Goal: Transaction & Acquisition: Download file/media

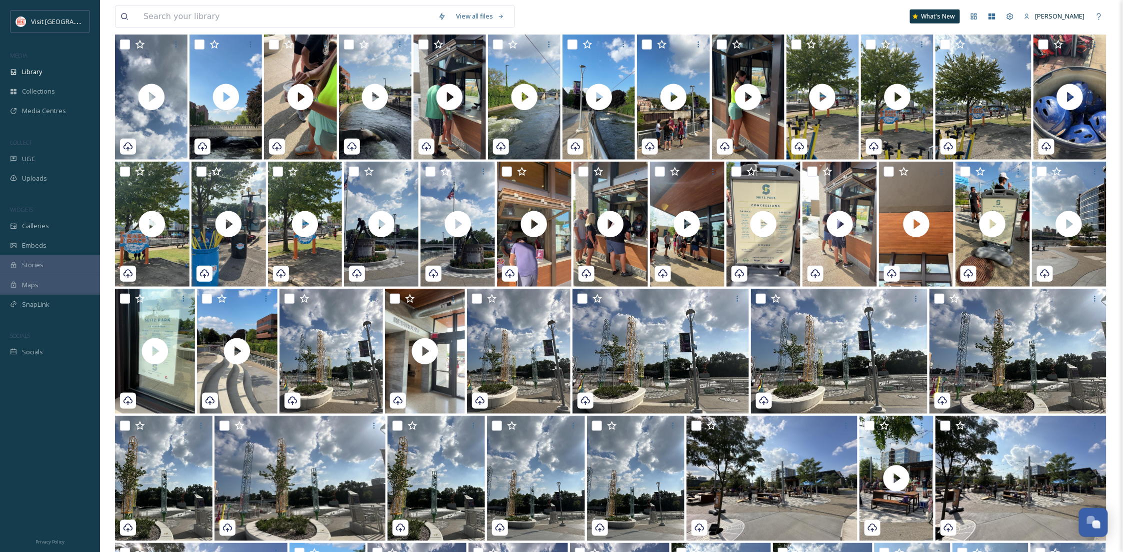
scroll to position [73, 0]
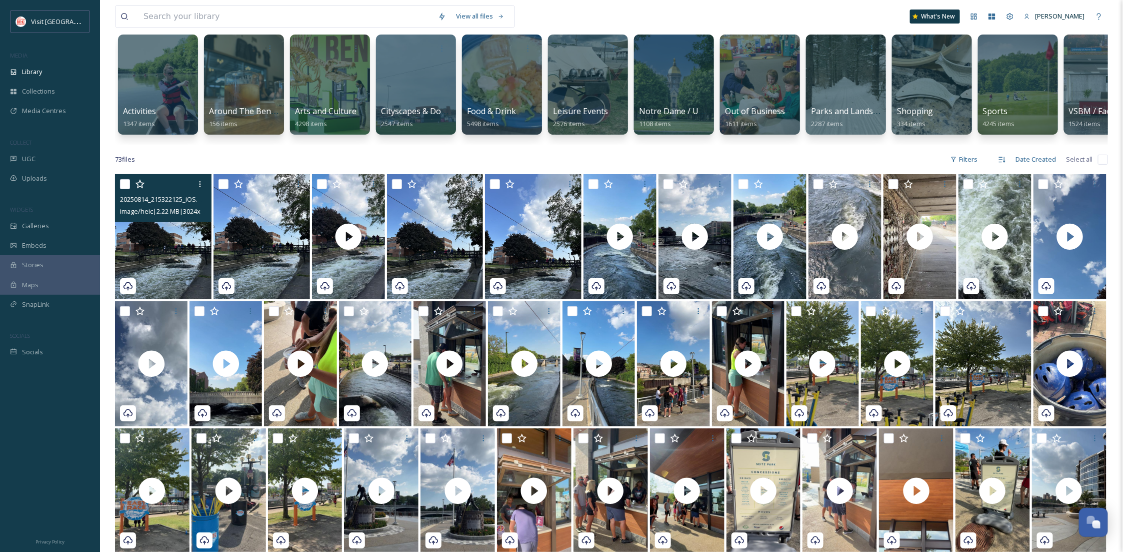
click at [139, 267] on img at bounding box center [163, 236] width 97 height 125
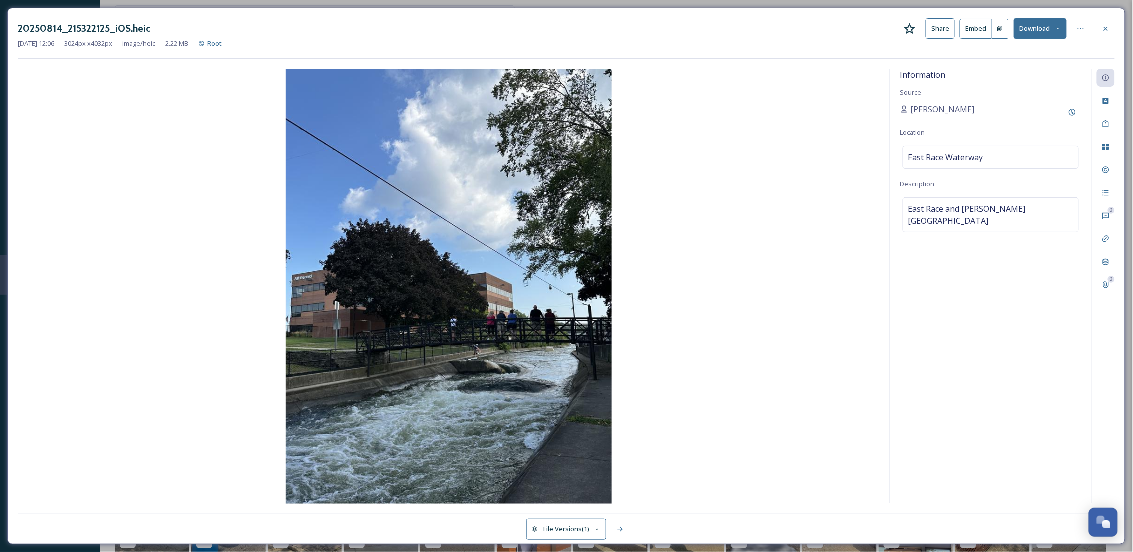
click at [1112, 25] on div at bounding box center [1106, 29] width 18 height 18
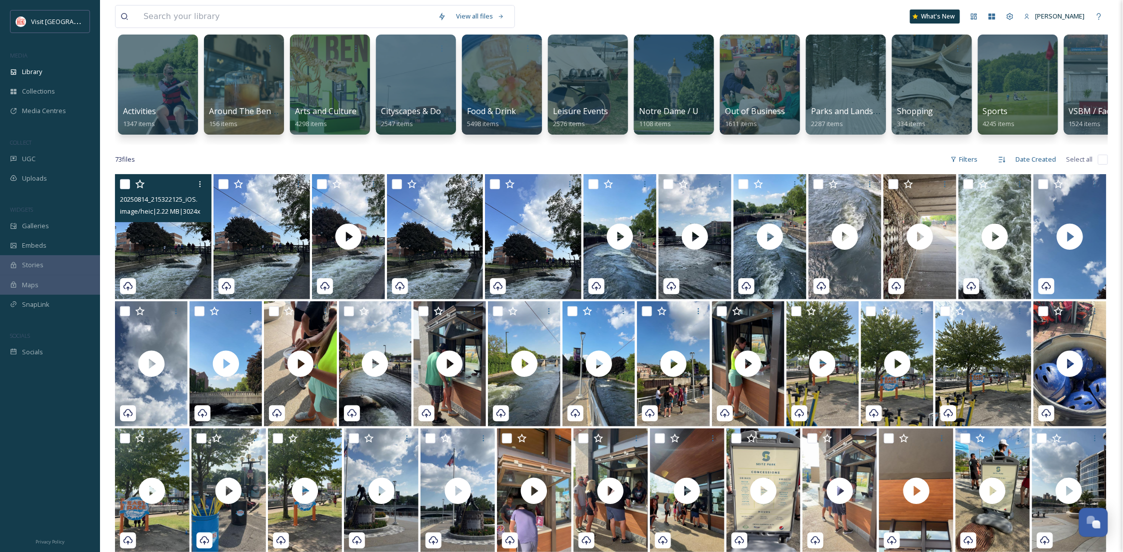
click at [126, 189] on input "checkbox" at bounding box center [125, 184] width 10 height 10
checkbox input "true"
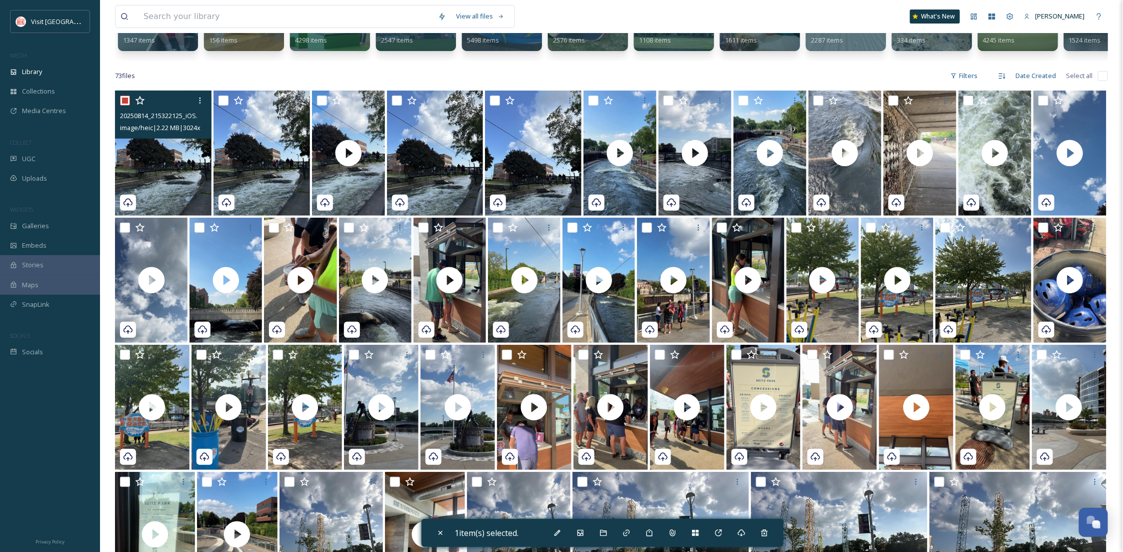
scroll to position [606, 0]
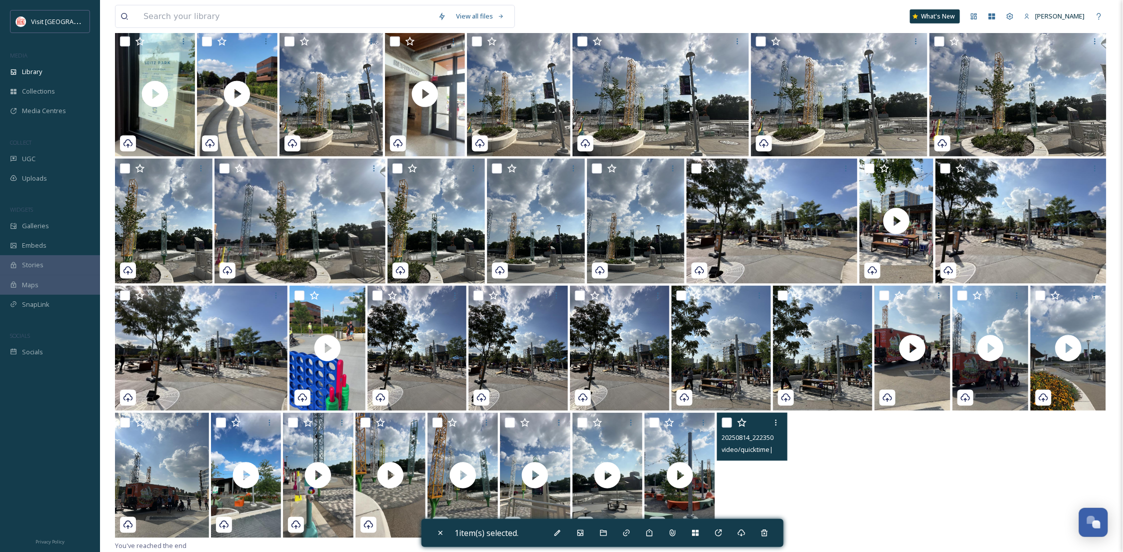
click at [755, 495] on video "20250814_222350000_iOS.MOV" at bounding box center [752, 475] width 71 height 125
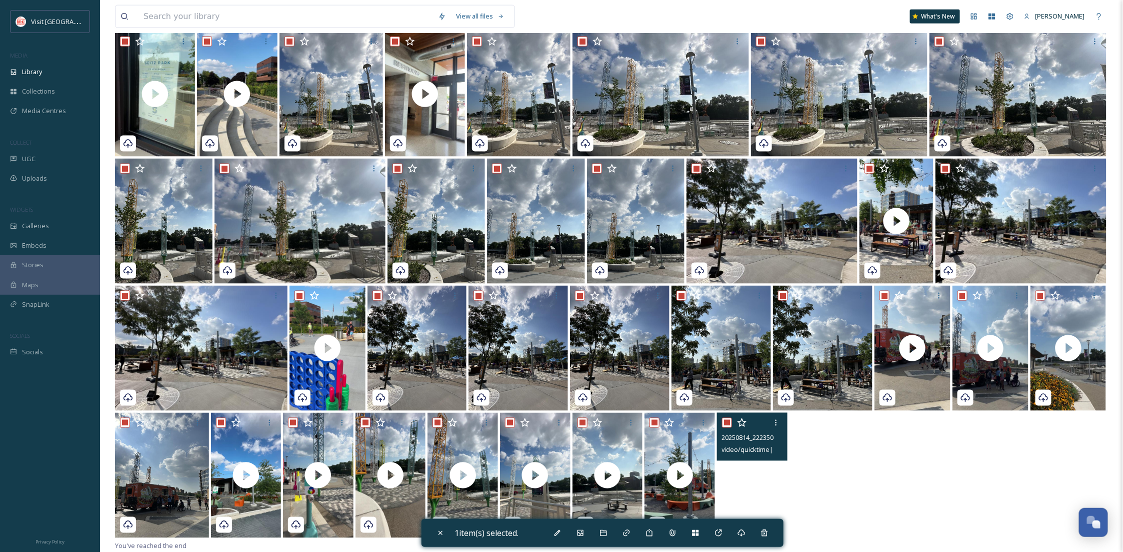
checkbox input "true"
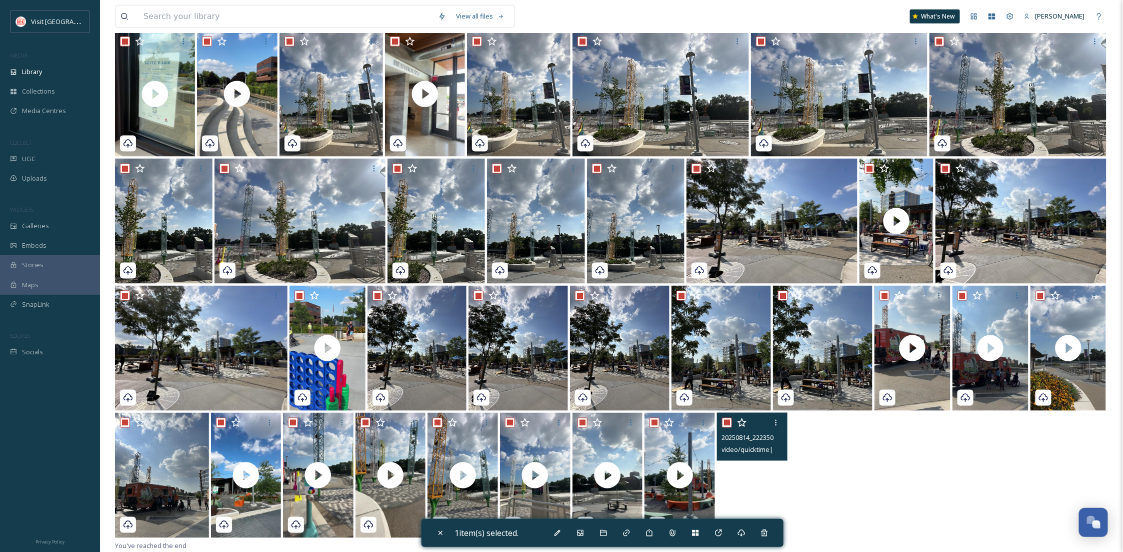
checkbox input "true"
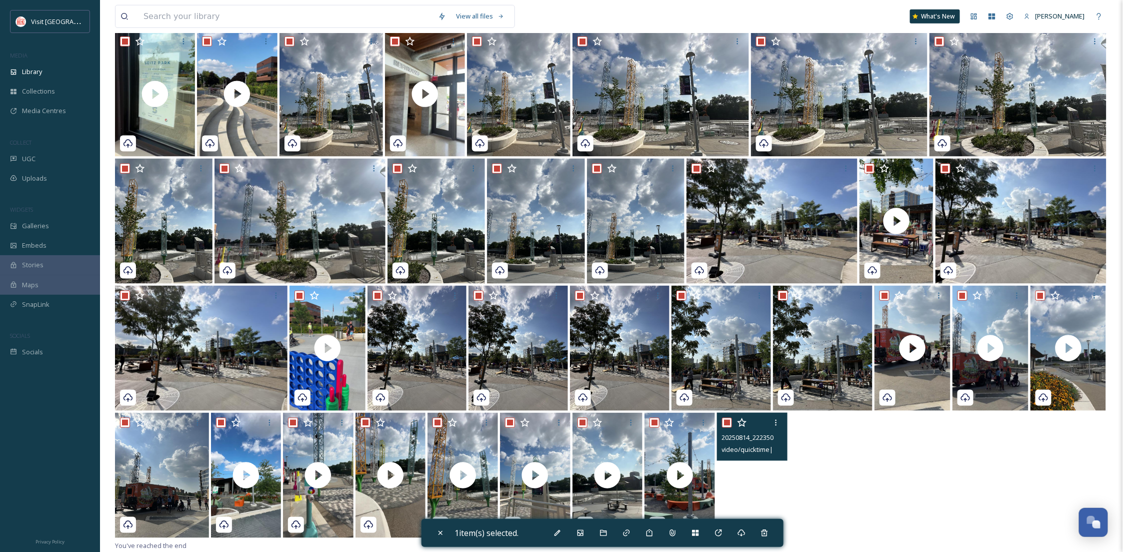
checkbox input "true"
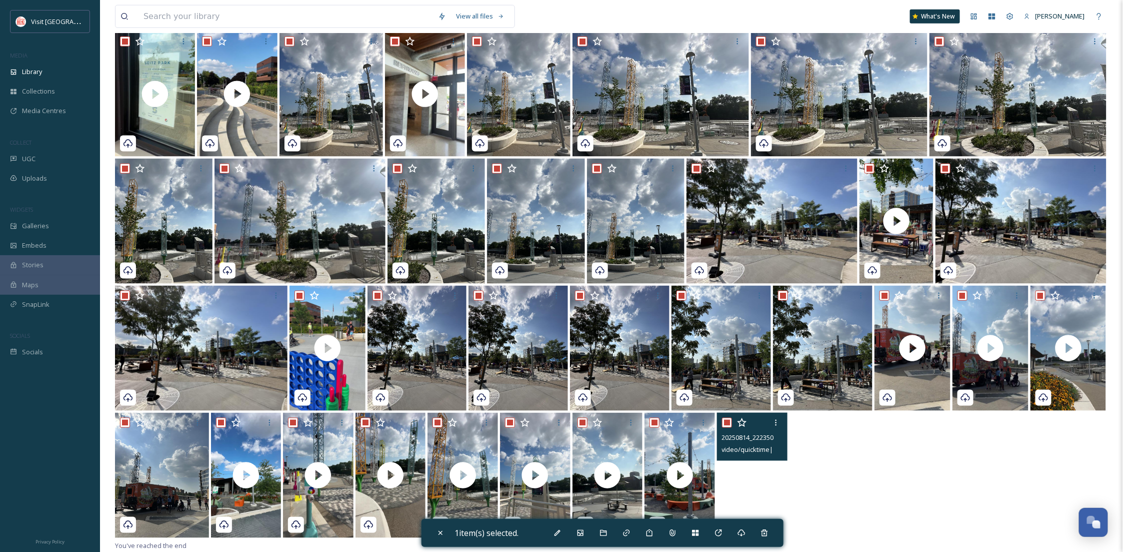
checkbox input "true"
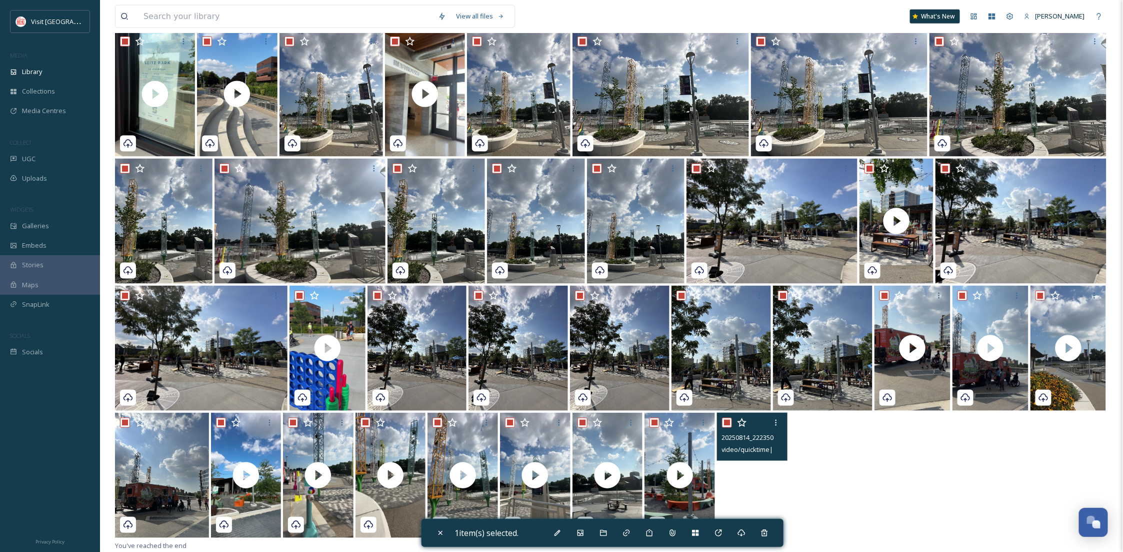
checkbox input "true"
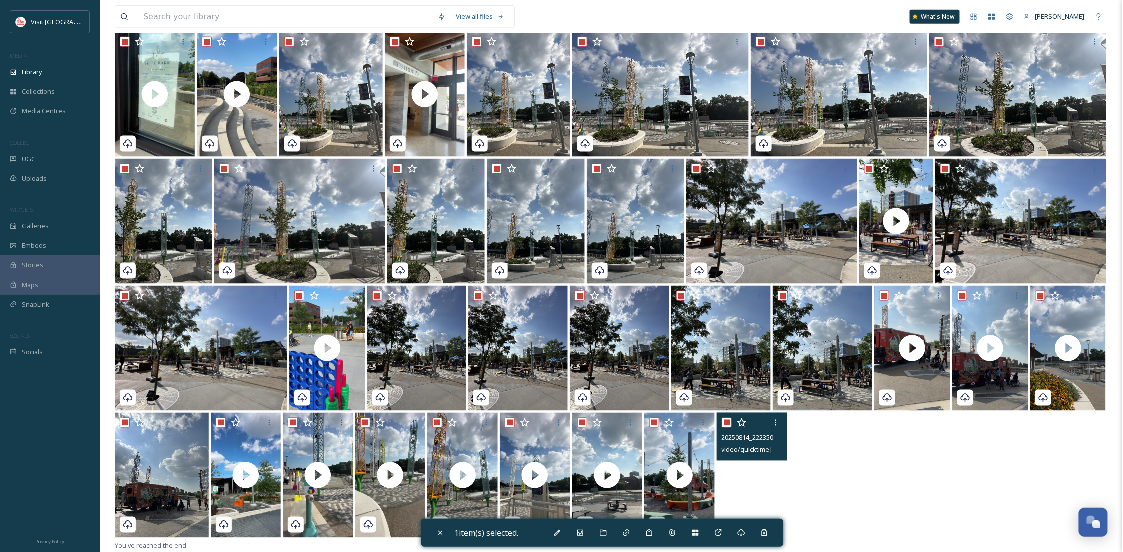
checkbox input "true"
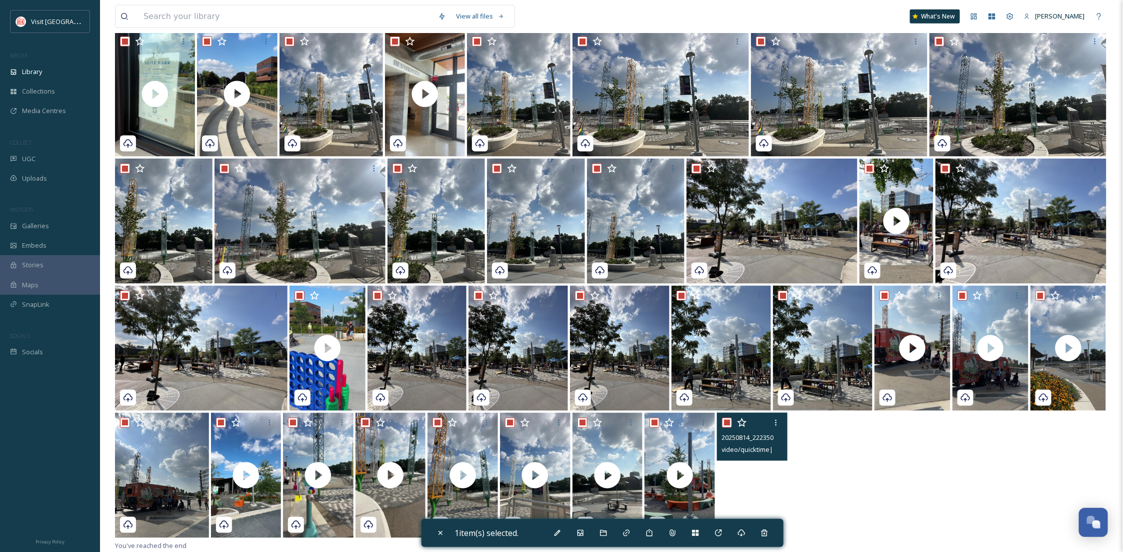
checkbox input "true"
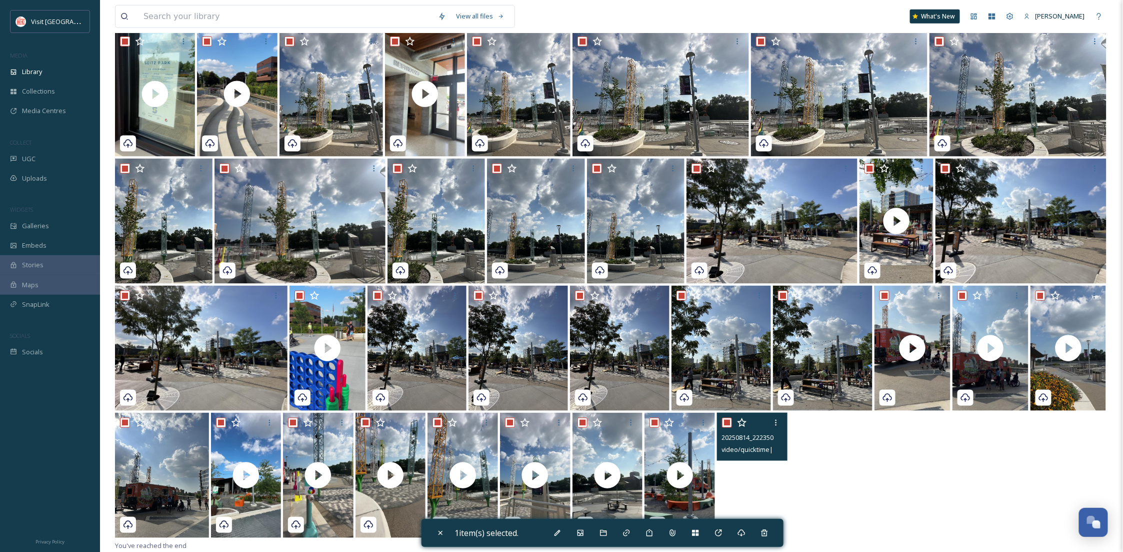
checkbox input "true"
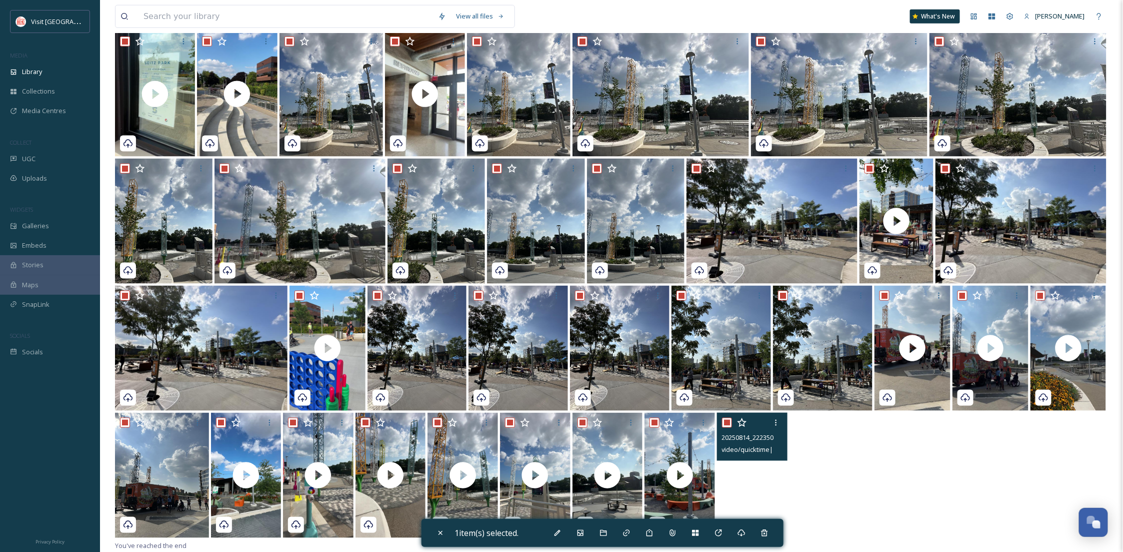
checkbox input "true"
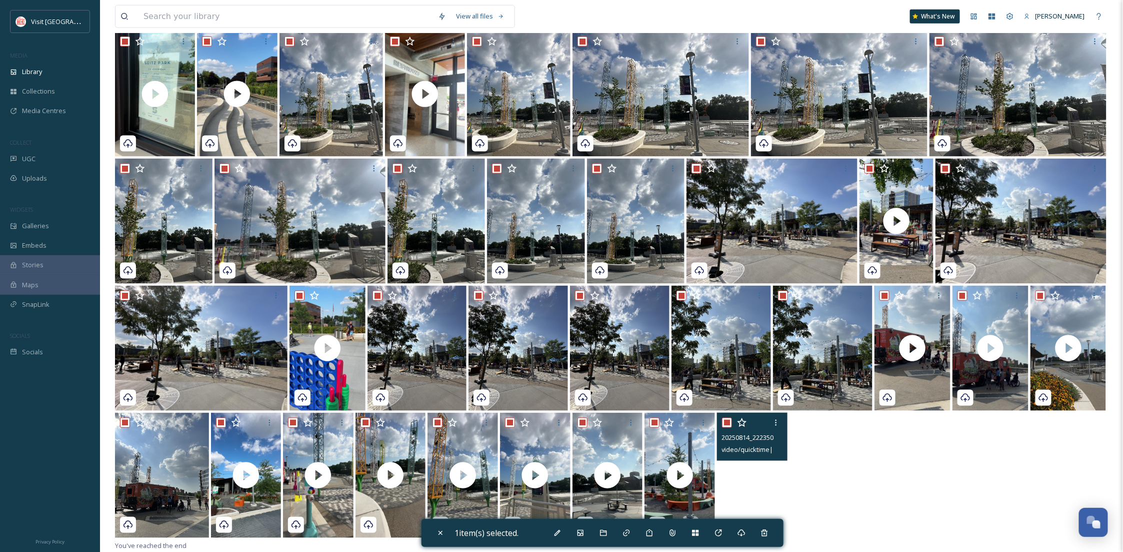
checkbox input "true"
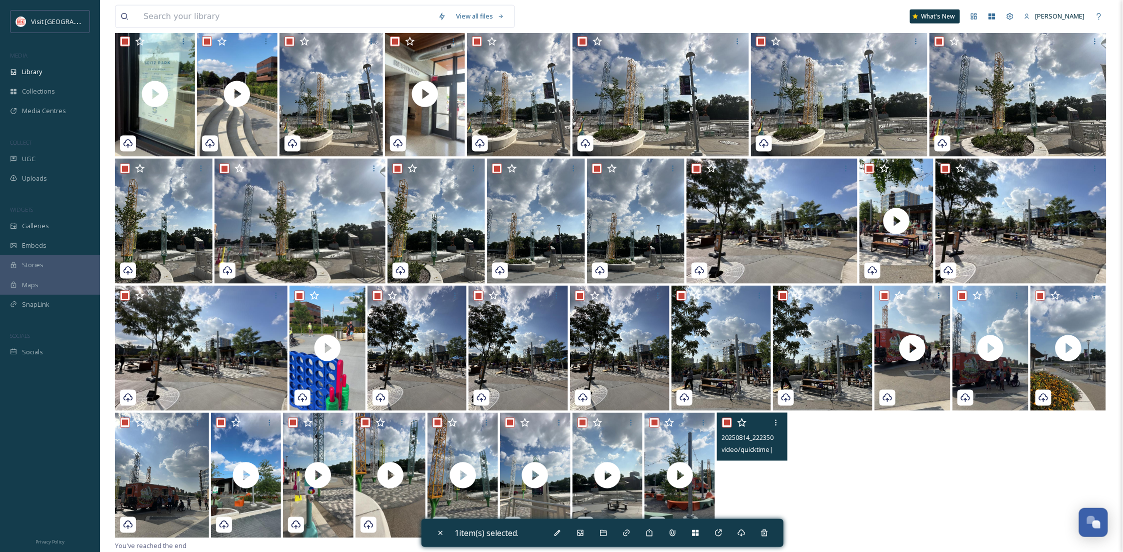
checkbox input "true"
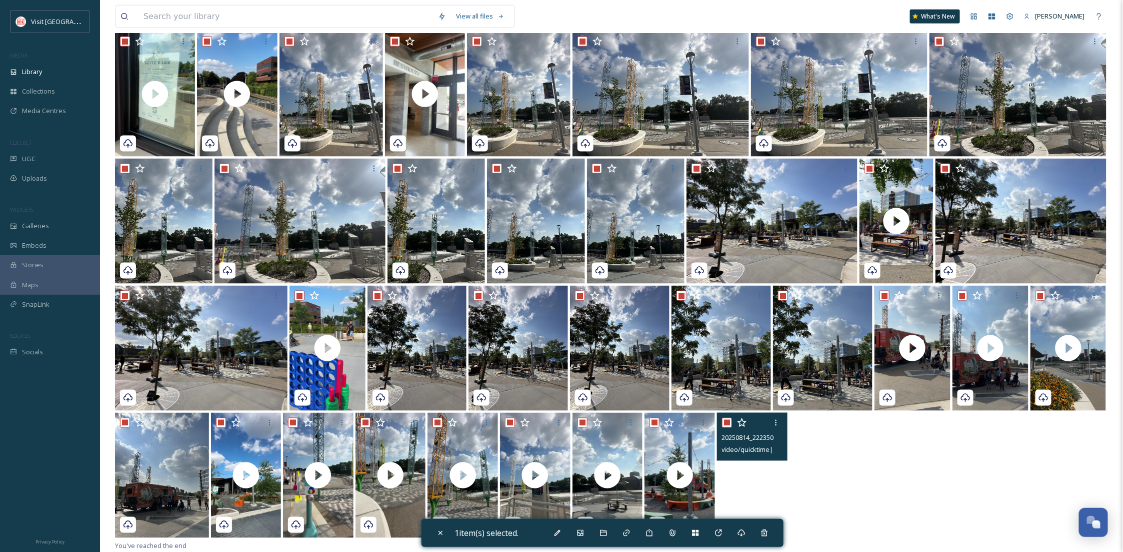
checkbox input "true"
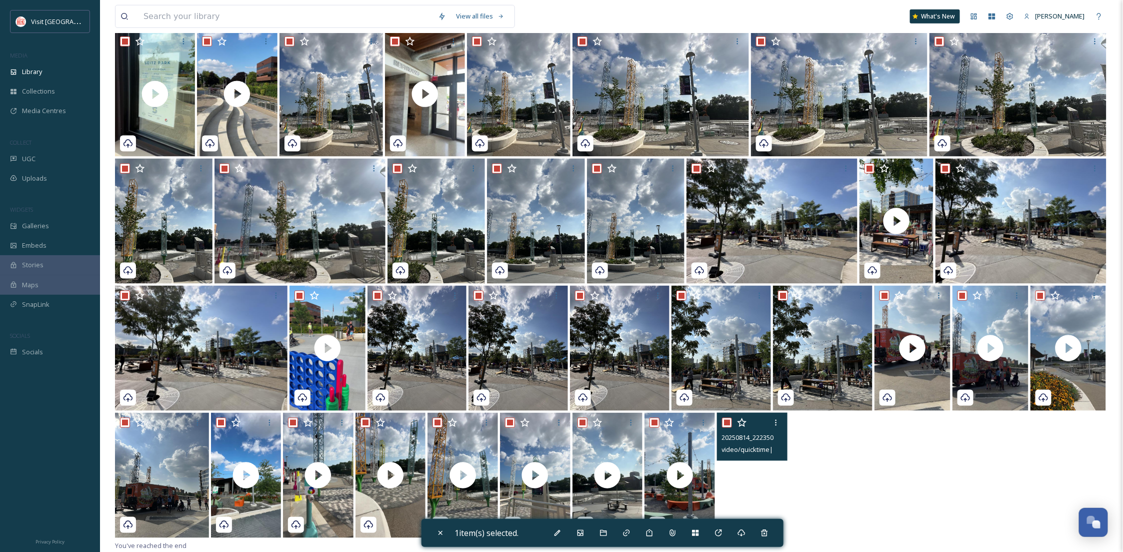
checkbox input "true"
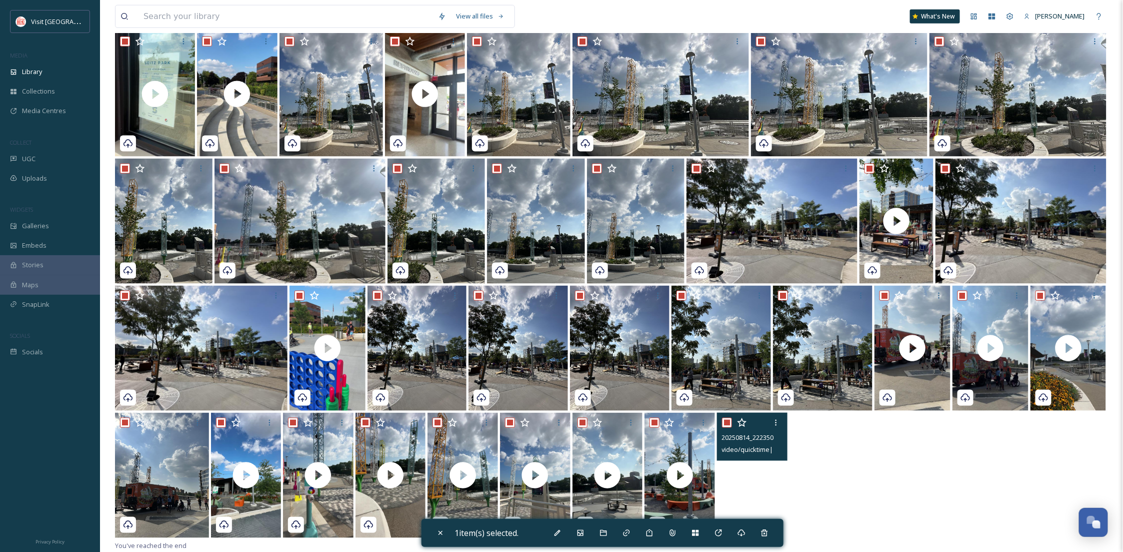
checkbox input "true"
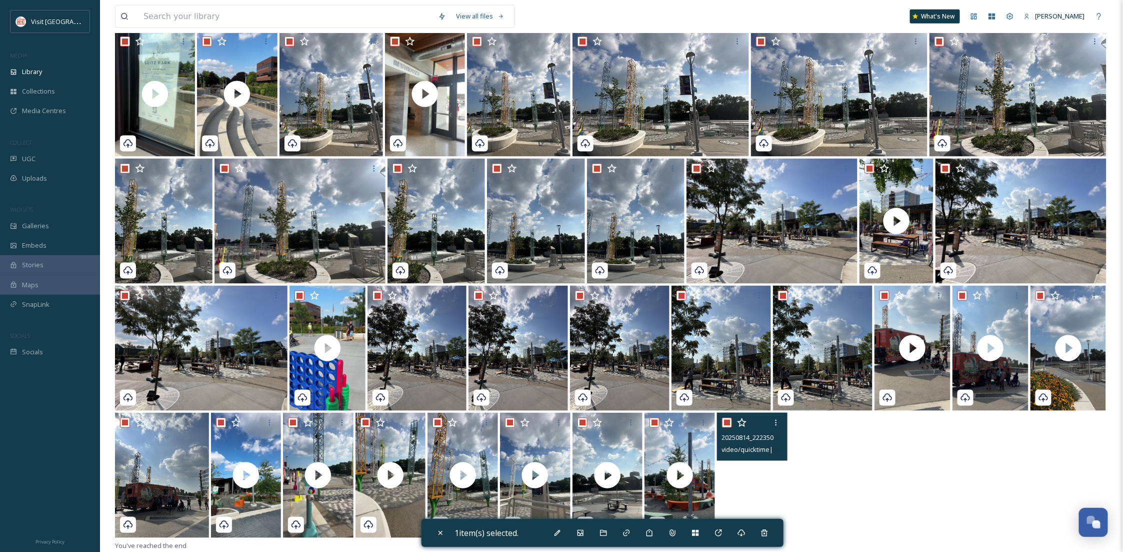
checkbox input "true"
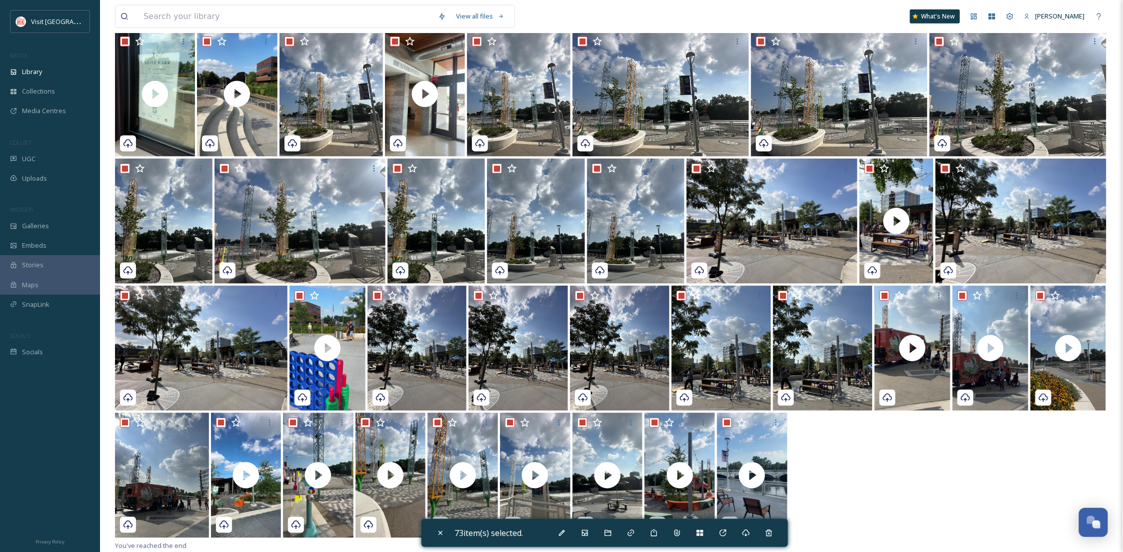
click at [841, 495] on div at bounding box center [611, 476] width 993 height 127
click at [439, 529] on icon at bounding box center [441, 533] width 4 height 4
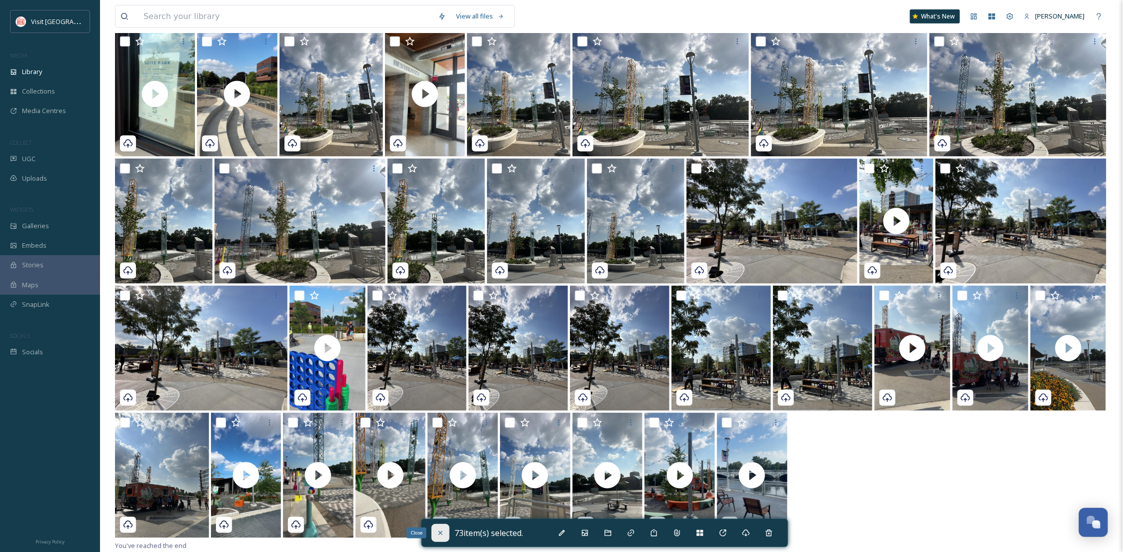
checkbox input "false"
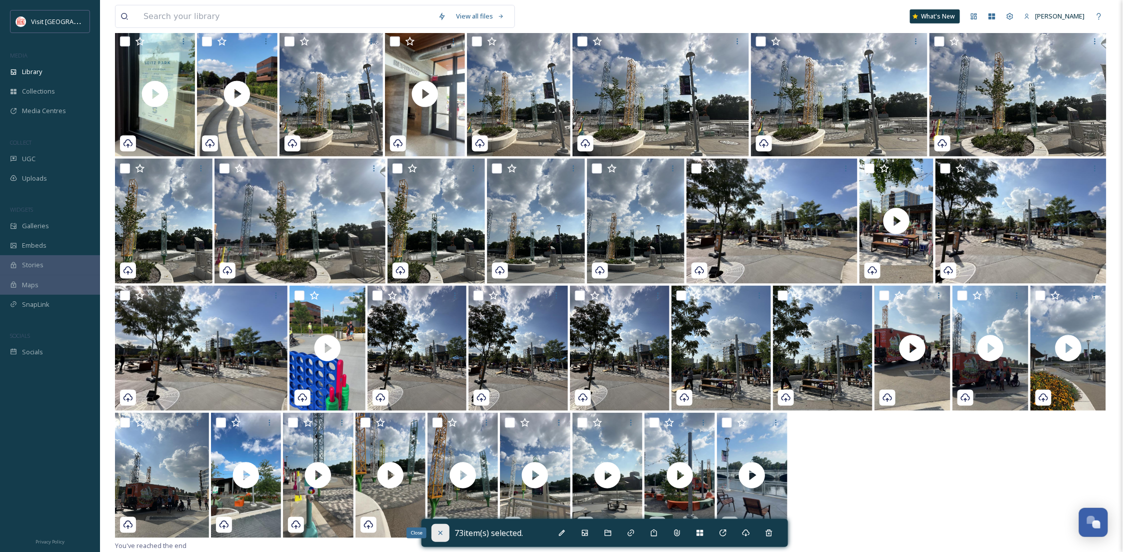
checkbox input "false"
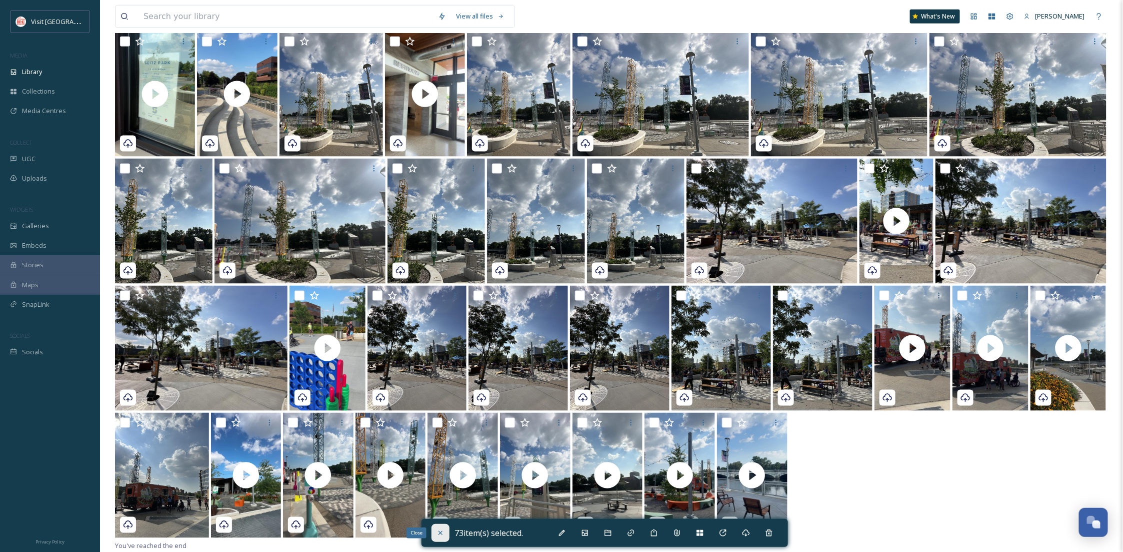
checkbox input "false"
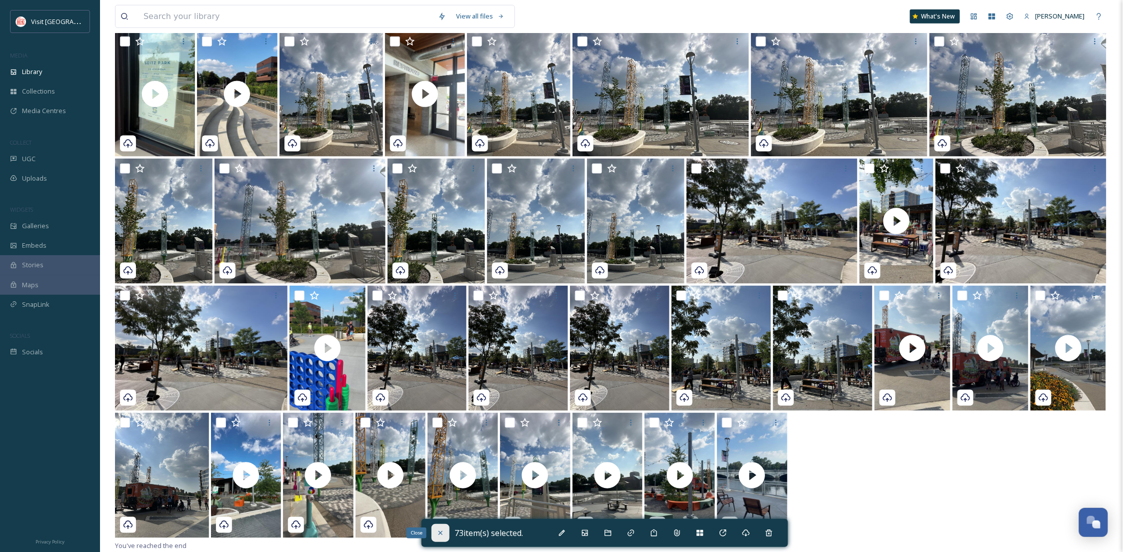
checkbox input "false"
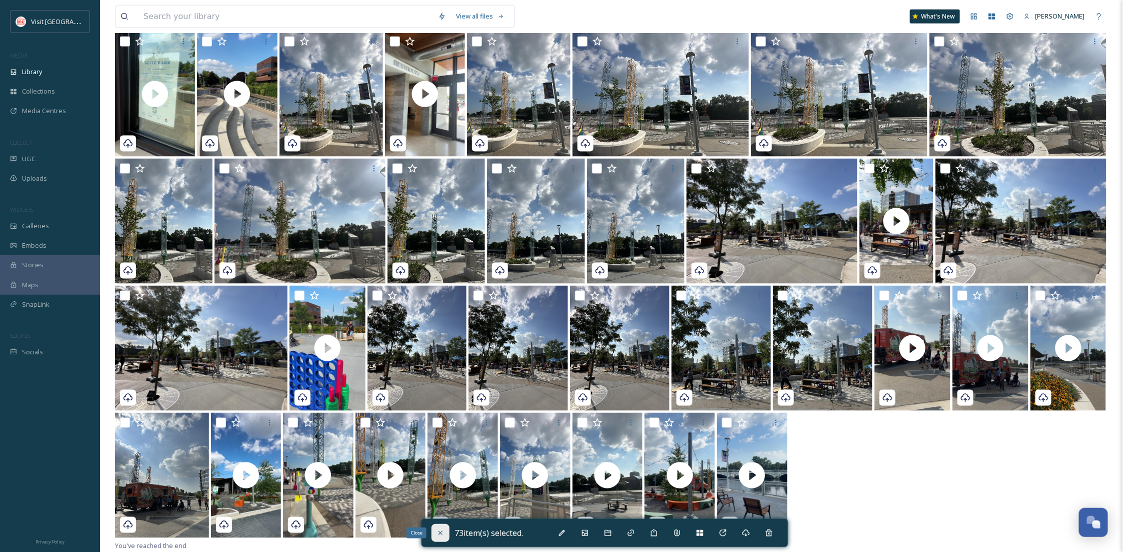
checkbox input "false"
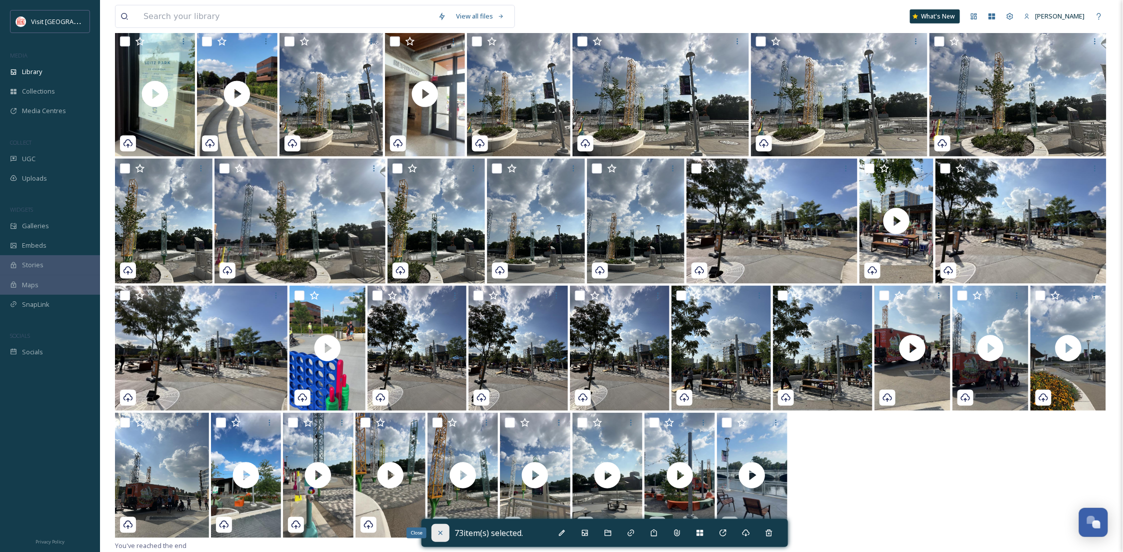
checkbox input "false"
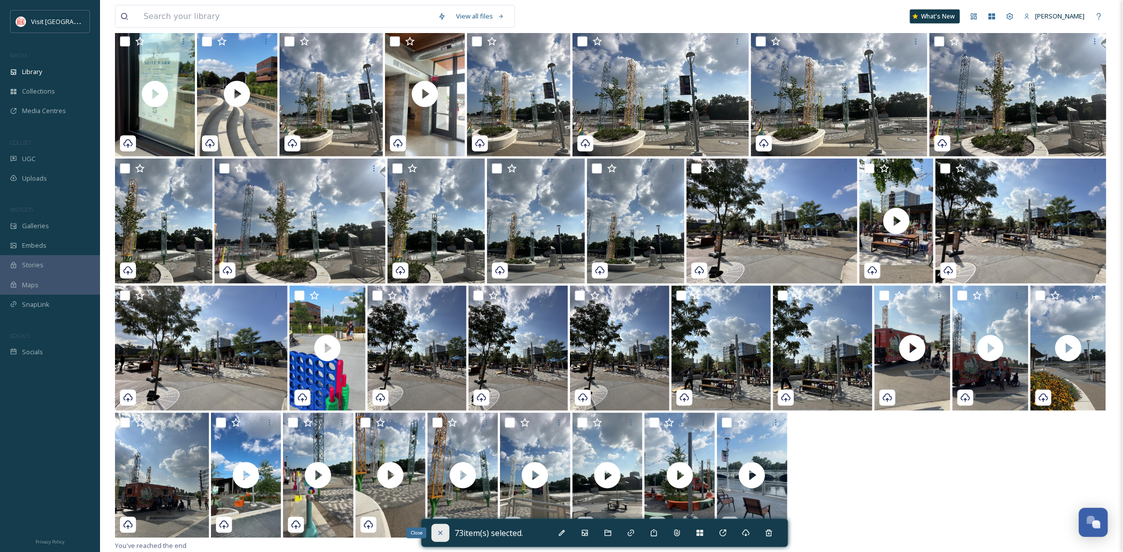
checkbox input "false"
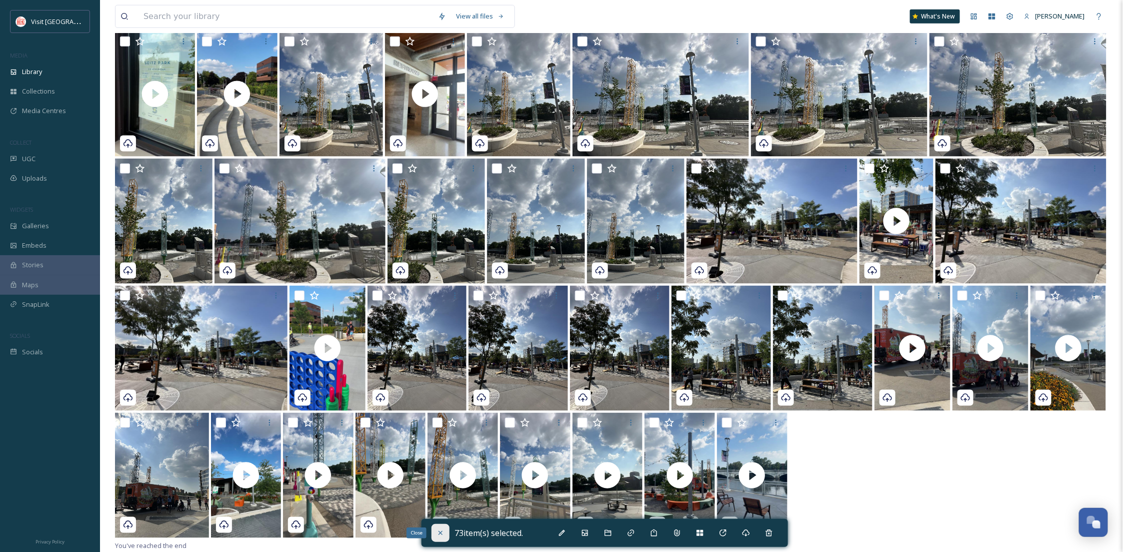
checkbox input "false"
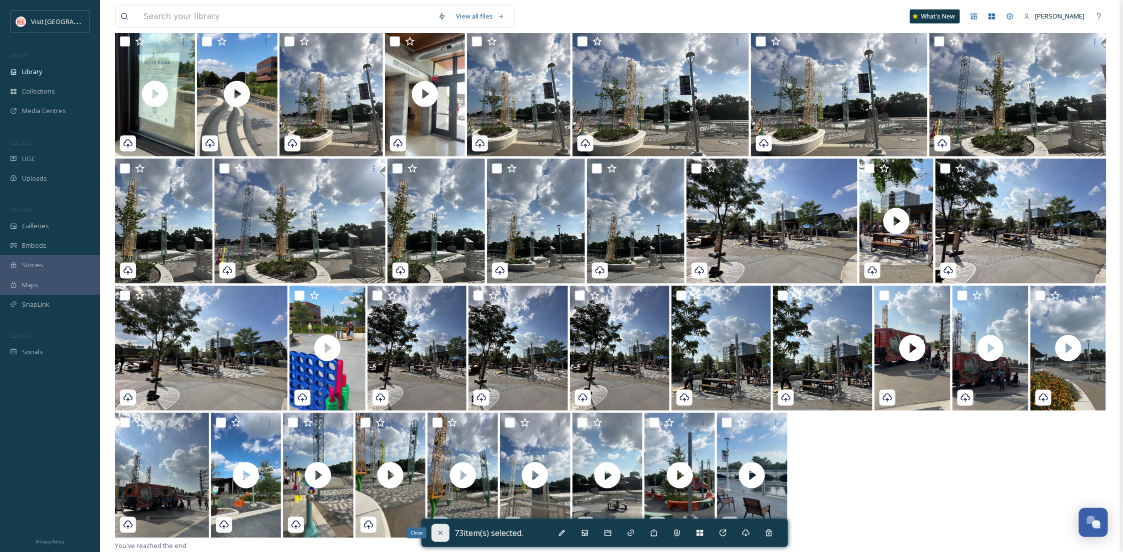
checkbox input "false"
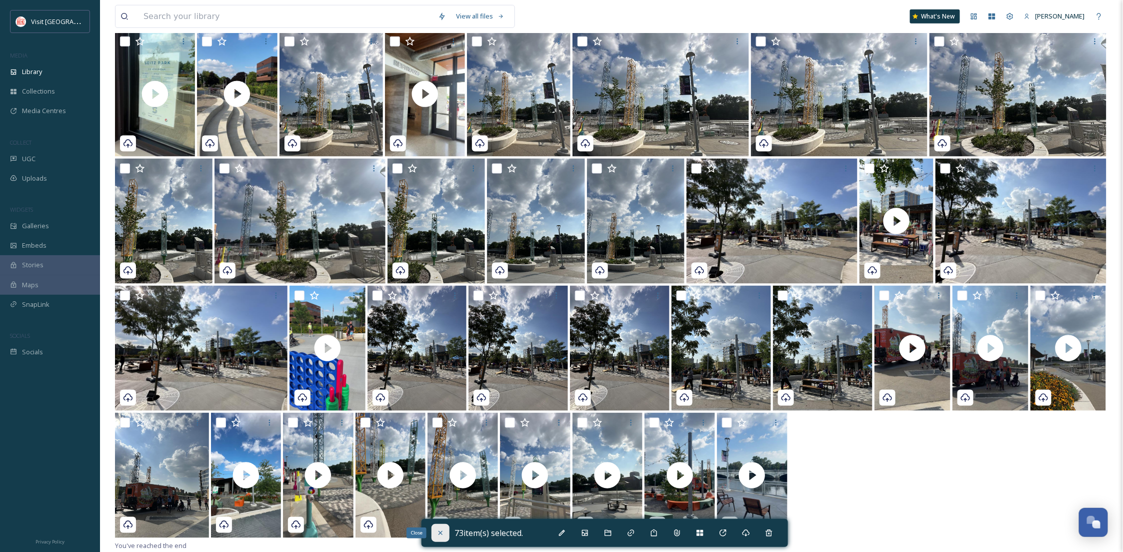
checkbox input "false"
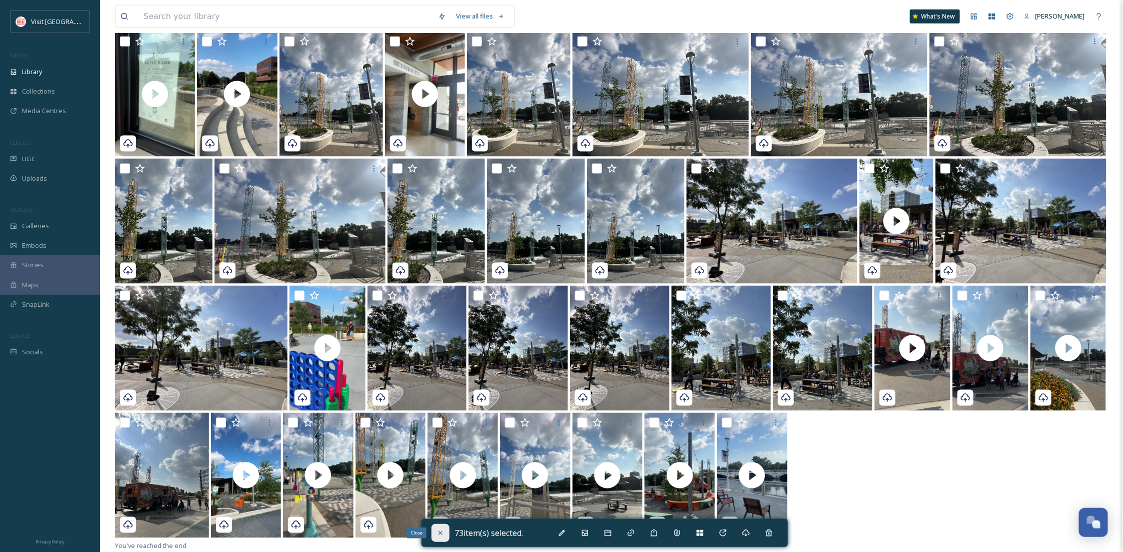
checkbox input "false"
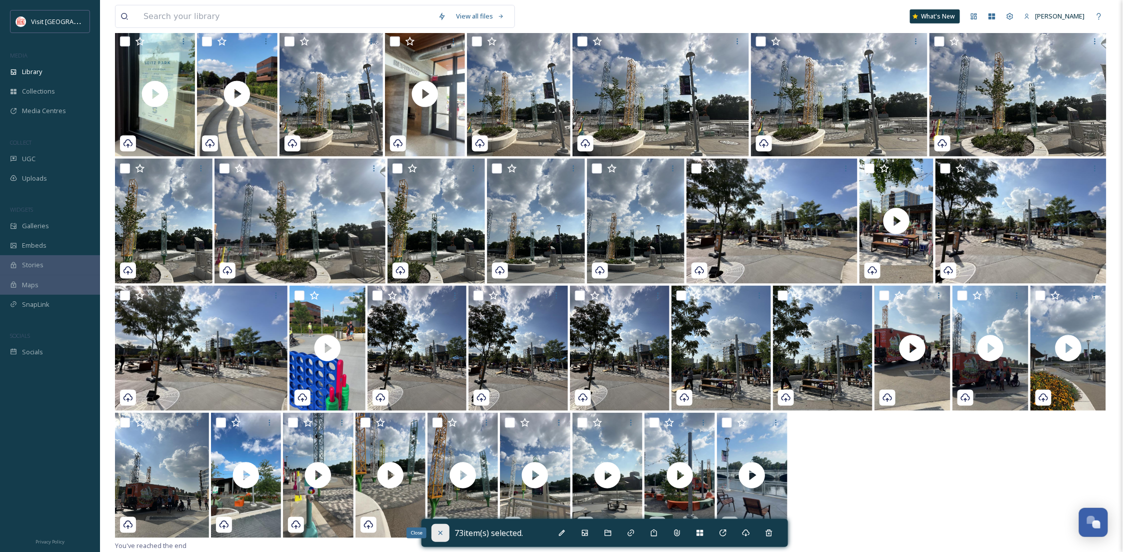
checkbox input "false"
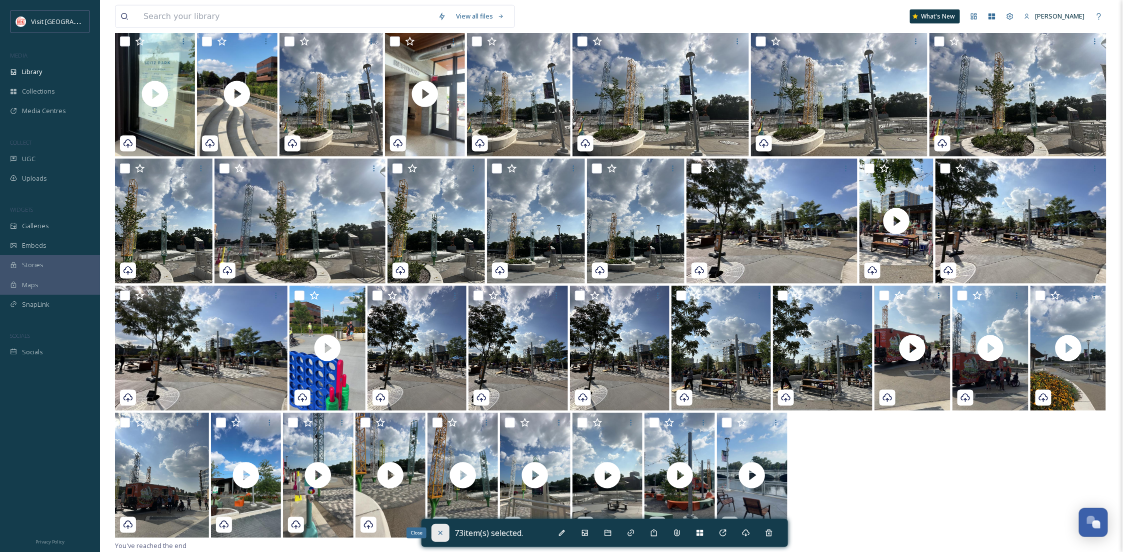
checkbox input "false"
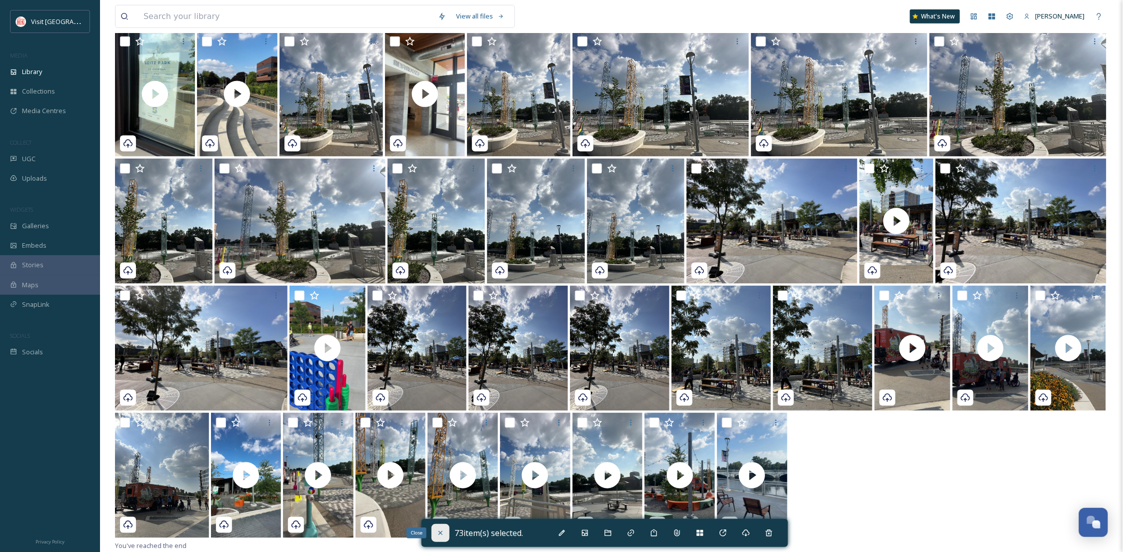
checkbox input "false"
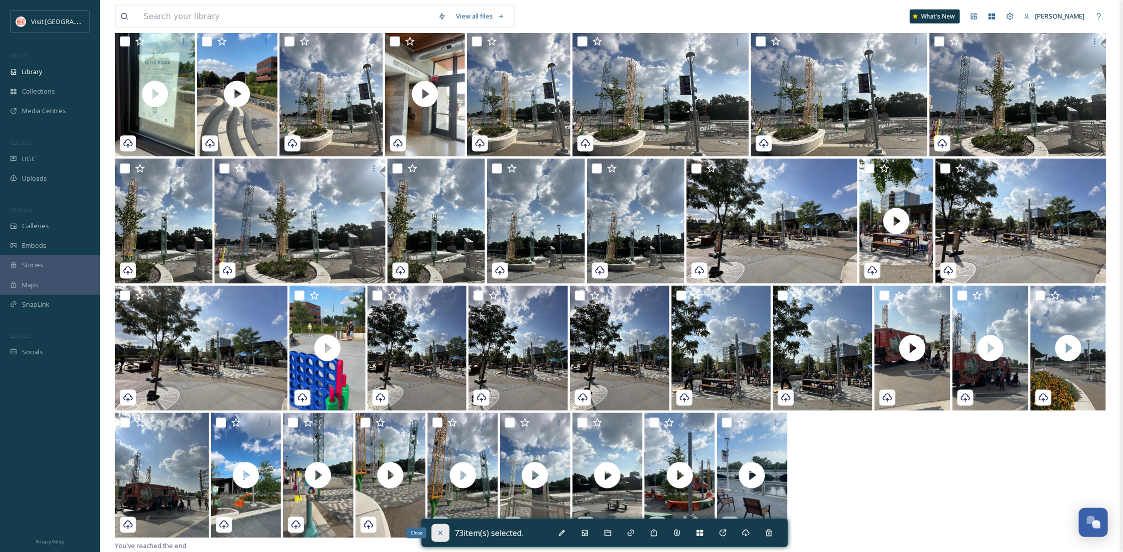
checkbox input "false"
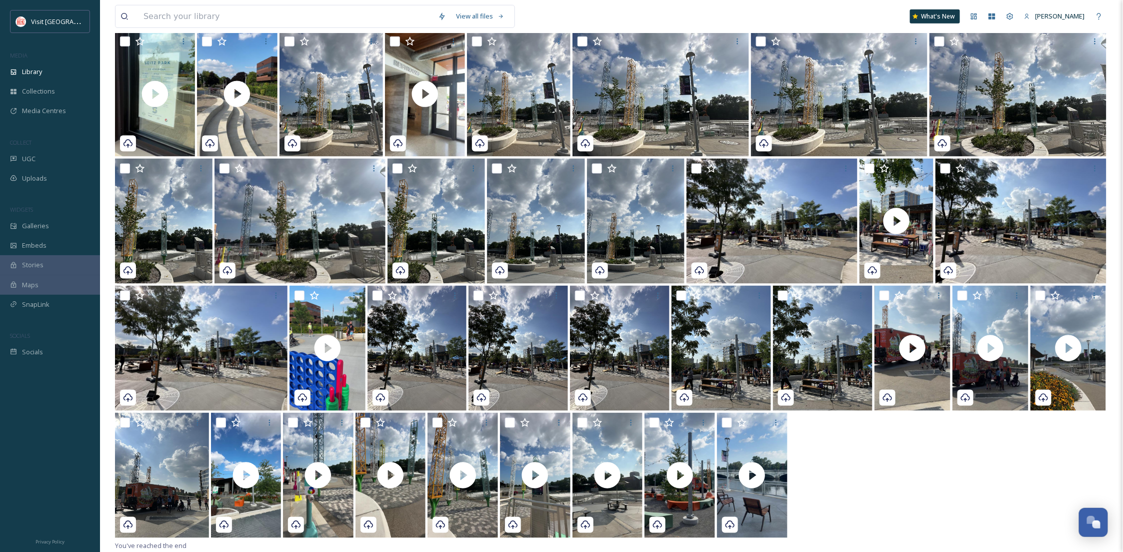
scroll to position [162, 0]
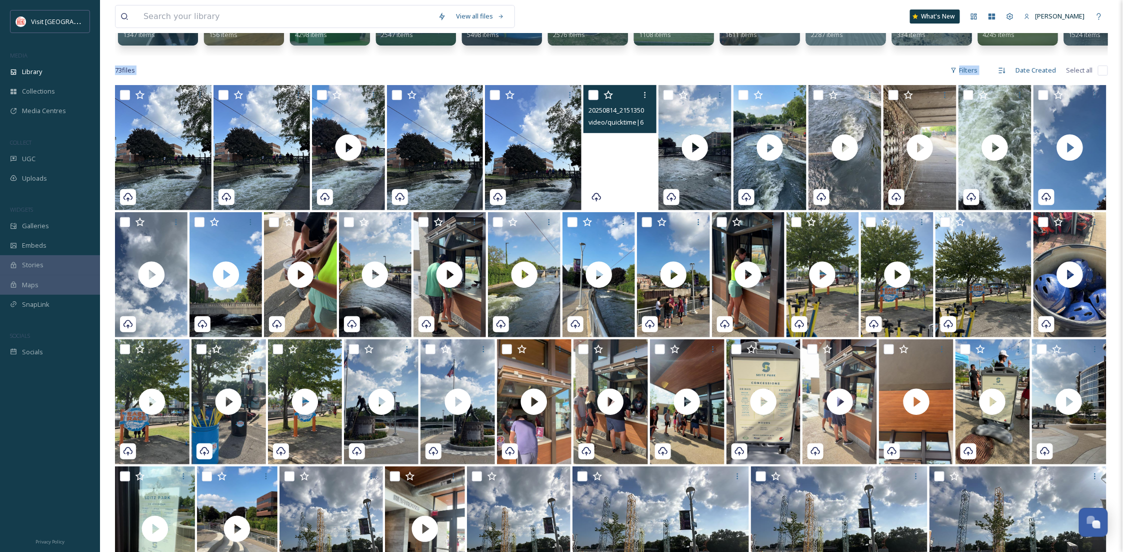
drag, startPoint x: 1002, startPoint y: 77, endPoint x: 1026, endPoint y: 65, distance: 27.1
click at [1023, 64] on div "View all files What's New Becca Alexander Library Organise New Root Your Select…" at bounding box center [611, 412] width 1023 height 1148
click at [976, 80] on div "Filters" at bounding box center [965, 71] width 38 height 20
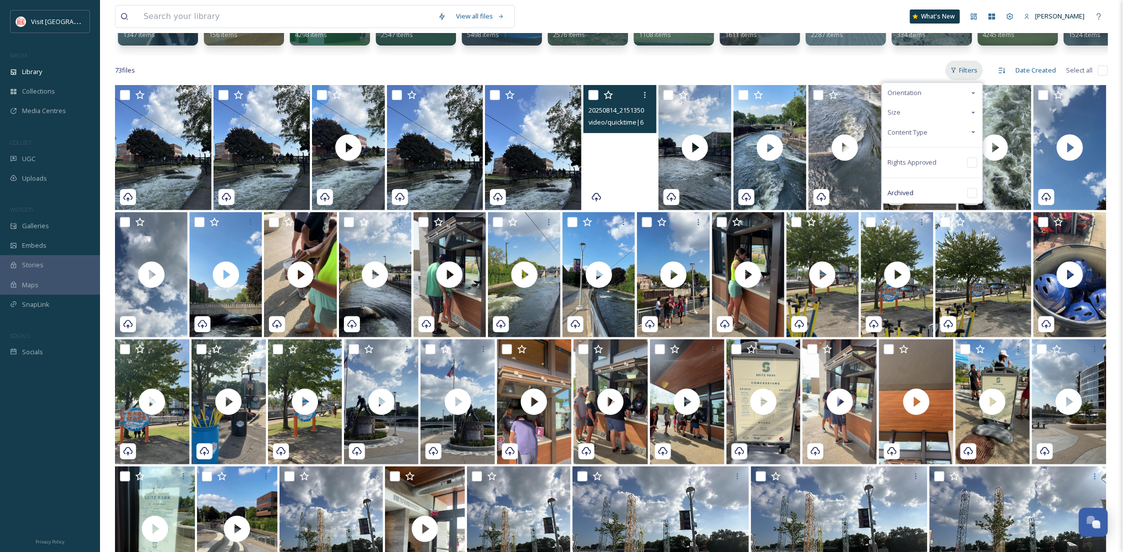
click at [976, 80] on div "Filters" at bounding box center [965, 71] width 38 height 20
click at [1013, 80] on div "Date Created" at bounding box center [1036, 71] width 51 height 20
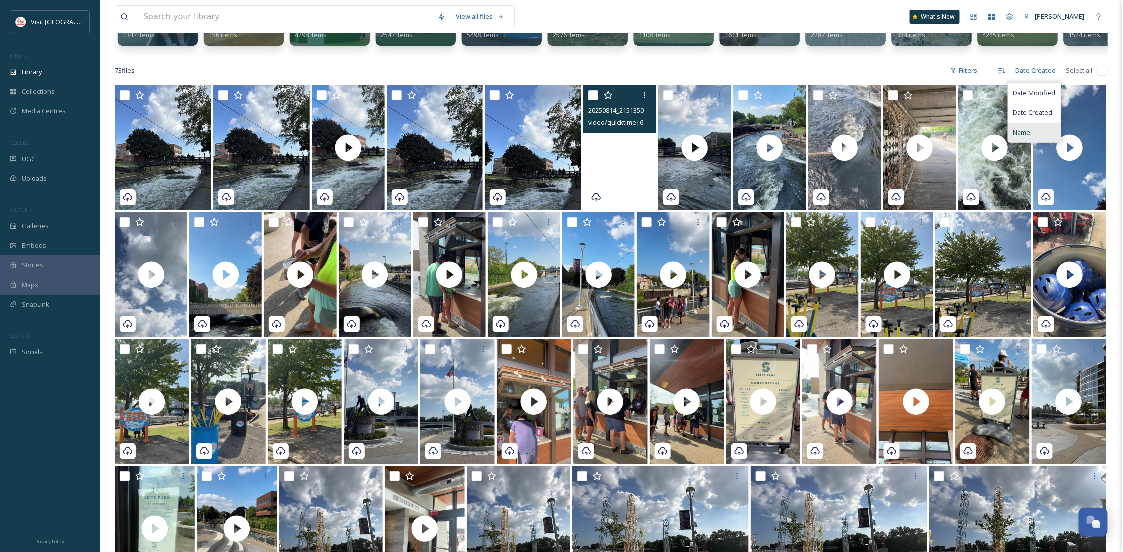
click at [1032, 136] on div "Name" at bounding box center [1035, 133] width 53 height 20
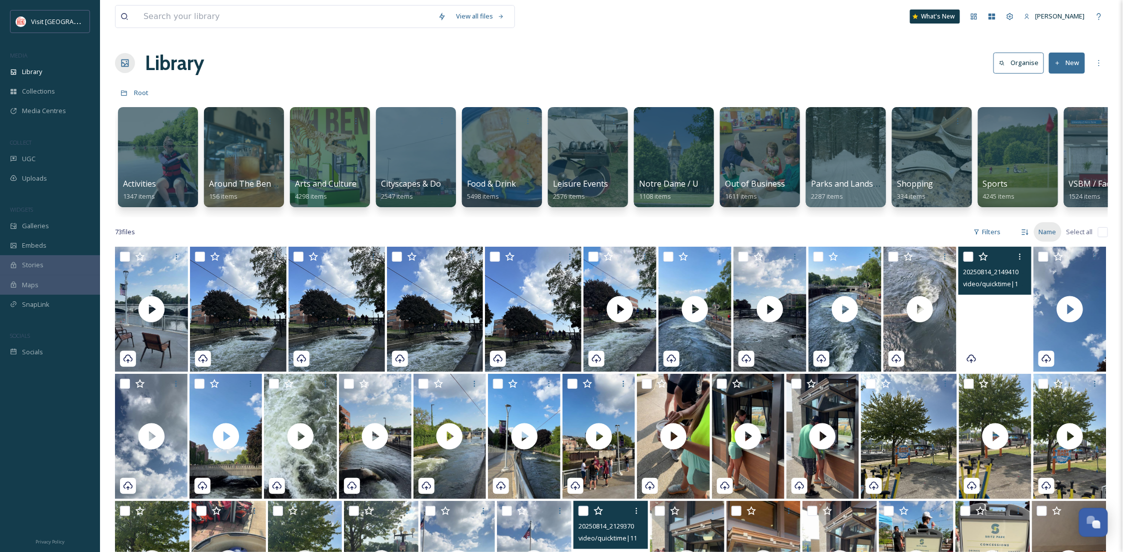
click at [1040, 242] on div "Name" at bounding box center [1048, 232] width 28 height 20
click at [1053, 279] on span "Date Created" at bounding box center [1034, 274] width 40 height 10
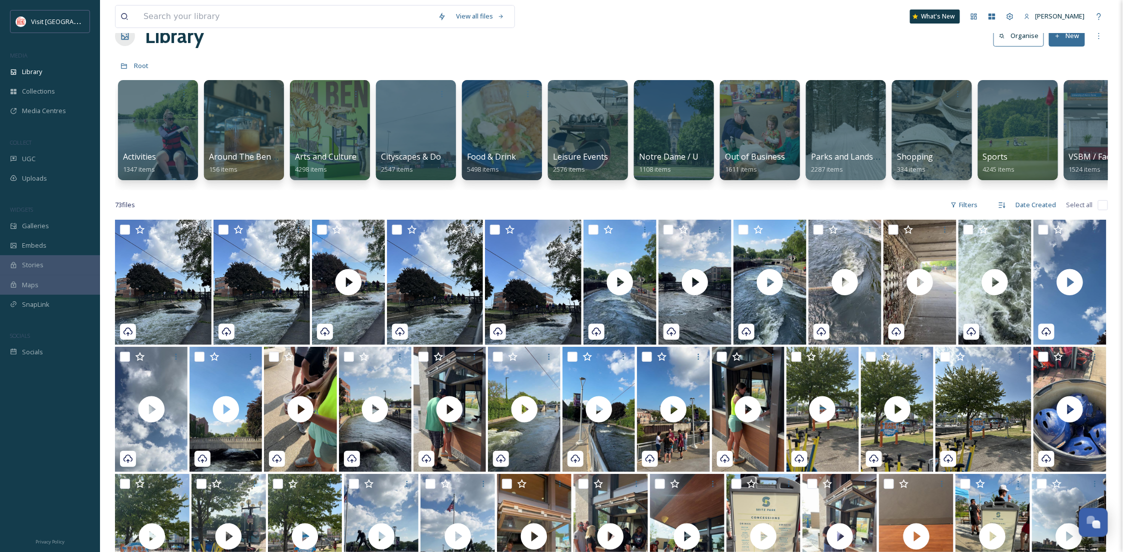
scroll to position [19, 0]
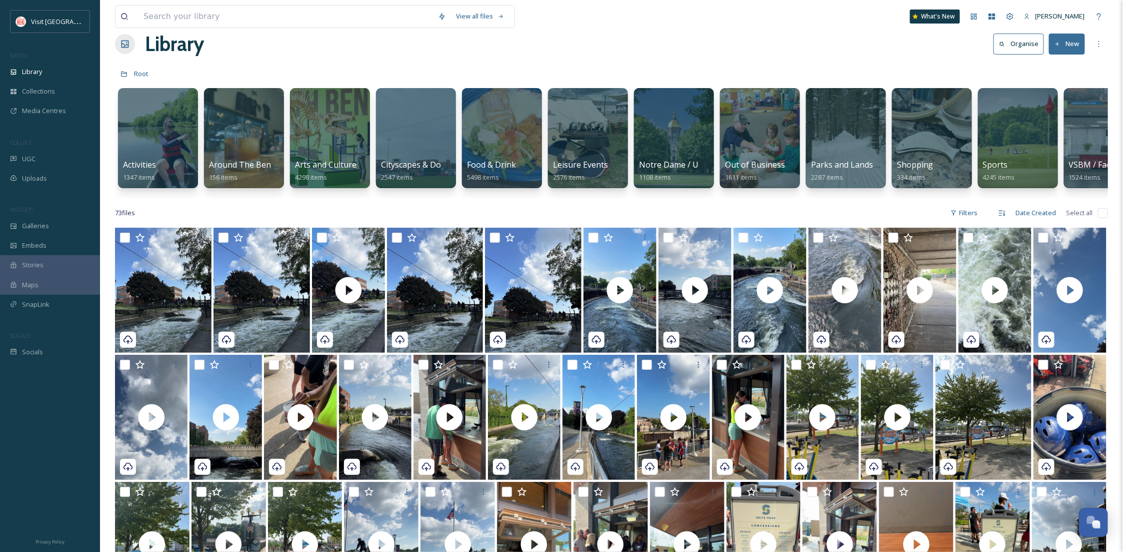
click at [1070, 44] on button "New" at bounding box center [1067, 44] width 36 height 21
click at [1059, 63] on span "File Upload" at bounding box center [1062, 68] width 33 height 10
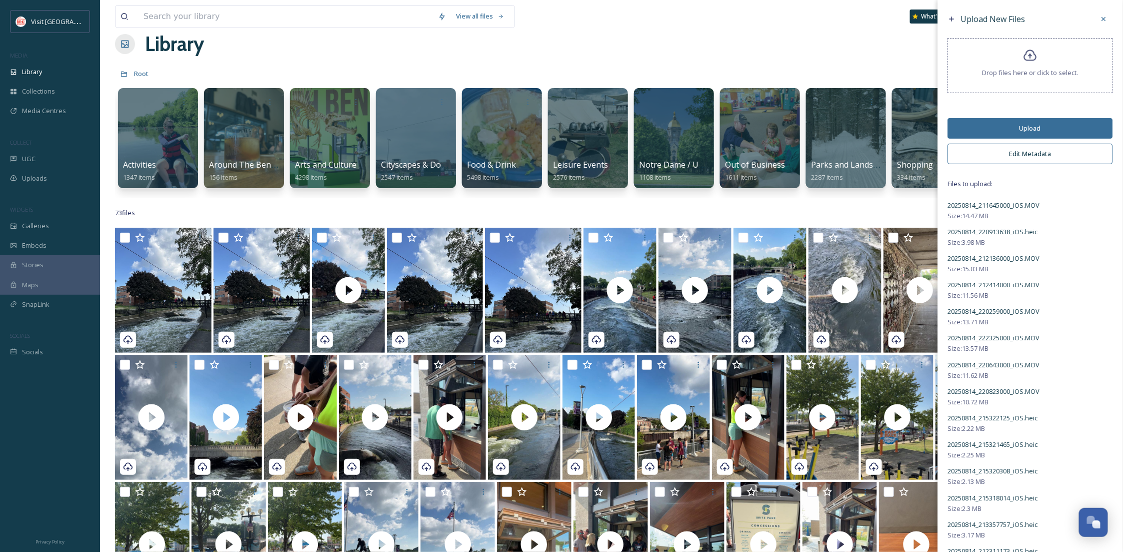
click at [1064, 120] on button "Upload" at bounding box center [1030, 128] width 165 height 21
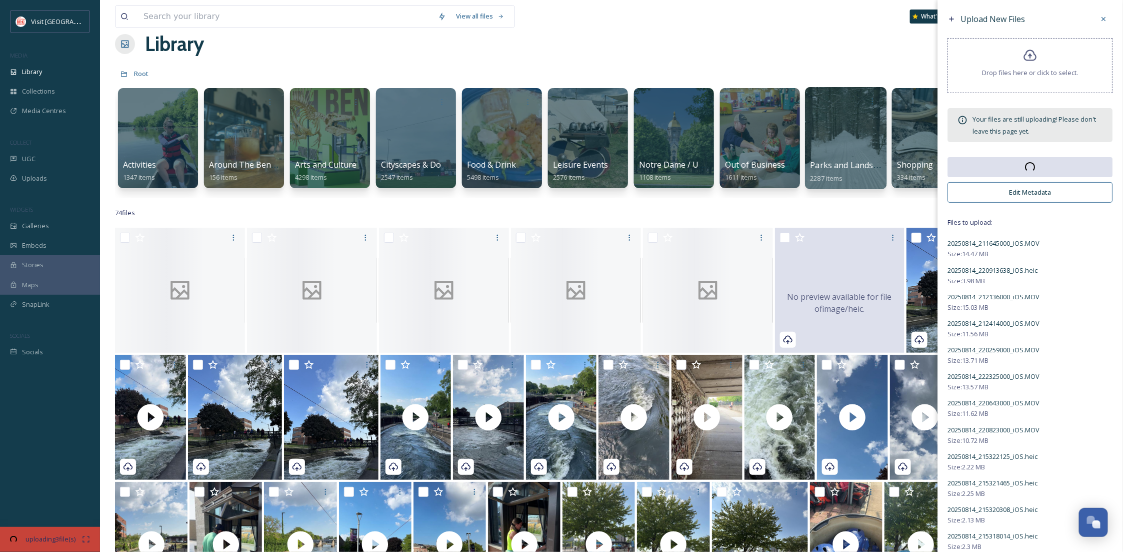
click at [829, 152] on div at bounding box center [846, 138] width 82 height 102
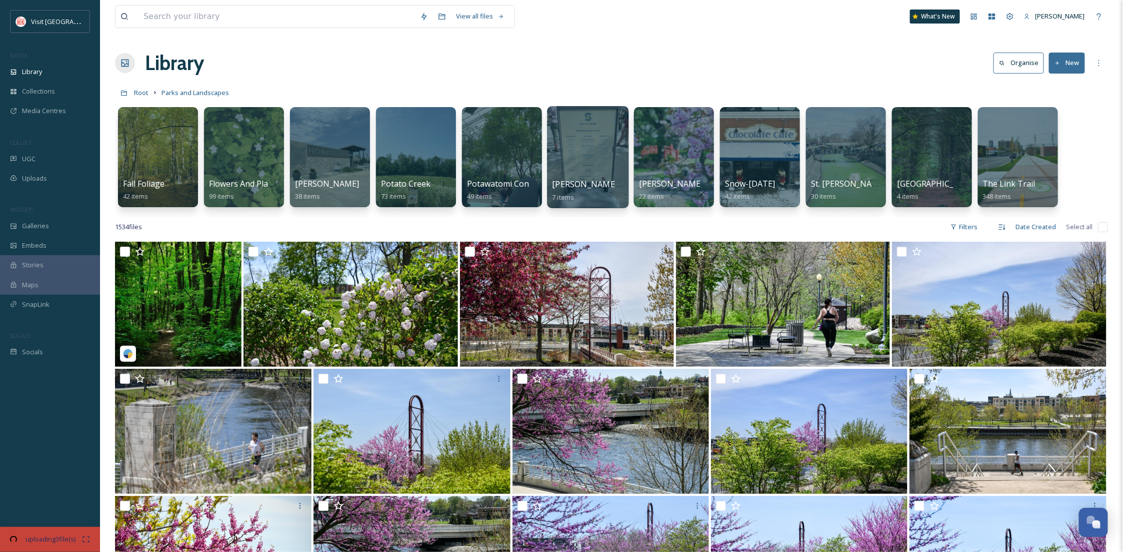
click at [604, 169] on div at bounding box center [588, 157] width 82 height 102
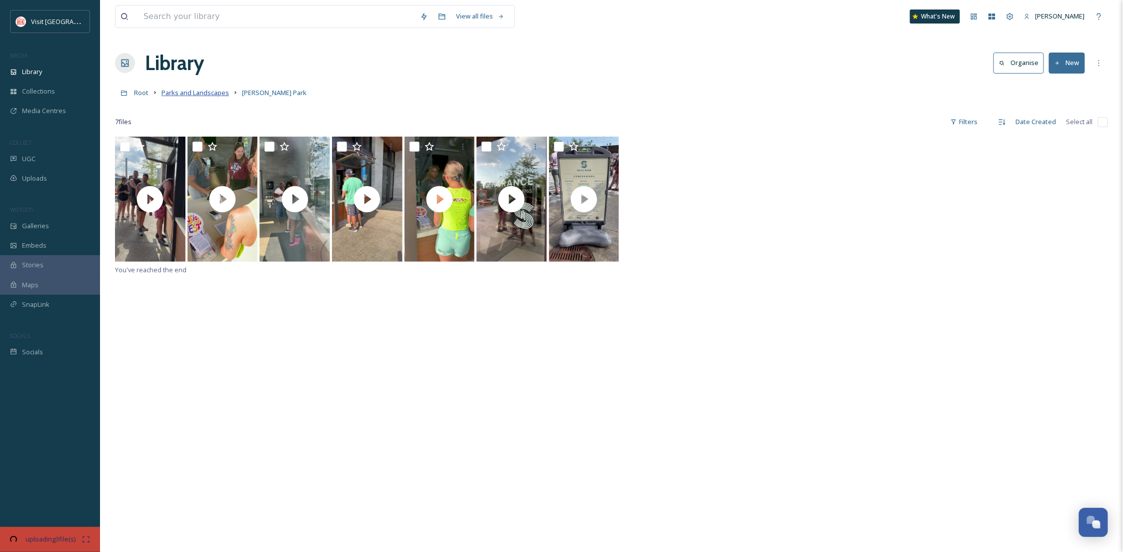
click at [217, 95] on span "Parks and Landscapes" at bounding box center [196, 92] width 68 height 9
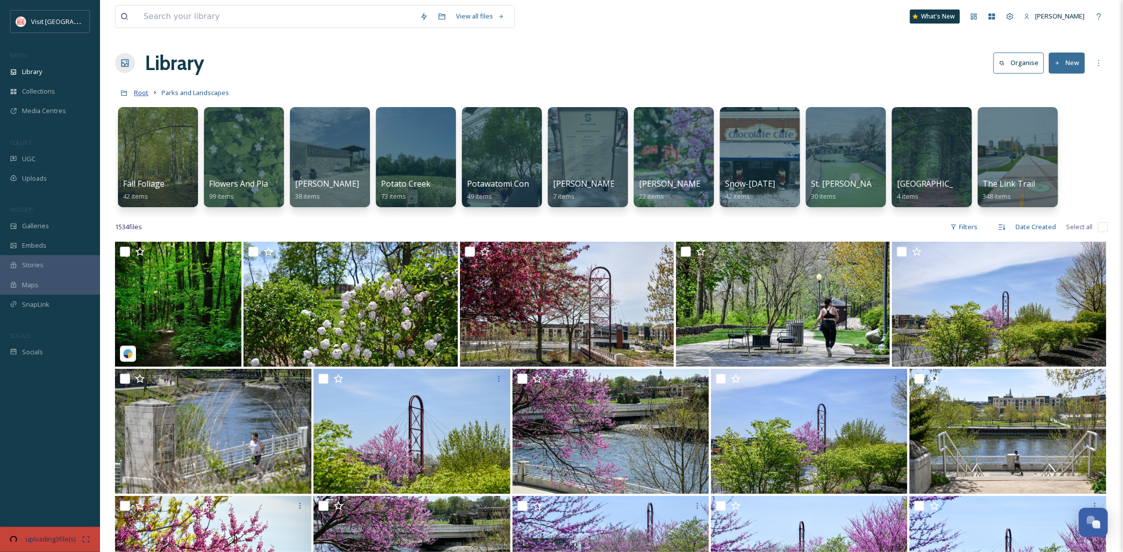
click at [143, 97] on span "Root" at bounding box center [141, 92] width 15 height 9
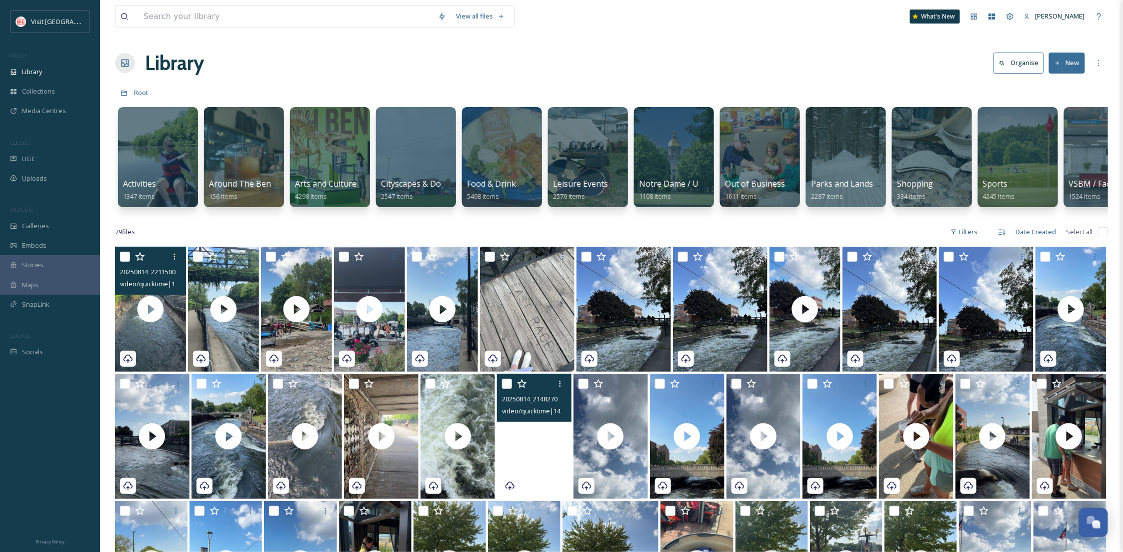
click at [118, 264] on div "20250814_221150000_iOS.MOV video/quicktime | 112.94 MB | 2160 x 3840" at bounding box center [150, 271] width 71 height 48
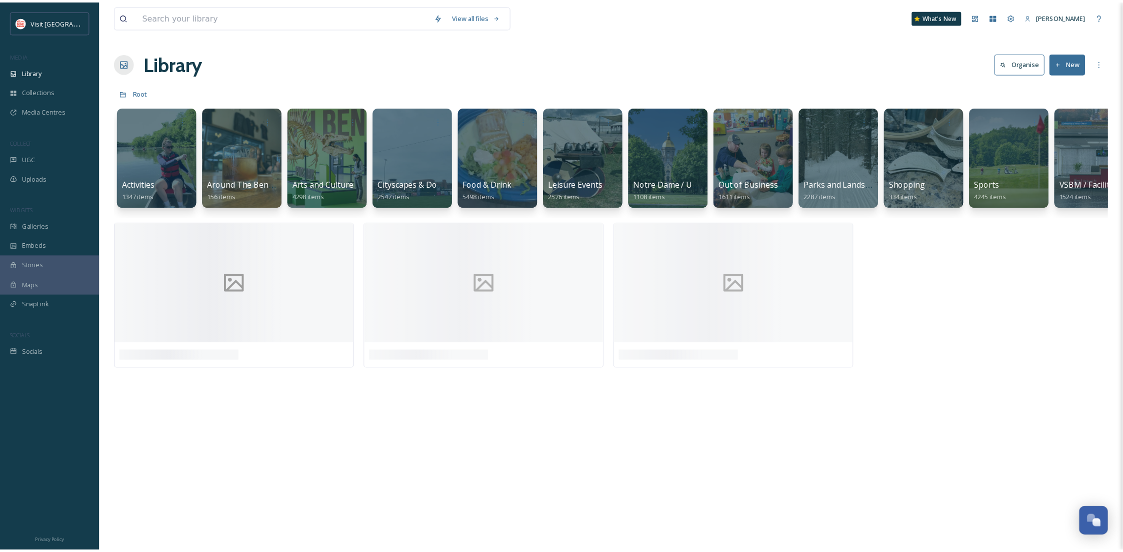
scroll to position [153, 0]
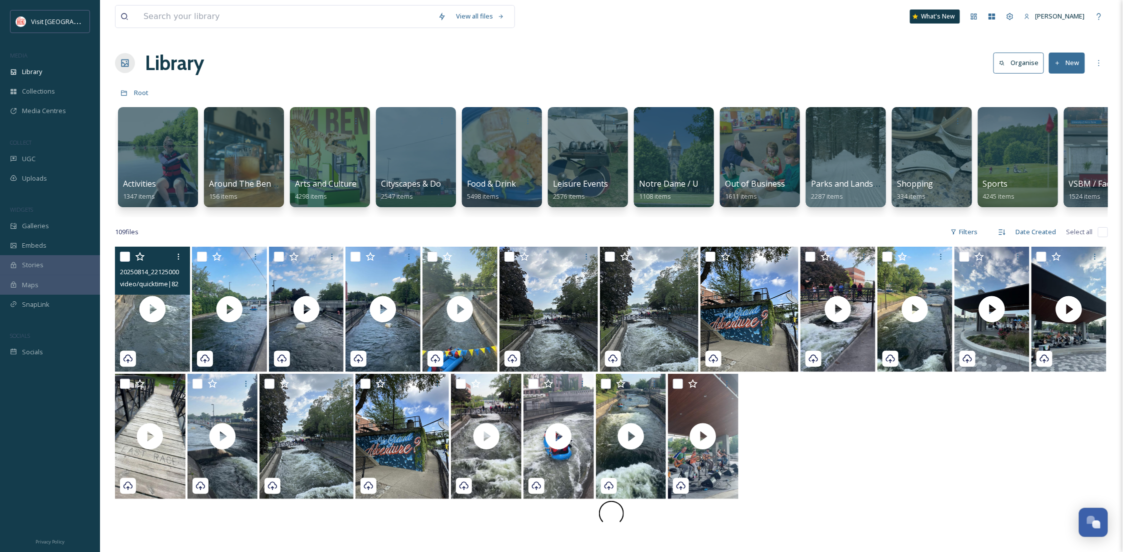
click at [129, 262] on input "checkbox" at bounding box center [125, 257] width 10 height 10
checkbox input "true"
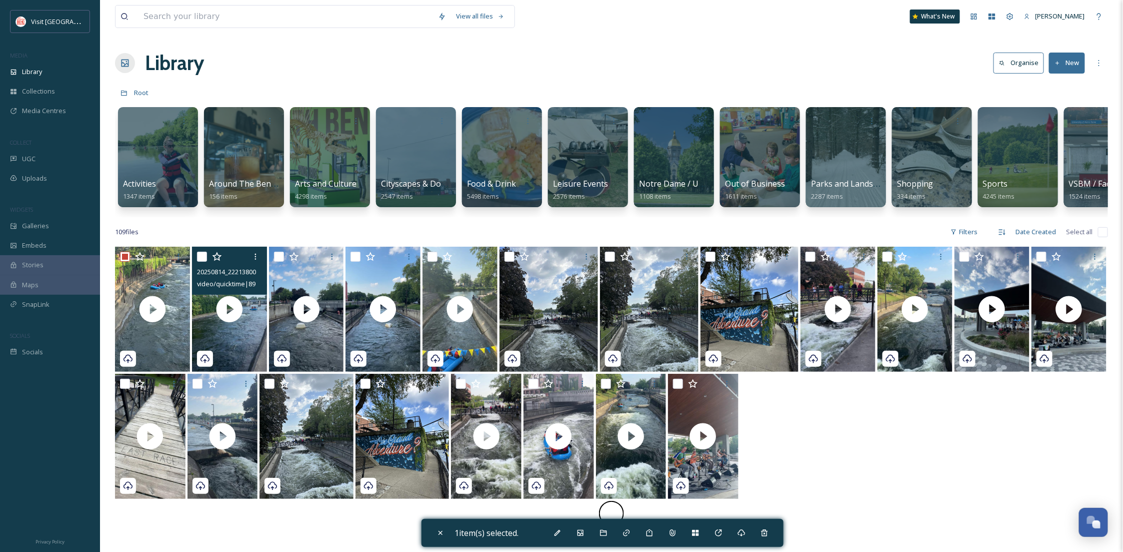
click at [200, 262] on input "checkbox" at bounding box center [202, 257] width 10 height 10
checkbox input "true"
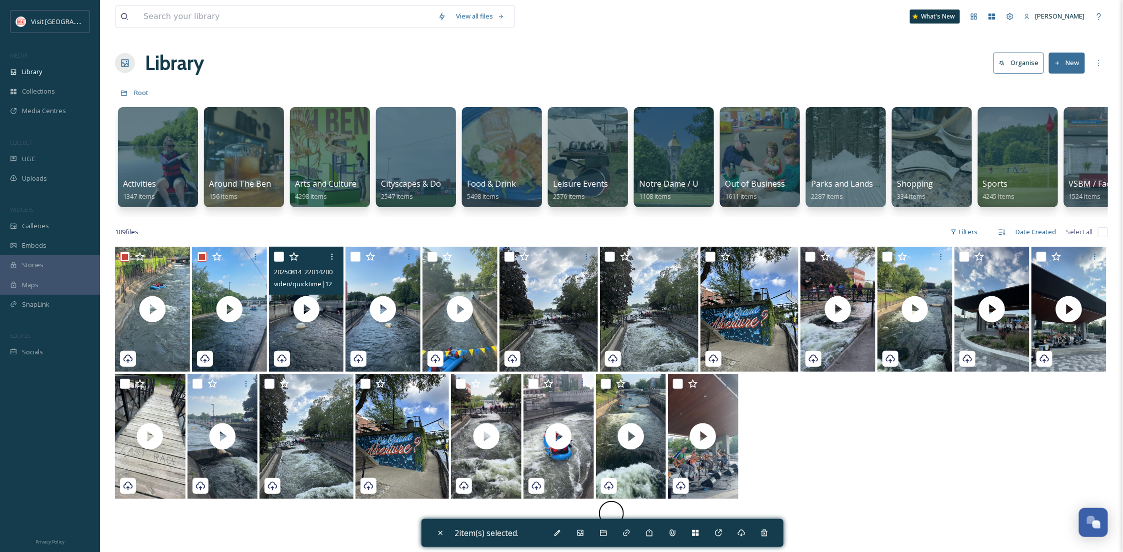
click at [277, 266] on div at bounding box center [308, 257] width 68 height 18
click at [277, 262] on input "checkbox" at bounding box center [279, 257] width 10 height 10
checkbox input "true"
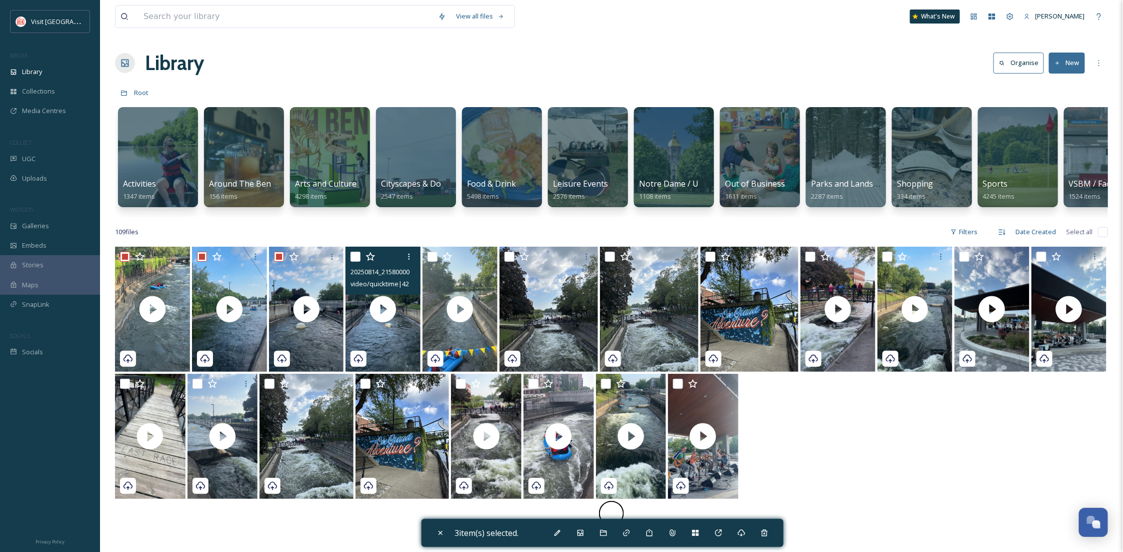
click at [356, 262] on input "checkbox" at bounding box center [356, 257] width 10 height 10
checkbox input "true"
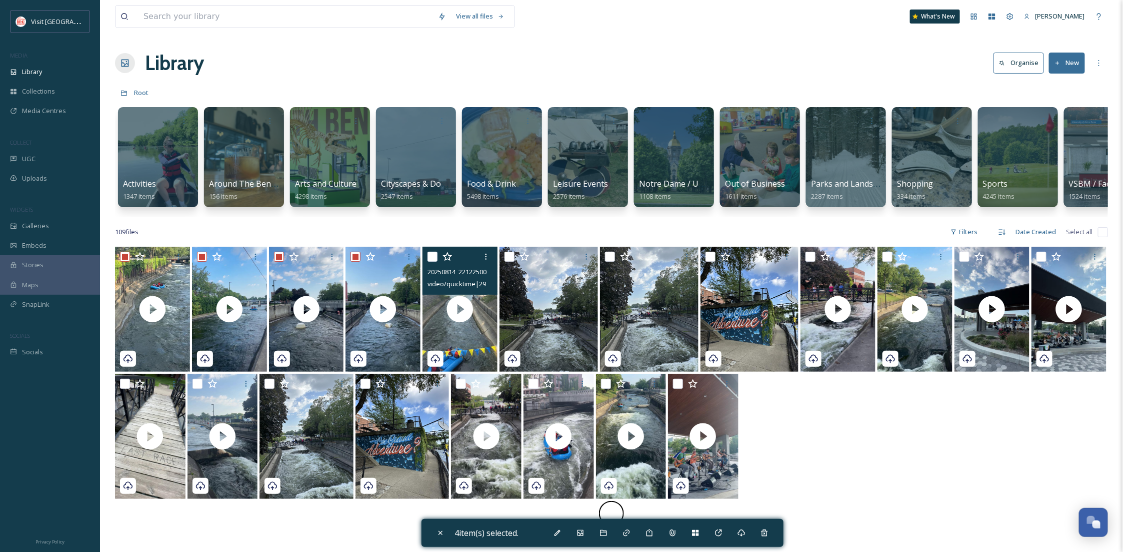
click at [432, 262] on input "checkbox" at bounding box center [433, 257] width 10 height 10
checkbox input "true"
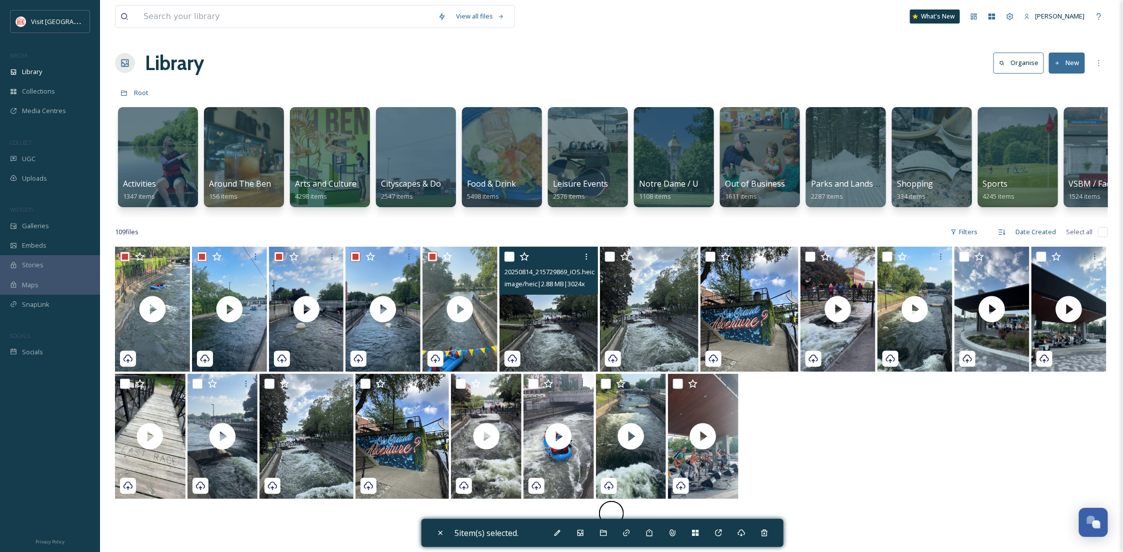
click at [504, 262] on div "20250814_215729869_iOS.heic image/heic | 2.88 MB | 3024 x 4032" at bounding box center [549, 271] width 99 height 48
click at [514, 262] on input "checkbox" at bounding box center [510, 257] width 10 height 10
checkbox input "true"
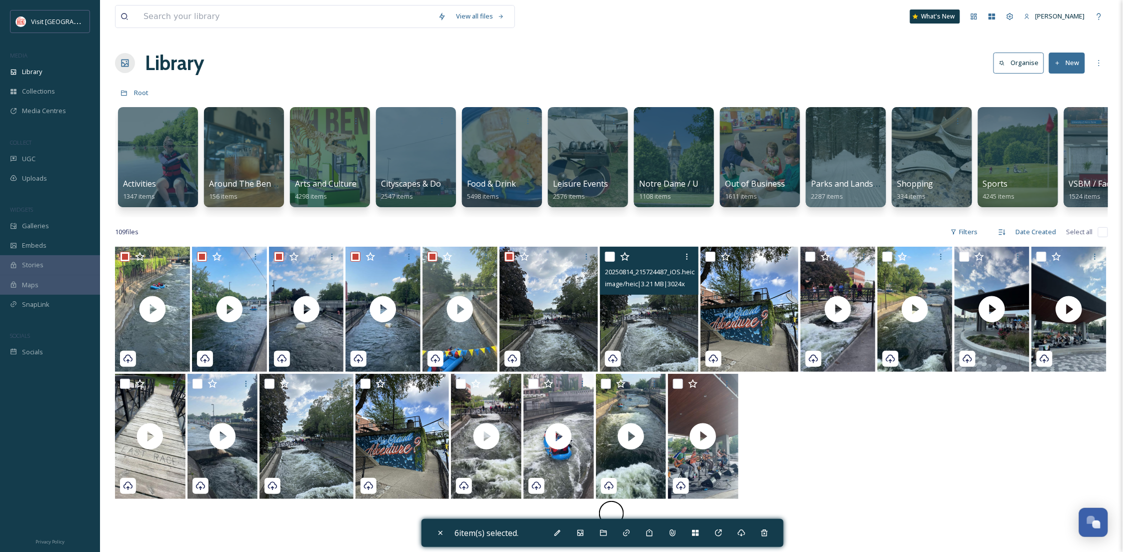
click at [611, 262] on input "checkbox" at bounding box center [610, 257] width 10 height 10
checkbox input "true"
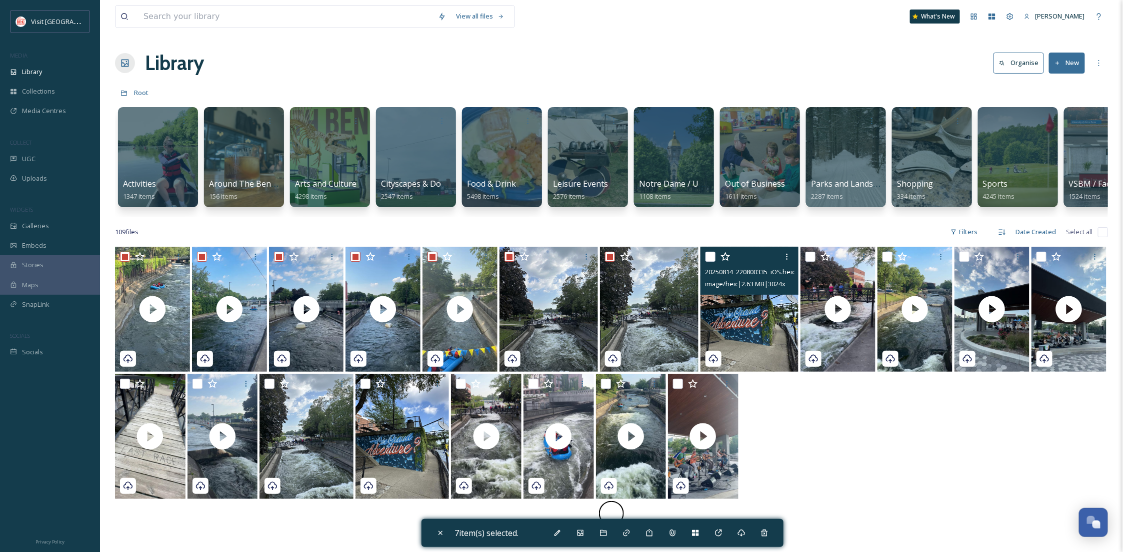
click at [713, 262] on input "checkbox" at bounding box center [711, 257] width 10 height 10
checkbox input "true"
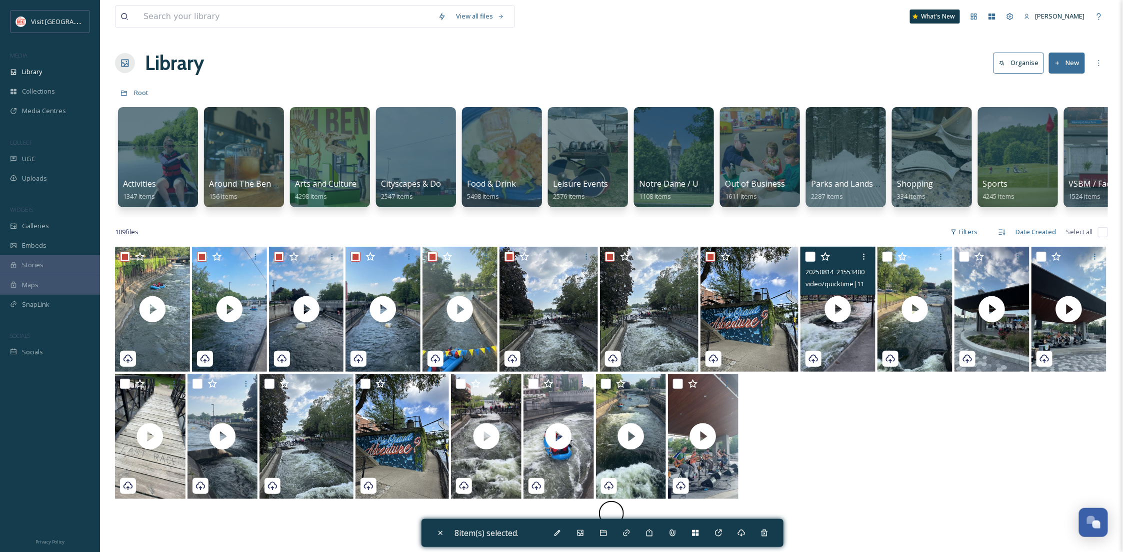
click at [814, 262] on input "checkbox" at bounding box center [811, 257] width 10 height 10
checkbox input "true"
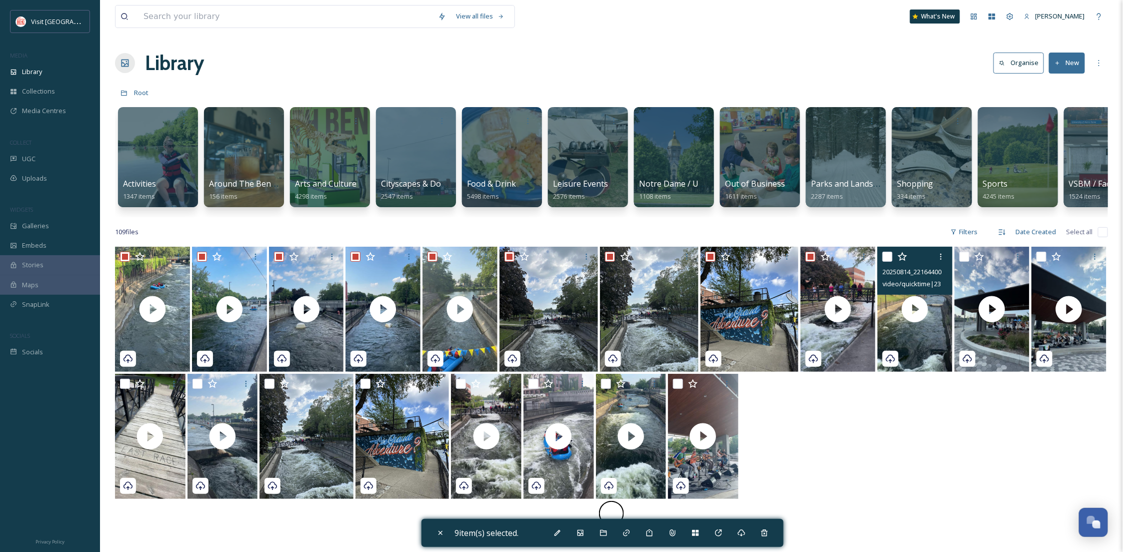
click at [891, 262] on input "checkbox" at bounding box center [888, 257] width 10 height 10
checkbox input "true"
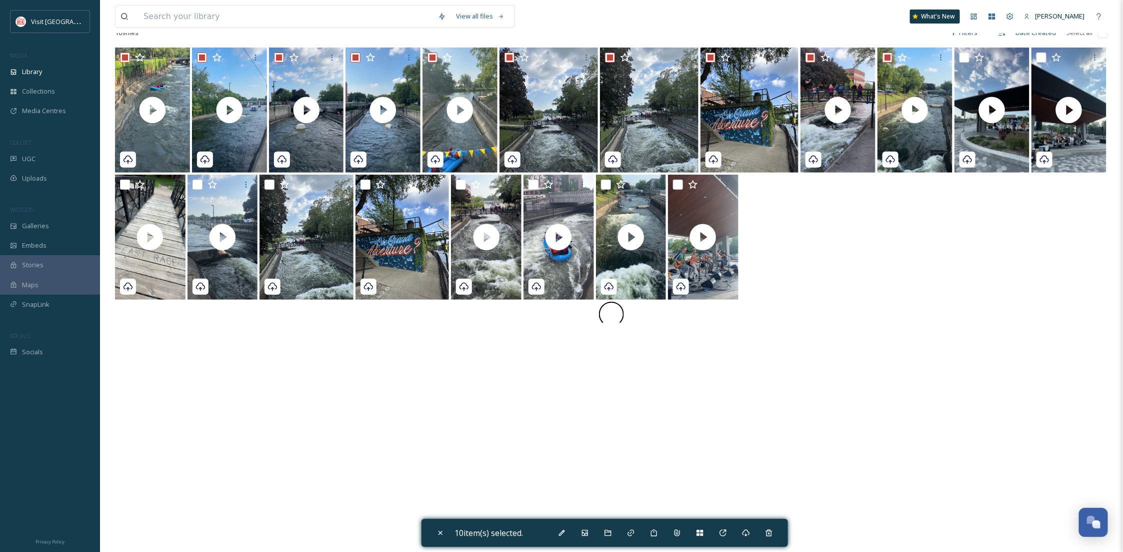
scroll to position [257, 0]
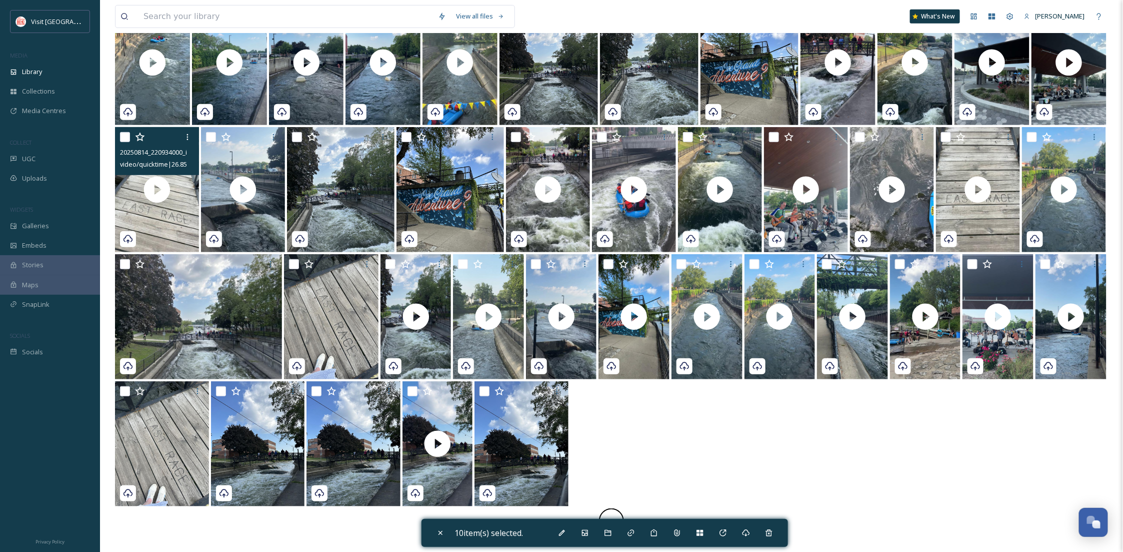
click at [124, 136] on input "checkbox" at bounding box center [125, 137] width 10 height 10
checkbox input "true"
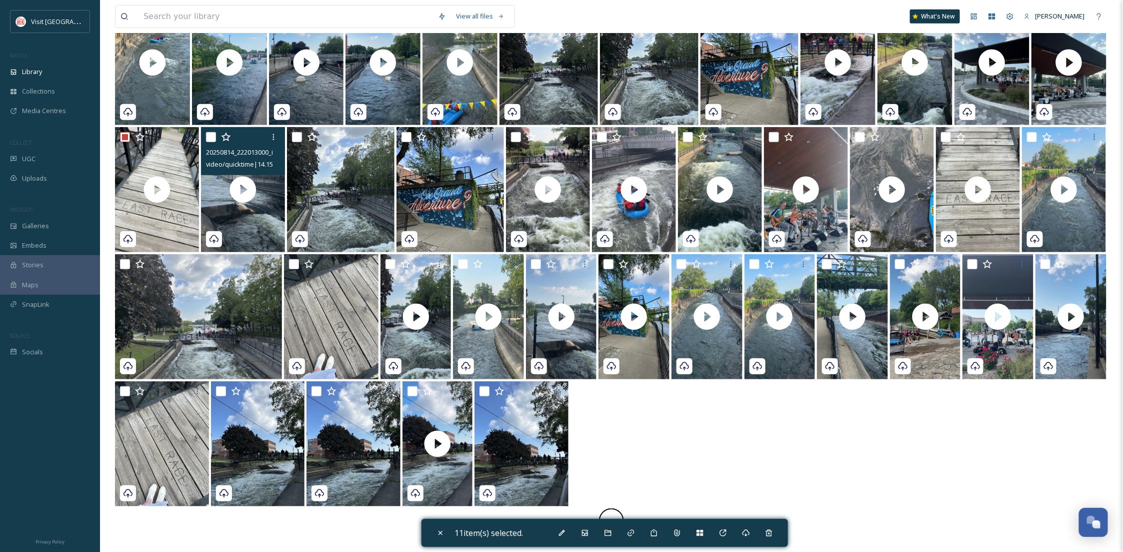
click at [209, 134] on input "checkbox" at bounding box center [211, 137] width 10 height 10
checkbox input "true"
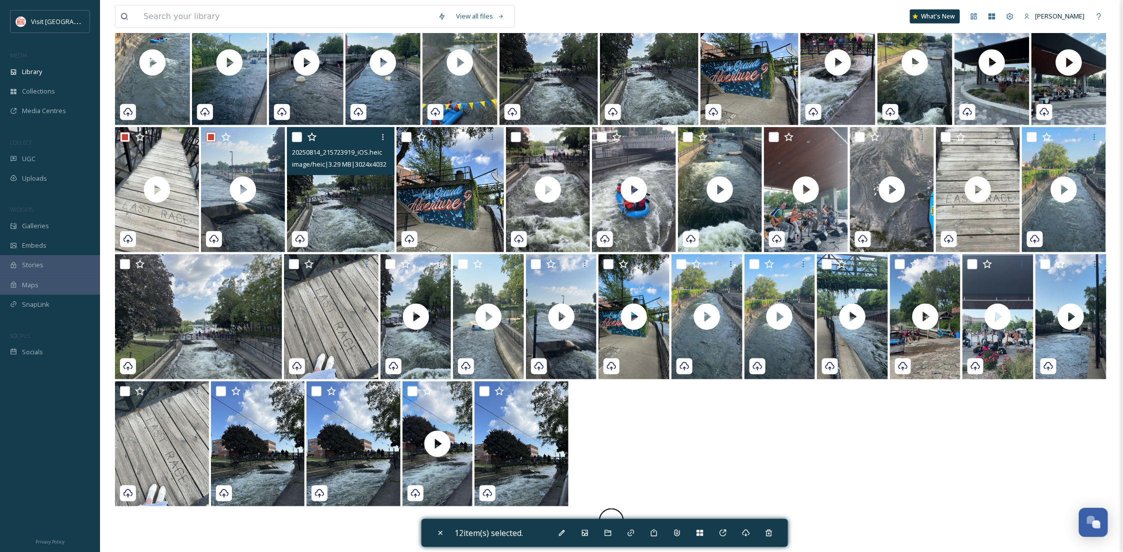
click at [298, 141] on input "checkbox" at bounding box center [297, 137] width 10 height 10
checkbox input "true"
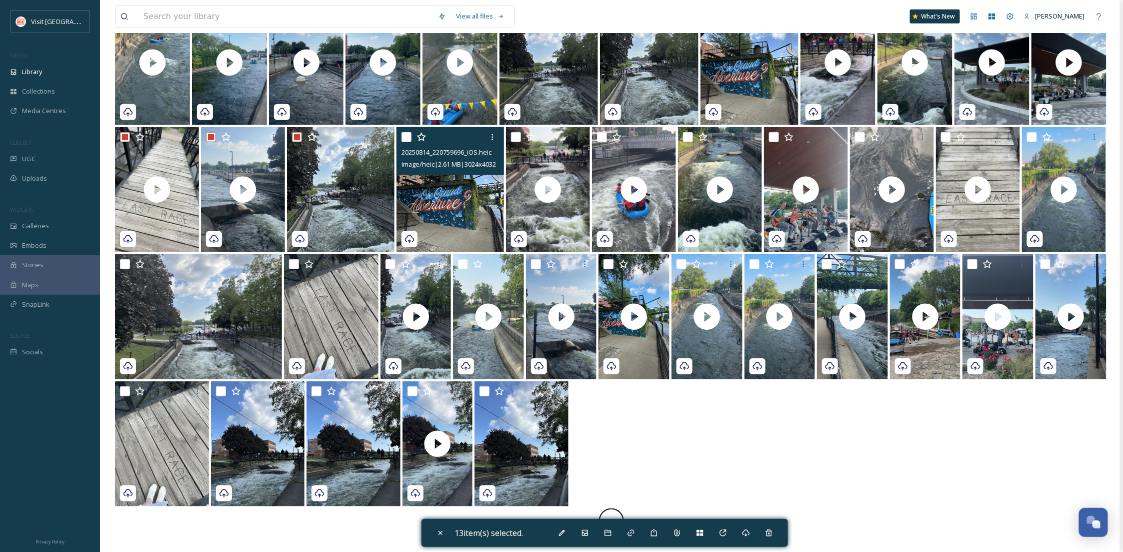
click at [406, 137] on input "checkbox" at bounding box center [407, 137] width 10 height 10
checkbox input "true"
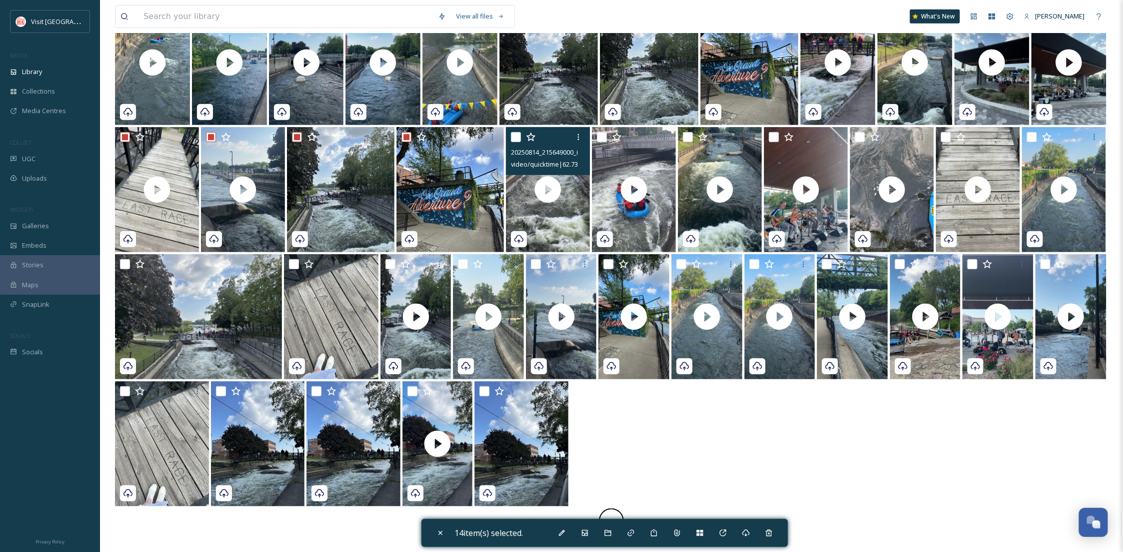
click at [513, 135] on input "checkbox" at bounding box center [516, 137] width 10 height 10
checkbox input "true"
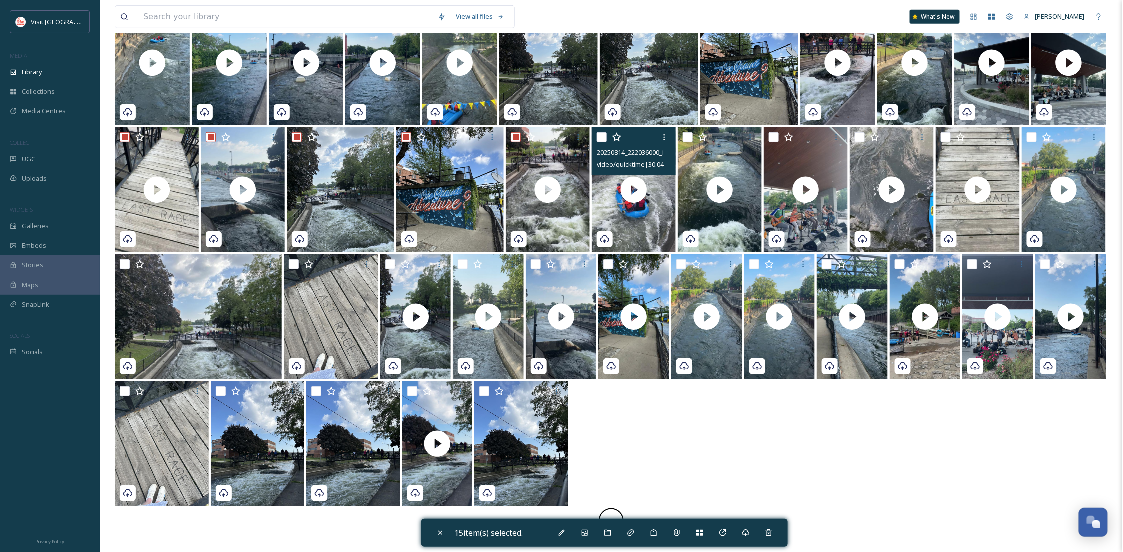
click at [599, 141] on input "checkbox" at bounding box center [602, 137] width 10 height 10
checkbox input "true"
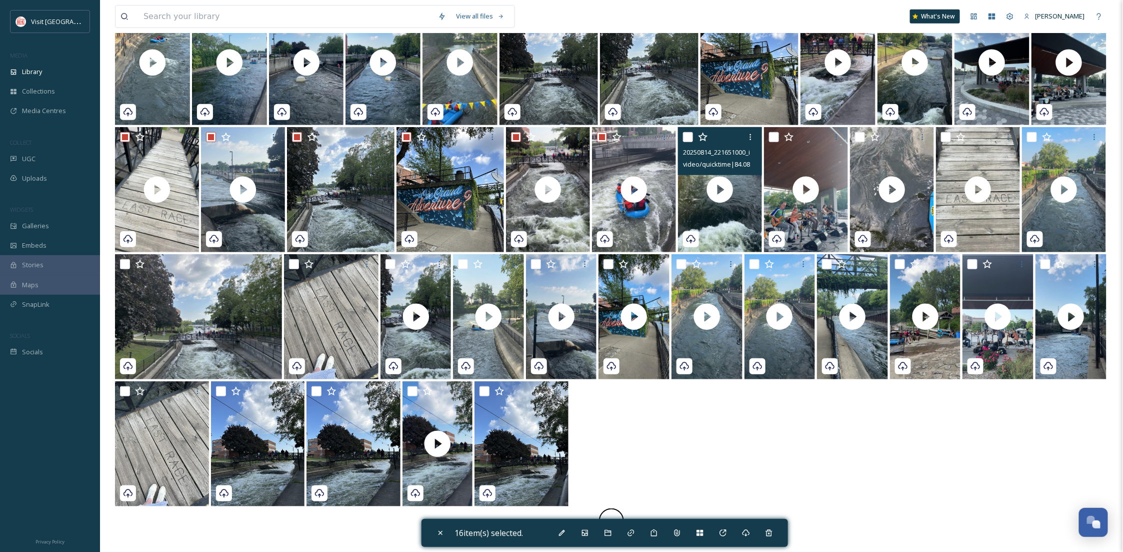
click at [684, 140] on input "checkbox" at bounding box center [688, 137] width 10 height 10
checkbox input "true"
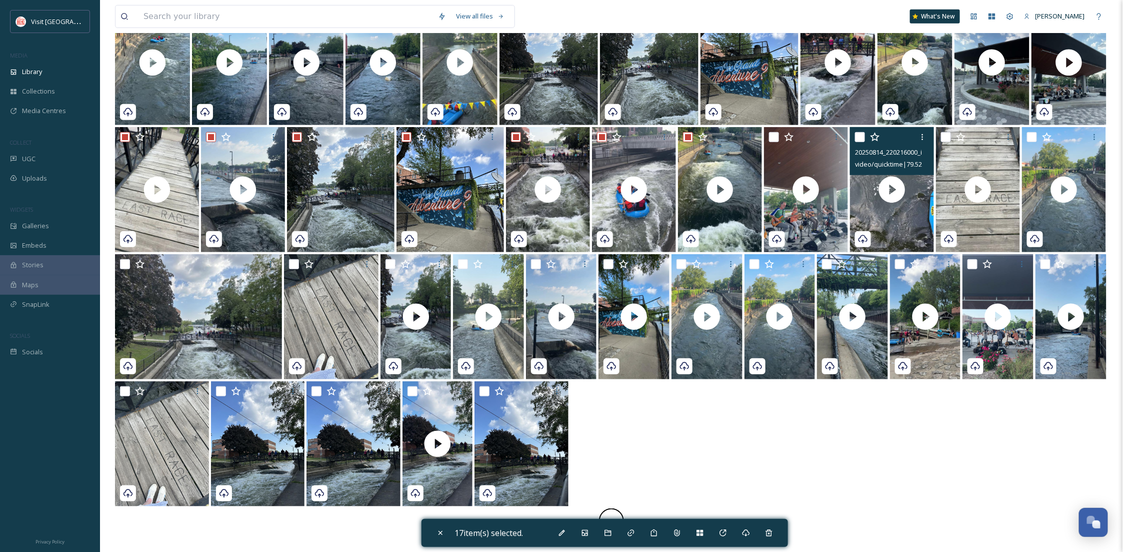
click at [863, 139] on input "checkbox" at bounding box center [860, 137] width 10 height 10
checkbox input "true"
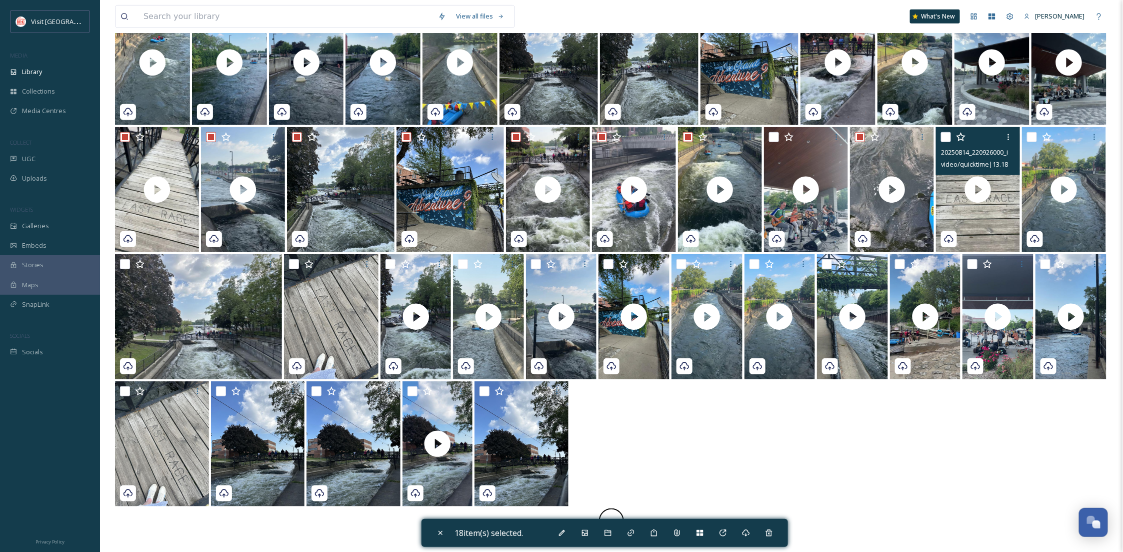
click at [941, 140] on input "checkbox" at bounding box center [946, 137] width 10 height 10
checkbox input "true"
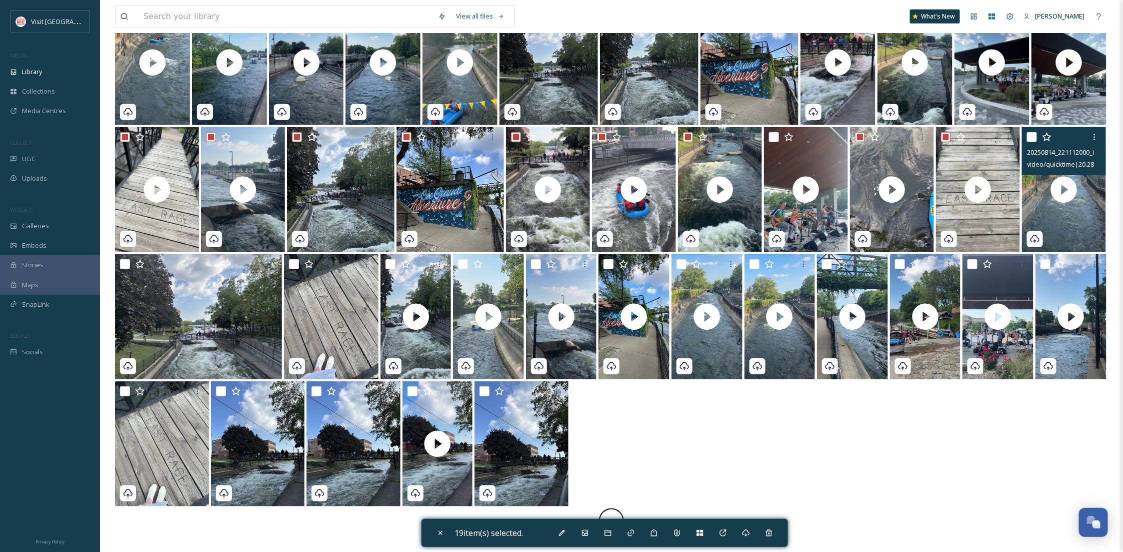
click at [1034, 137] on input "checkbox" at bounding box center [1032, 137] width 10 height 10
checkbox input "true"
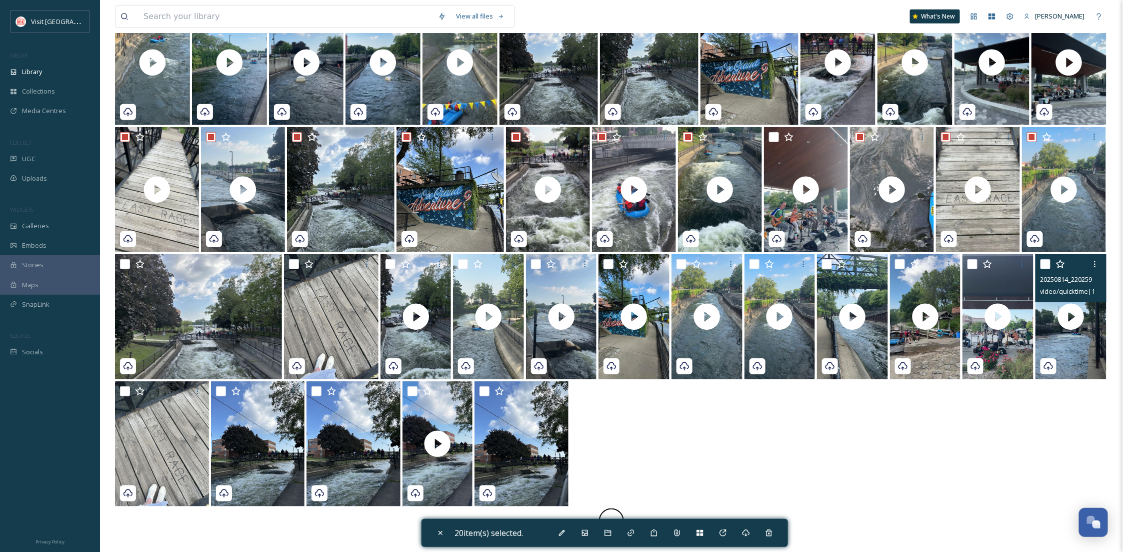
click at [1047, 266] on input "checkbox" at bounding box center [1046, 264] width 10 height 10
checkbox input "true"
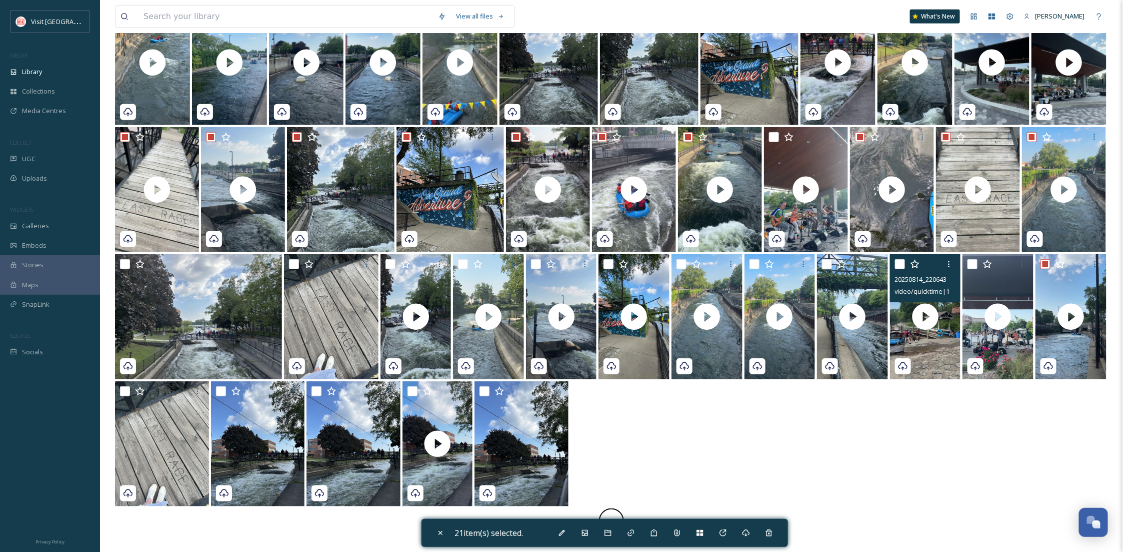
click at [900, 264] on input "checkbox" at bounding box center [900, 264] width 10 height 10
checkbox input "true"
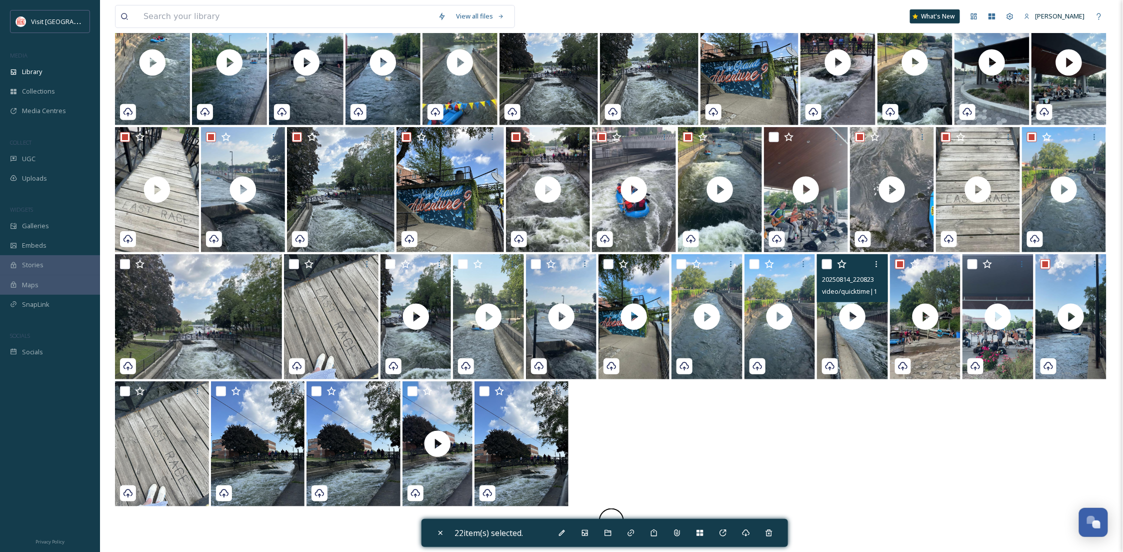
click at [829, 268] on input "checkbox" at bounding box center [827, 264] width 10 height 10
checkbox input "true"
click at [755, 265] on input "checkbox" at bounding box center [755, 264] width 10 height 10
checkbox input "true"
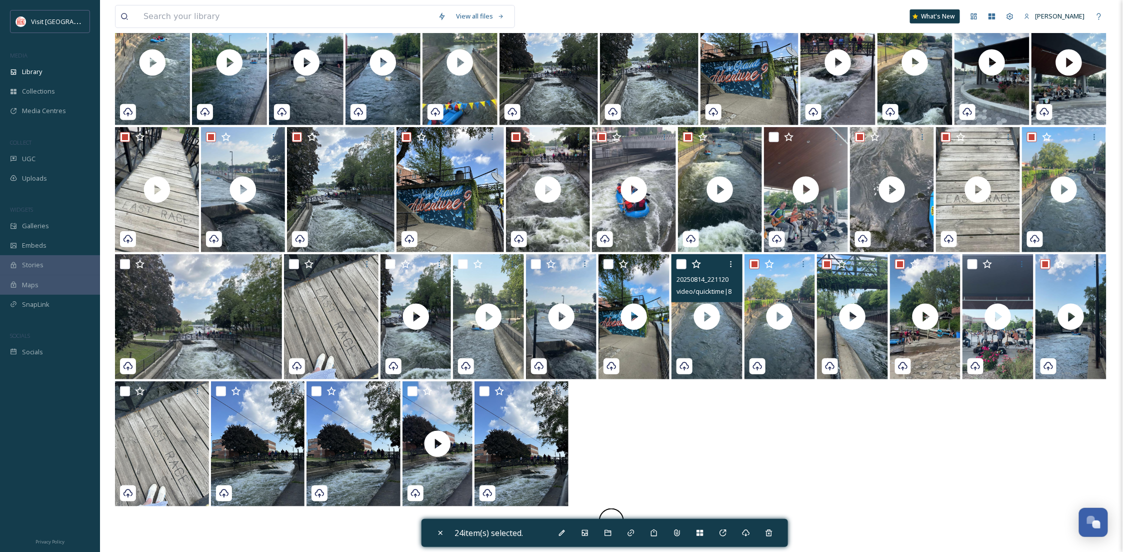
click at [681, 262] on input "checkbox" at bounding box center [682, 264] width 10 height 10
checkbox input "true"
click at [608, 265] on input "checkbox" at bounding box center [609, 264] width 10 height 10
checkbox input "true"
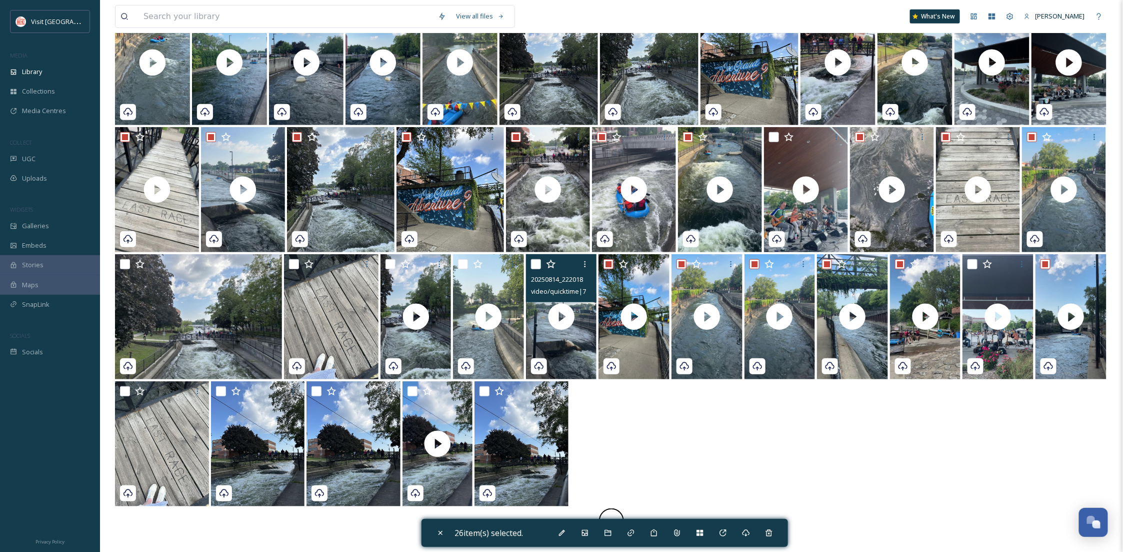
click at [533, 263] on input "checkbox" at bounding box center [536, 264] width 10 height 10
checkbox input "true"
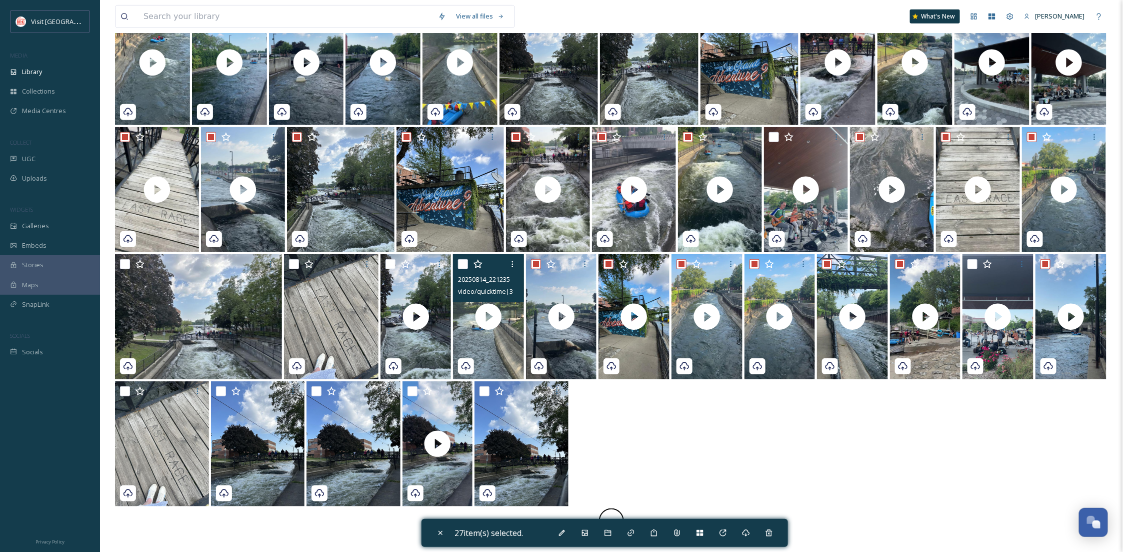
click at [459, 264] on input "checkbox" at bounding box center [463, 264] width 10 height 10
checkbox input "true"
click at [389, 264] on input "checkbox" at bounding box center [391, 264] width 10 height 10
checkbox input "true"
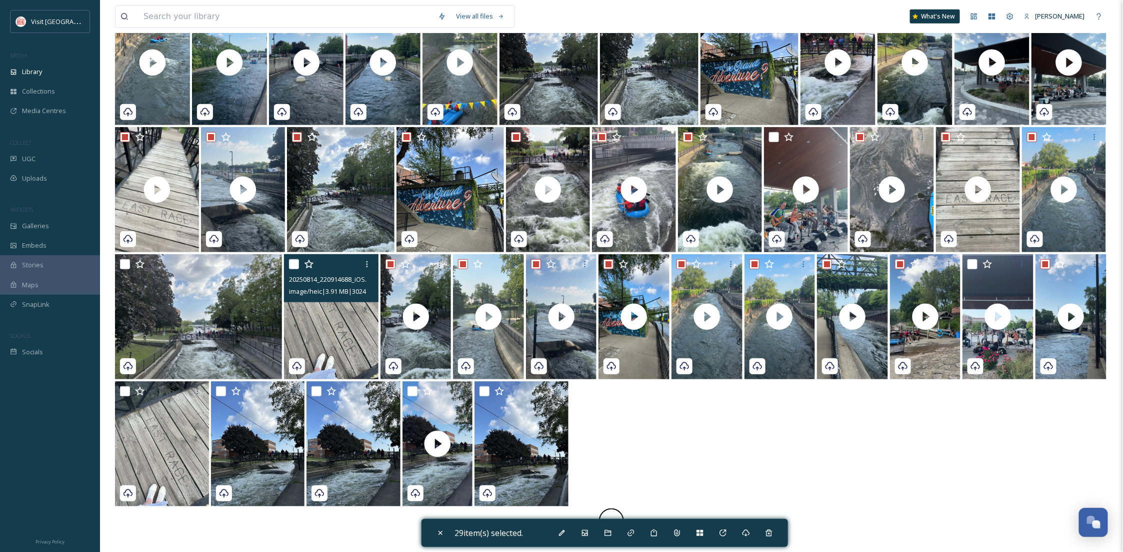
click at [288, 255] on div "20250814_220914688_iOS.heic image/heic | 3.91 MB | 3024 x 4032" at bounding box center [331, 278] width 94 height 48
click at [295, 265] on input "checkbox" at bounding box center [294, 264] width 10 height 10
checkbox input "true"
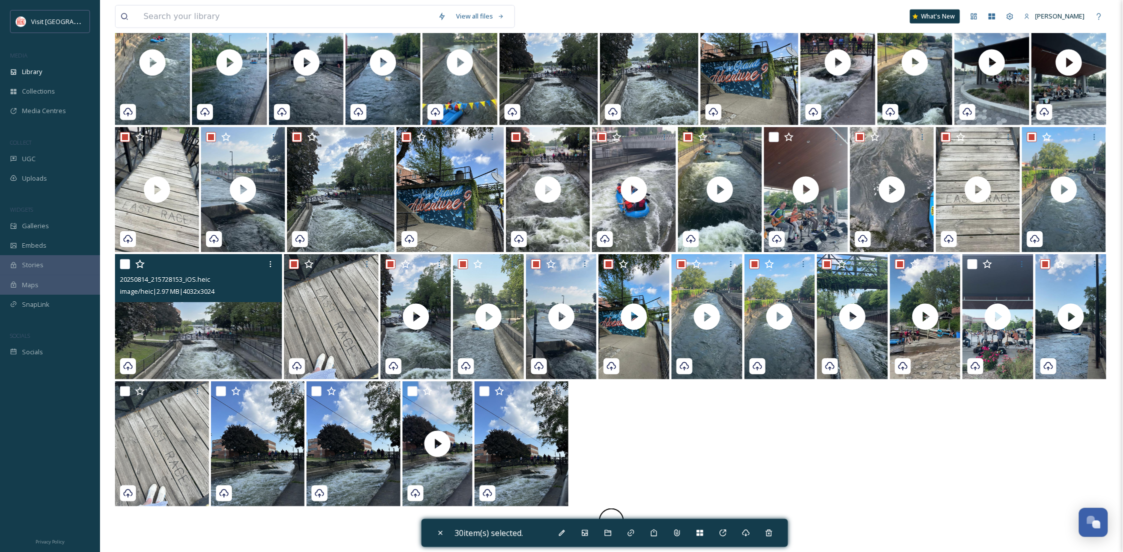
click at [121, 264] on input "checkbox" at bounding box center [125, 264] width 10 height 10
checkbox input "true"
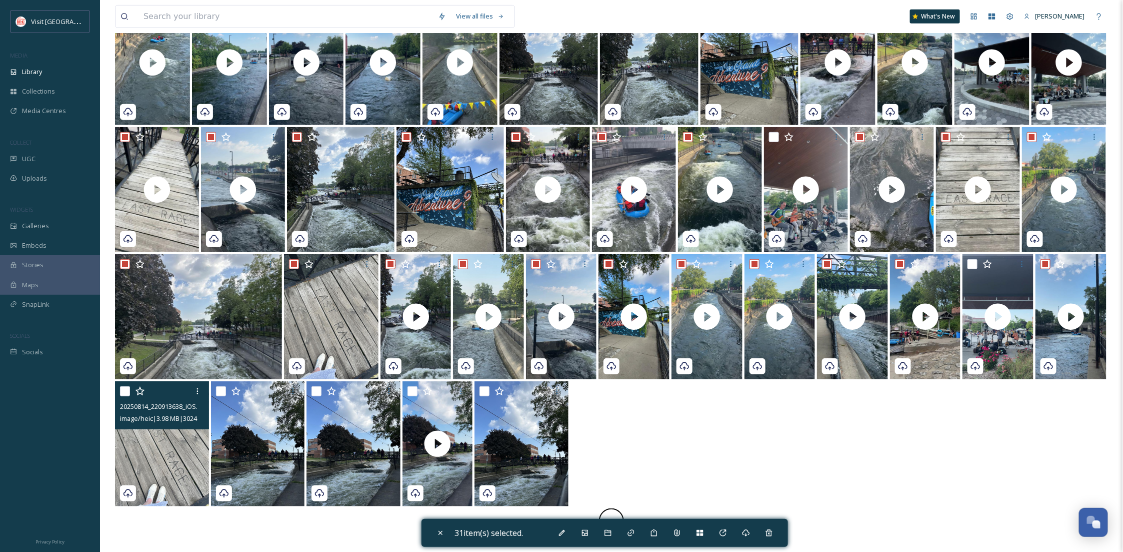
click at [125, 390] on input "checkbox" at bounding box center [125, 391] width 10 height 10
checkbox input "true"
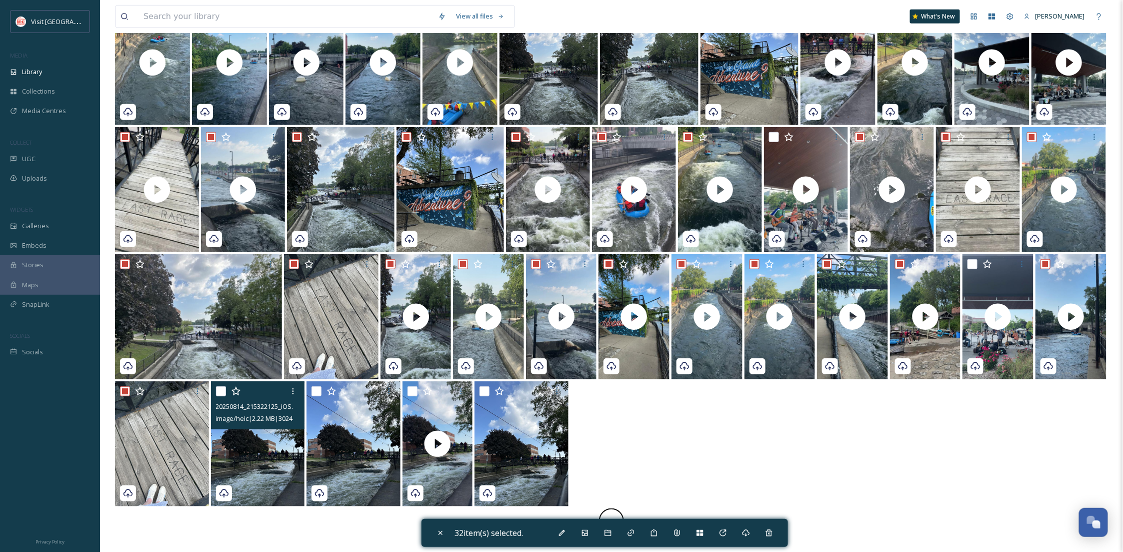
click at [222, 394] on input "checkbox" at bounding box center [221, 391] width 10 height 10
checkbox input "true"
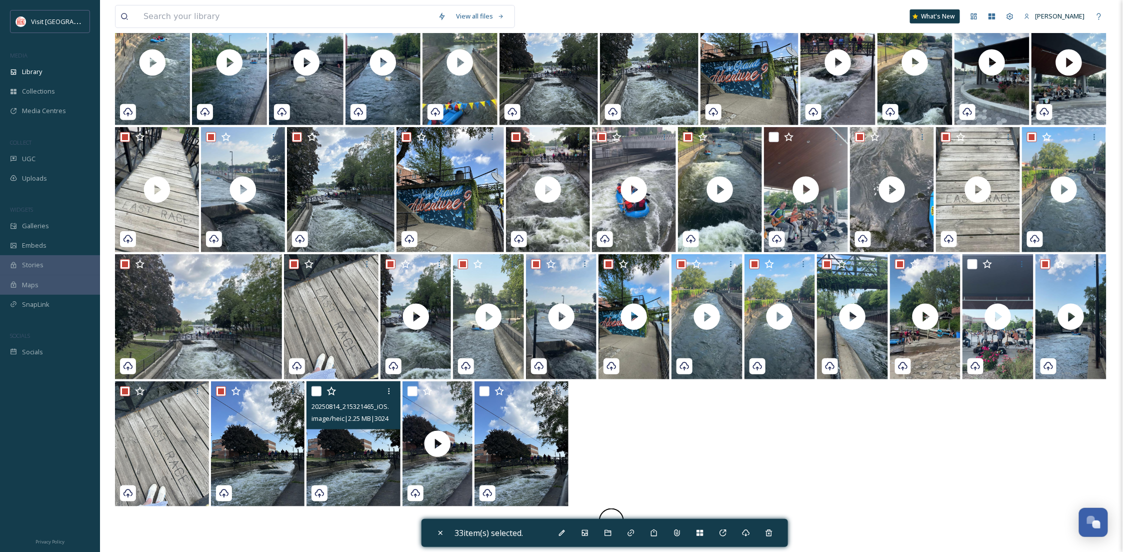
click at [312, 390] on input "checkbox" at bounding box center [317, 391] width 10 height 10
checkbox input "true"
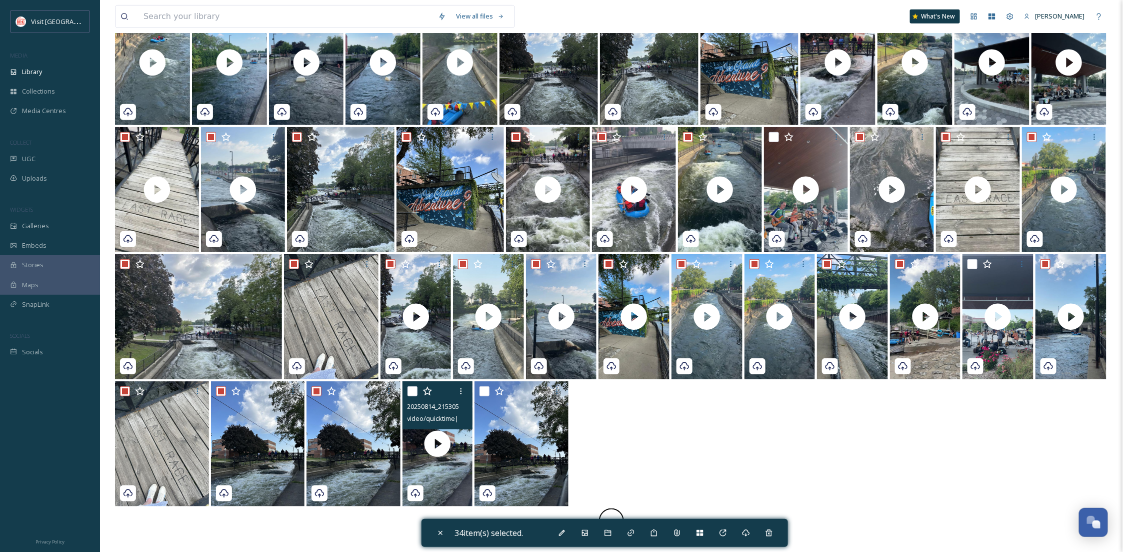
click at [411, 395] on input "checkbox" at bounding box center [413, 391] width 10 height 10
checkbox input "true"
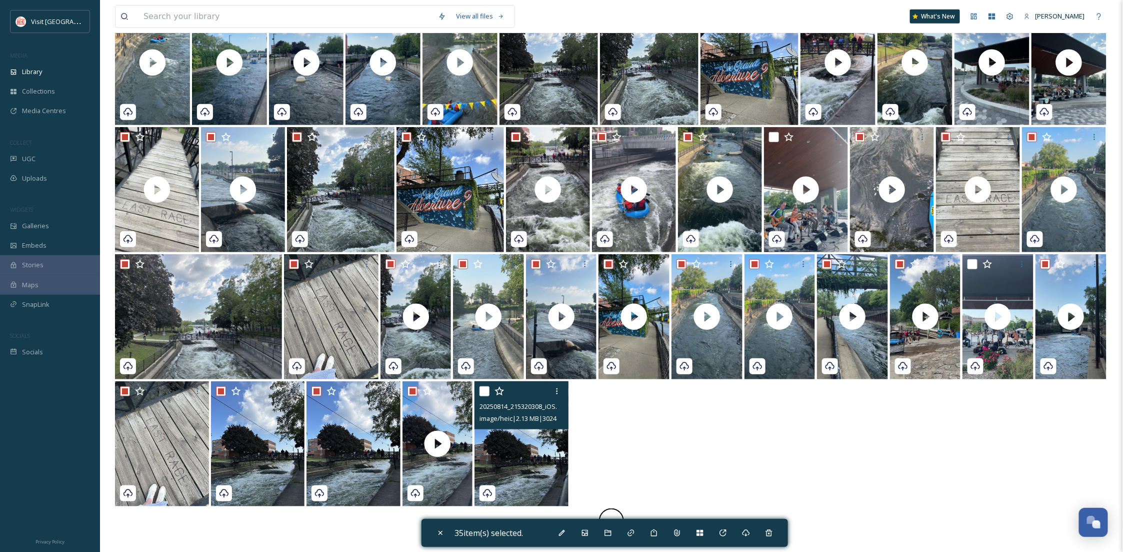
click at [482, 394] on input "checkbox" at bounding box center [485, 391] width 10 height 10
checkbox input "true"
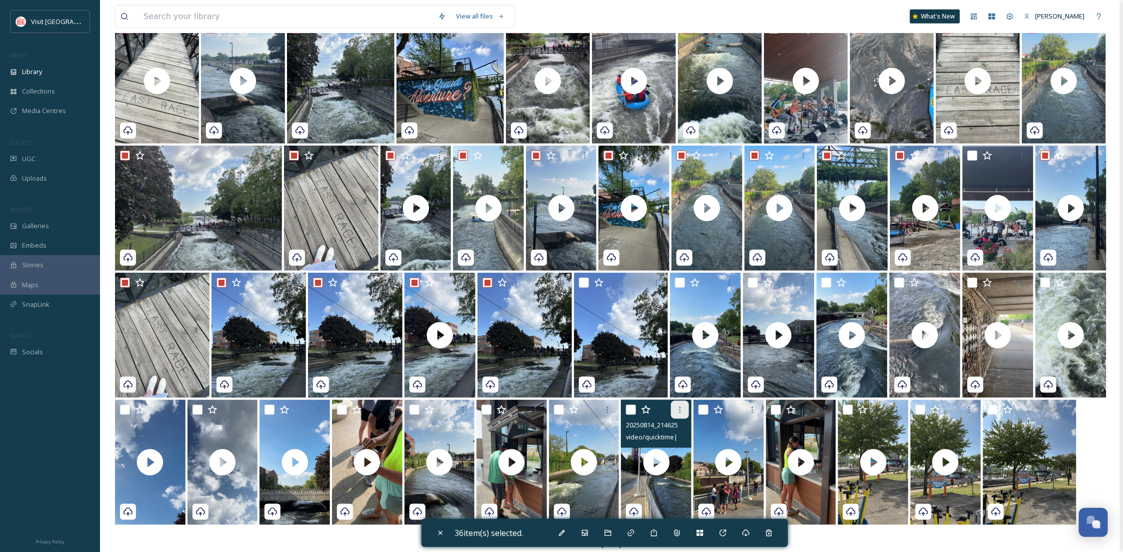
scroll to position [365, 0]
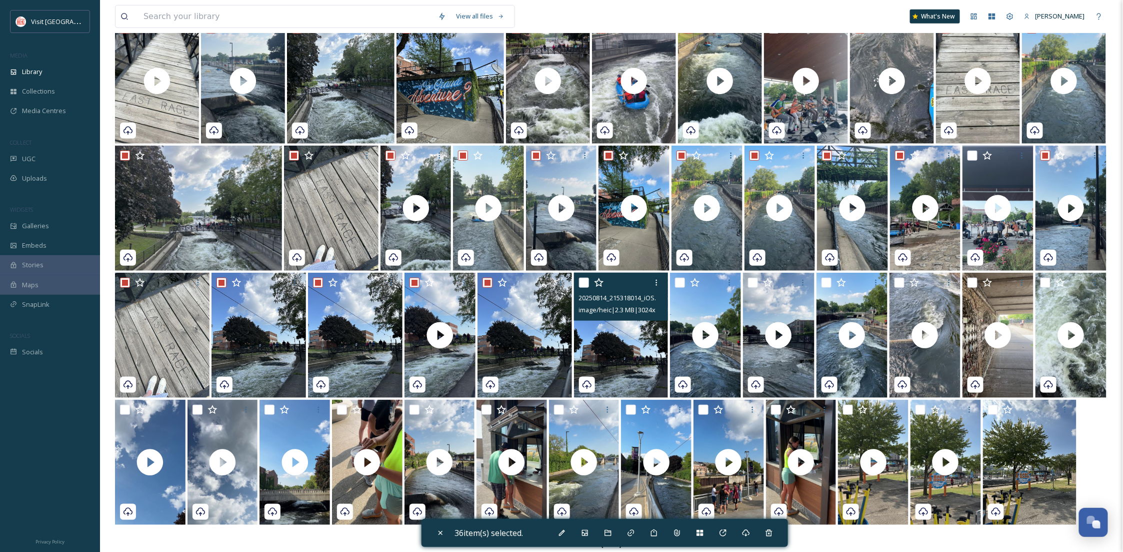
click at [587, 279] on input "checkbox" at bounding box center [584, 283] width 10 height 10
checkbox input "true"
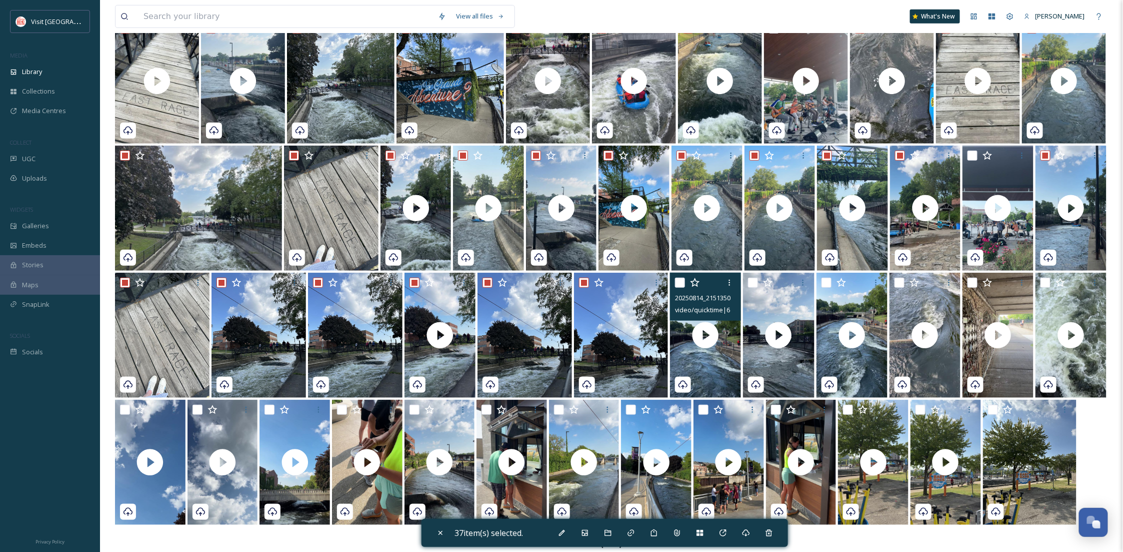
click at [684, 282] on input "checkbox" at bounding box center [680, 283] width 10 height 10
checkbox input "true"
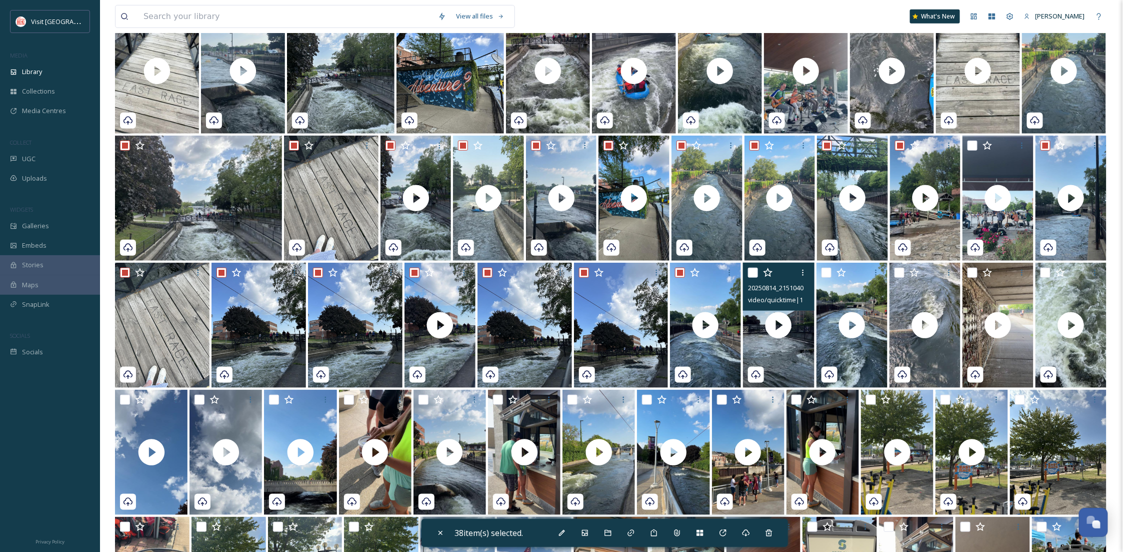
click at [749, 278] on input "checkbox" at bounding box center [753, 273] width 10 height 10
checkbox input "true"
click at [828, 278] on input "checkbox" at bounding box center [827, 273] width 10 height 10
checkbox input "true"
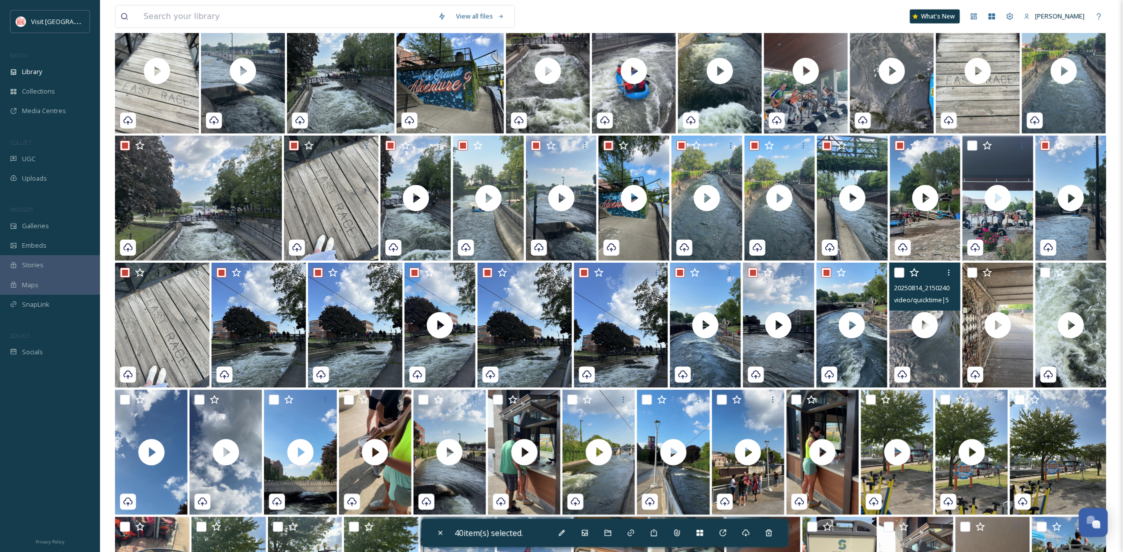
click at [899, 278] on input "checkbox" at bounding box center [900, 273] width 10 height 10
checkbox input "true"
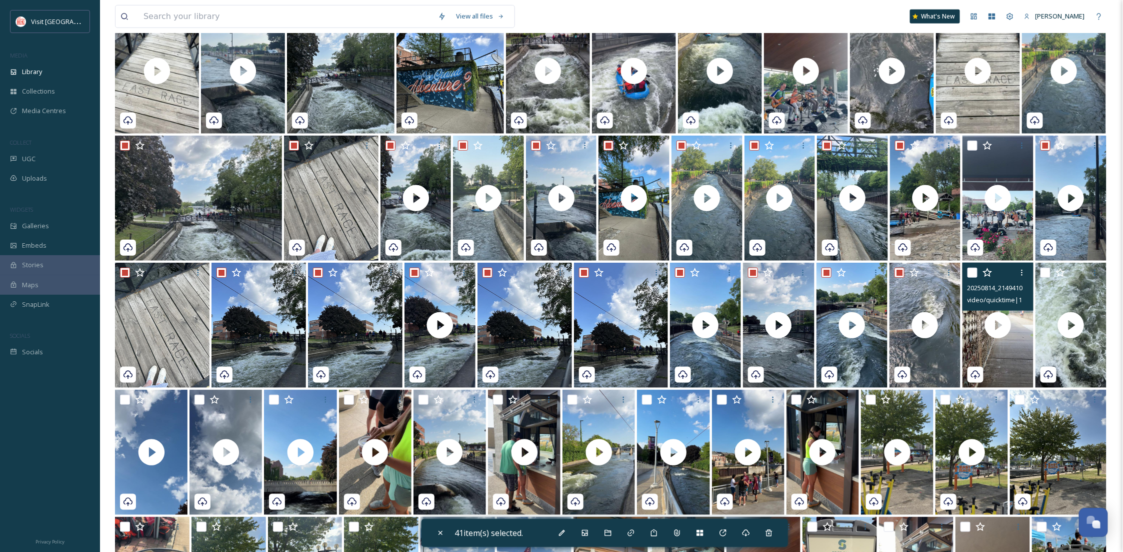
click at [969, 278] on input "checkbox" at bounding box center [973, 273] width 10 height 10
checkbox input "true"
click at [1042, 278] on input "checkbox" at bounding box center [1046, 273] width 10 height 10
checkbox input "true"
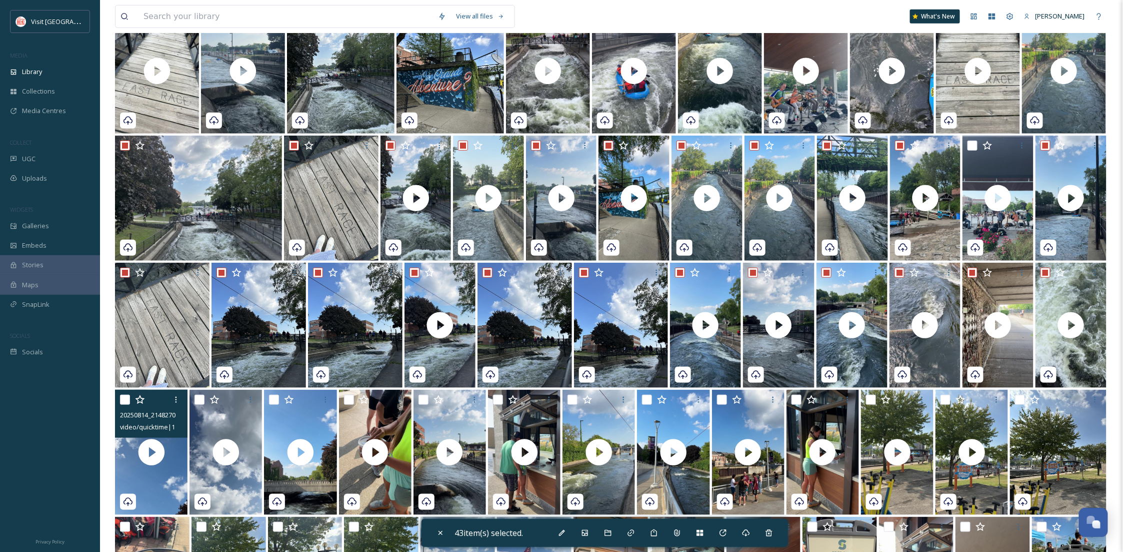
click at [120, 405] on input "checkbox" at bounding box center [125, 400] width 10 height 10
checkbox input "true"
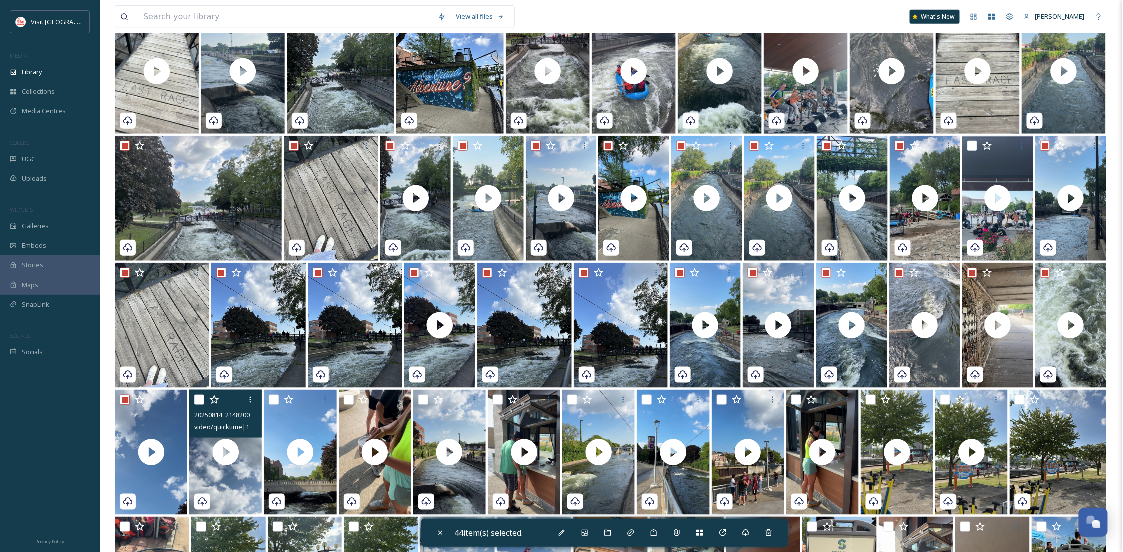
click at [200, 405] on input "checkbox" at bounding box center [200, 400] width 10 height 10
checkbox input "true"
click at [271, 405] on input "checkbox" at bounding box center [274, 400] width 10 height 10
checkbox input "true"
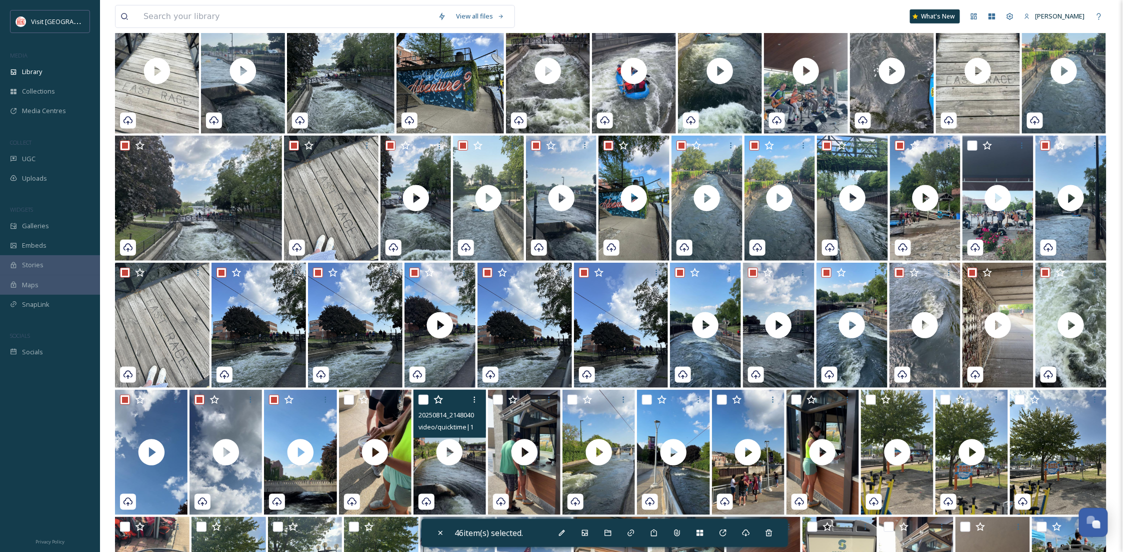
click at [425, 405] on input "checkbox" at bounding box center [424, 400] width 10 height 10
checkbox input "true"
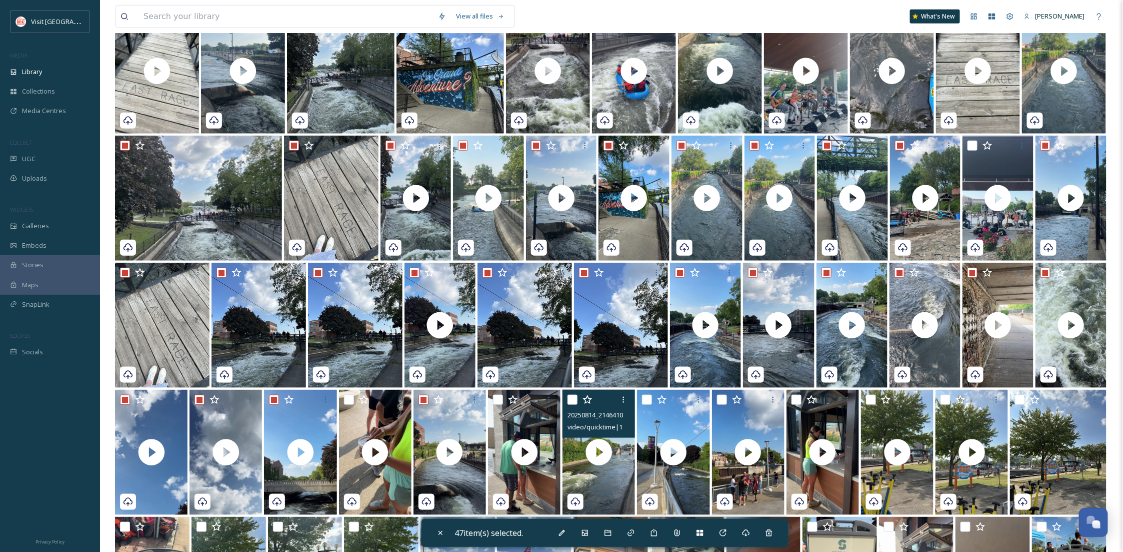
click at [574, 405] on input "checkbox" at bounding box center [573, 400] width 10 height 10
checkbox input "true"
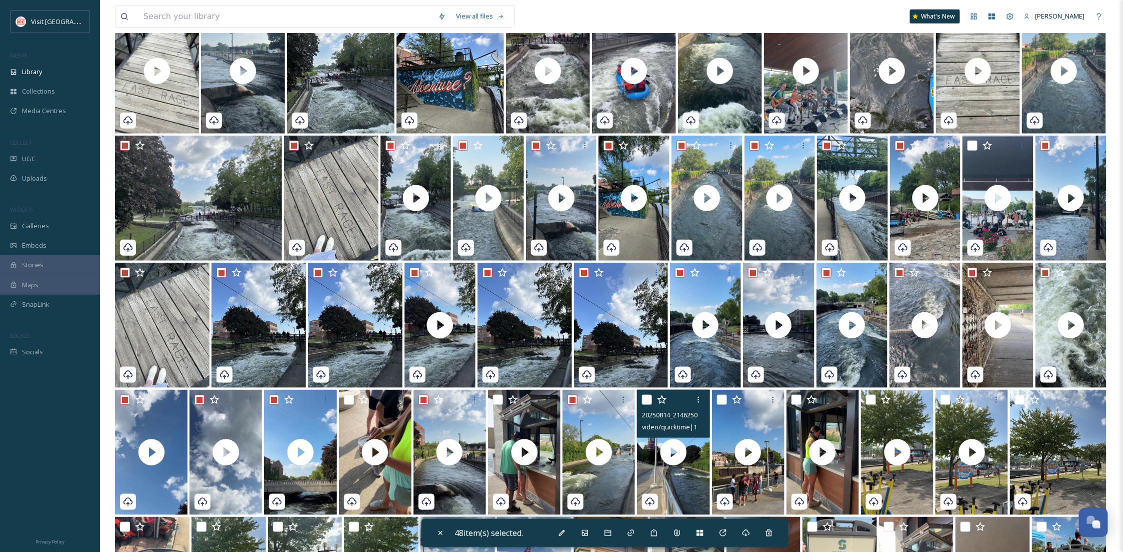
click at [649, 405] on input "checkbox" at bounding box center [647, 400] width 10 height 10
checkbox input "true"
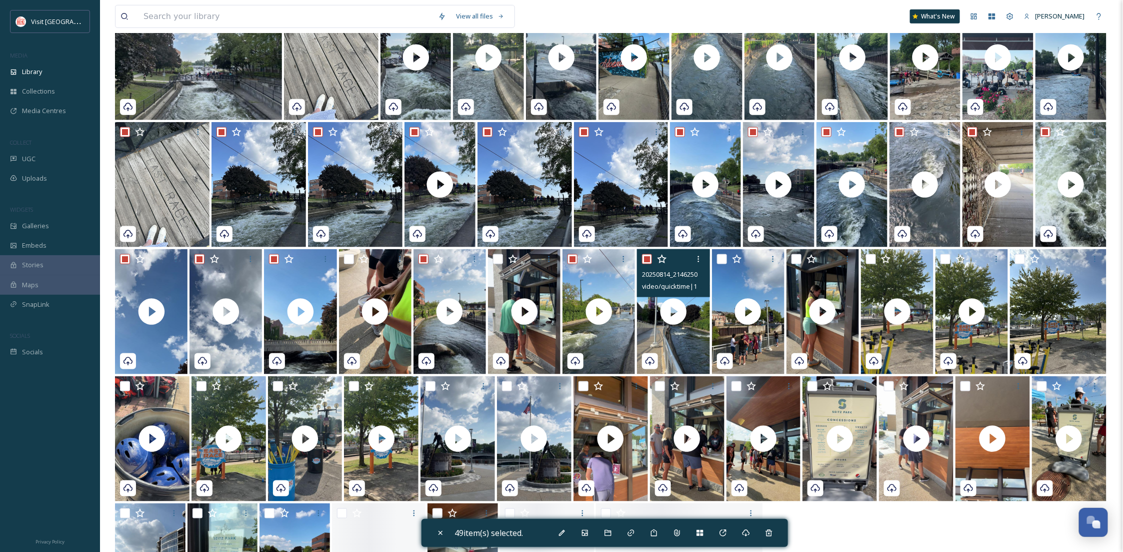
scroll to position [543, 0]
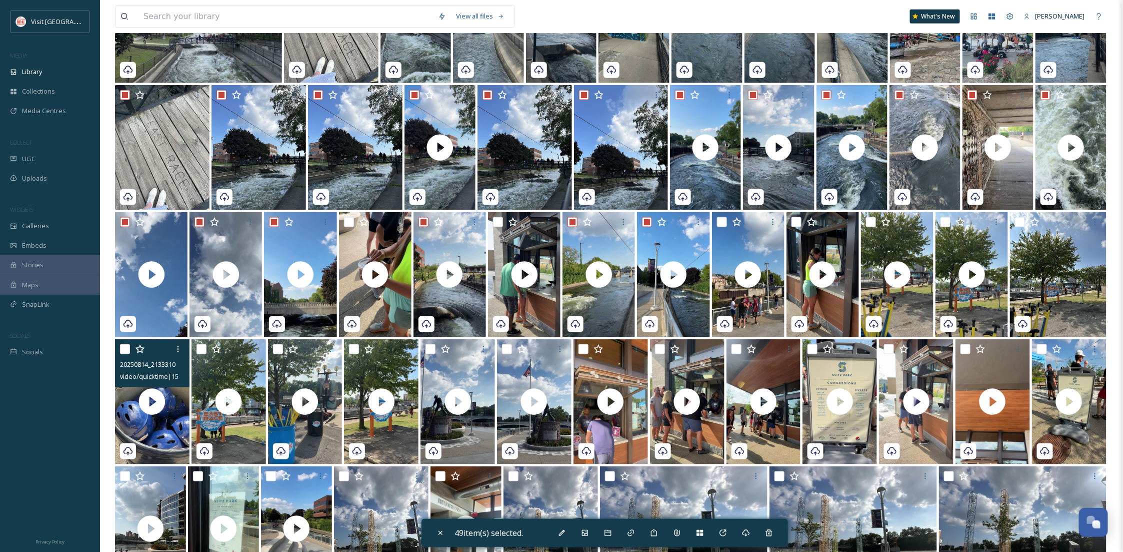
click at [128, 354] on input "checkbox" at bounding box center [125, 349] width 10 height 10
checkbox input "true"
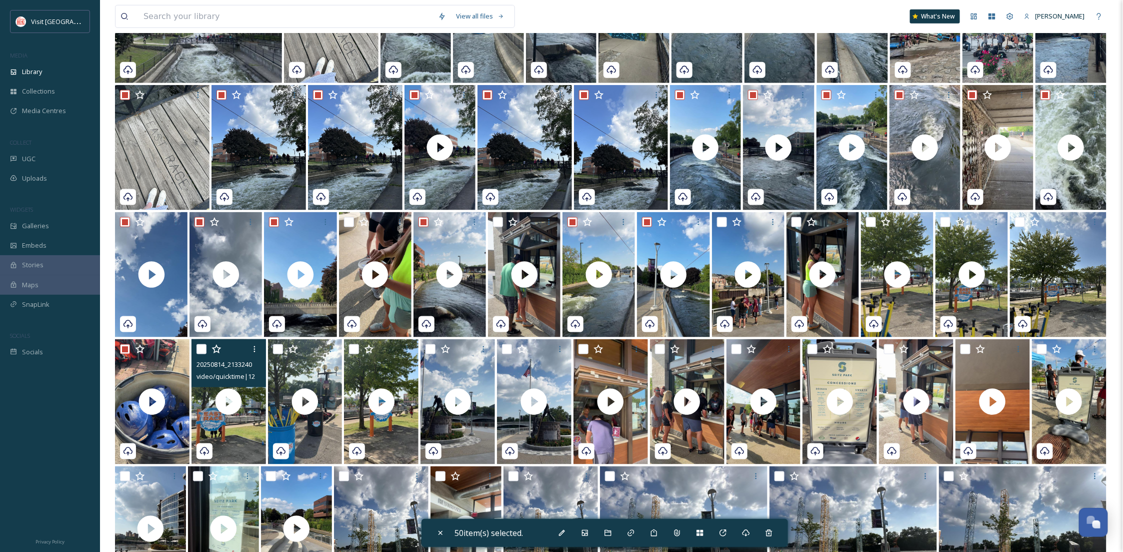
click at [198, 354] on input "checkbox" at bounding box center [202, 349] width 10 height 10
checkbox input "true"
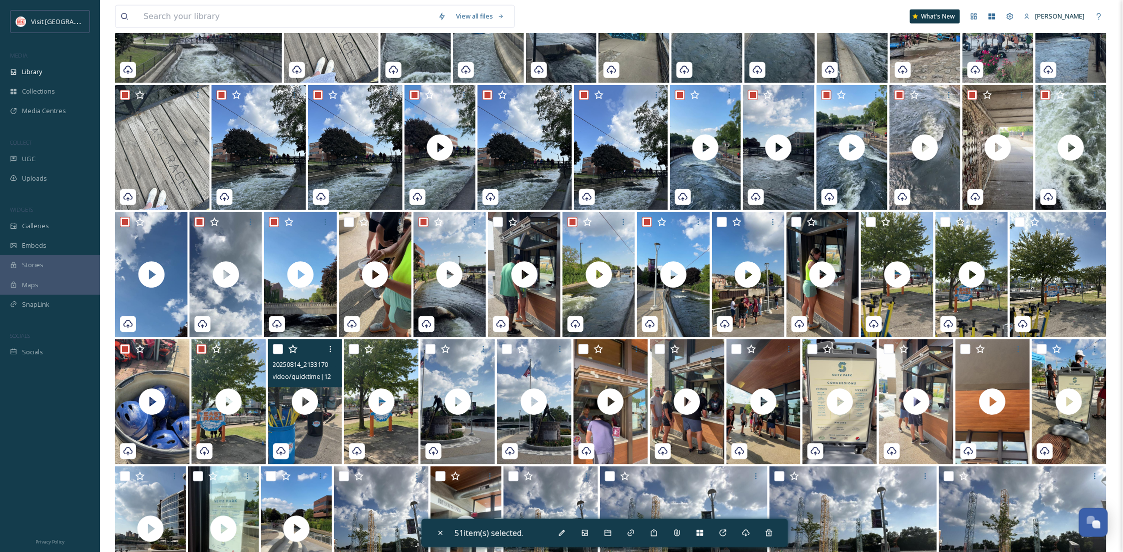
click at [274, 354] on input "checkbox" at bounding box center [278, 349] width 10 height 10
checkbox input "true"
click at [355, 354] on input "checkbox" at bounding box center [354, 349] width 10 height 10
checkbox input "true"
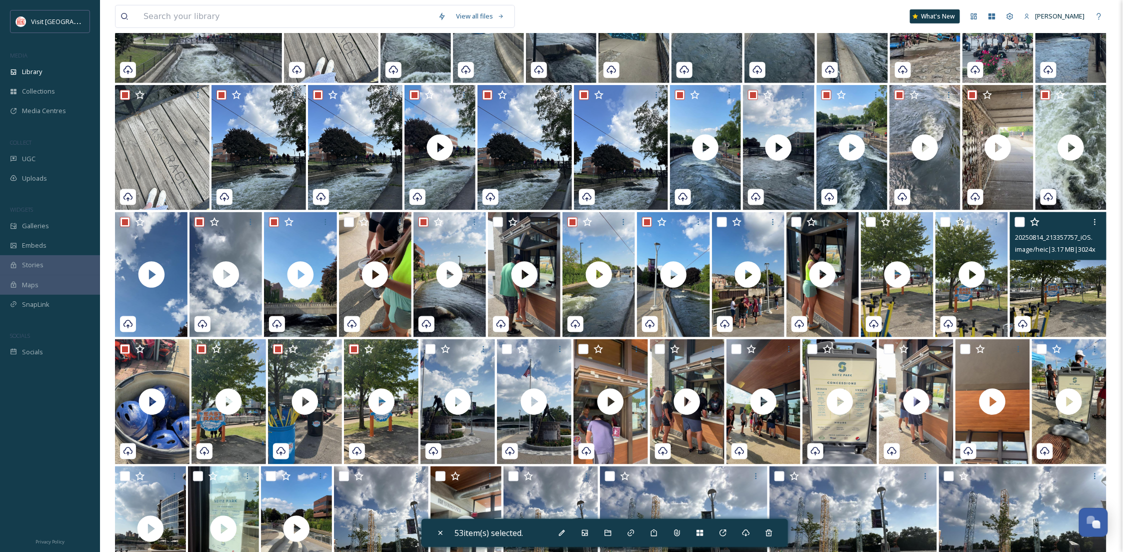
click at [1023, 227] on input "checkbox" at bounding box center [1020, 222] width 10 height 10
checkbox input "true"
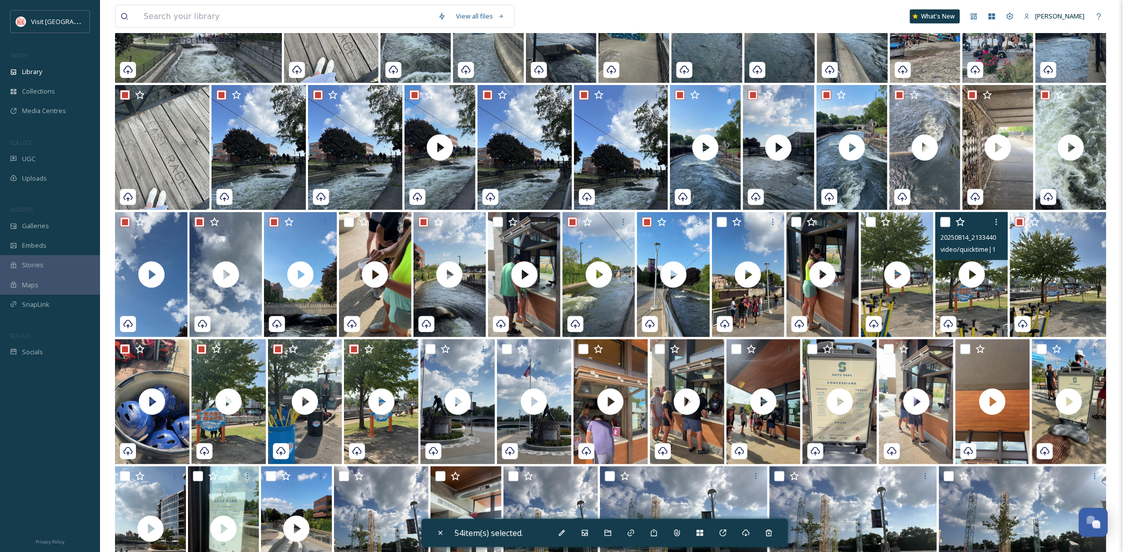
click at [948, 227] on input "checkbox" at bounding box center [946, 222] width 10 height 10
checkbox input "true"
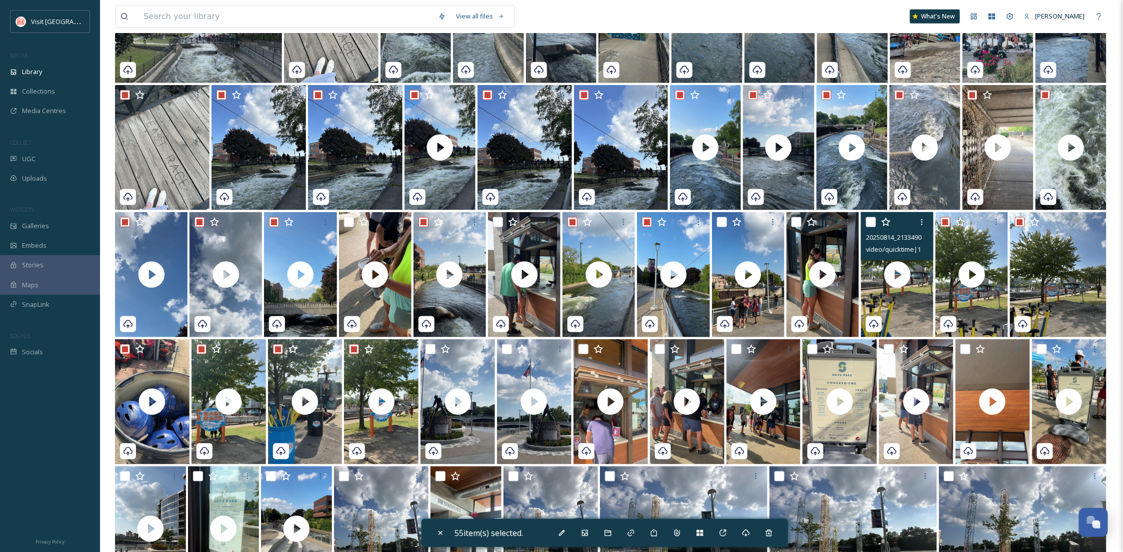
click at [870, 231] on div at bounding box center [898, 222] width 65 height 18
click at [871, 227] on input "checkbox" at bounding box center [871, 222] width 10 height 10
checkbox input "true"
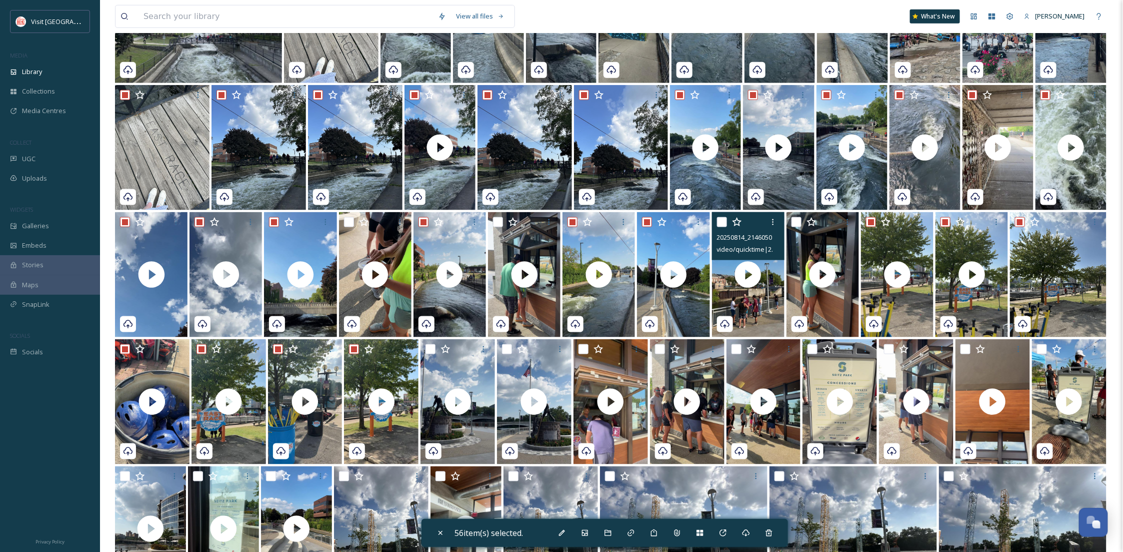
click at [718, 227] on input "checkbox" at bounding box center [722, 222] width 10 height 10
checkbox input "true"
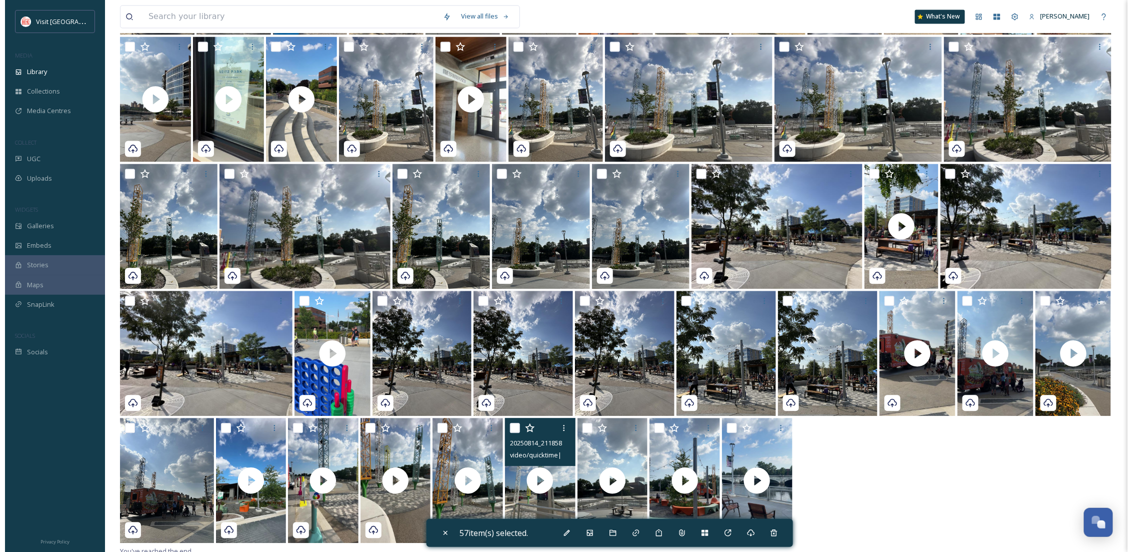
scroll to position [987, 0]
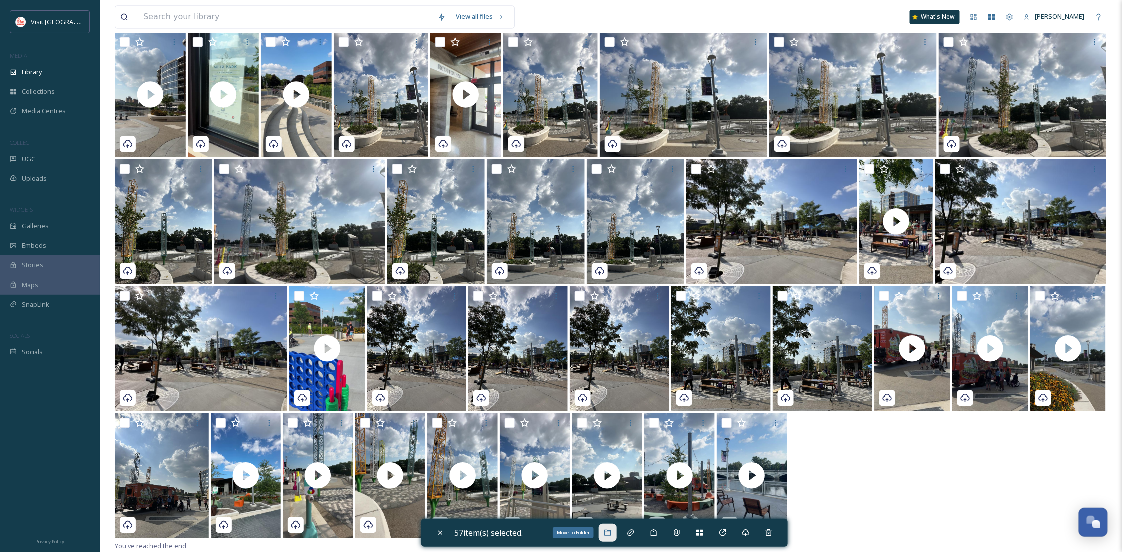
click at [612, 535] on icon at bounding box center [608, 533] width 8 height 8
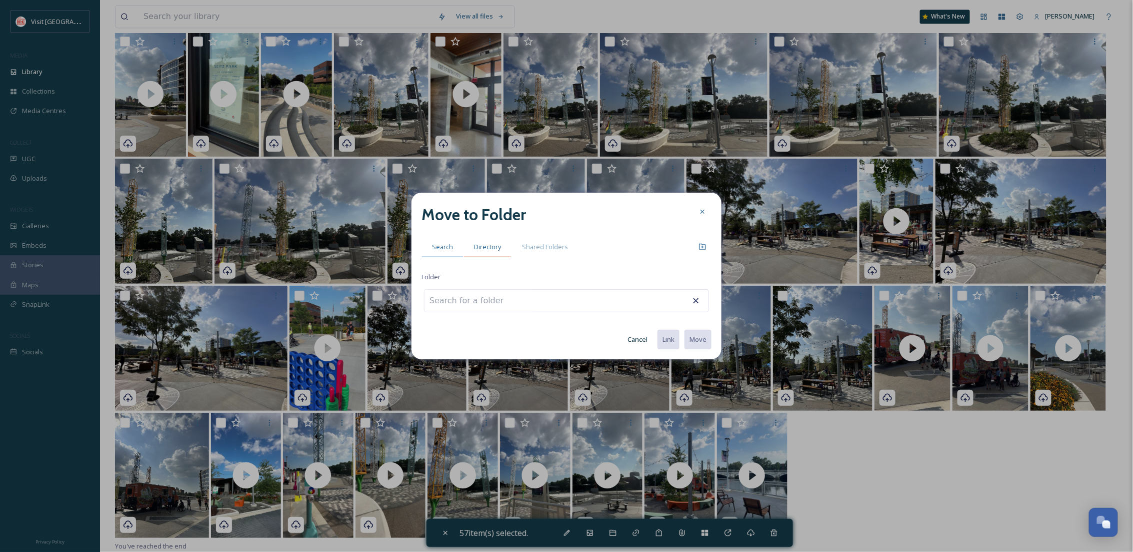
click at [491, 245] on span "Directory" at bounding box center [487, 247] width 27 height 10
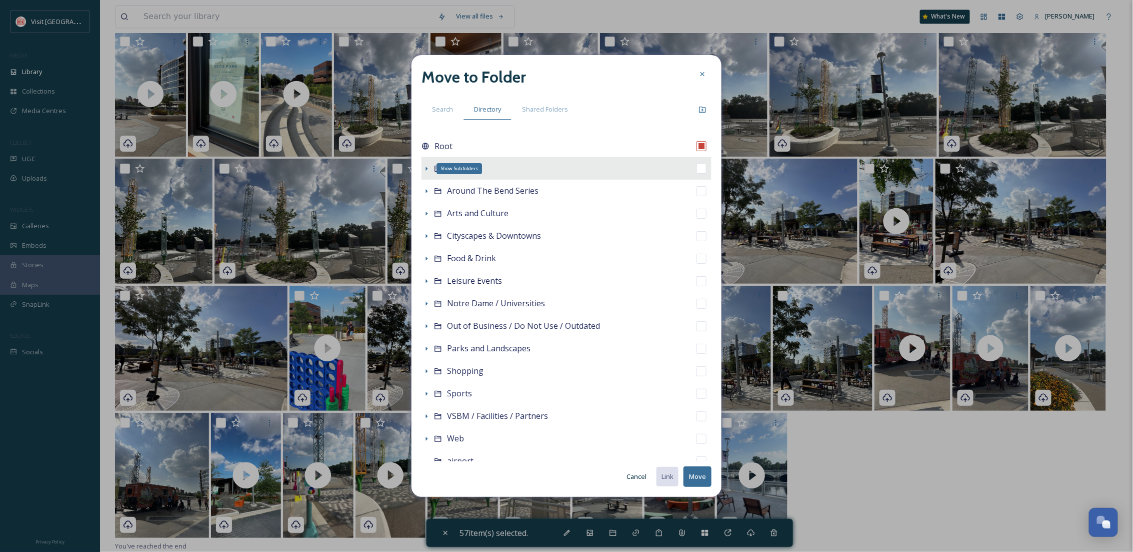
click at [427, 170] on icon at bounding box center [427, 169] width 8 height 8
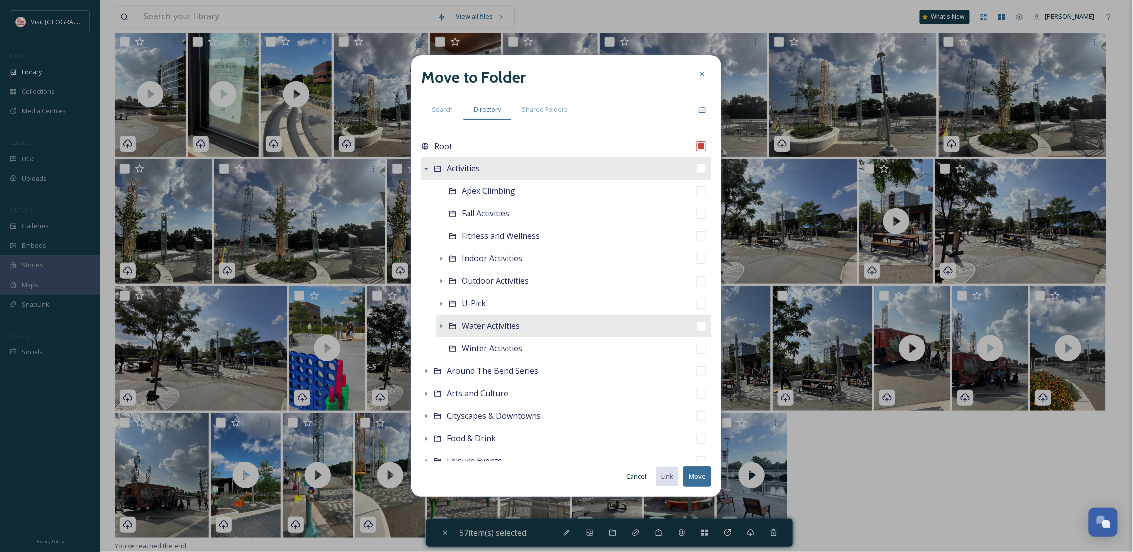
click at [488, 333] on div "Water Activities" at bounding box center [574, 326] width 275 height 23
checkbox input "false"
click at [441, 324] on icon at bounding box center [442, 326] width 8 height 8
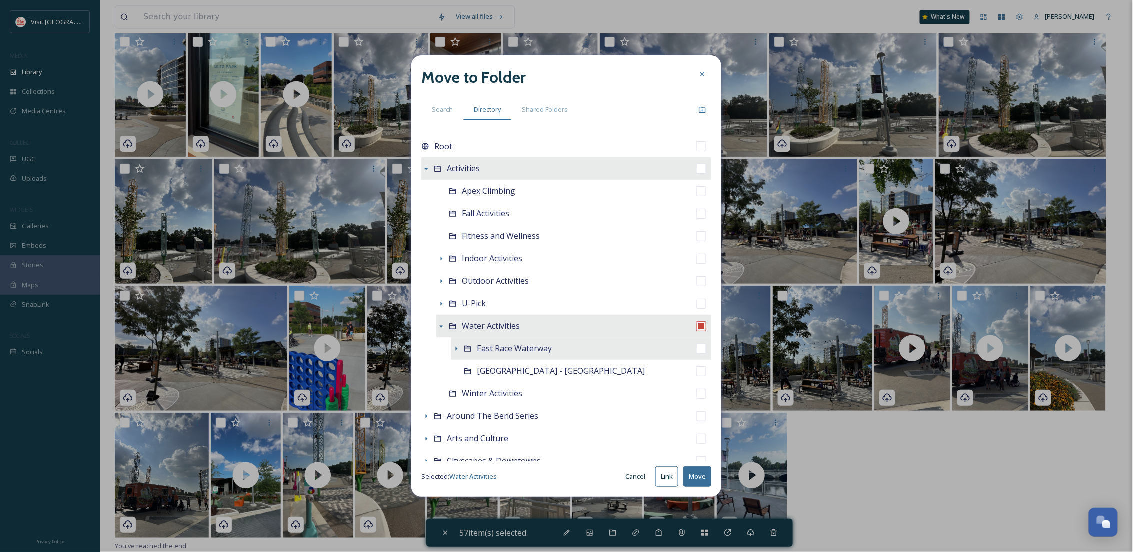
click at [488, 345] on span "East Race Waterway" at bounding box center [514, 348] width 75 height 11
checkbox input "false"
checkbox input "true"
click at [701, 475] on button "Move" at bounding box center [698, 476] width 28 height 21
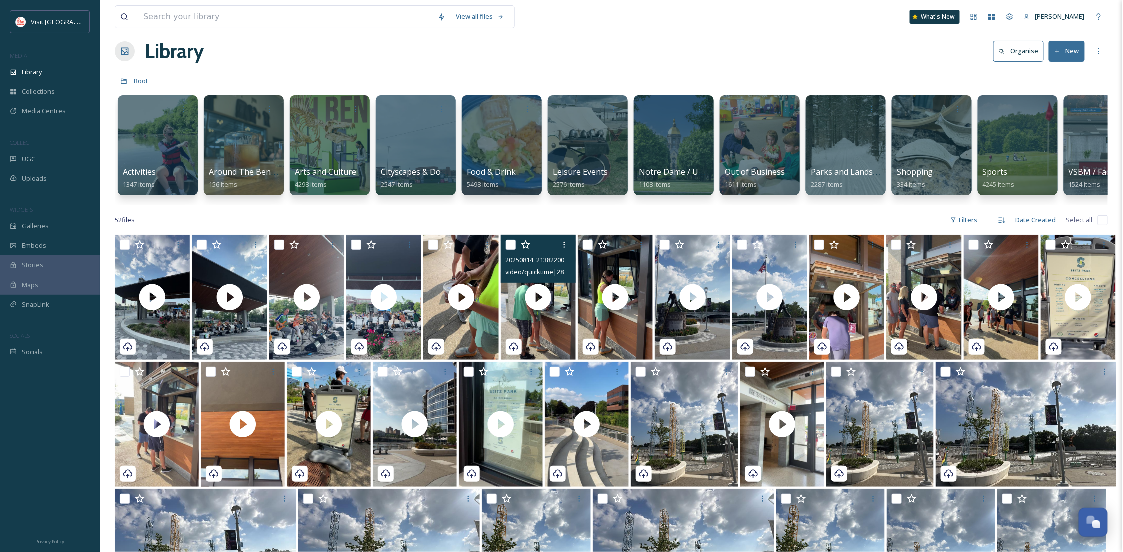
scroll to position [0, 0]
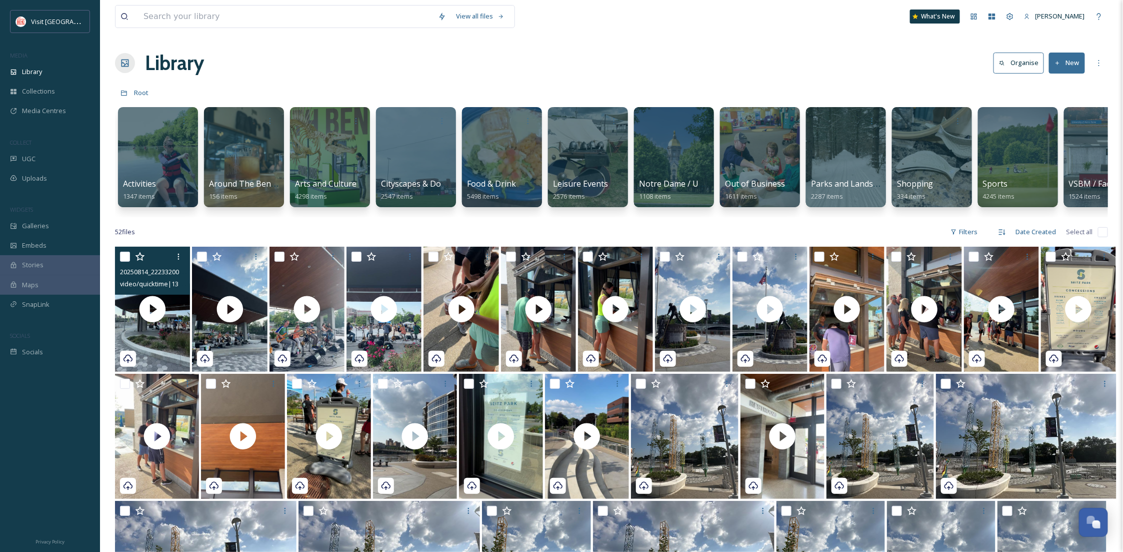
click at [126, 262] on input "checkbox" at bounding box center [125, 257] width 10 height 10
checkbox input "true"
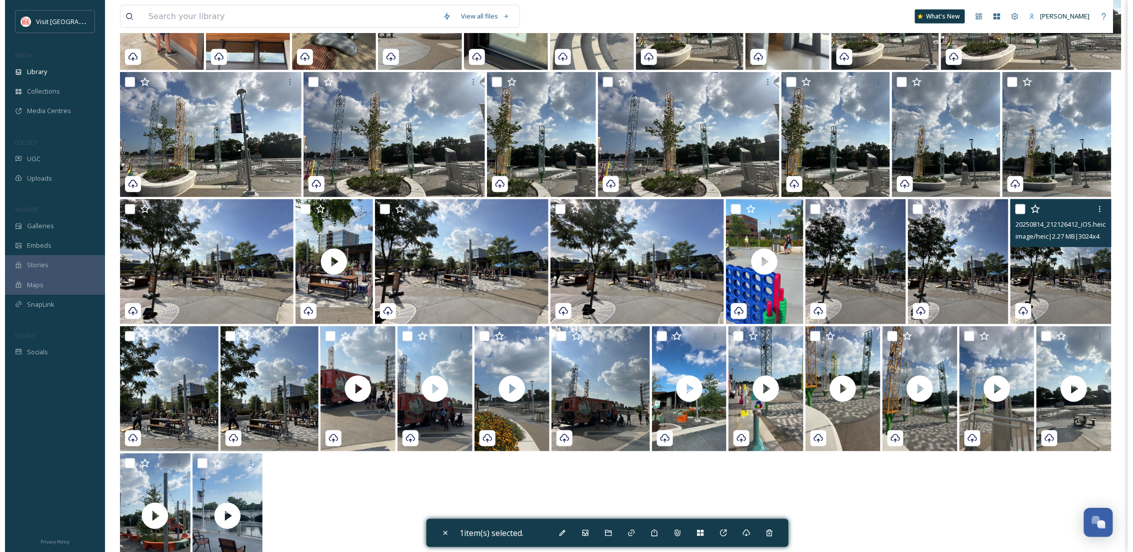
scroll to position [444, 0]
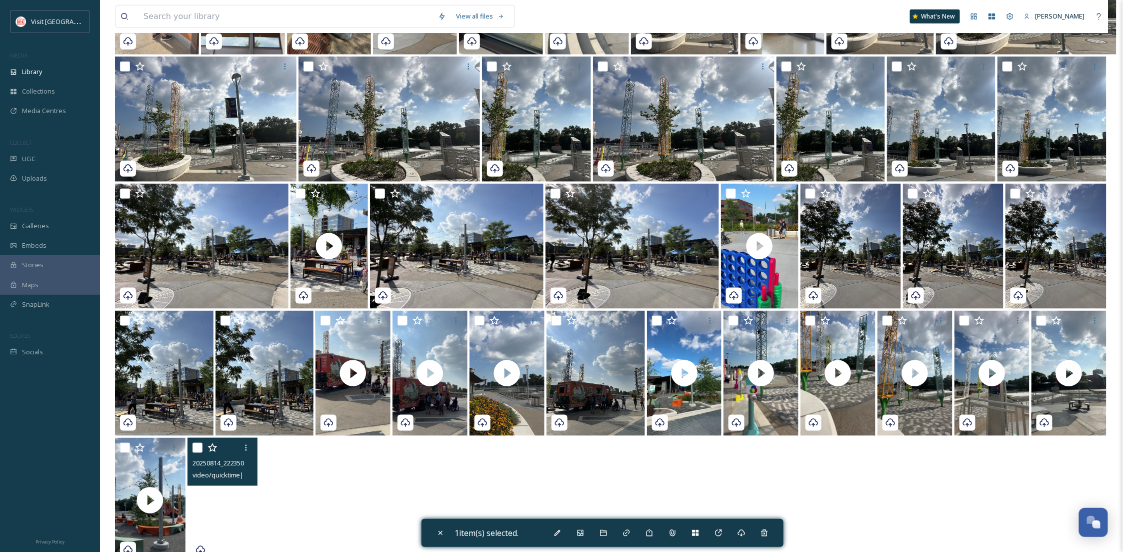
click at [243, 507] on video "20250814_222350000_iOS.MOV" at bounding box center [223, 500] width 71 height 125
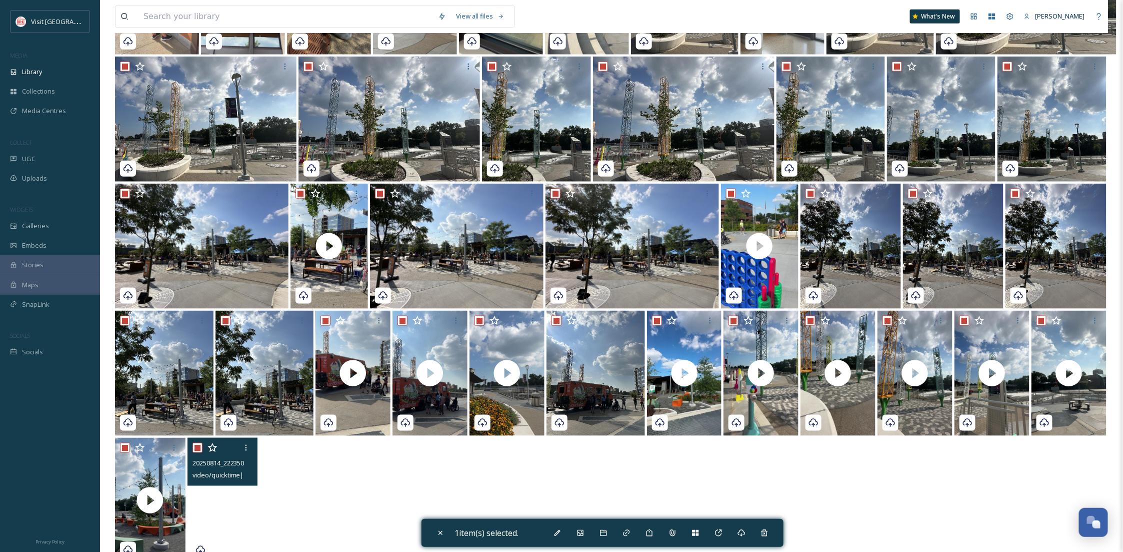
checkbox input "true"
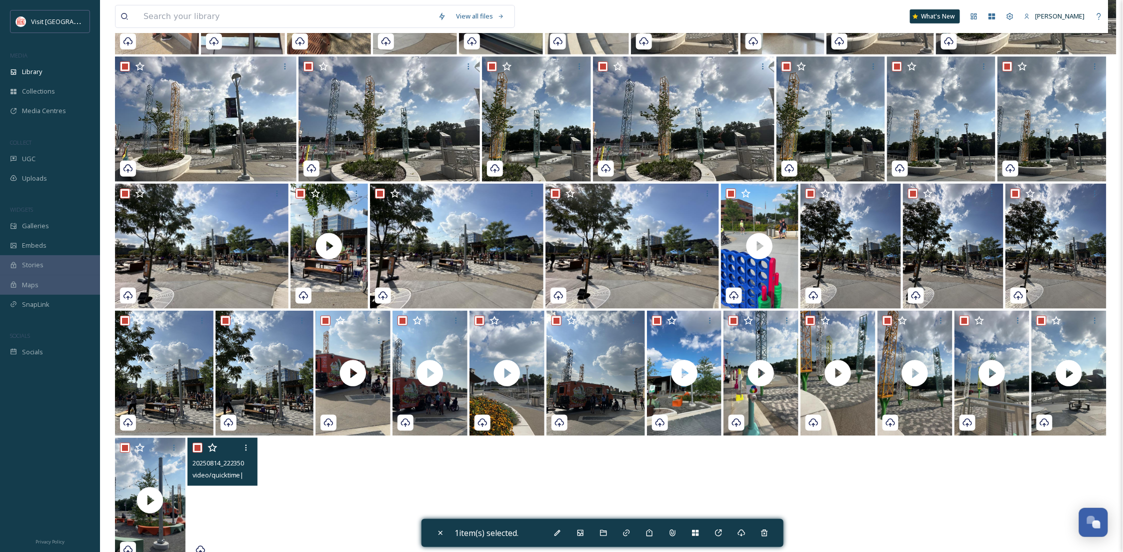
checkbox input "true"
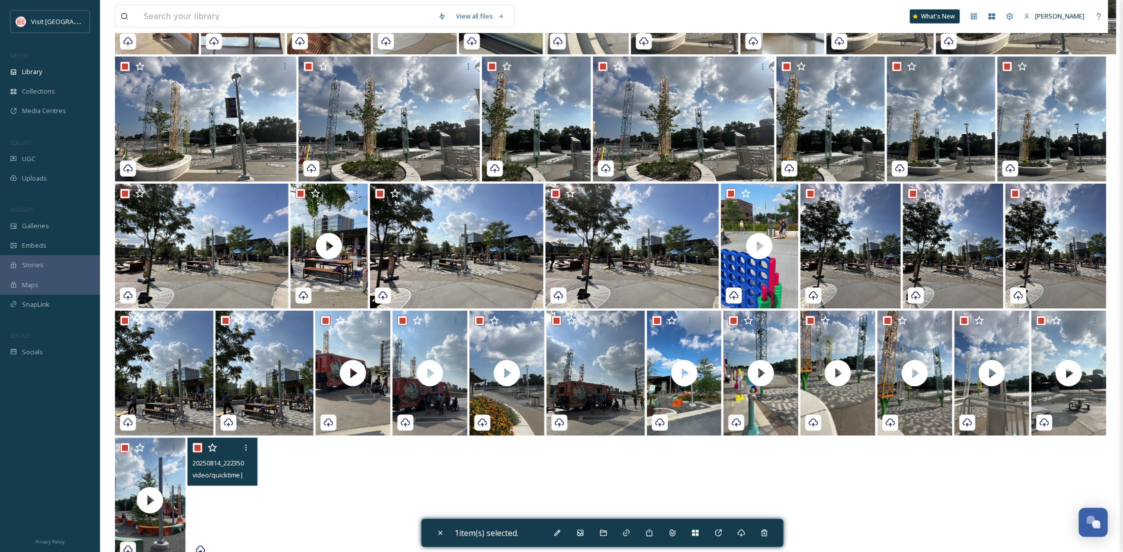
checkbox input "true"
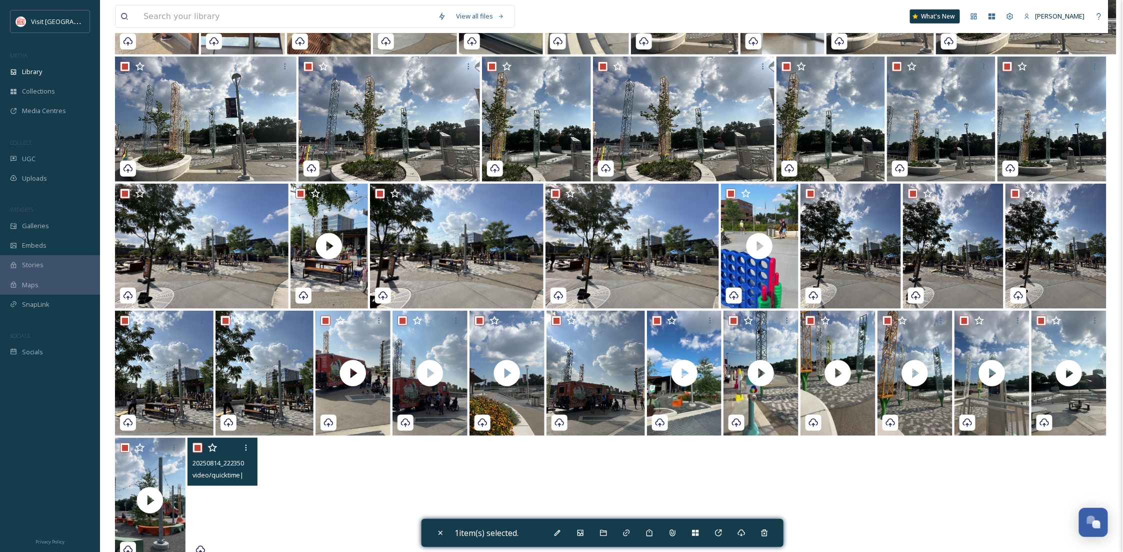
checkbox input "true"
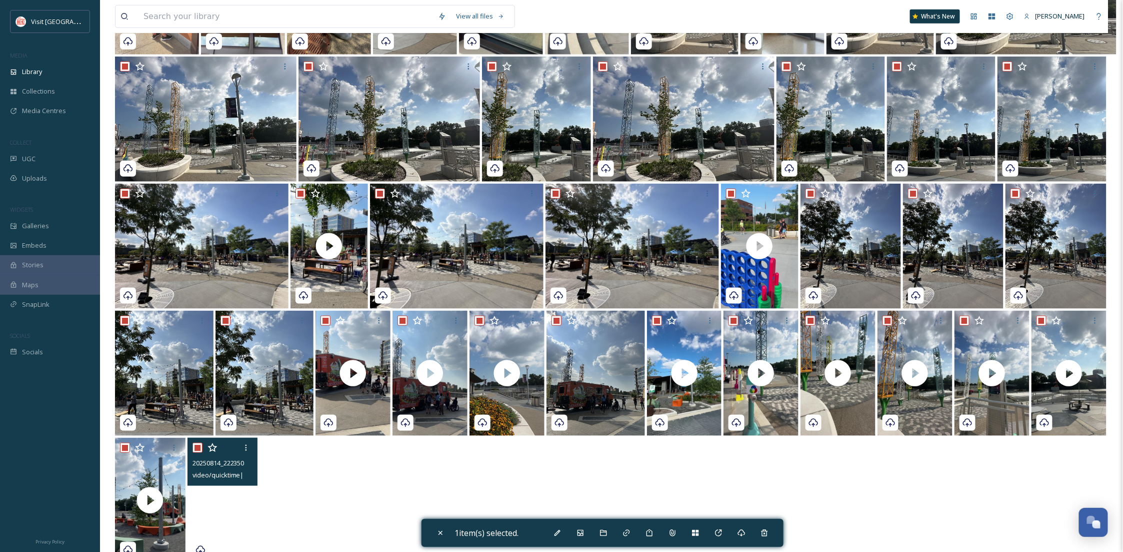
checkbox input "true"
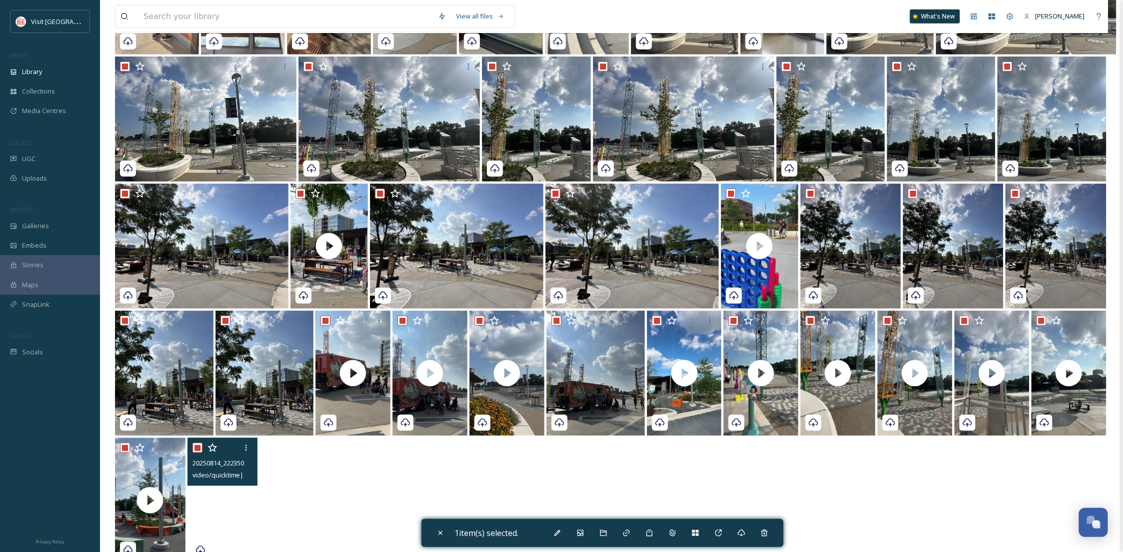
checkbox input "true"
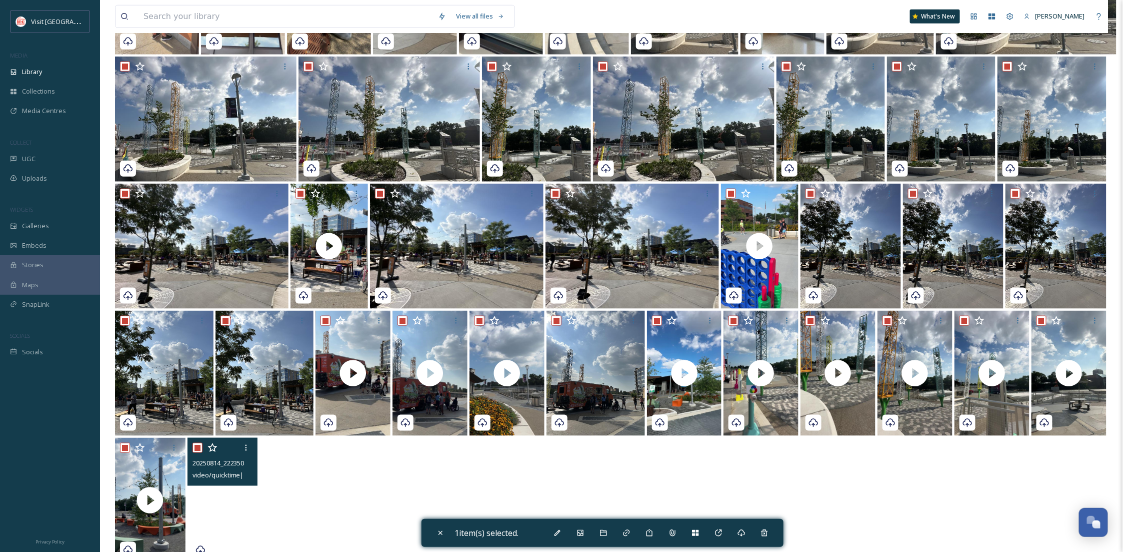
checkbox input "true"
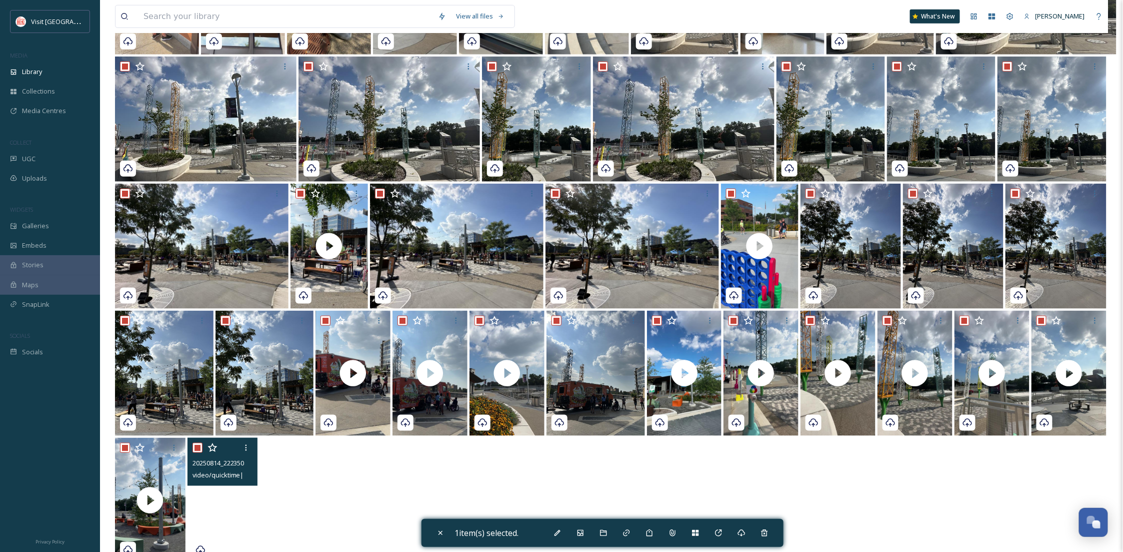
checkbox input "true"
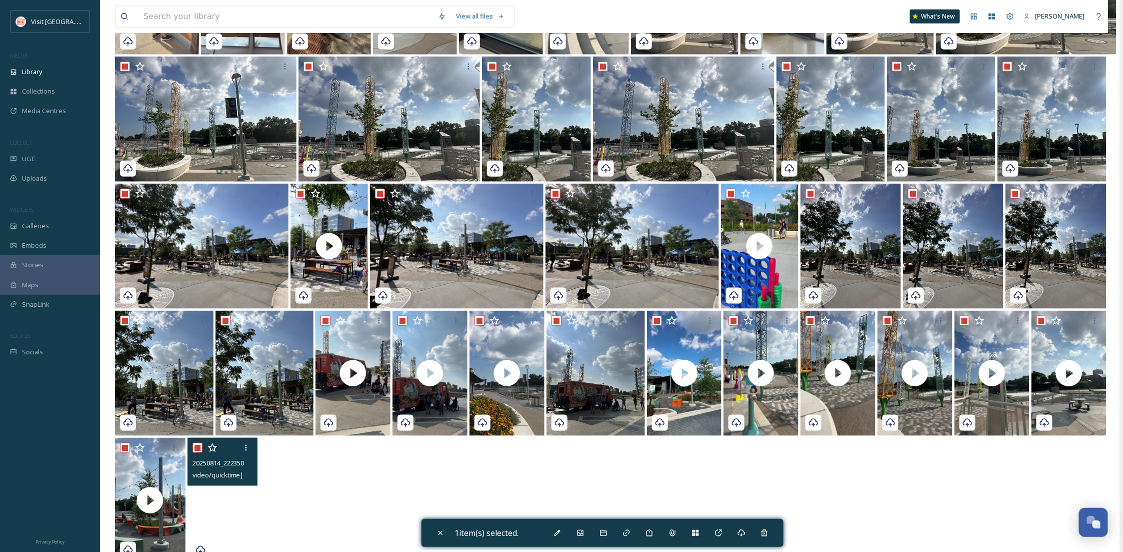
checkbox input "true"
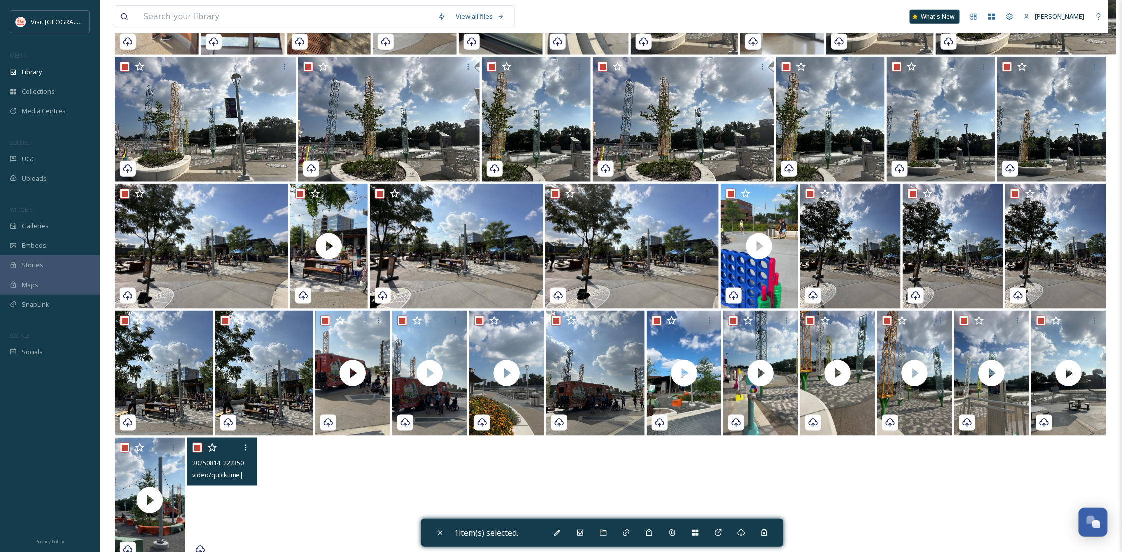
checkbox input "true"
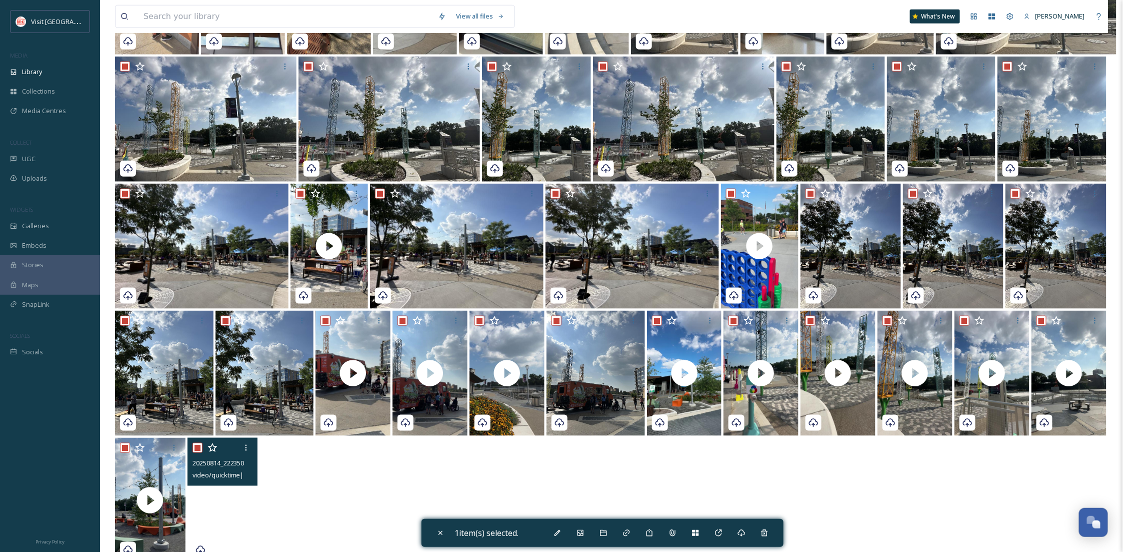
checkbox input "true"
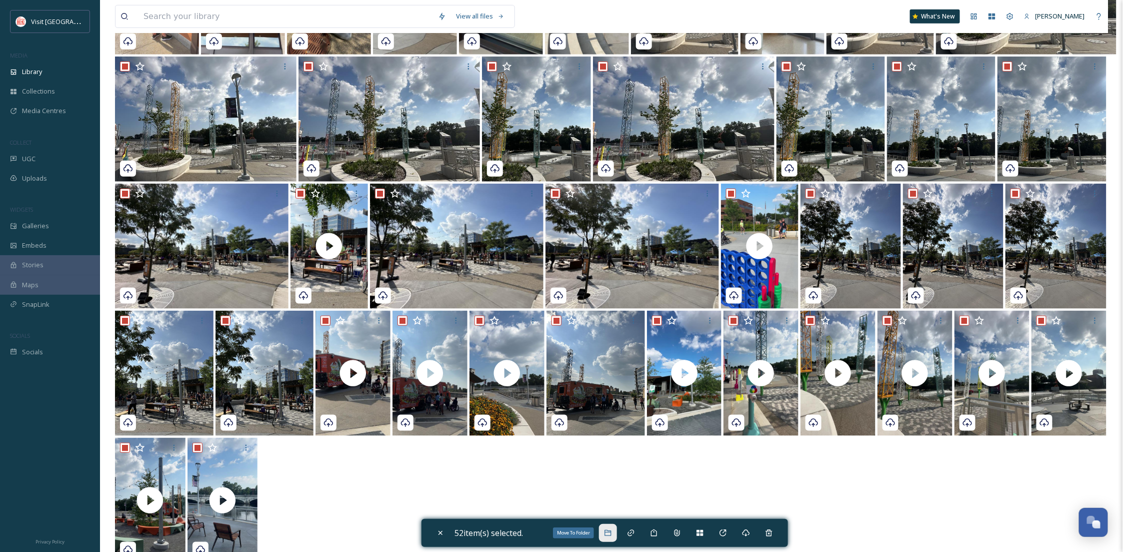
click at [611, 529] on icon at bounding box center [608, 533] width 8 height 8
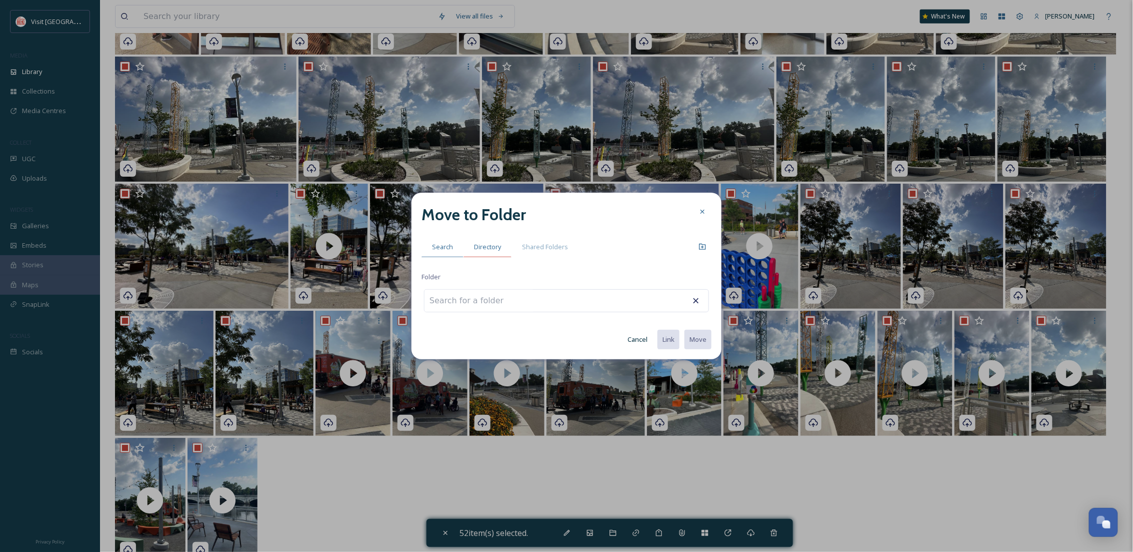
click at [486, 242] on span "Directory" at bounding box center [487, 247] width 27 height 10
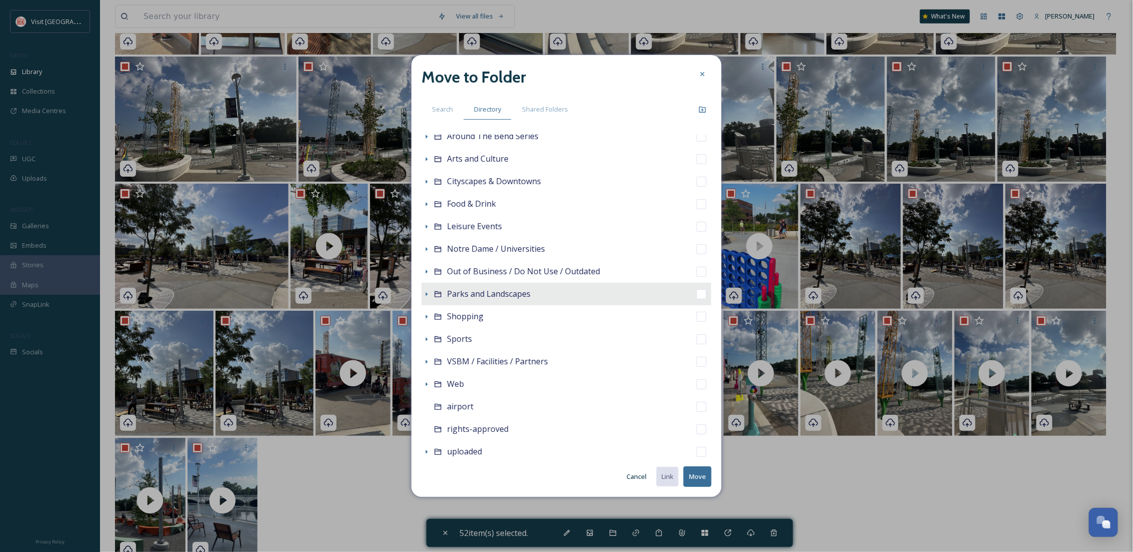
scroll to position [81, 0]
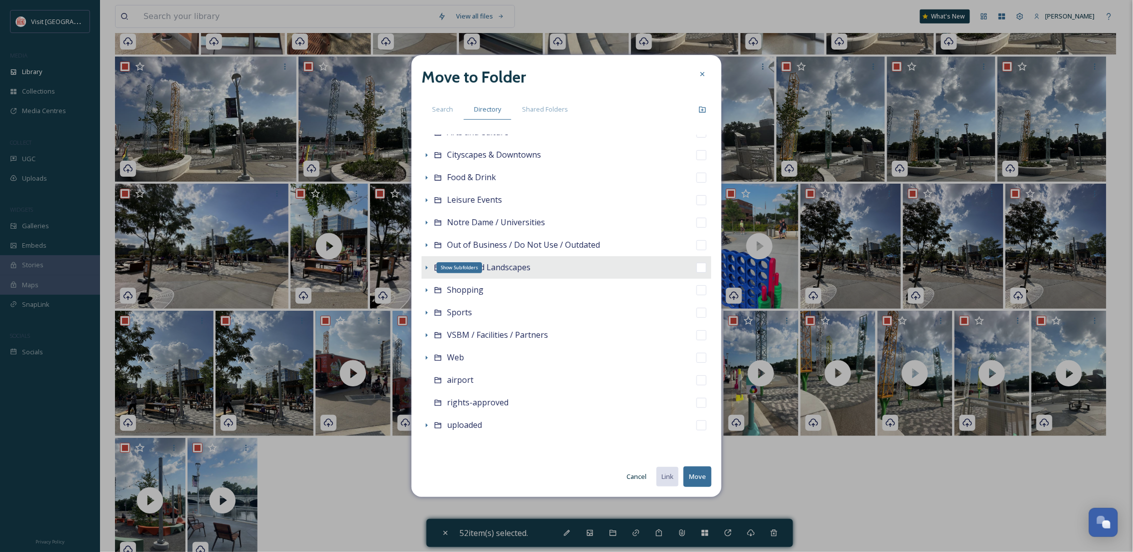
click at [428, 263] on div "Show Subfolders" at bounding box center [427, 268] width 10 height 10
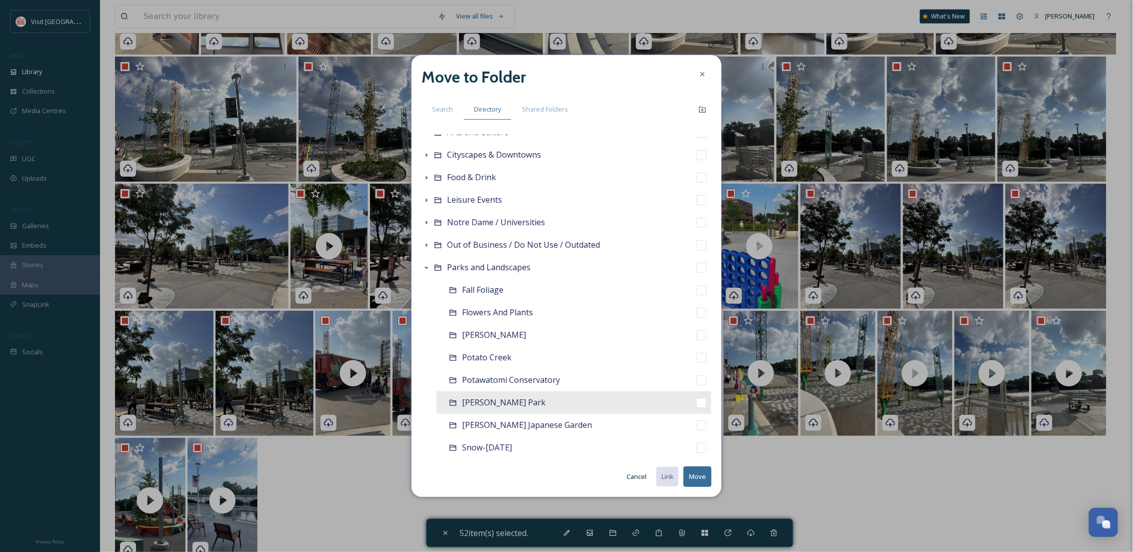
click at [492, 396] on div "Seitz Park" at bounding box center [504, 402] width 84 height 13
checkbox input "false"
checkbox input "true"
click at [700, 482] on button "Move" at bounding box center [698, 476] width 28 height 21
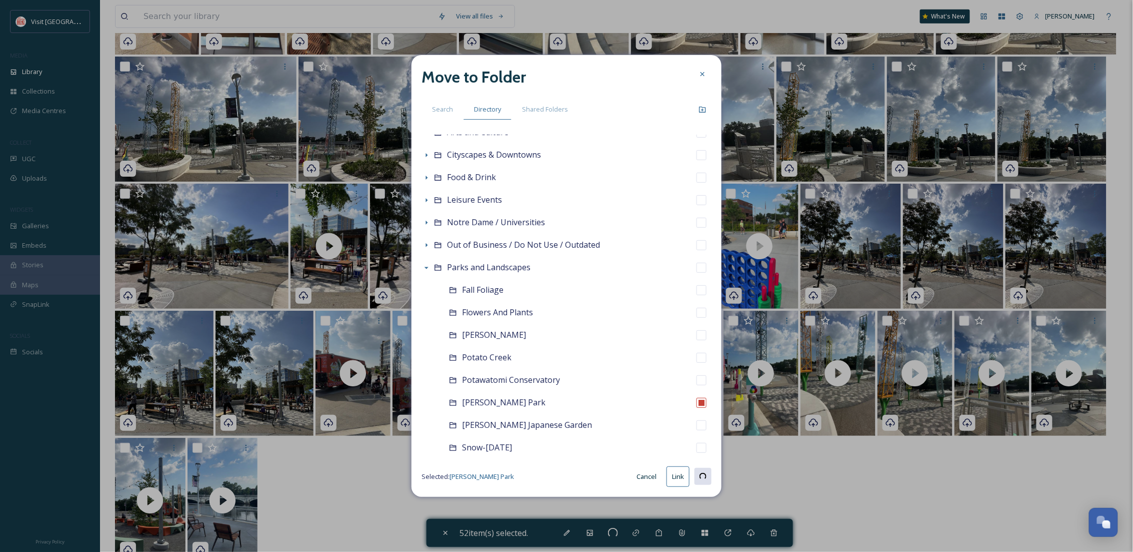
checkbox input "false"
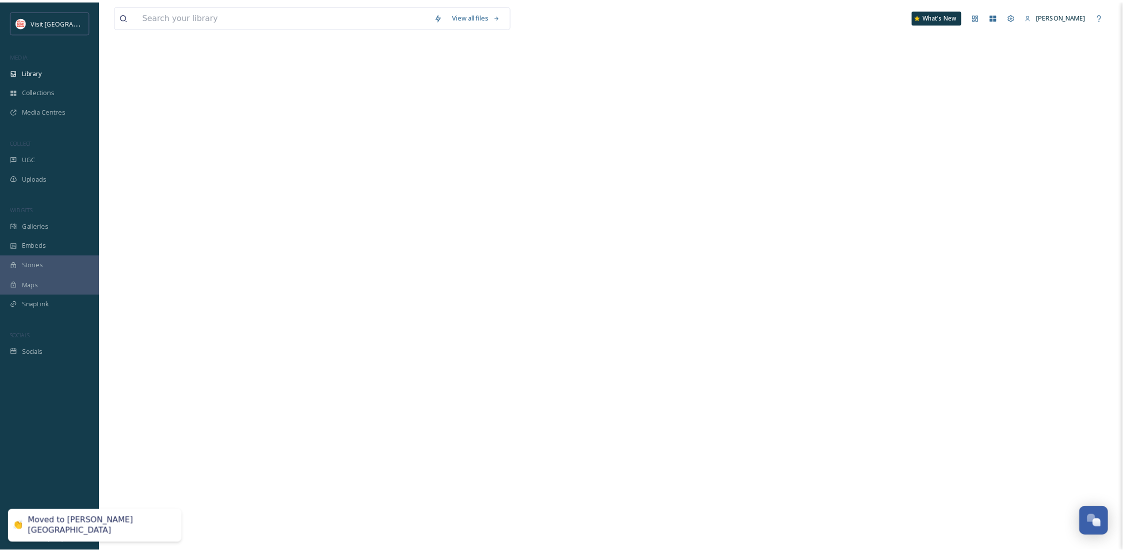
scroll to position [257, 0]
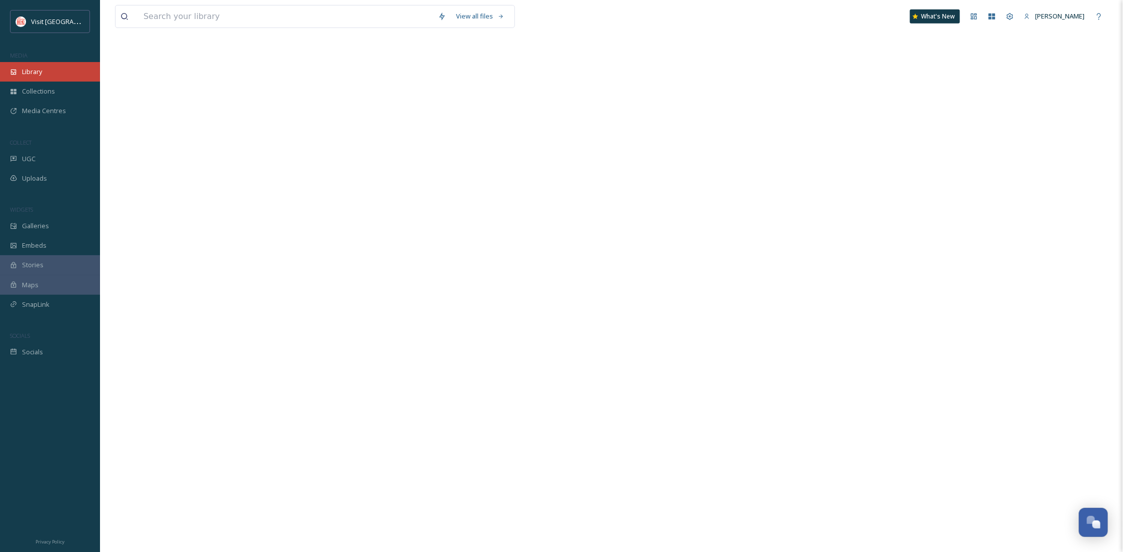
click at [60, 69] on div "Library" at bounding box center [50, 72] width 100 height 20
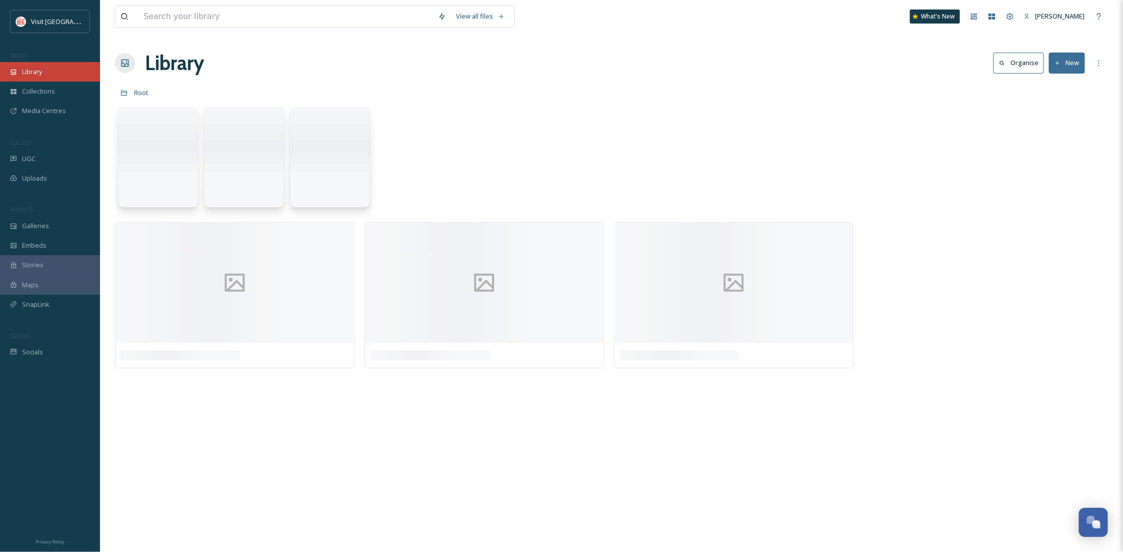
scroll to position [0, 0]
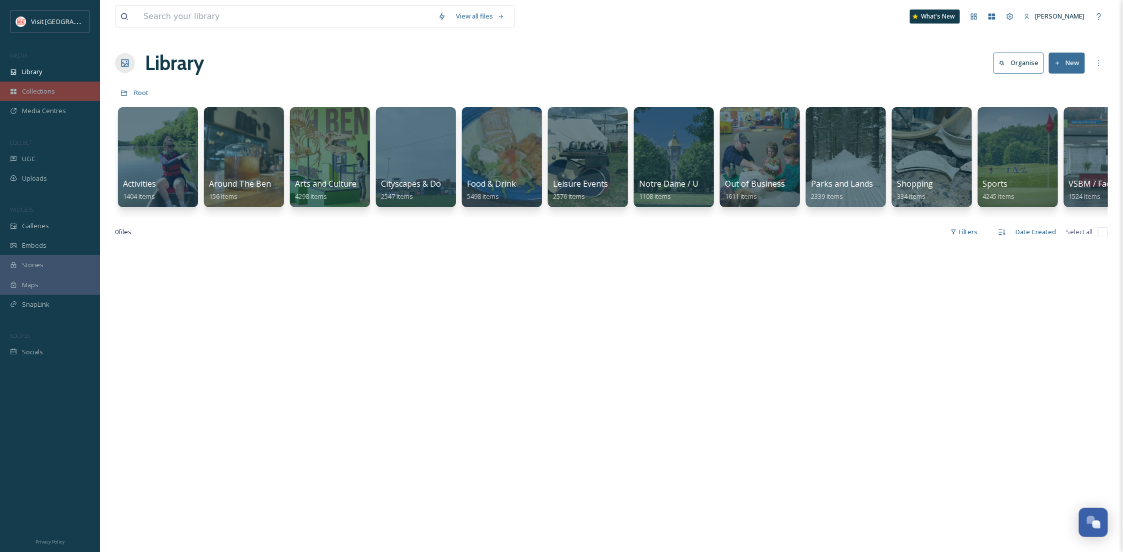
click at [63, 82] on div "Collections" at bounding box center [50, 92] width 100 height 20
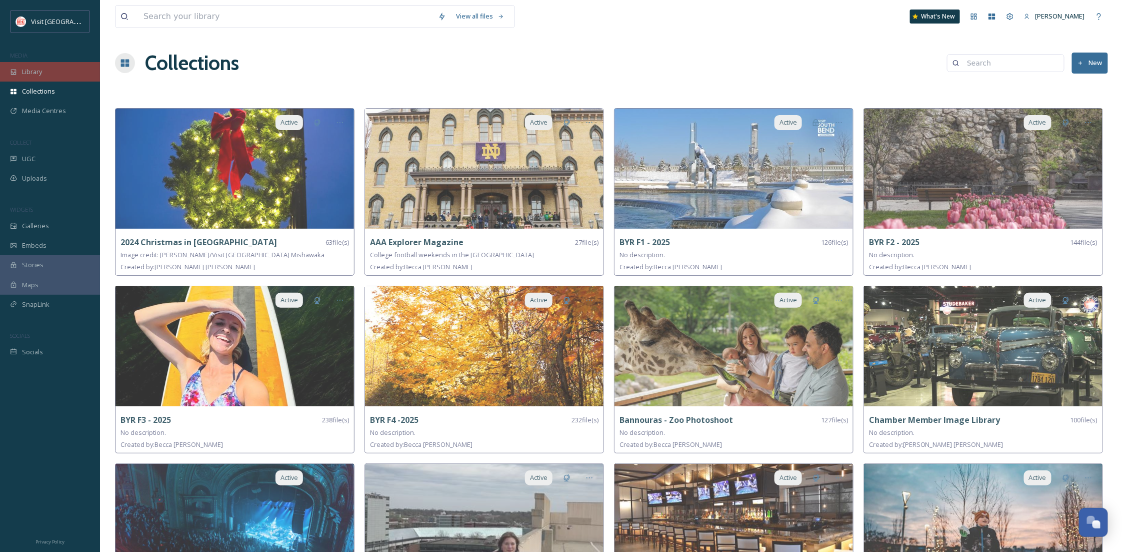
click at [40, 80] on div "Library" at bounding box center [50, 72] width 100 height 20
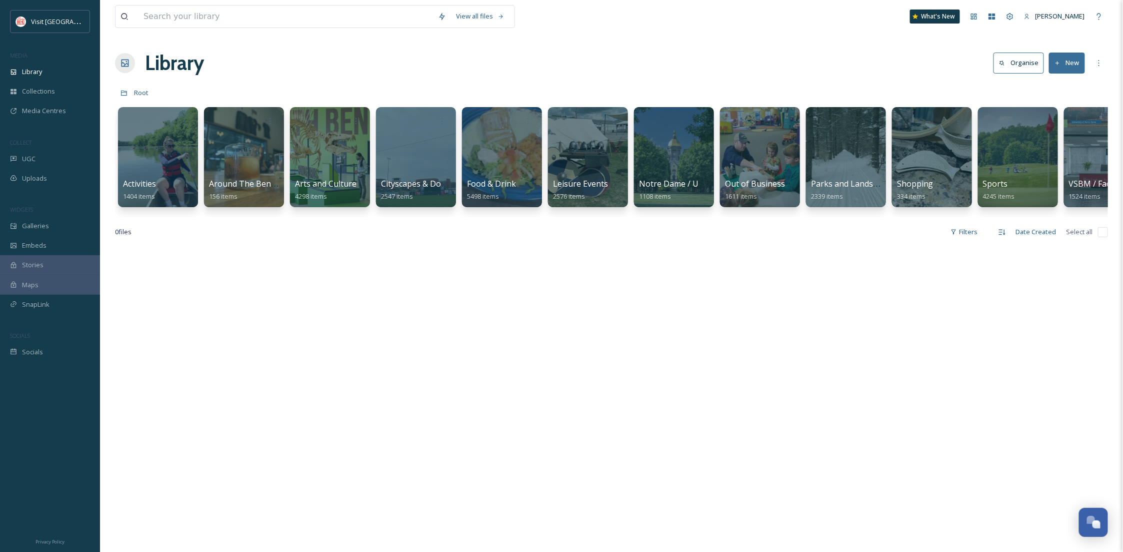
click at [1063, 65] on button "New" at bounding box center [1067, 63] width 36 height 21
click at [1057, 87] on span "File Upload" at bounding box center [1062, 87] width 33 height 10
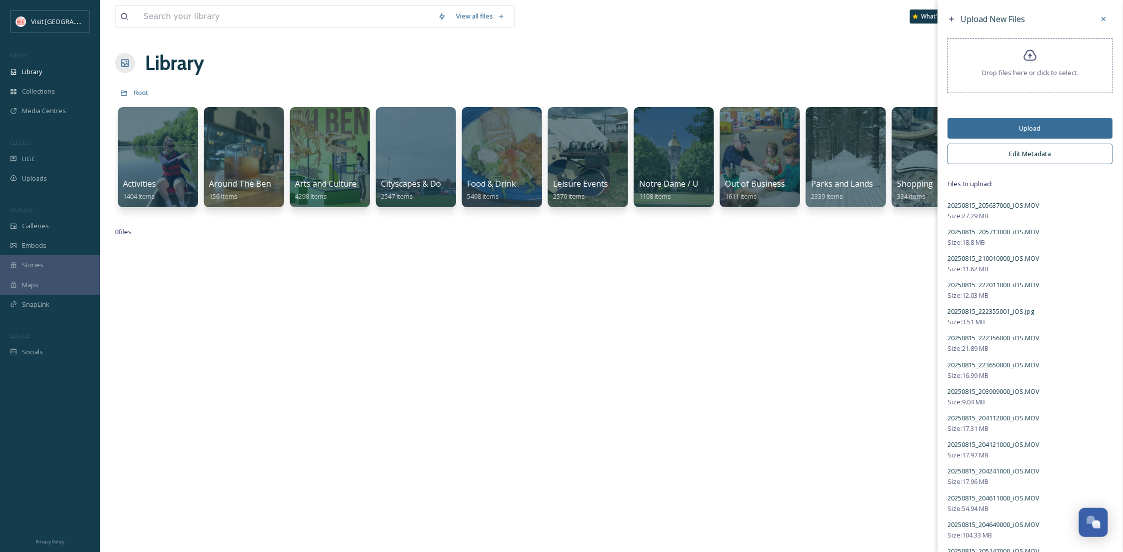
click at [1050, 124] on button "Upload" at bounding box center [1030, 128] width 165 height 21
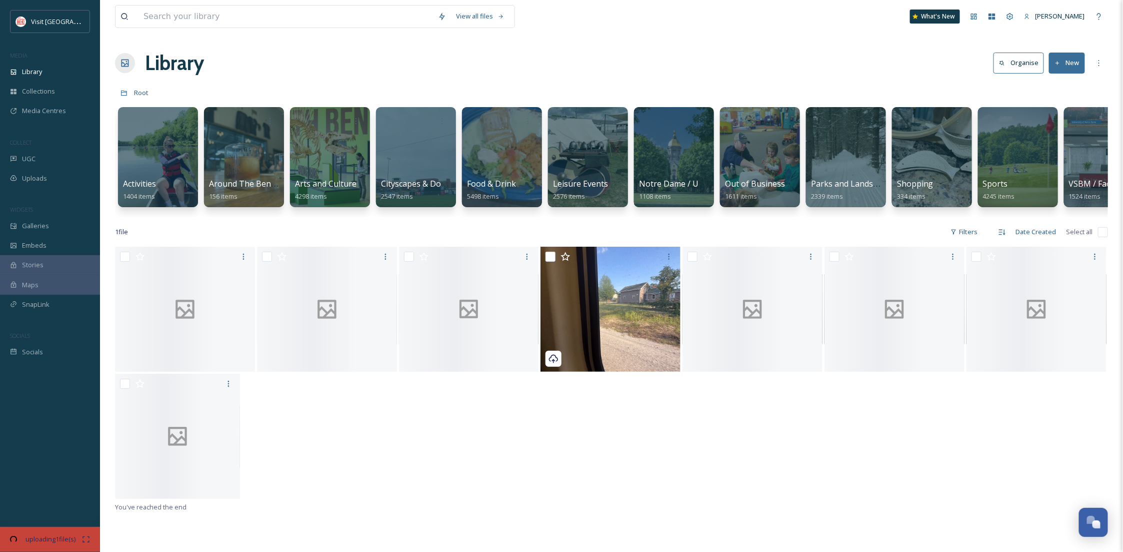
drag, startPoint x: 576, startPoint y: 500, endPoint x: 527, endPoint y: 489, distance: 50.2
click at [527, 489] on div at bounding box center [611, 437] width 993 height 127
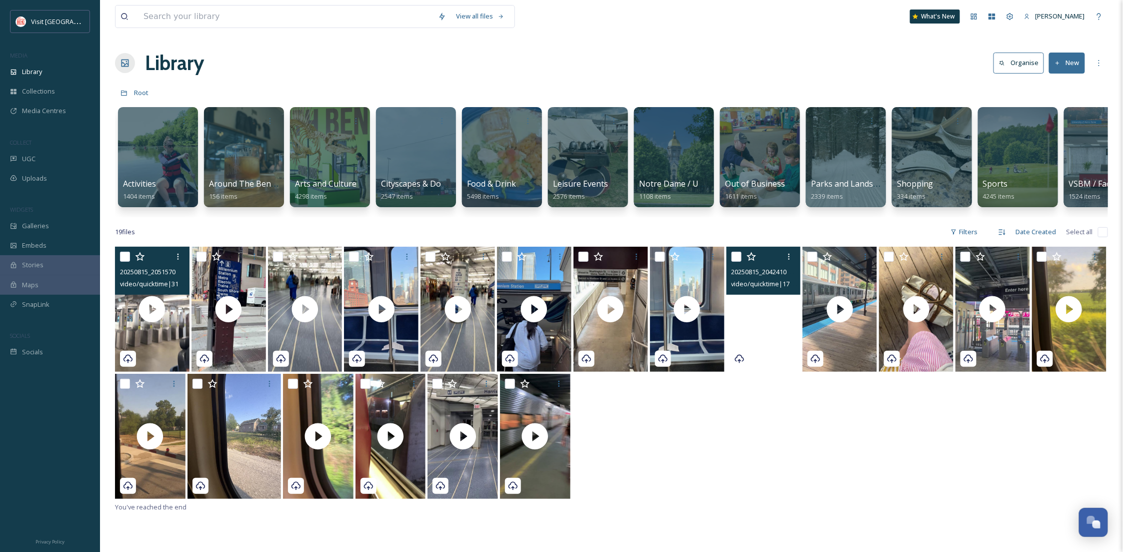
click at [126, 262] on input "checkbox" at bounding box center [125, 257] width 10 height 10
checkbox input "true"
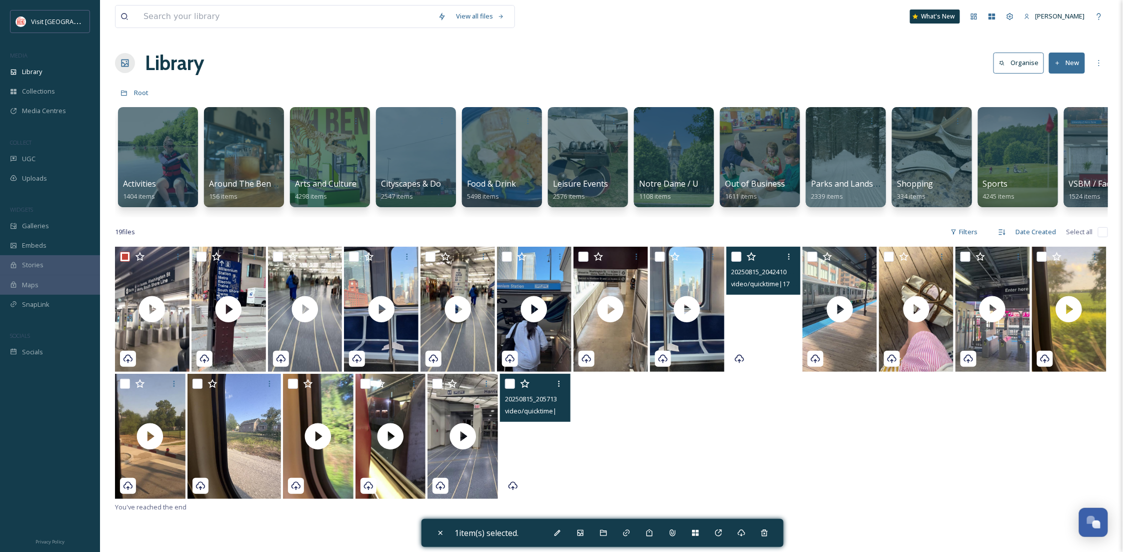
click at [558, 474] on video "20250815_205713000_iOS.MOV" at bounding box center [535, 436] width 71 height 125
checkbox input "true"
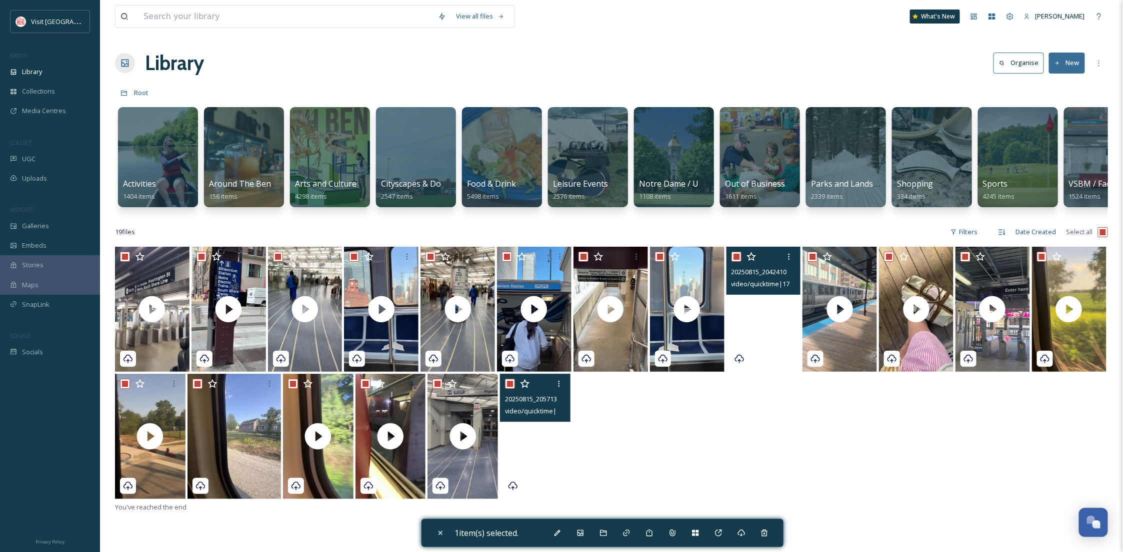
checkbox input "true"
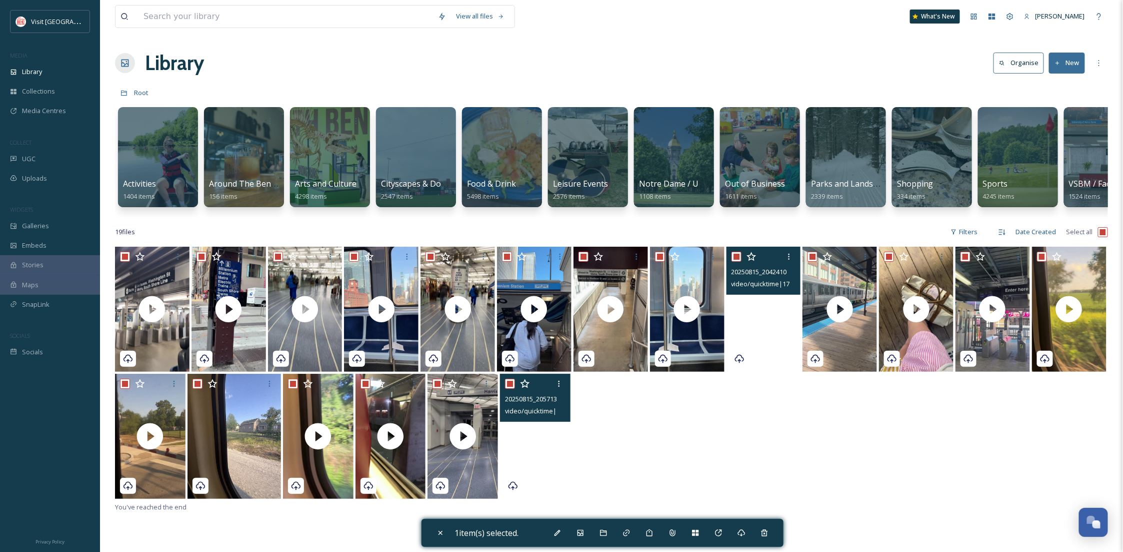
checkbox input "true"
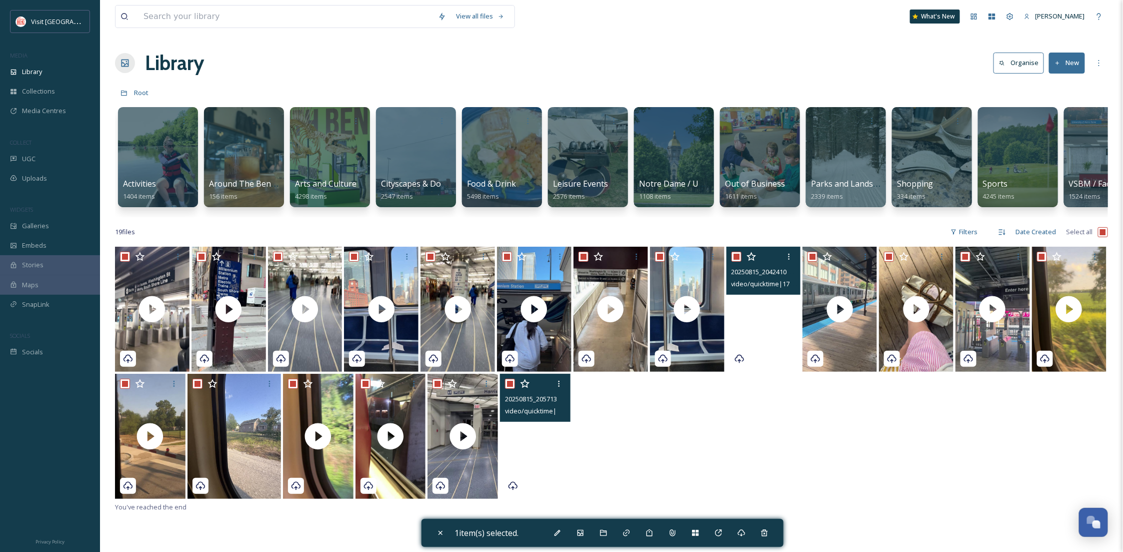
checkbox input "true"
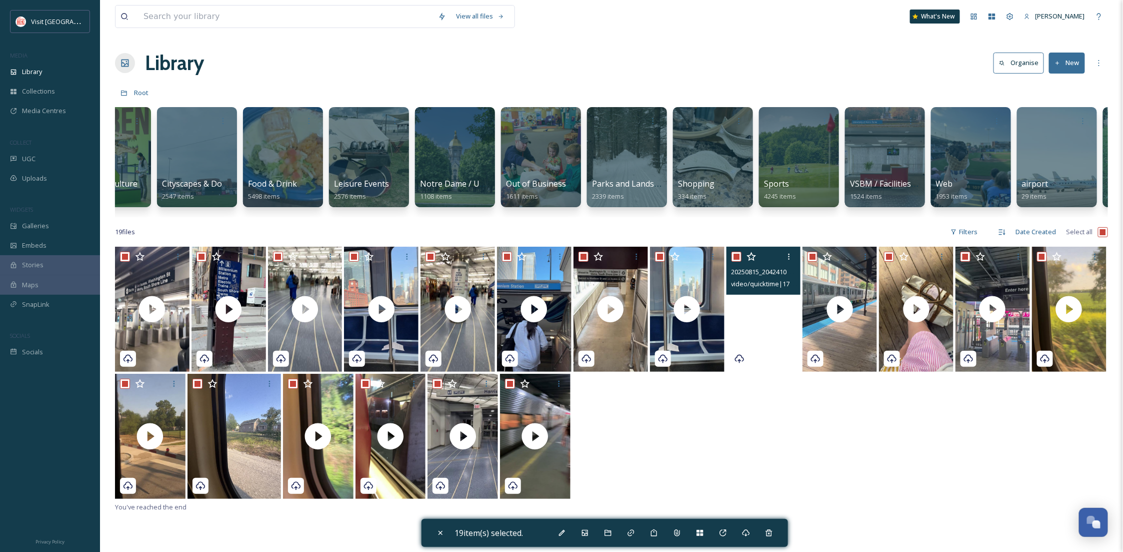
scroll to position [0, 382]
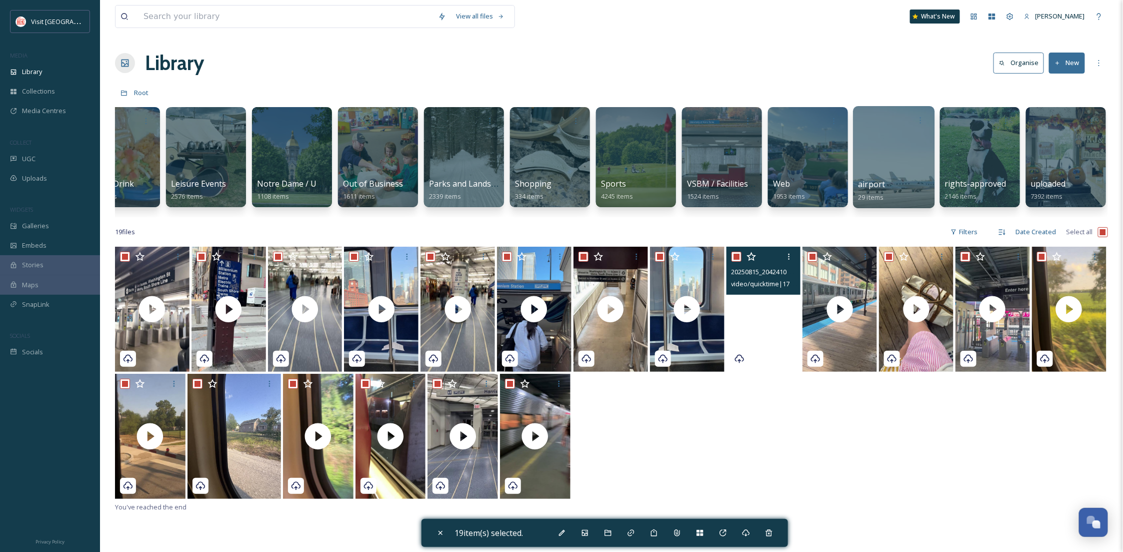
click at [879, 136] on div at bounding box center [894, 157] width 82 height 102
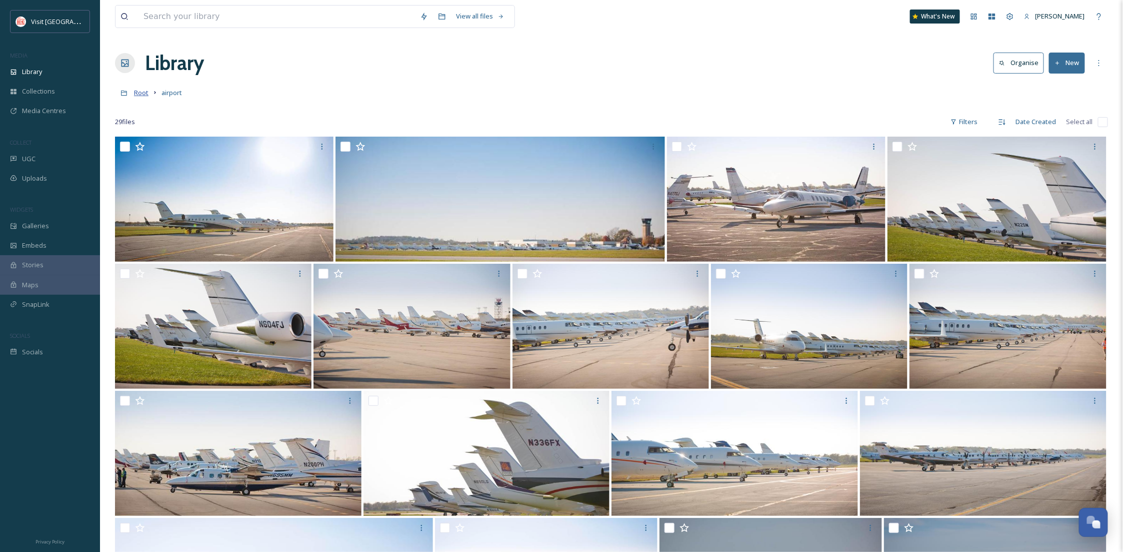
click at [140, 94] on span "Root" at bounding box center [141, 92] width 15 height 9
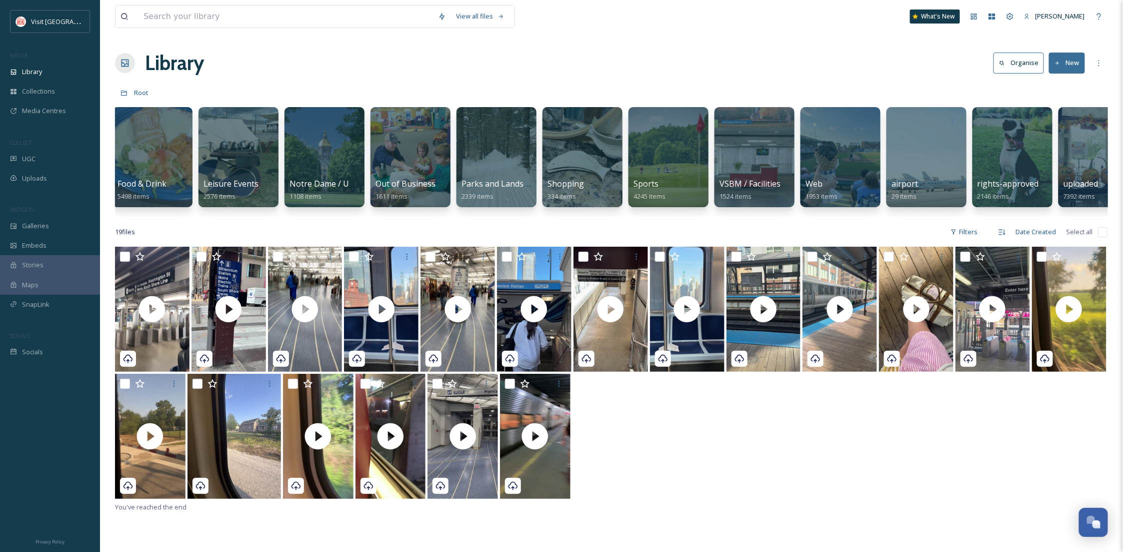
scroll to position [0, 382]
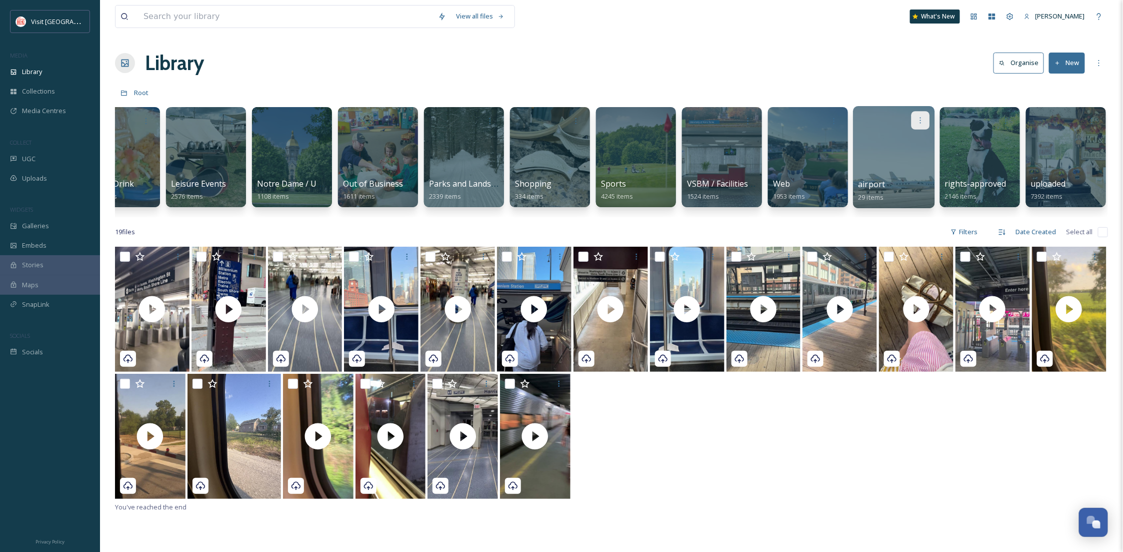
click at [924, 124] on icon at bounding box center [921, 120] width 8 height 8
click at [903, 143] on span "Edit / Share" at bounding box center [896, 143] width 35 height 10
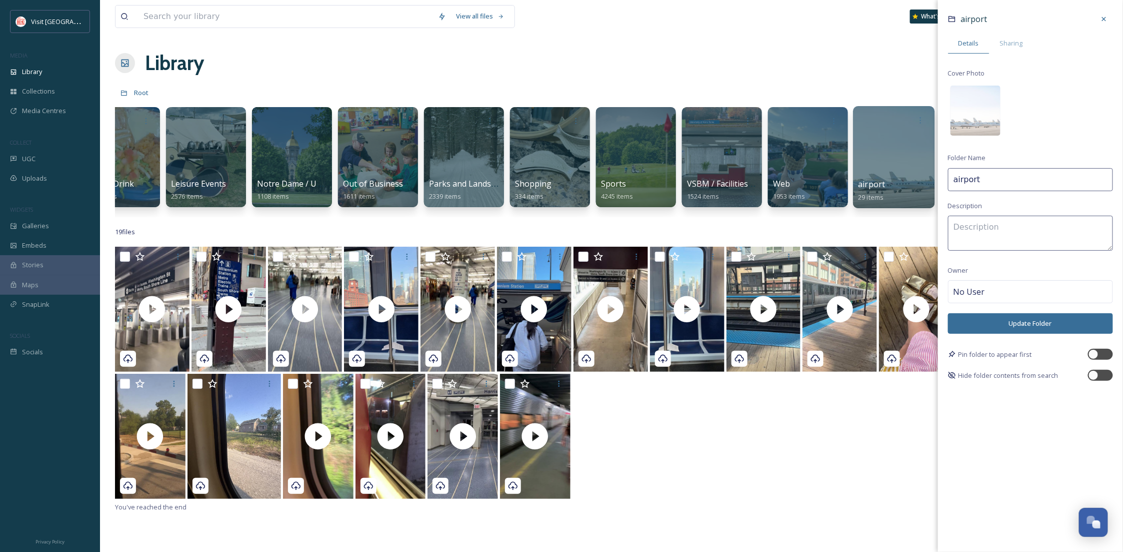
click at [989, 184] on input "airport" at bounding box center [1030, 179] width 165 height 23
type input "airport / transportation"
click at [1048, 106] on div "airport Details Sharing Cover Photo Folder Name airport / transportation Descri…" at bounding box center [1030, 195] width 185 height 391
click at [1059, 323] on button "Update Folder" at bounding box center [1030, 323] width 165 height 21
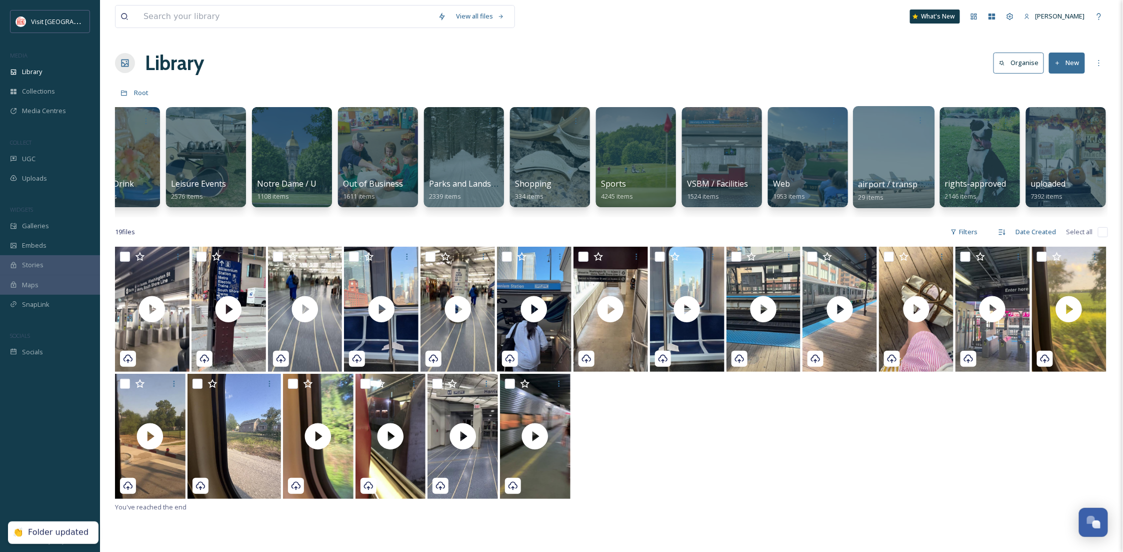
click at [903, 161] on div at bounding box center [894, 157] width 82 height 102
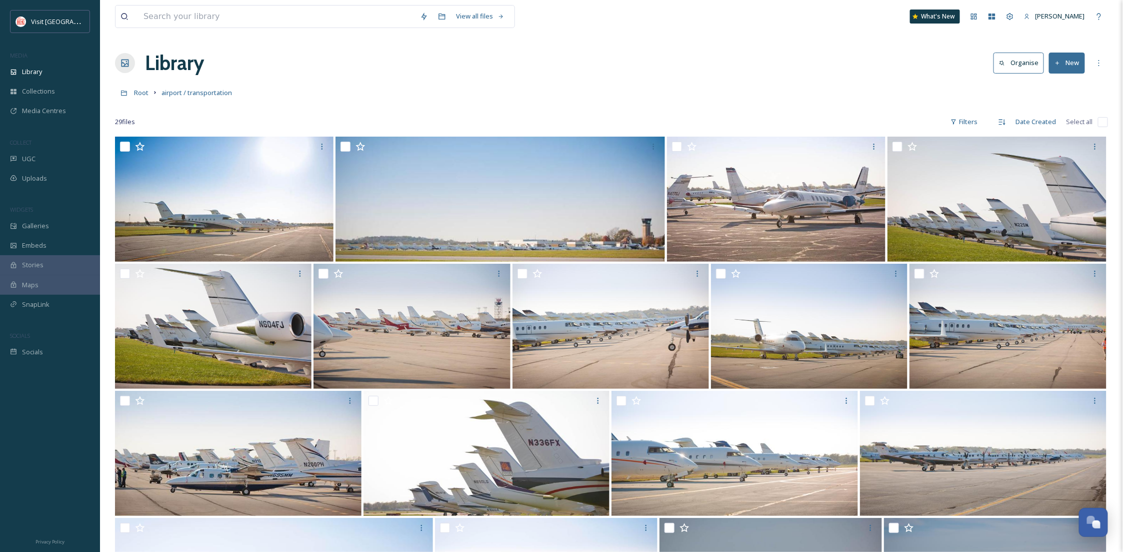
click at [1073, 69] on button "New" at bounding box center [1067, 63] width 36 height 21
click at [1067, 124] on div "Folder" at bounding box center [1056, 126] width 57 height 20
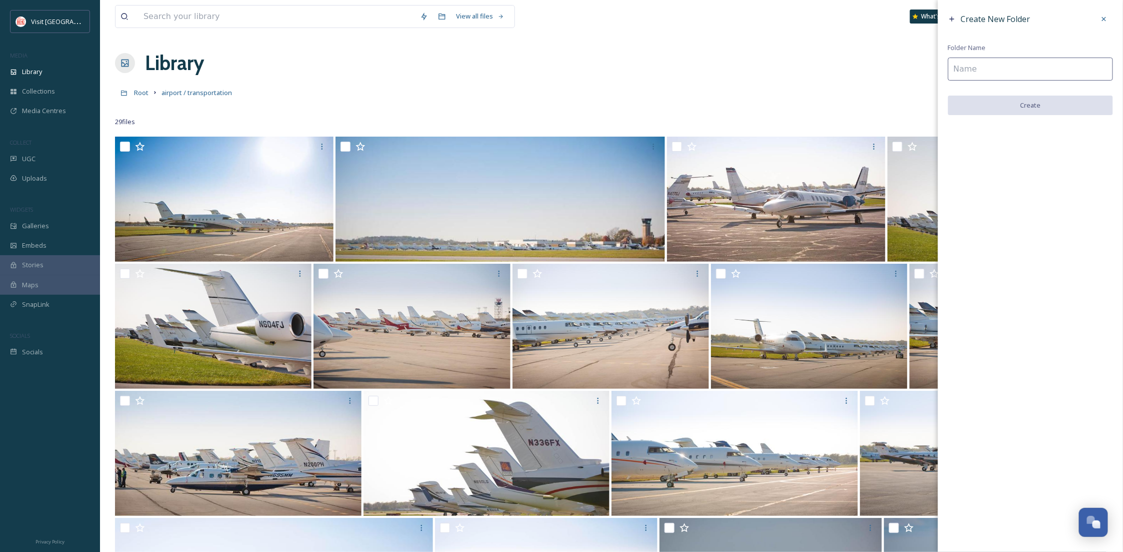
drag, startPoint x: 1073, startPoint y: 61, endPoint x: 1067, endPoint y: 54, distance: 8.9
click at [1073, 61] on input at bounding box center [1030, 69] width 165 height 23
type input "South Shore Line"
click at [1063, 111] on button "Create" at bounding box center [1030, 106] width 165 height 21
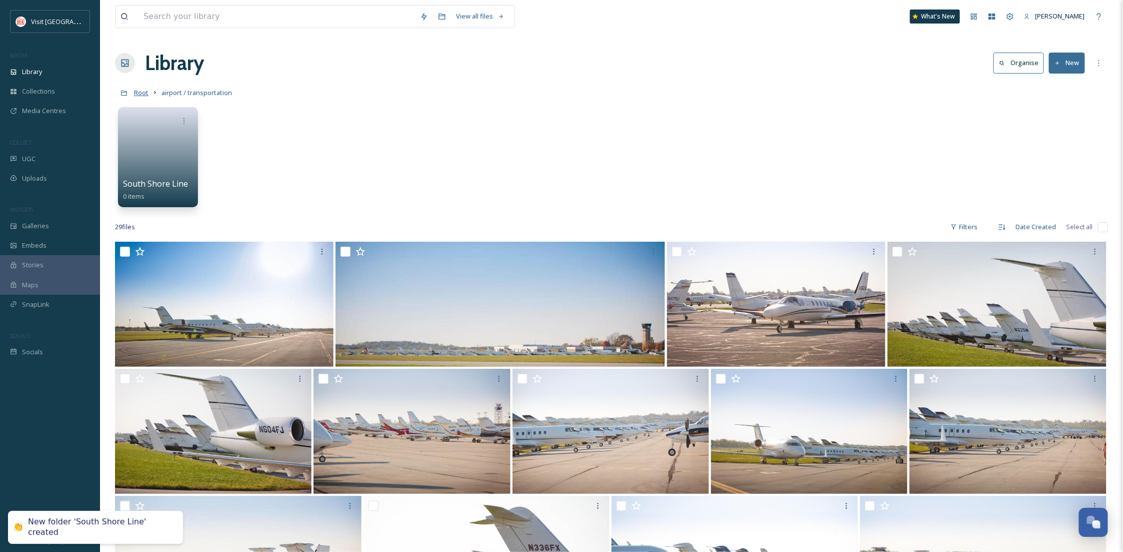
click at [140, 90] on span "Root" at bounding box center [141, 92] width 15 height 9
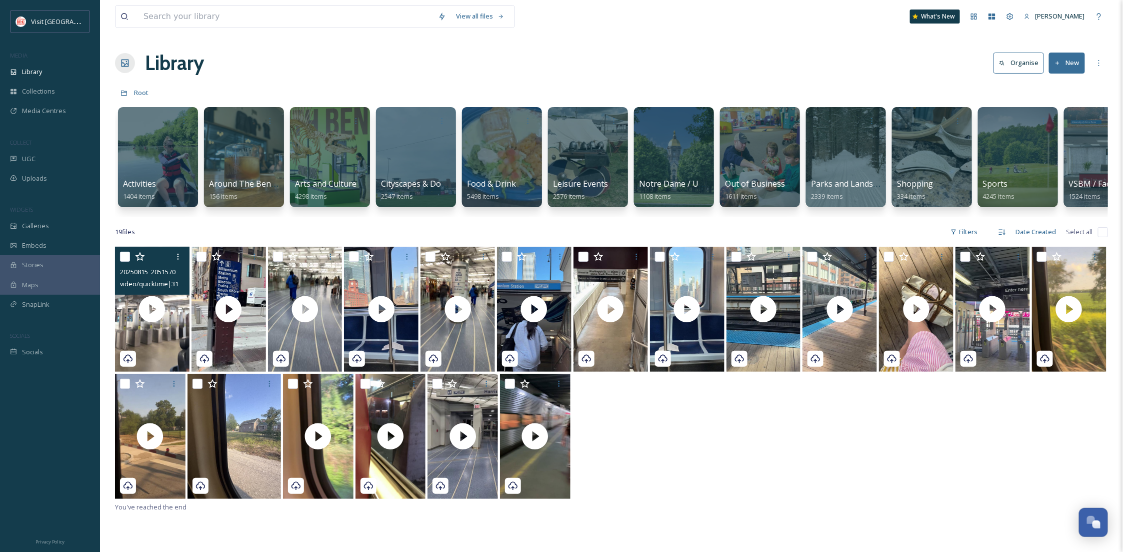
click at [123, 262] on input "checkbox" at bounding box center [125, 257] width 10 height 10
checkbox input "true"
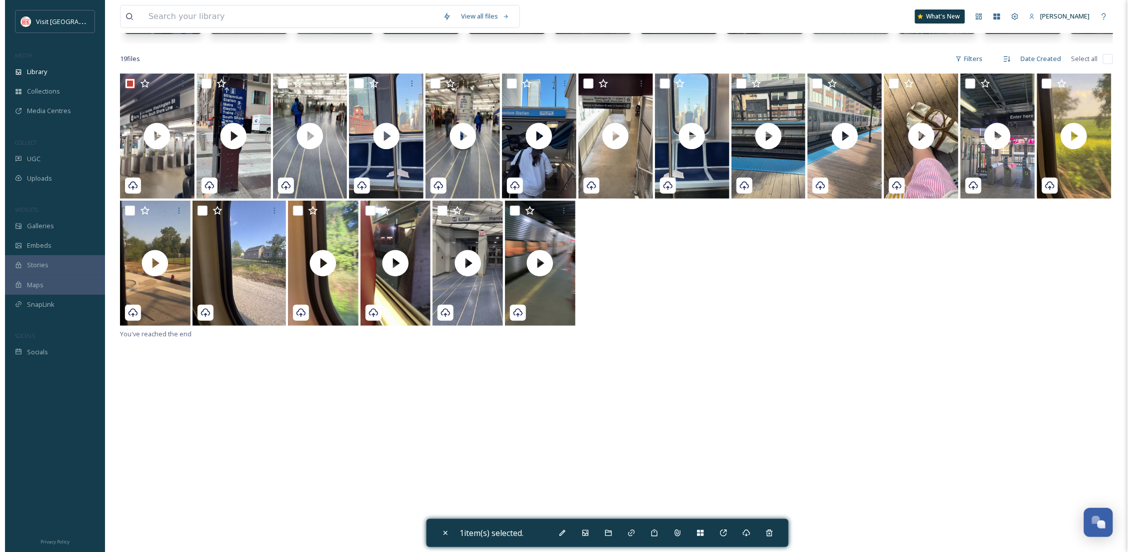
scroll to position [257, 0]
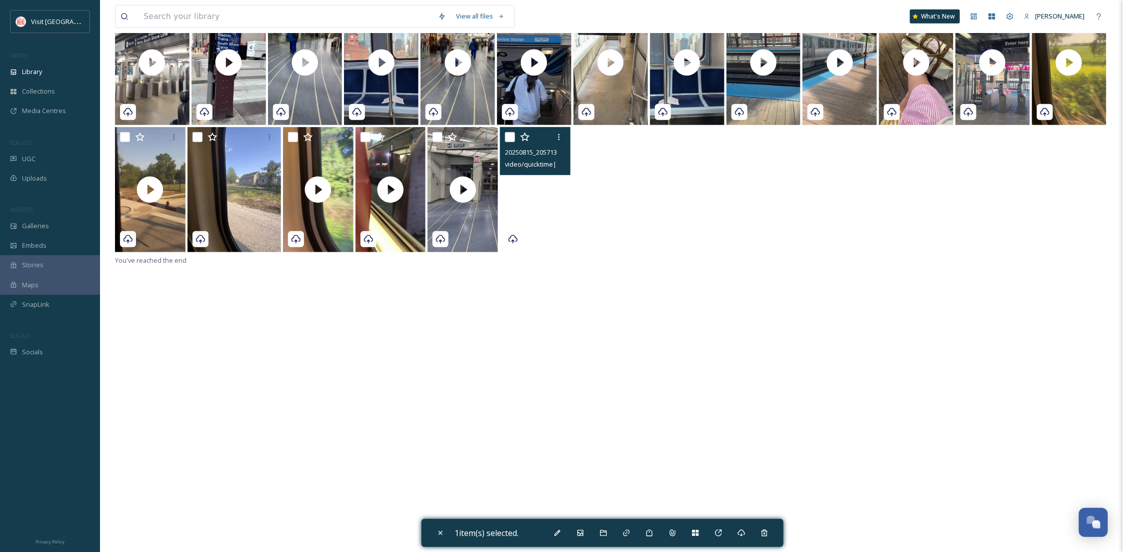
click at [539, 213] on video "20250815_205713000_iOS.MOV" at bounding box center [535, 189] width 71 height 125
checkbox input "true"
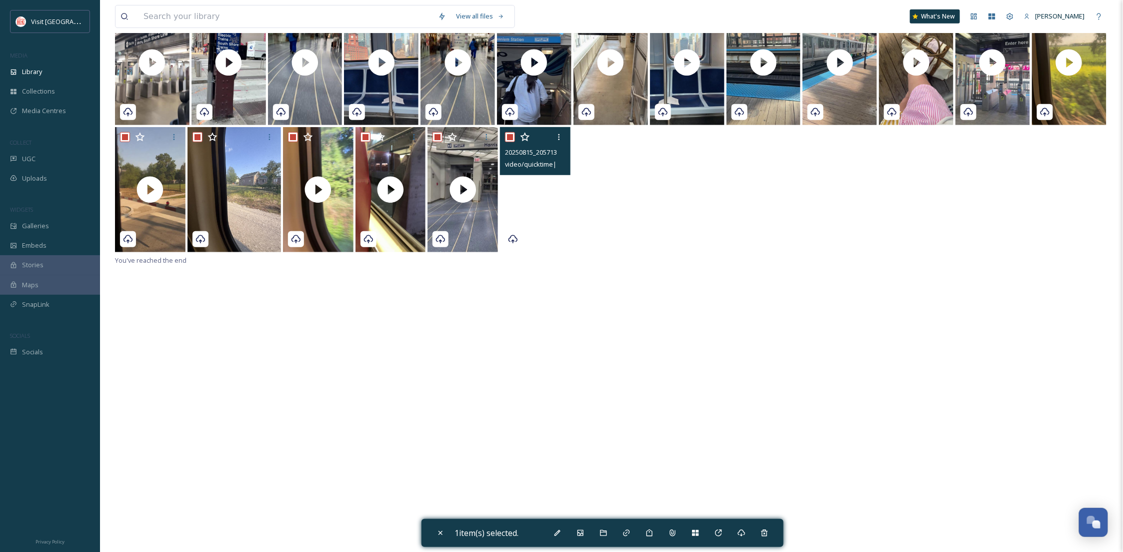
checkbox input "true"
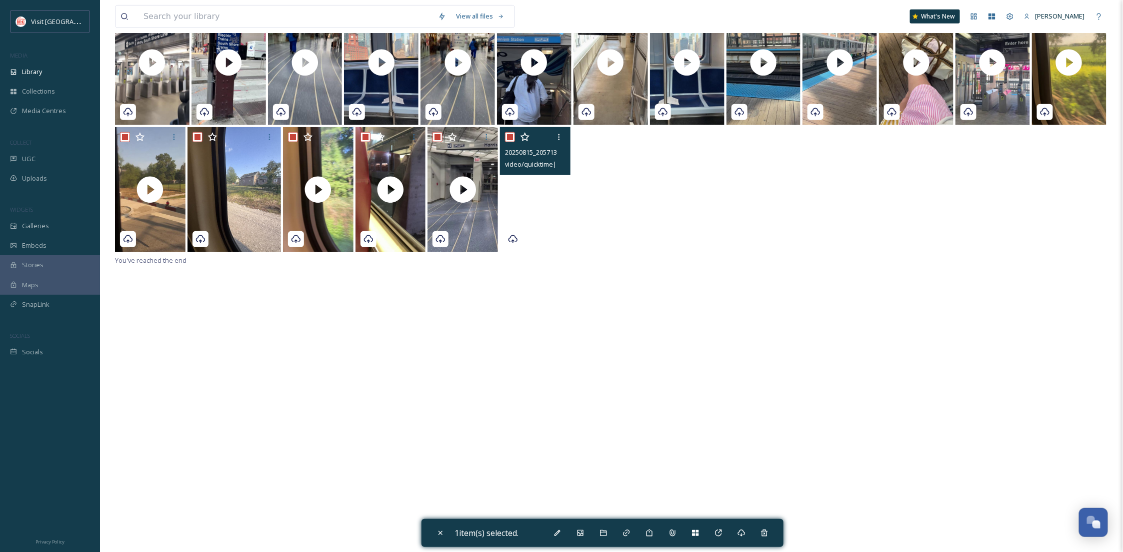
checkbox input "true"
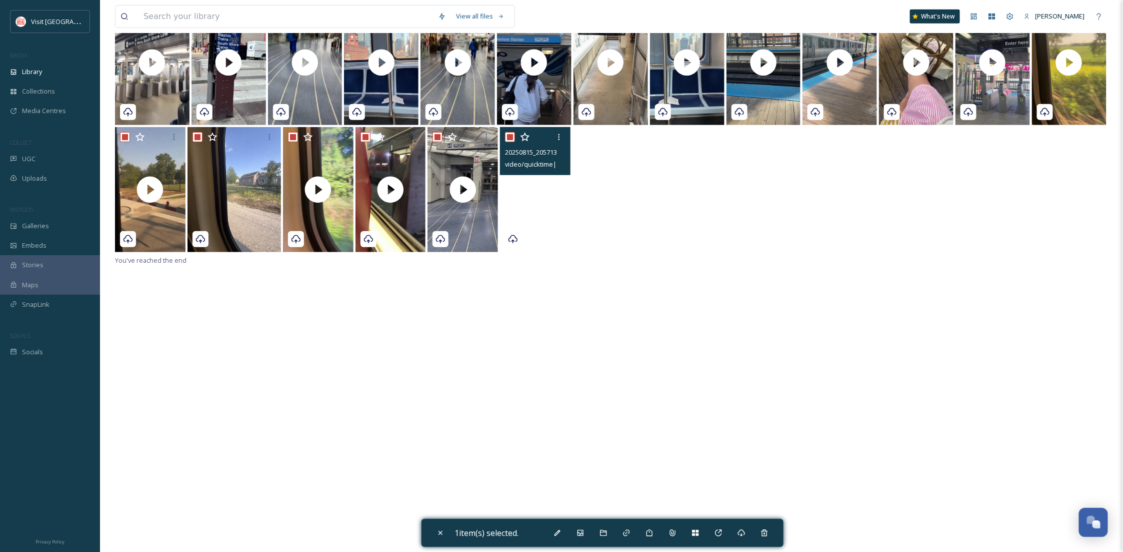
checkbox input "true"
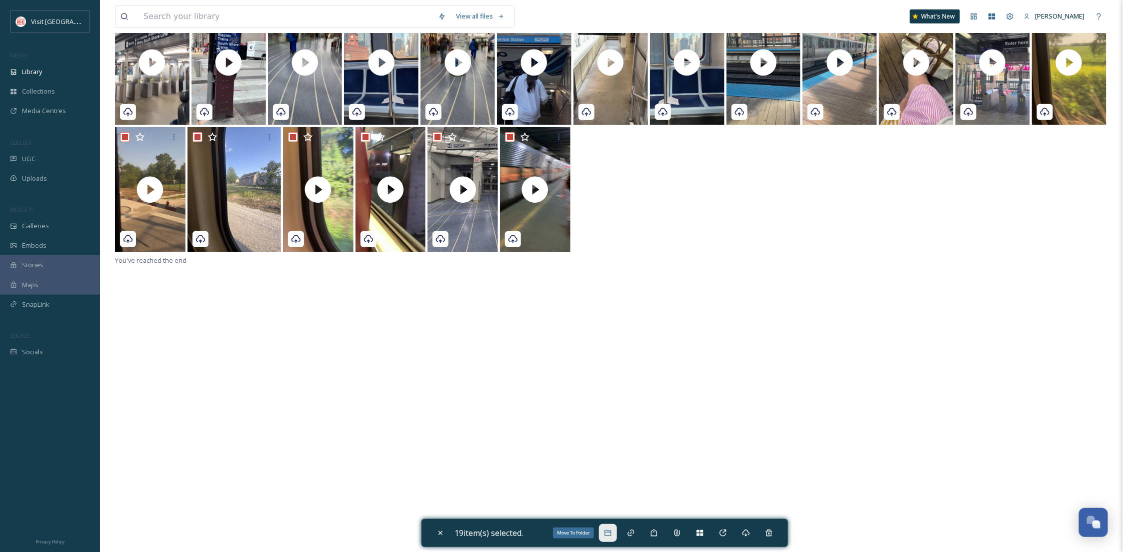
click at [604, 530] on div "Move To Folder" at bounding box center [608, 533] width 18 height 18
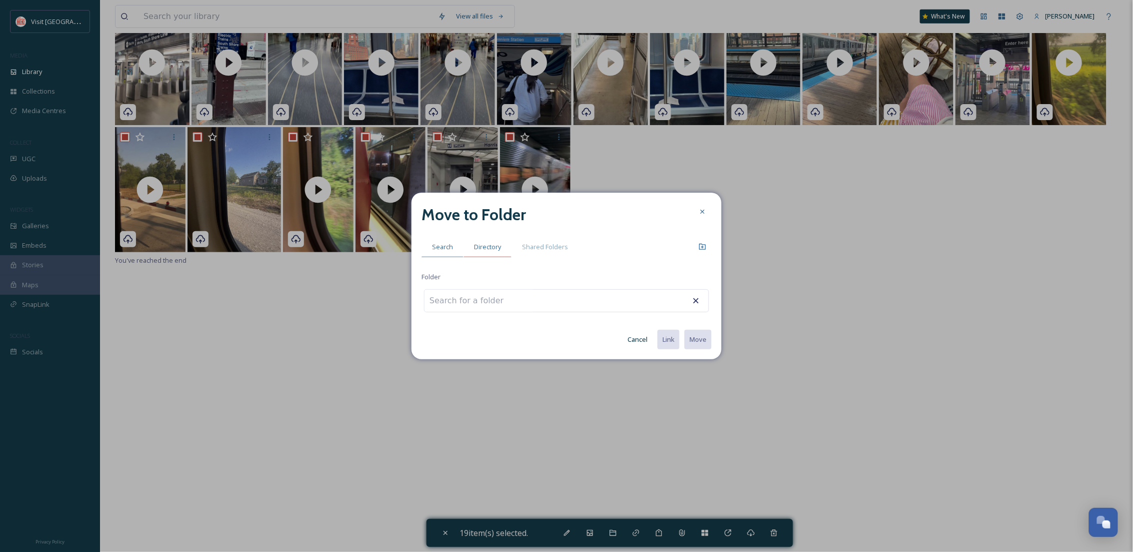
click at [489, 250] on span "Directory" at bounding box center [487, 247] width 27 height 10
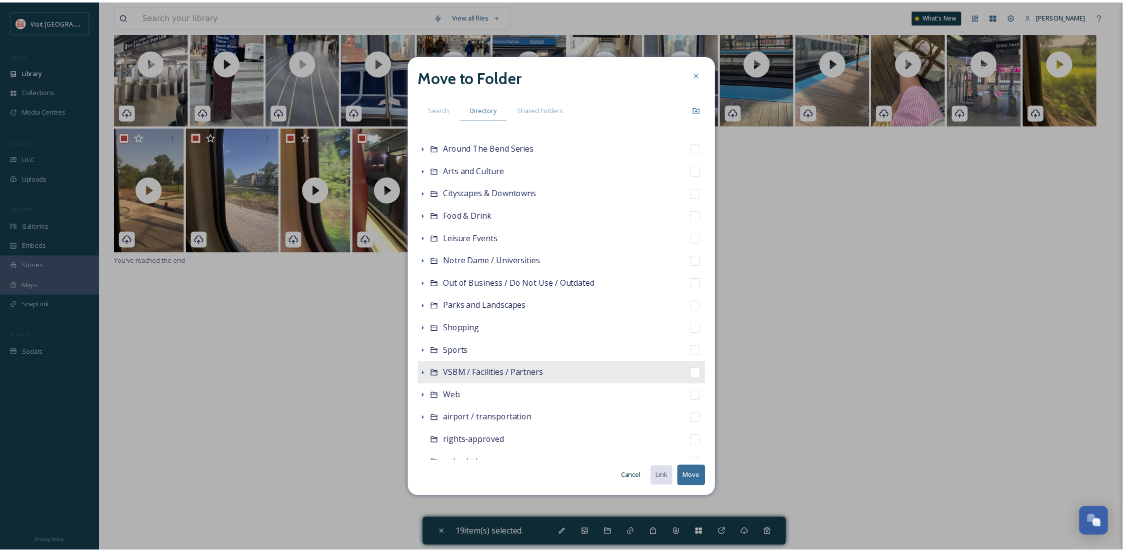
scroll to position [81, 0]
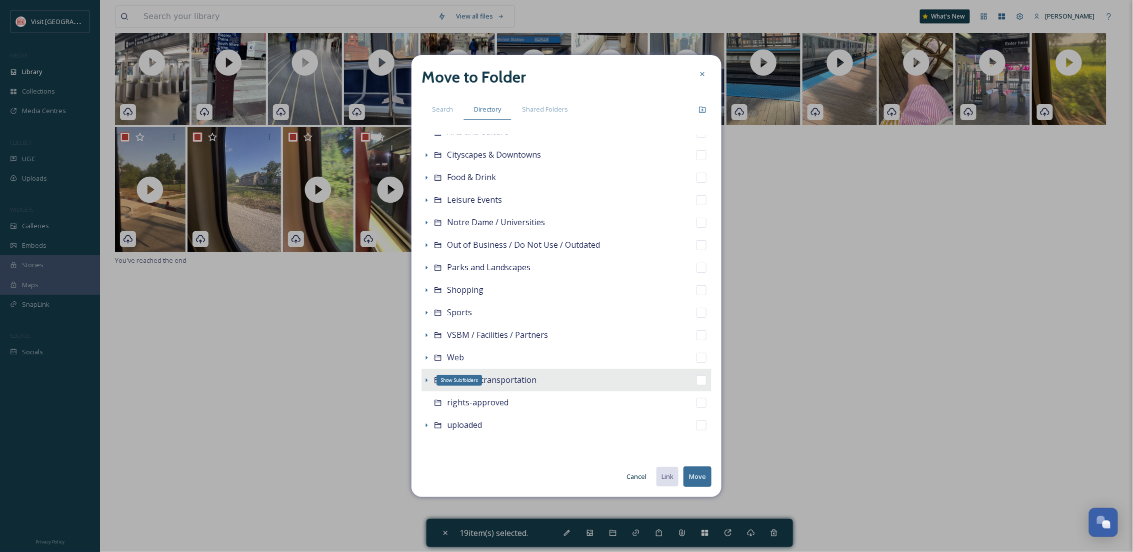
click at [425, 377] on icon at bounding box center [427, 380] width 8 height 8
click at [462, 403] on span "South Shore Line" at bounding box center [494, 402] width 65 height 11
checkbox input "false"
checkbox input "true"
click at [691, 477] on button "Move" at bounding box center [698, 476] width 28 height 21
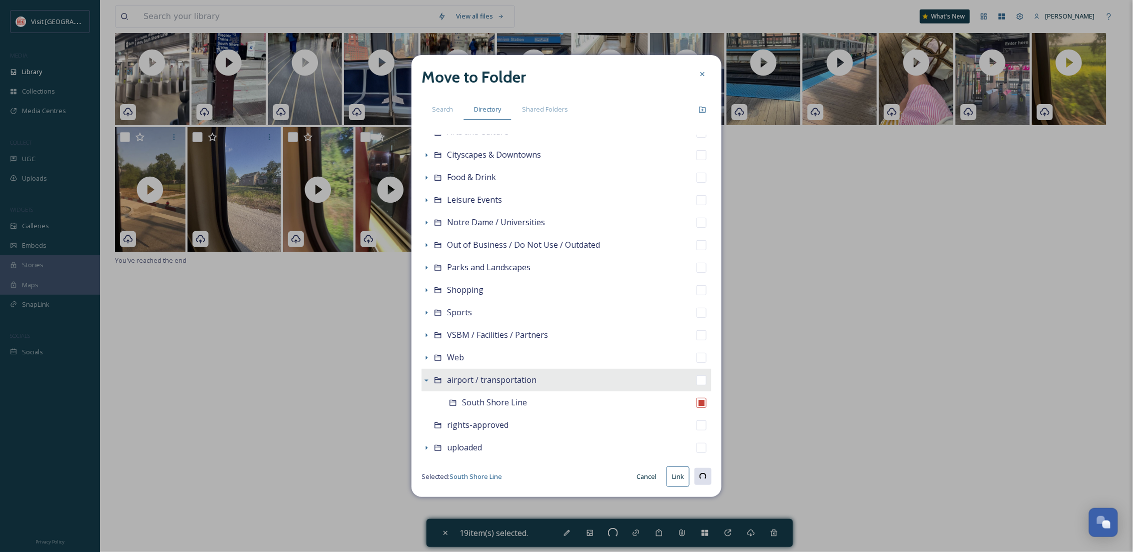
checkbox input "false"
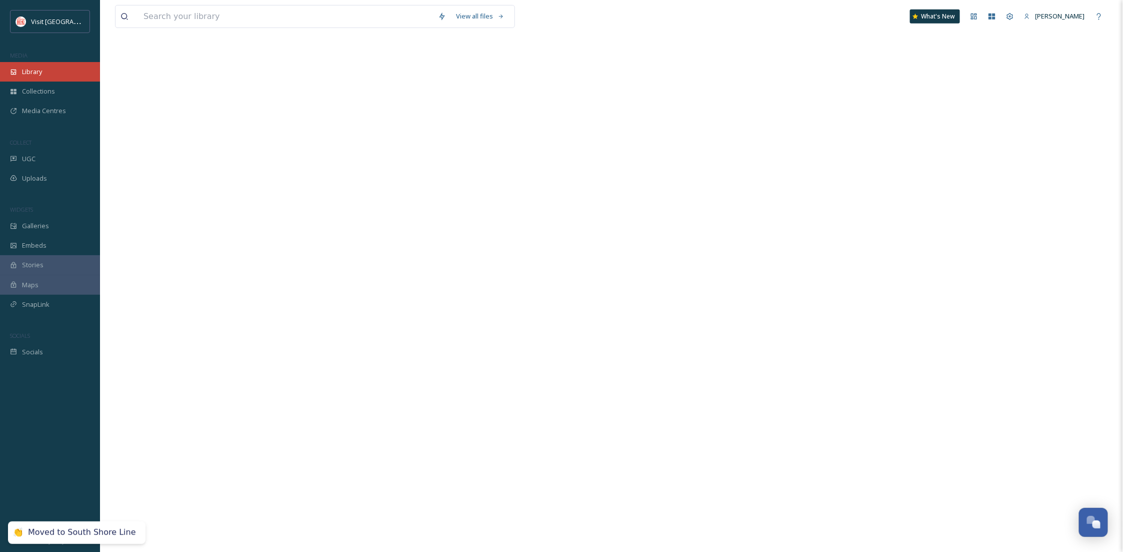
click at [54, 73] on div "Library" at bounding box center [50, 72] width 100 height 20
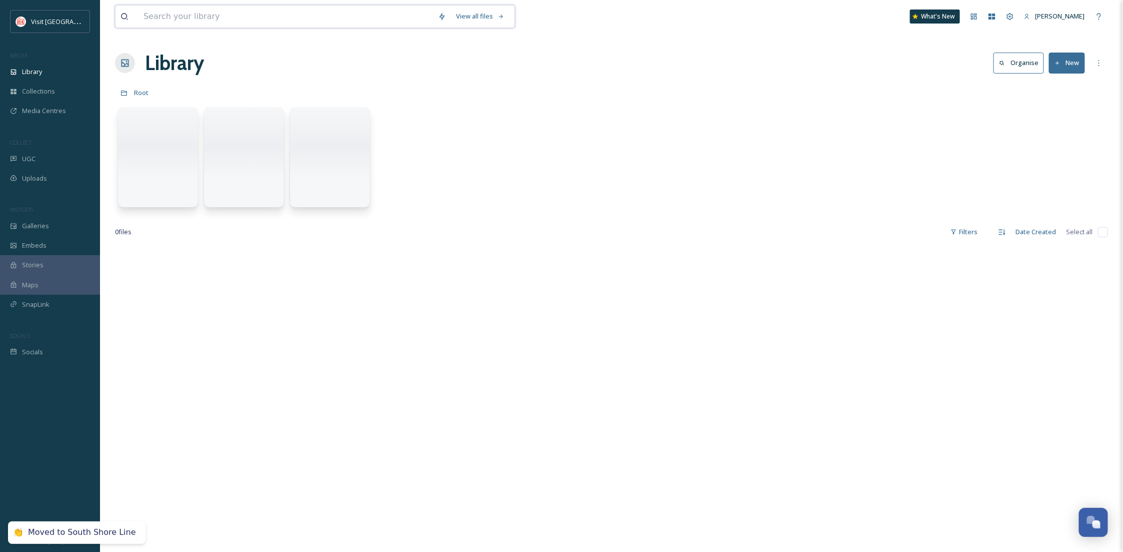
click at [196, 20] on input at bounding box center [286, 17] width 295 height 22
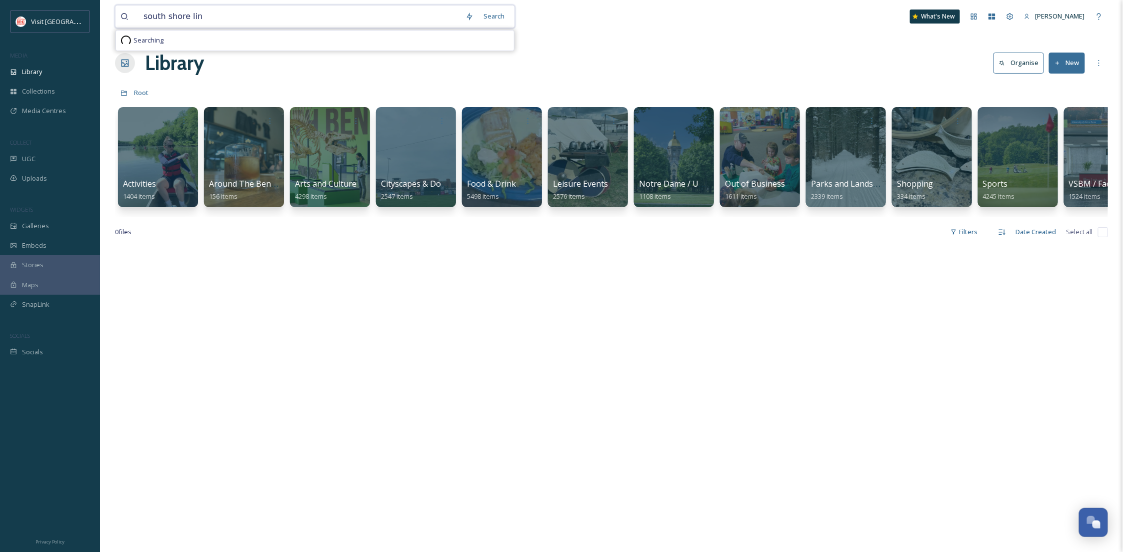
type input "south shore line"
click at [476, 19] on div "Search Press Enter to search" at bounding box center [488, 17] width 43 height 20
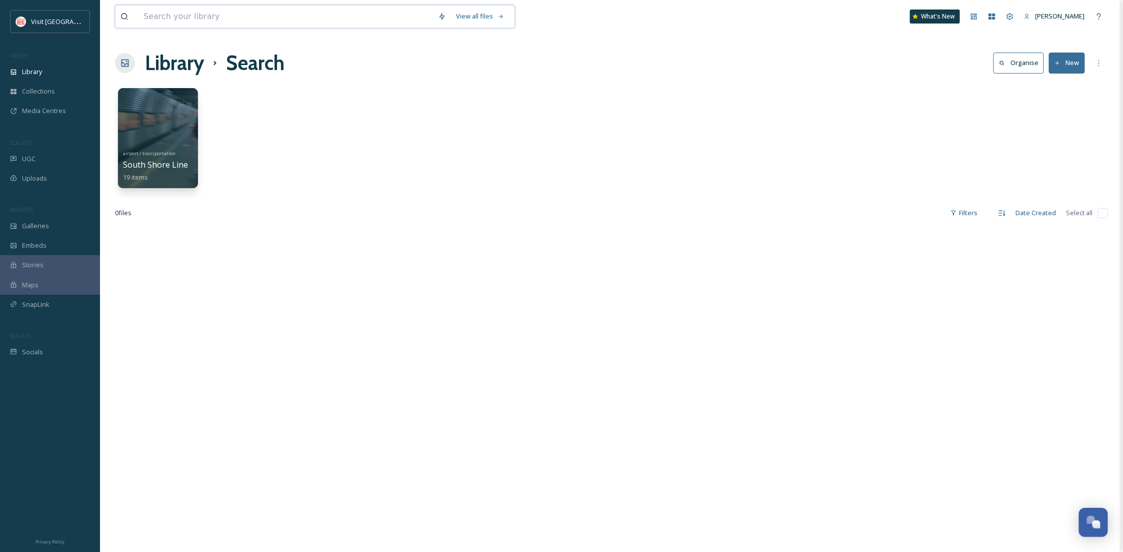
click at [240, 17] on input at bounding box center [286, 17] width 295 height 22
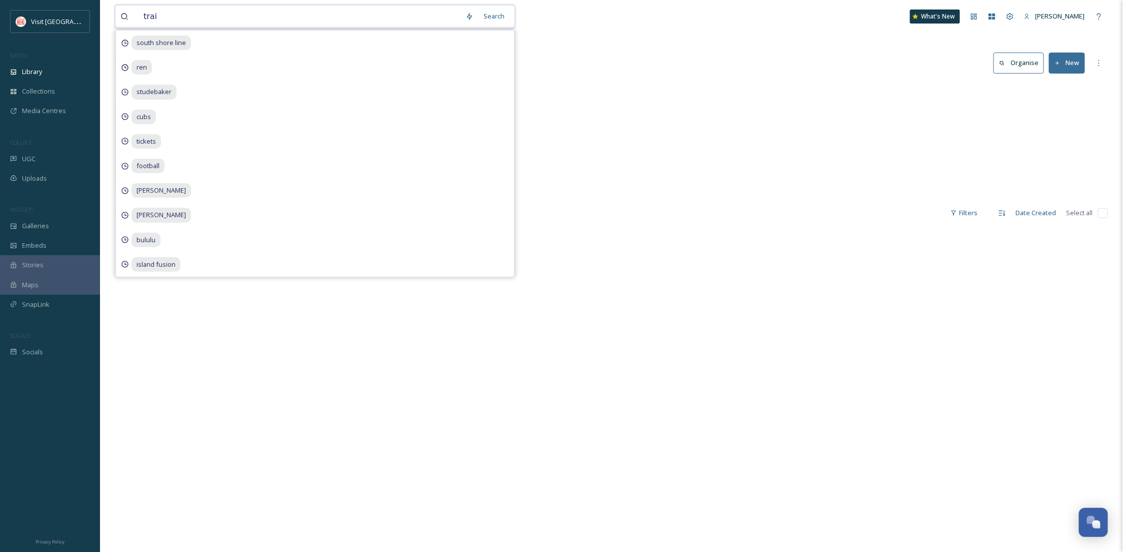
type input "train"
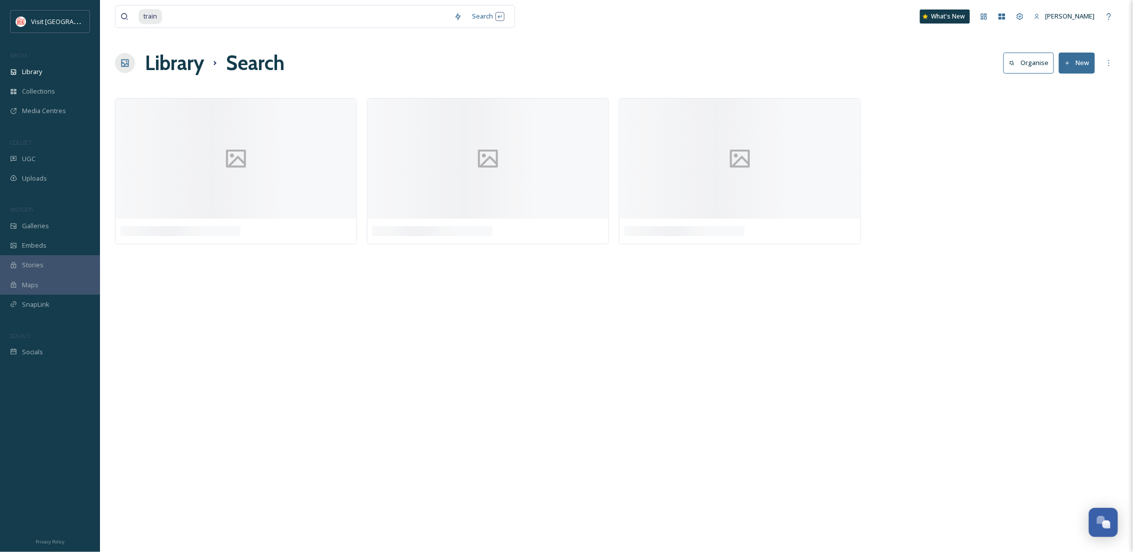
click at [662, 36] on div "train Search What's New [PERSON_NAME] Library Search Organise New Your Selectio…" at bounding box center [616, 276] width 1033 height 552
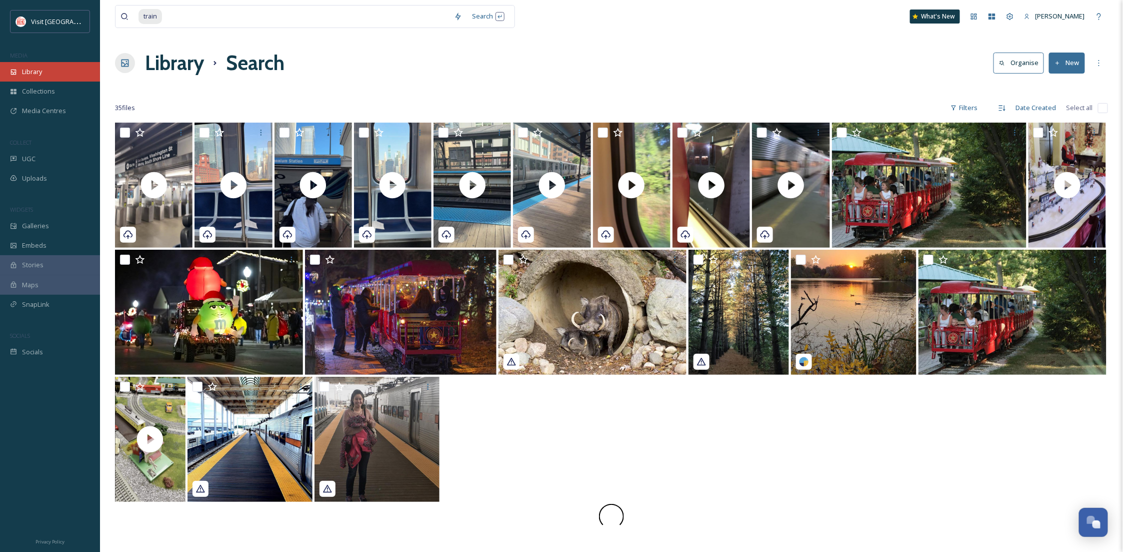
click at [58, 62] on div "Library" at bounding box center [50, 72] width 100 height 20
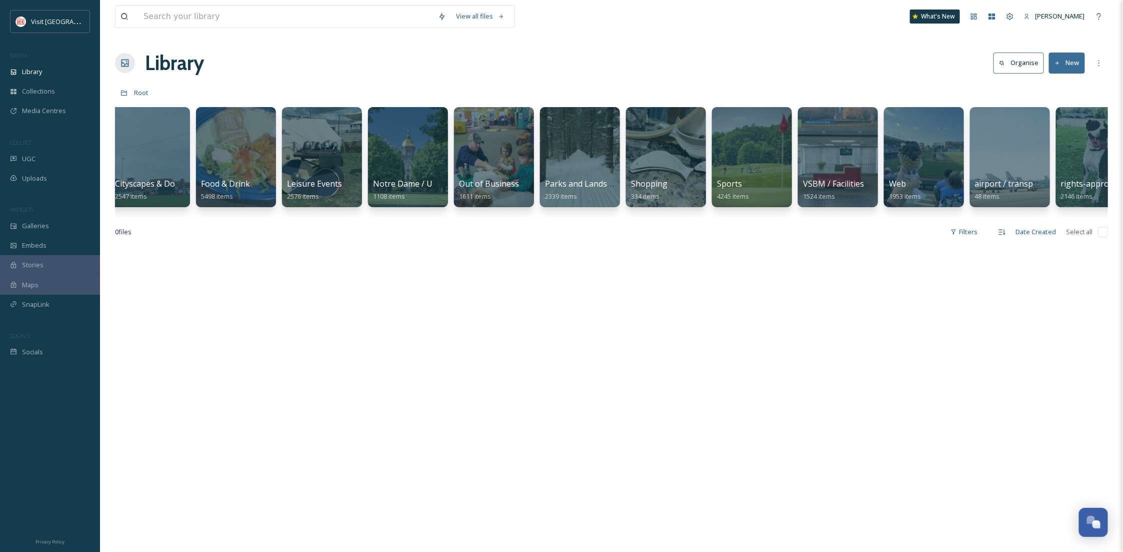
scroll to position [0, 382]
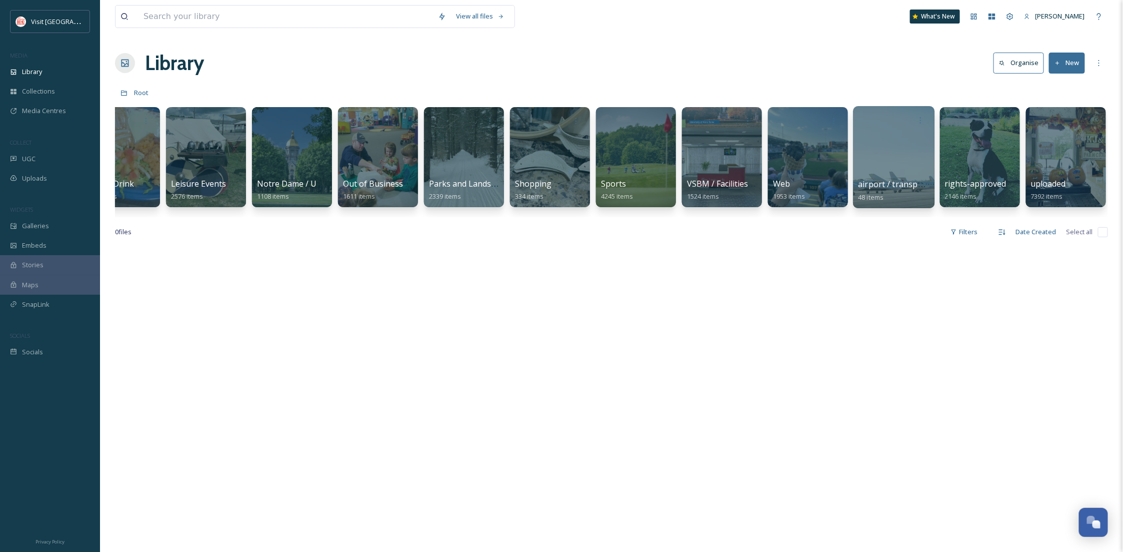
click at [890, 150] on div at bounding box center [894, 157] width 82 height 102
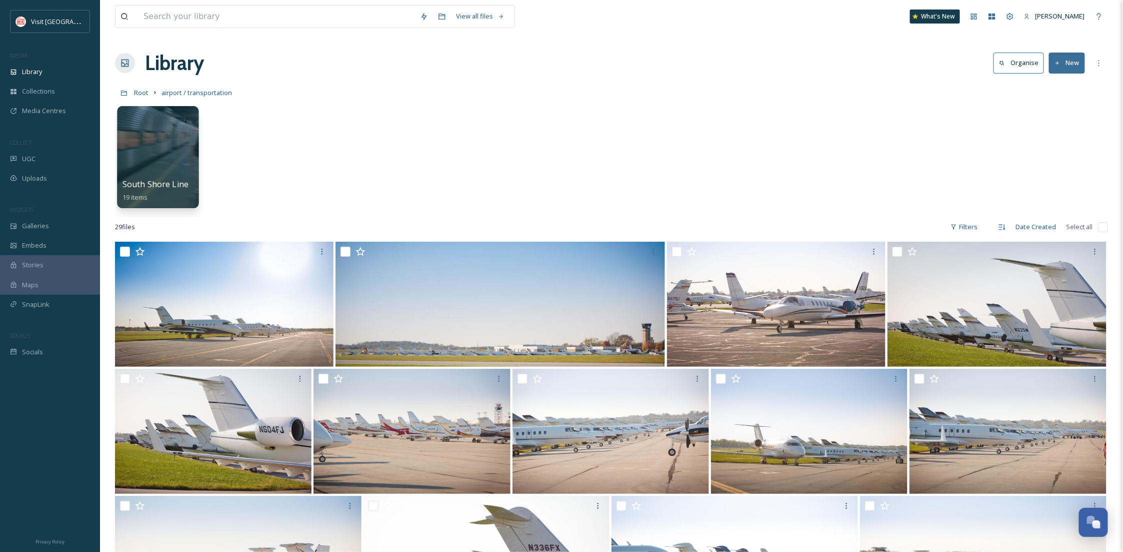
click at [192, 146] on div at bounding box center [158, 157] width 82 height 102
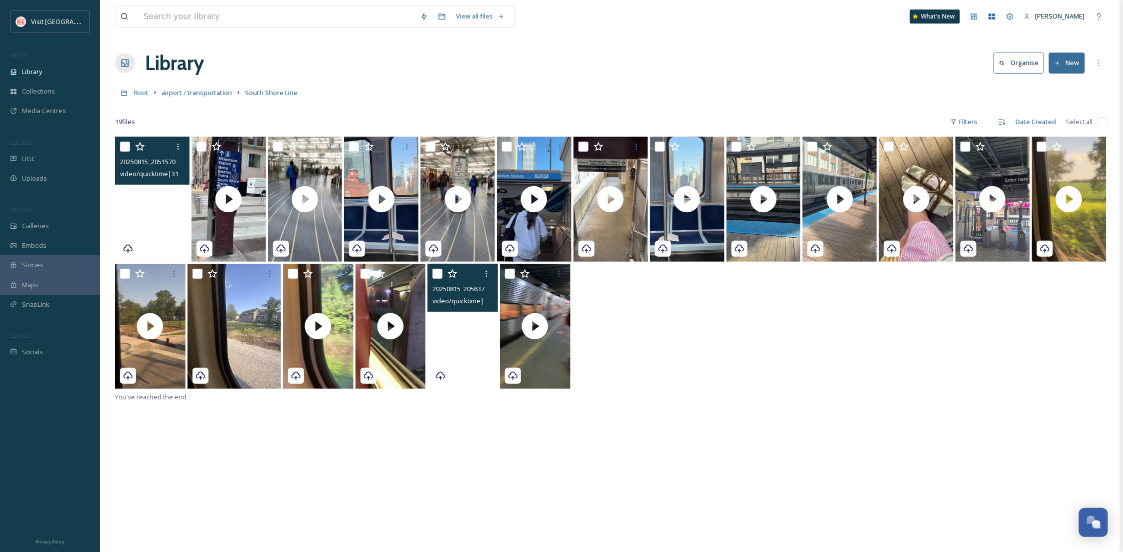
click at [165, 229] on video "20250815_205157000_iOS.MOV" at bounding box center [152, 199] width 75 height 125
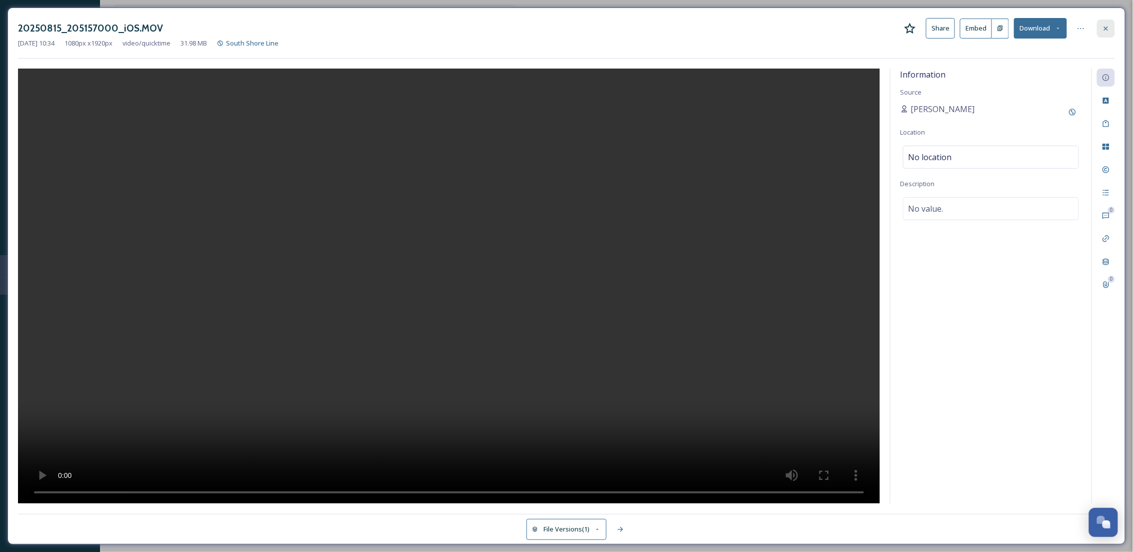
click at [1109, 29] on icon at bounding box center [1106, 29] width 8 height 8
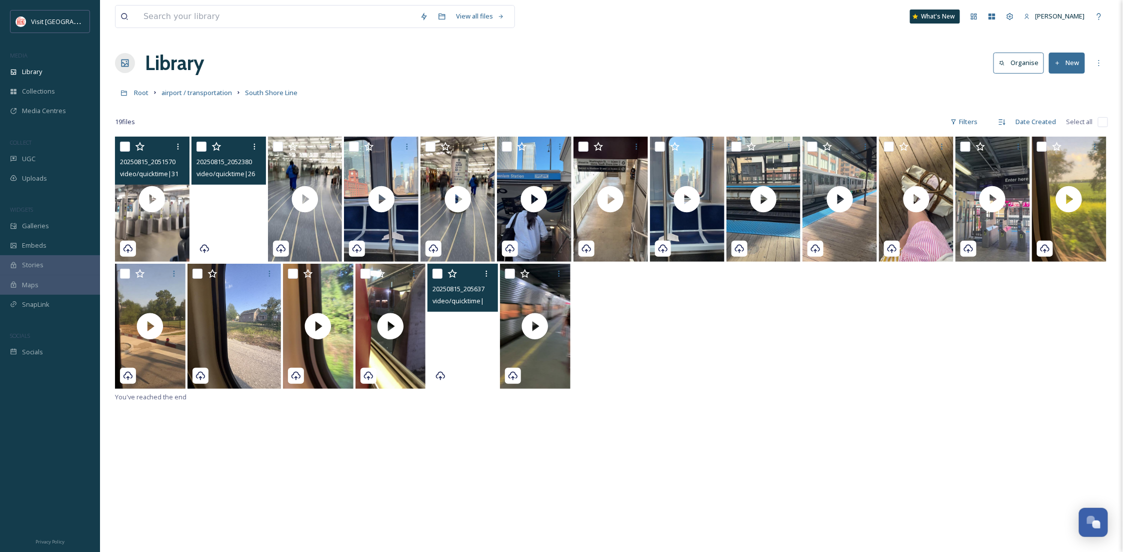
click at [248, 218] on video "20250815_205238000_iOS.MOV" at bounding box center [229, 199] width 75 height 125
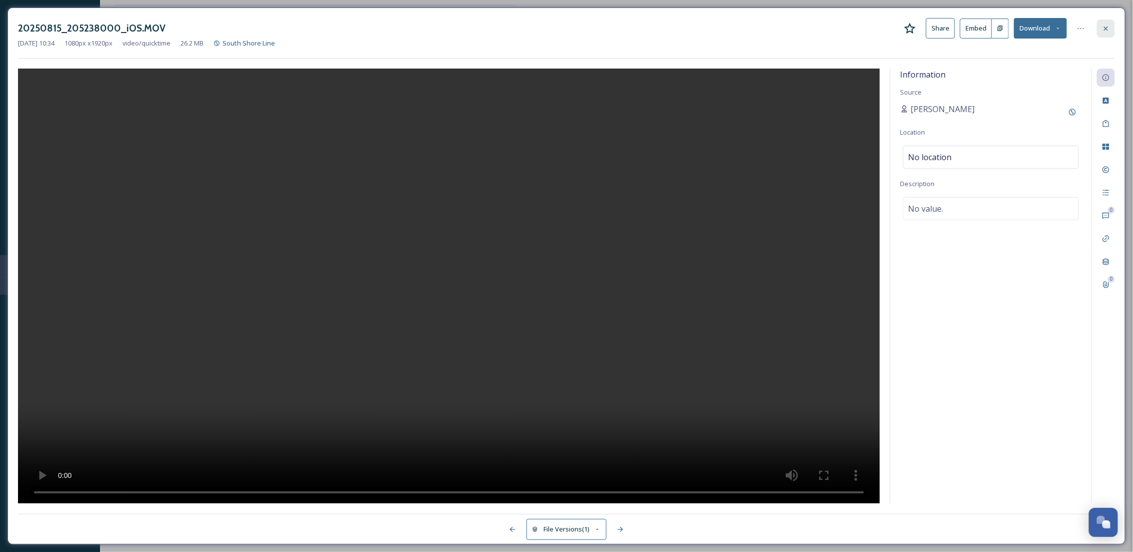
click at [1104, 27] on icon at bounding box center [1106, 29] width 8 height 8
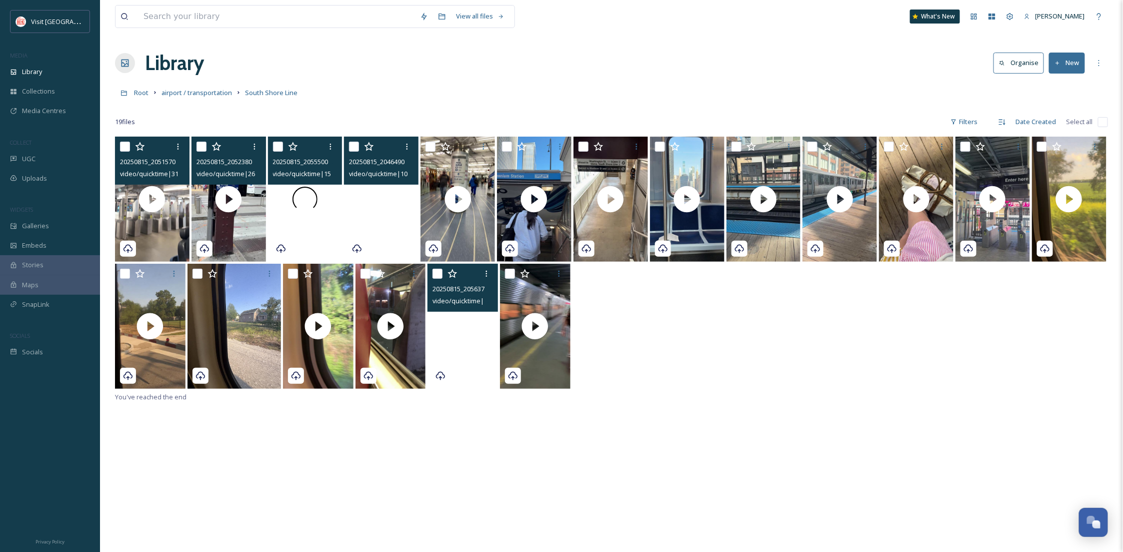
click at [314, 240] on div at bounding box center [305, 199] width 75 height 125
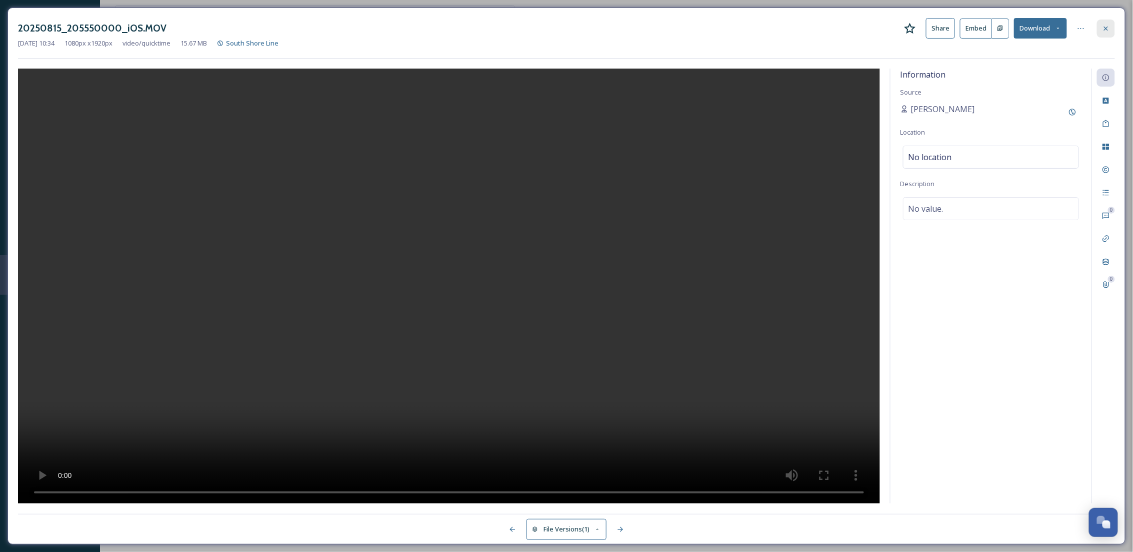
click at [1108, 25] on icon at bounding box center [1106, 29] width 8 height 8
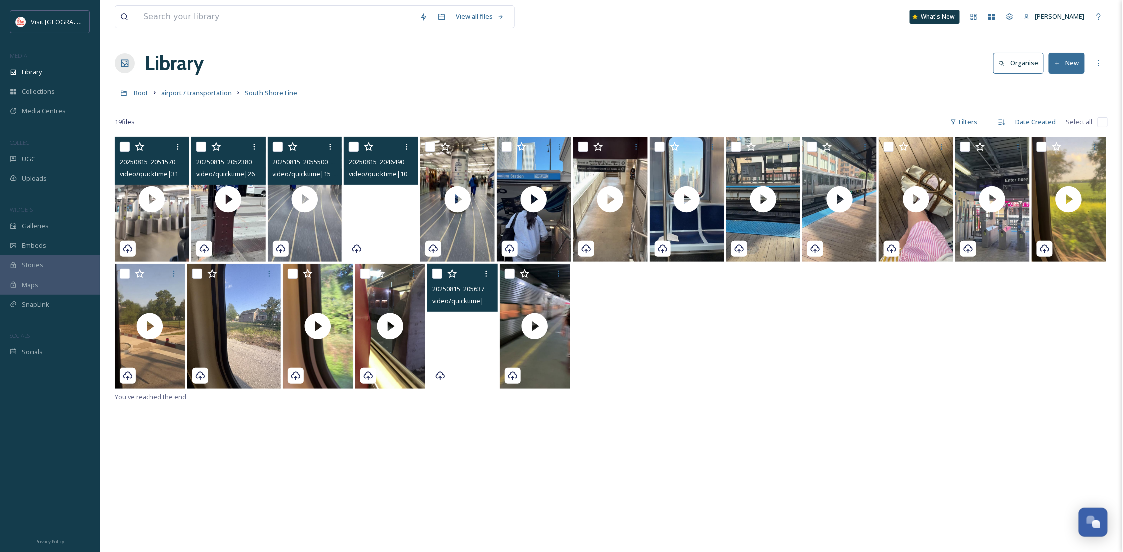
click at [399, 239] on video "20250815_204649000_iOS.MOV" at bounding box center [381, 199] width 75 height 125
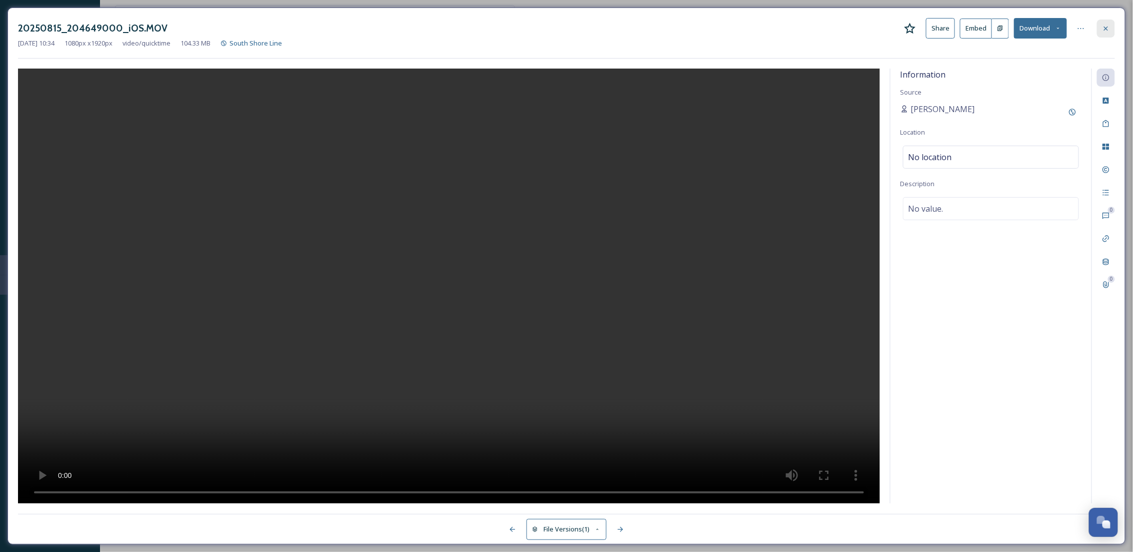
click at [1113, 32] on div at bounding box center [1106, 29] width 18 height 18
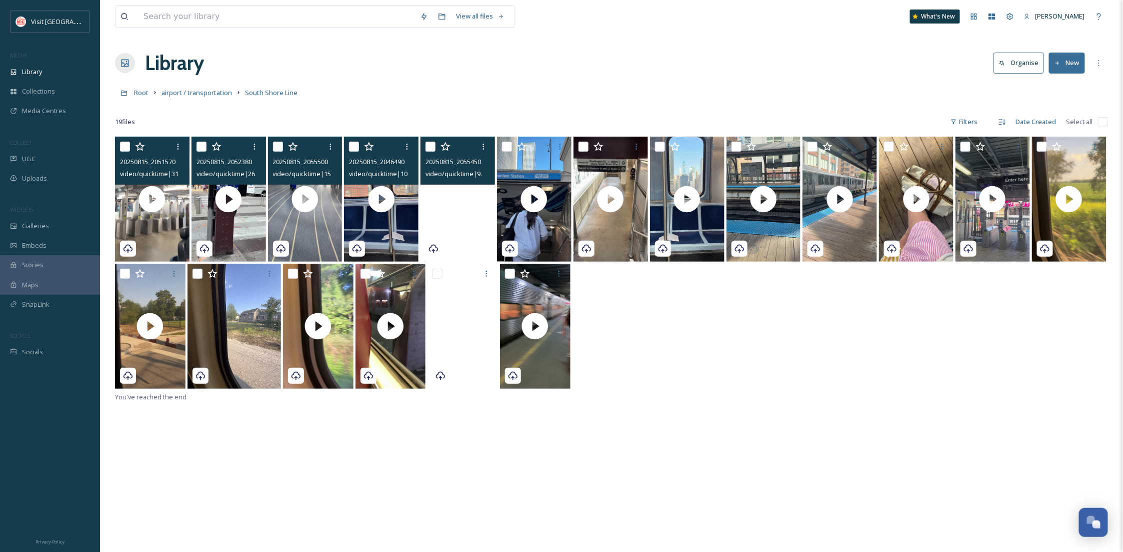
click at [466, 242] on video "20250815_205545000_iOS.MOV" at bounding box center [458, 199] width 75 height 125
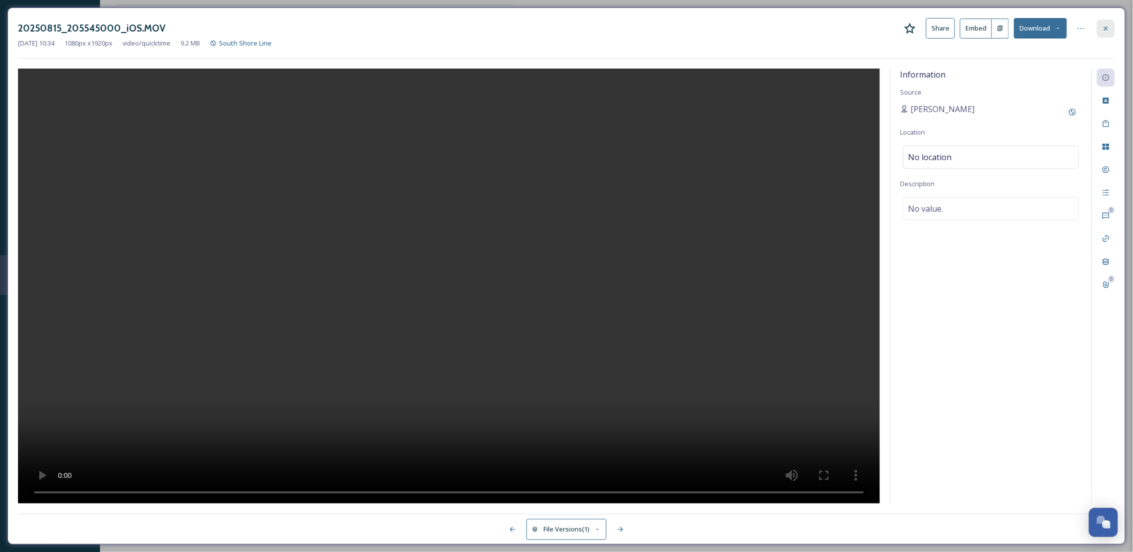
click at [1103, 28] on icon at bounding box center [1106, 29] width 8 height 8
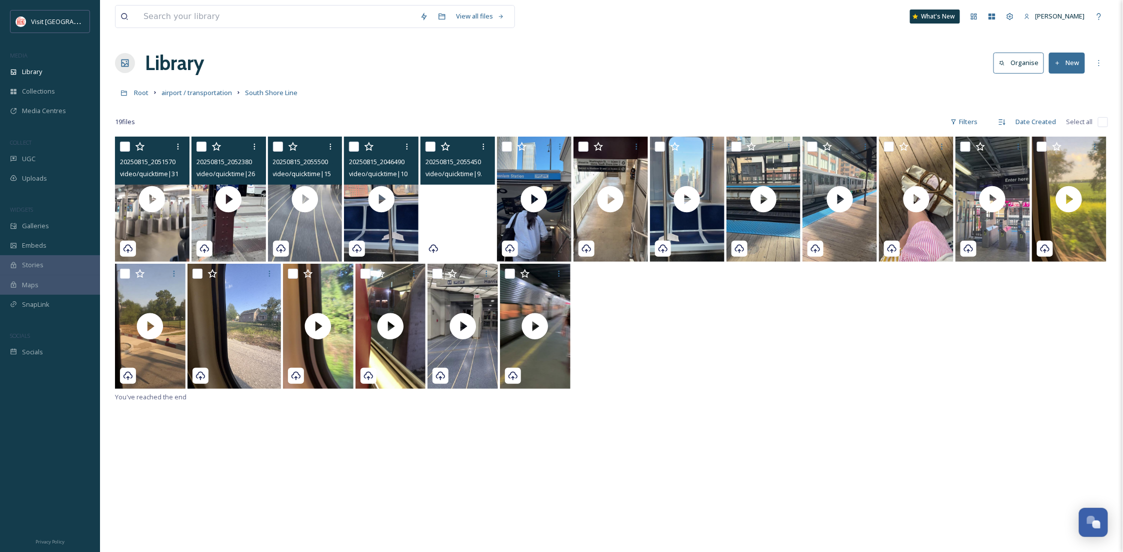
click at [488, 227] on video "20250815_205545000_iOS.MOV" at bounding box center [458, 199] width 75 height 125
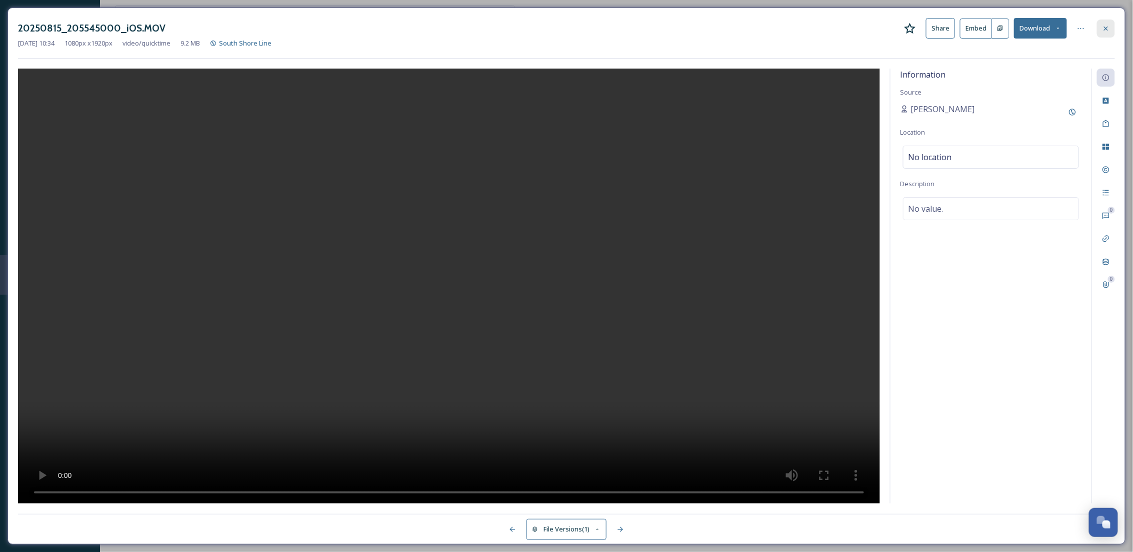
click at [1103, 29] on icon at bounding box center [1106, 29] width 8 height 8
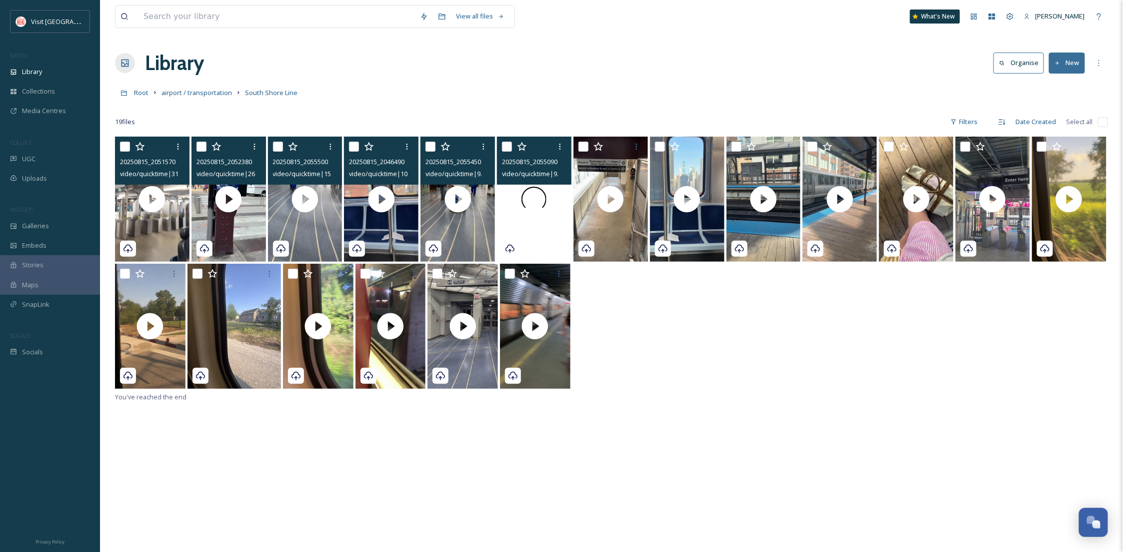
click at [539, 235] on div at bounding box center [534, 199] width 75 height 125
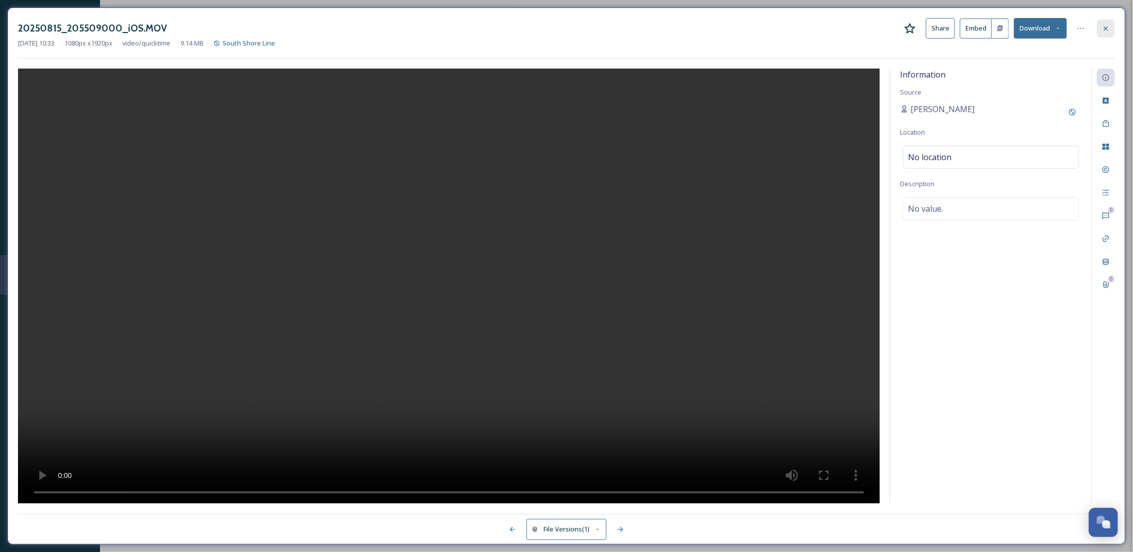
click at [1111, 27] on div at bounding box center [1106, 29] width 18 height 18
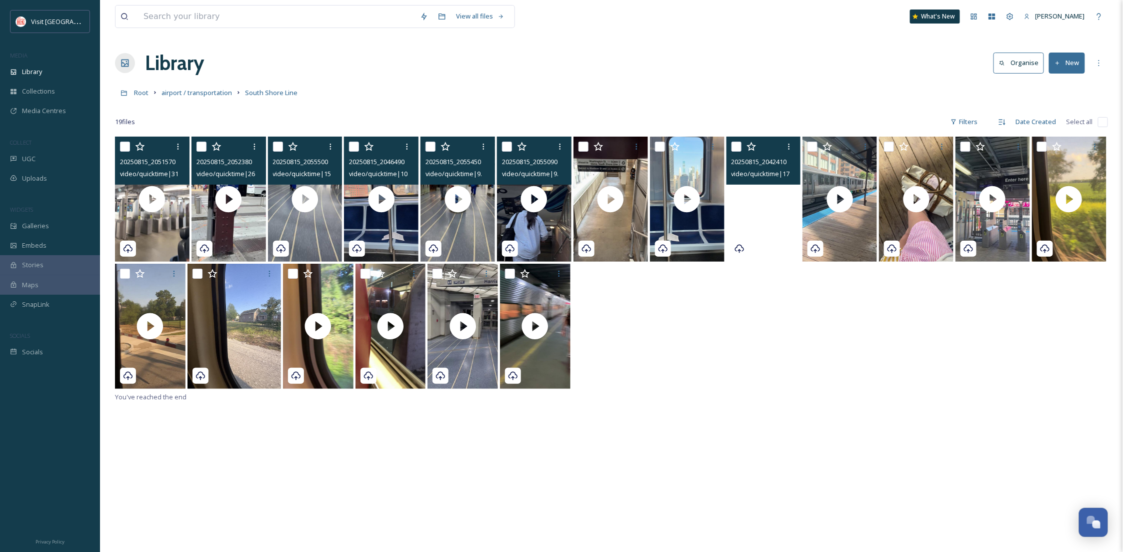
click at [788, 241] on video "20250815_204241000_iOS.MOV" at bounding box center [764, 199] width 75 height 125
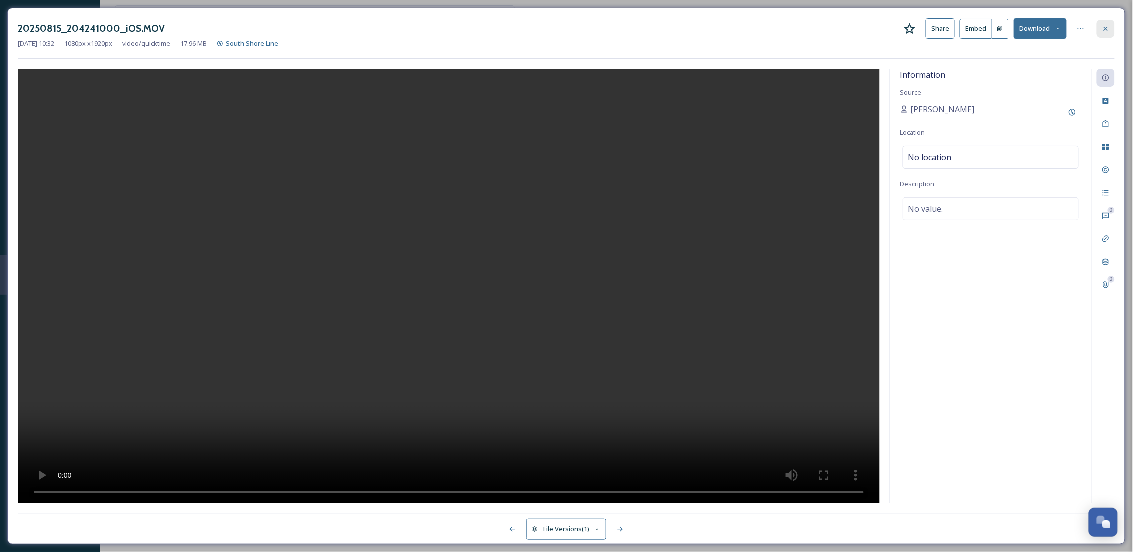
click at [1107, 26] on icon at bounding box center [1106, 29] width 8 height 8
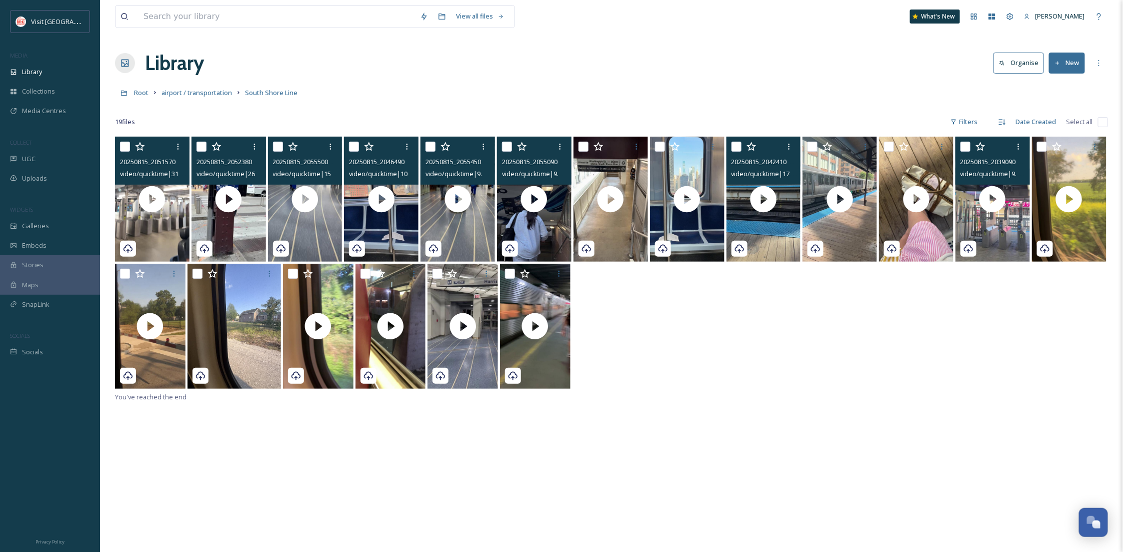
click at [971, 244] on icon at bounding box center [969, 249] width 10 height 10
click at [994, 242] on div at bounding box center [993, 199] width 75 height 125
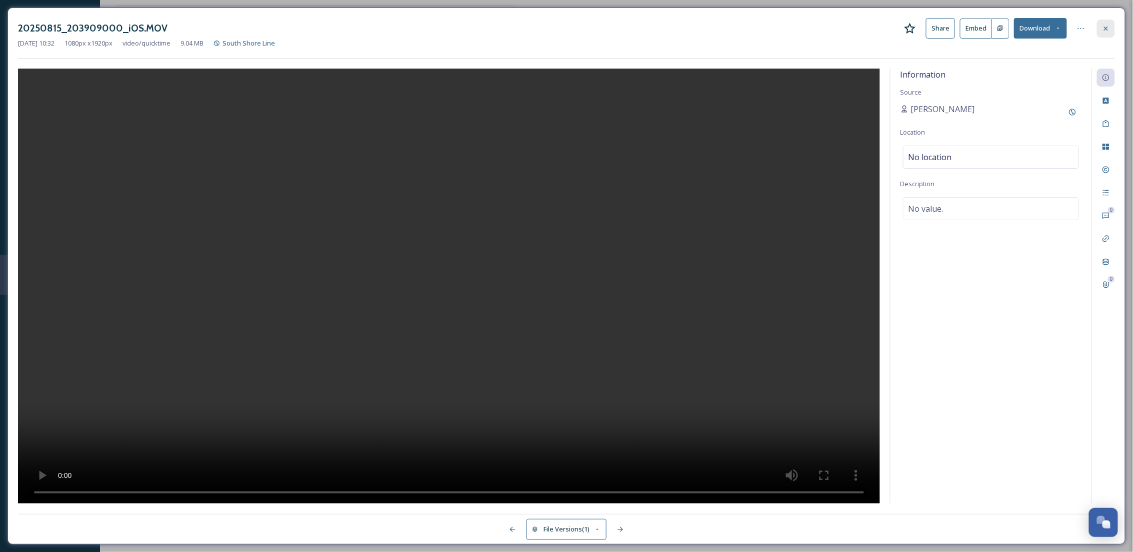
click at [1099, 28] on div at bounding box center [1106, 29] width 18 height 18
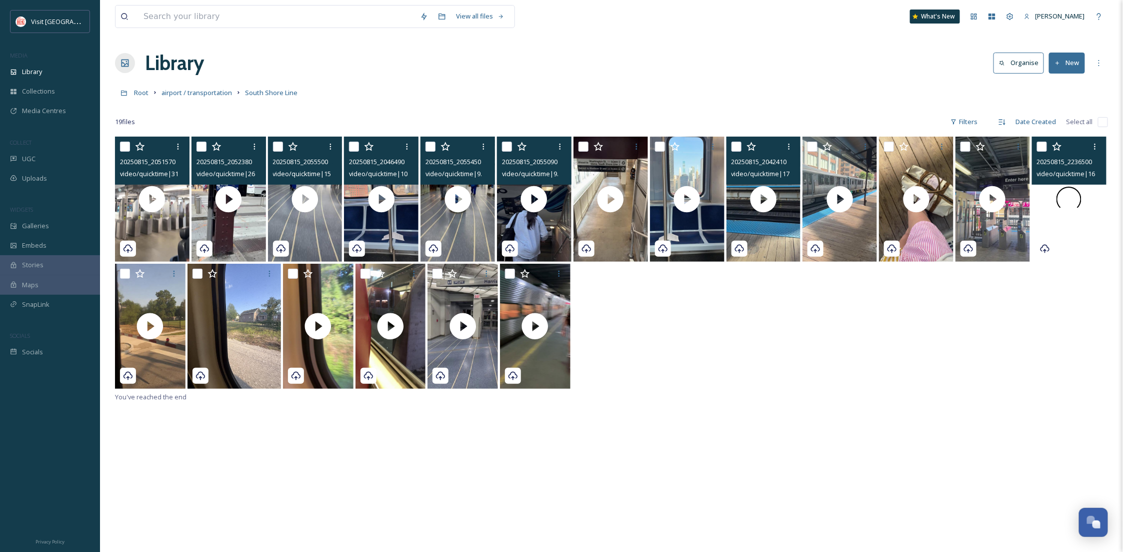
click at [1080, 241] on div at bounding box center [1069, 199] width 75 height 125
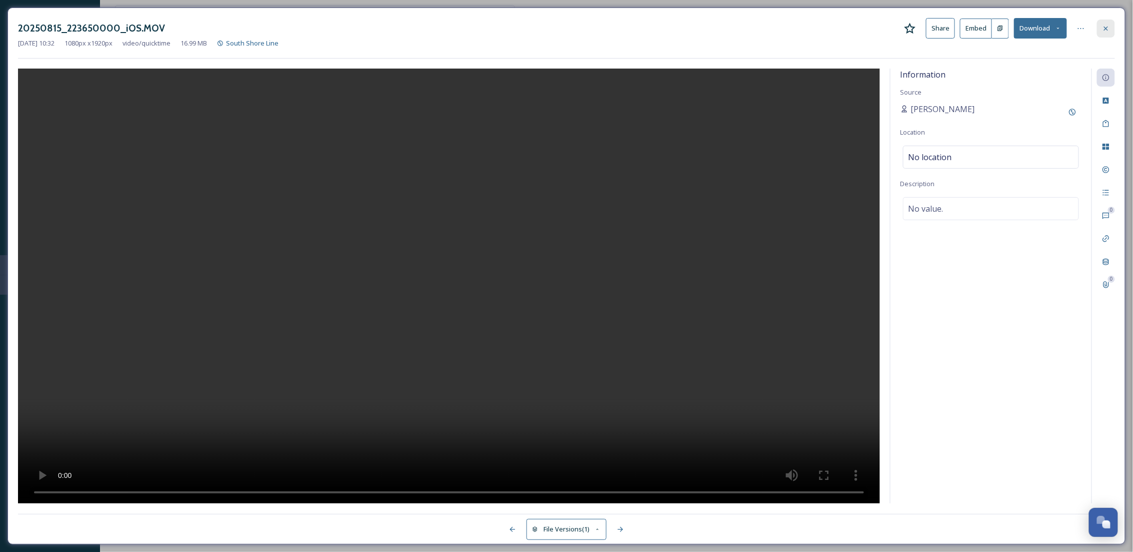
click at [1104, 28] on icon at bounding box center [1106, 29] width 8 height 8
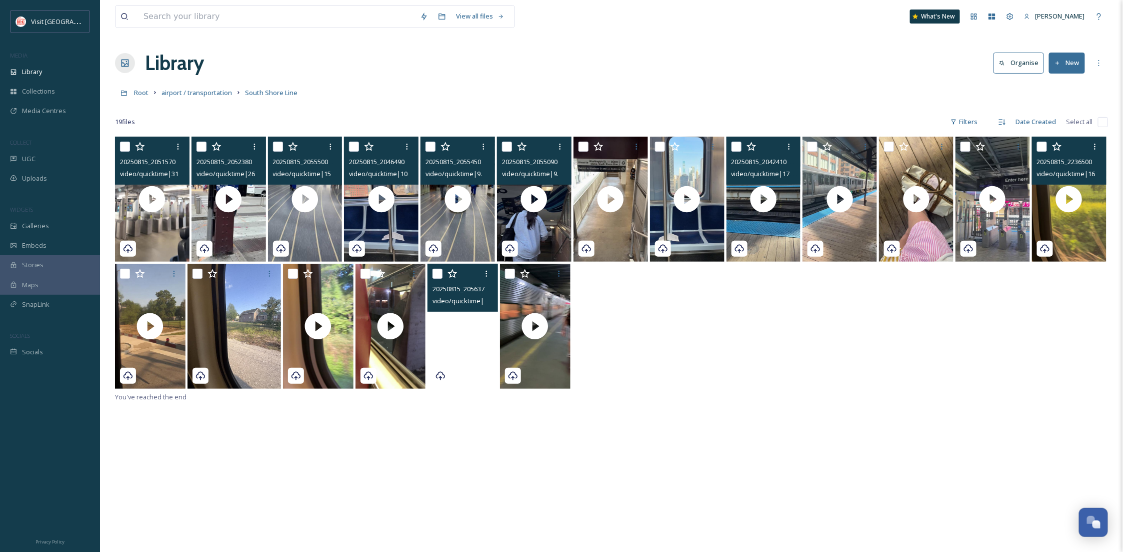
click at [480, 386] on video "20250815_205637000_iOS.MOV" at bounding box center [463, 326] width 71 height 125
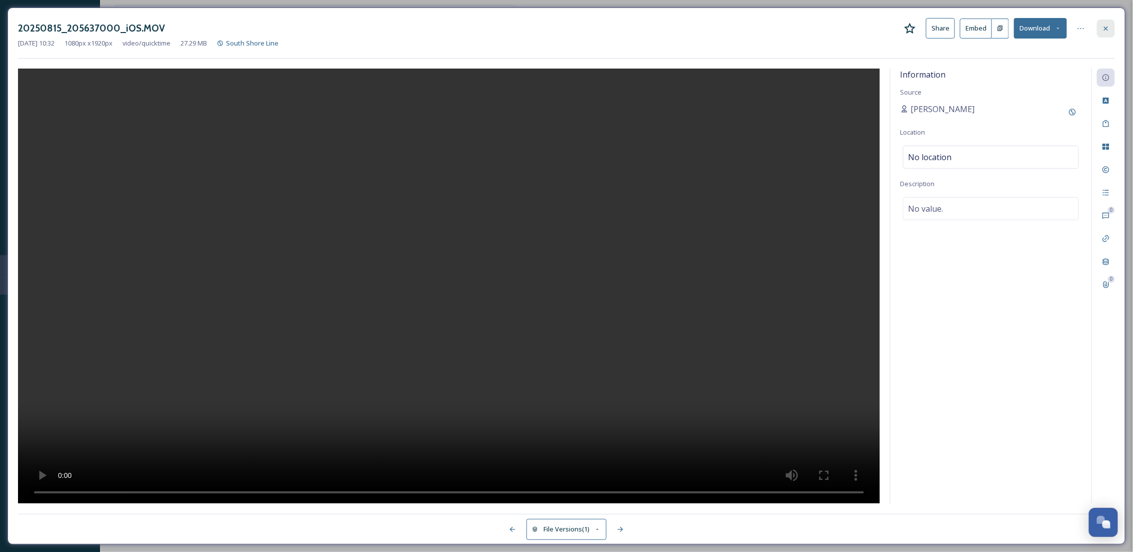
click at [1110, 33] on div at bounding box center [1106, 29] width 18 height 18
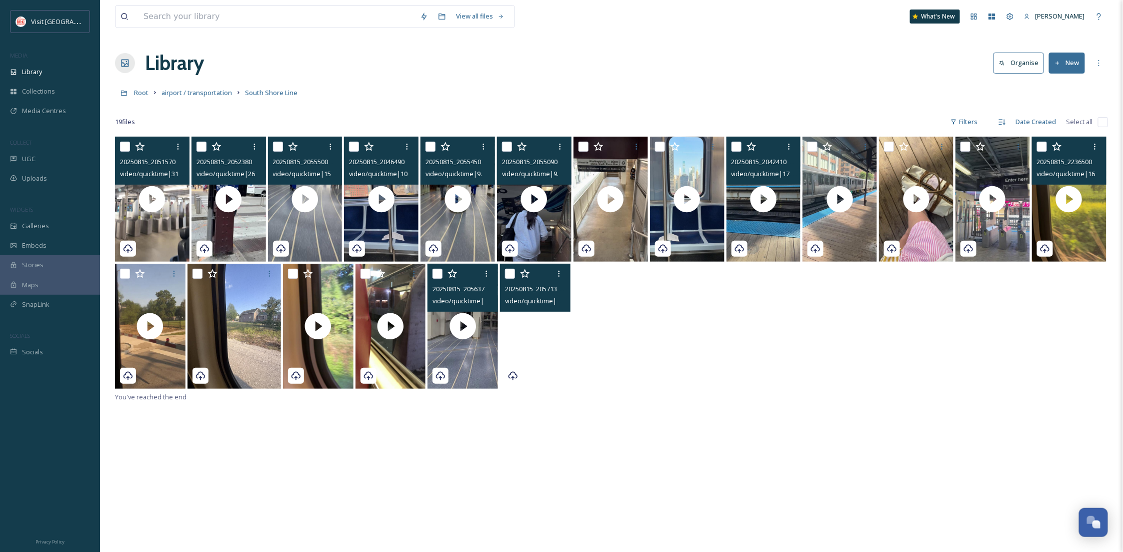
click at [552, 374] on video "20250815_205713000_iOS.MOV" at bounding box center [535, 326] width 71 height 125
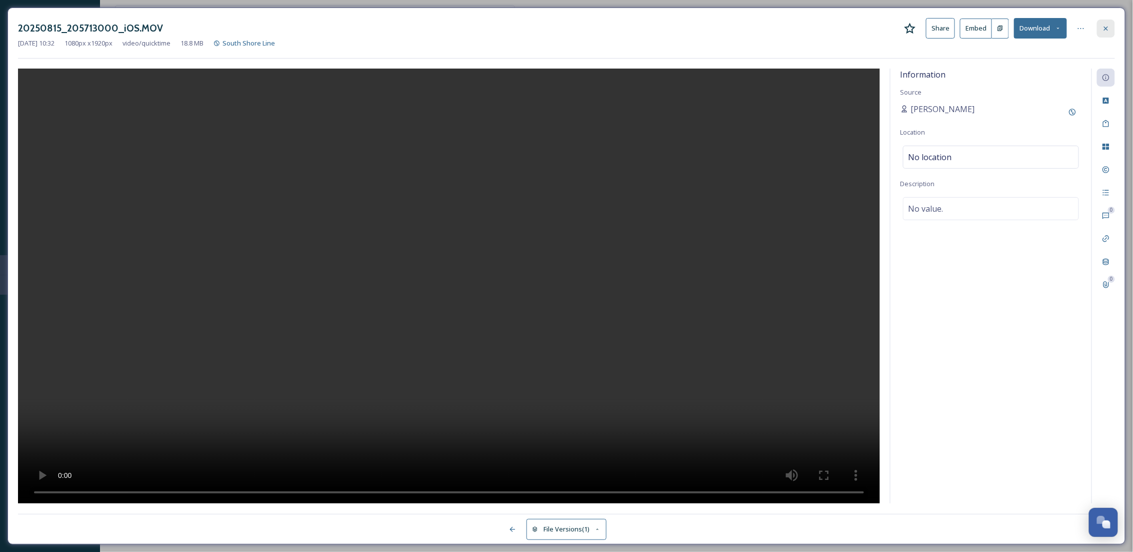
click at [1103, 28] on icon at bounding box center [1106, 29] width 8 height 8
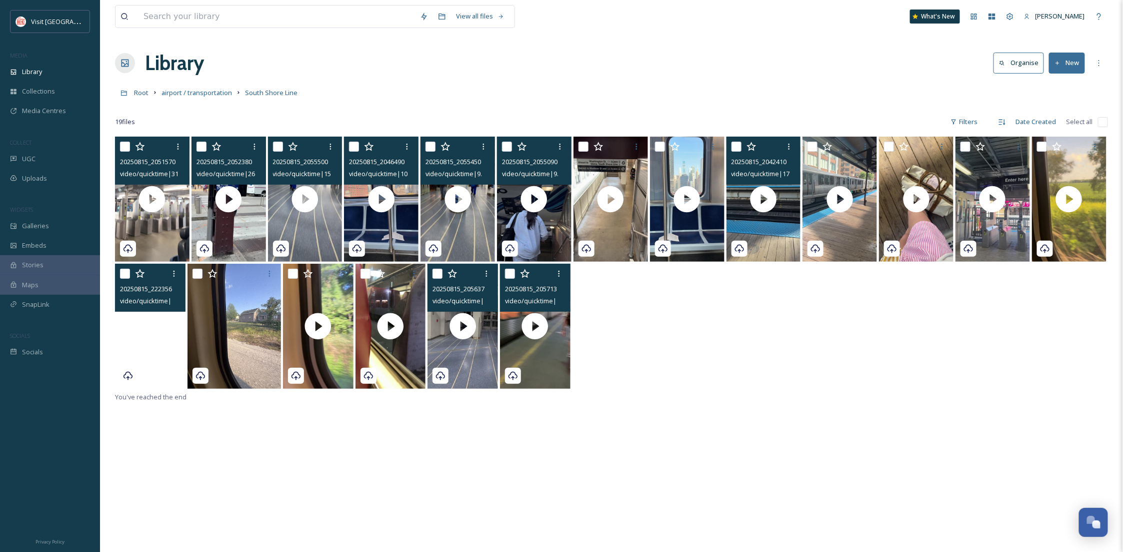
click at [149, 366] on video "20250815_222356000_iOS.MOV" at bounding box center [150, 326] width 71 height 125
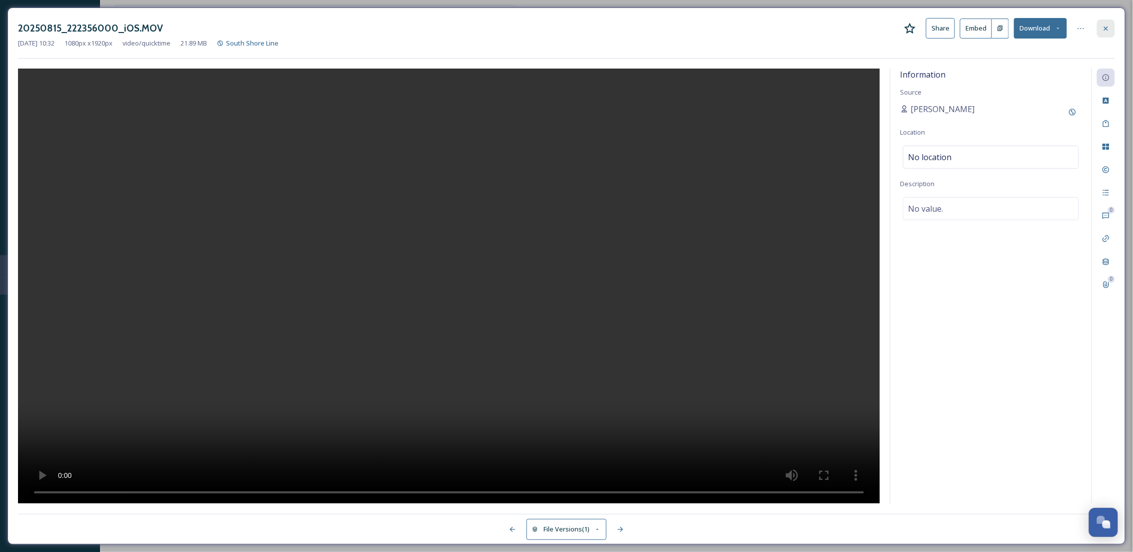
click at [1109, 29] on icon at bounding box center [1106, 29] width 8 height 8
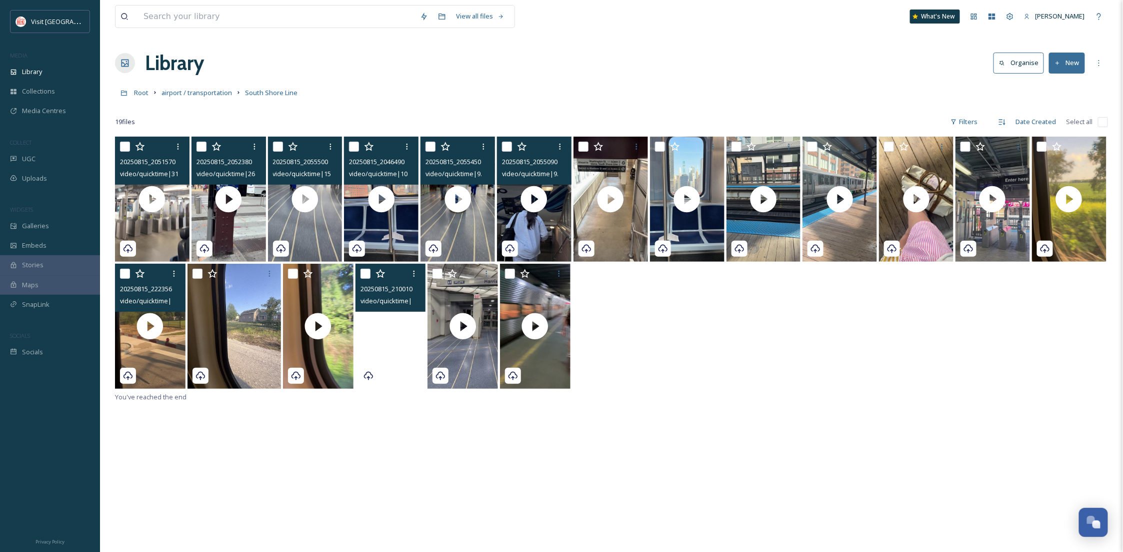
click at [387, 364] on video "20250815_210010000_iOS.MOV" at bounding box center [391, 326] width 71 height 125
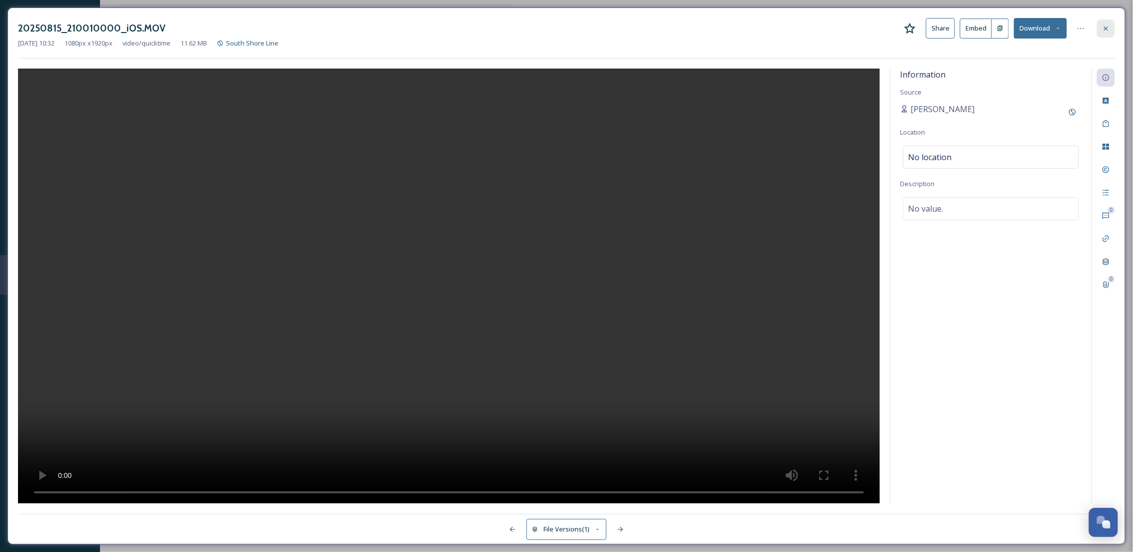
click at [1104, 26] on icon at bounding box center [1106, 29] width 8 height 8
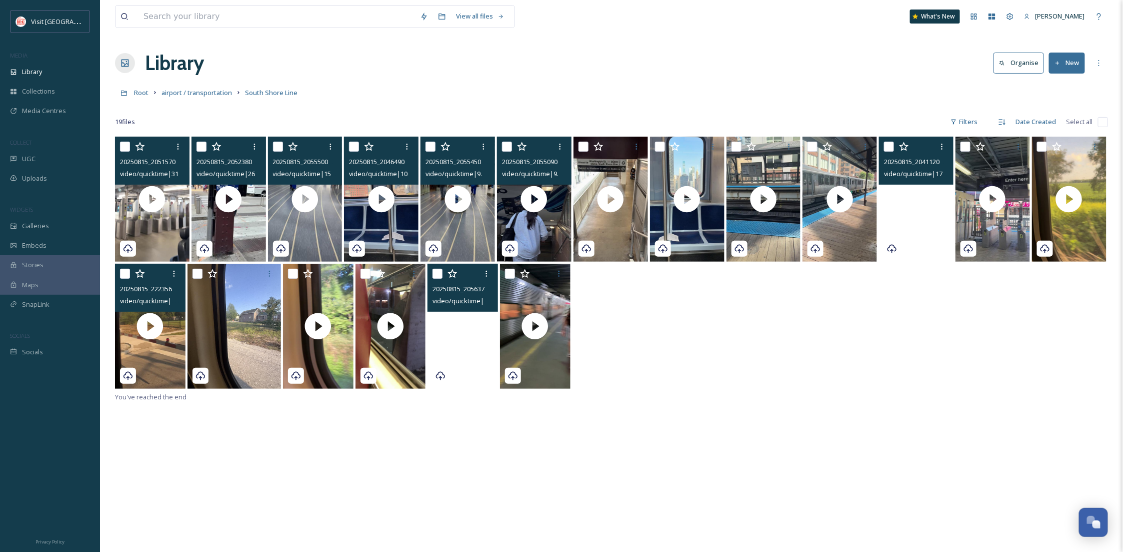
click at [943, 249] on video "20250815_204112000_iOS.MOV" at bounding box center [916, 199] width 75 height 125
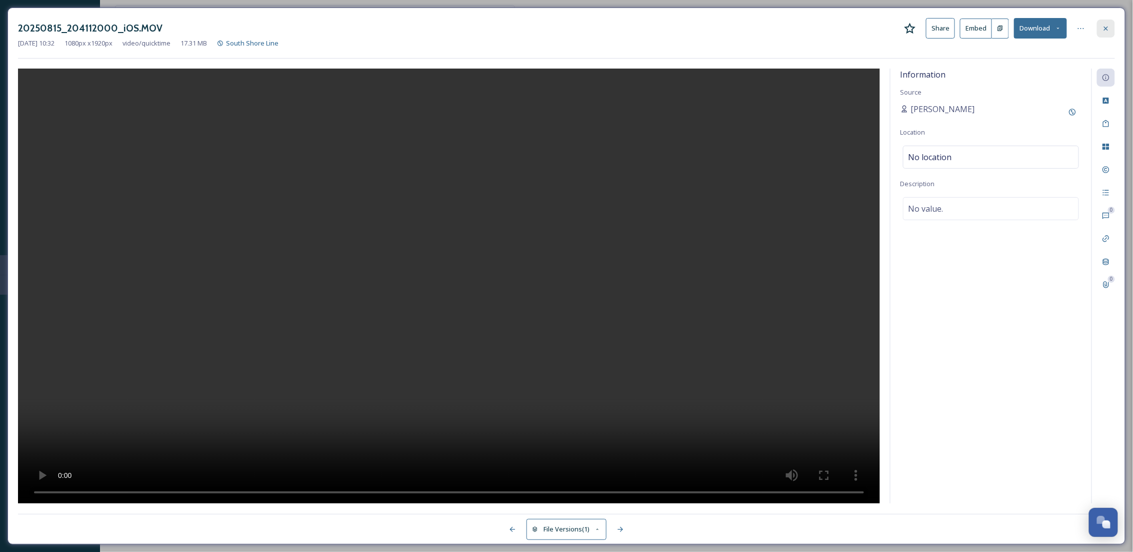
click at [1109, 31] on icon at bounding box center [1106, 29] width 8 height 8
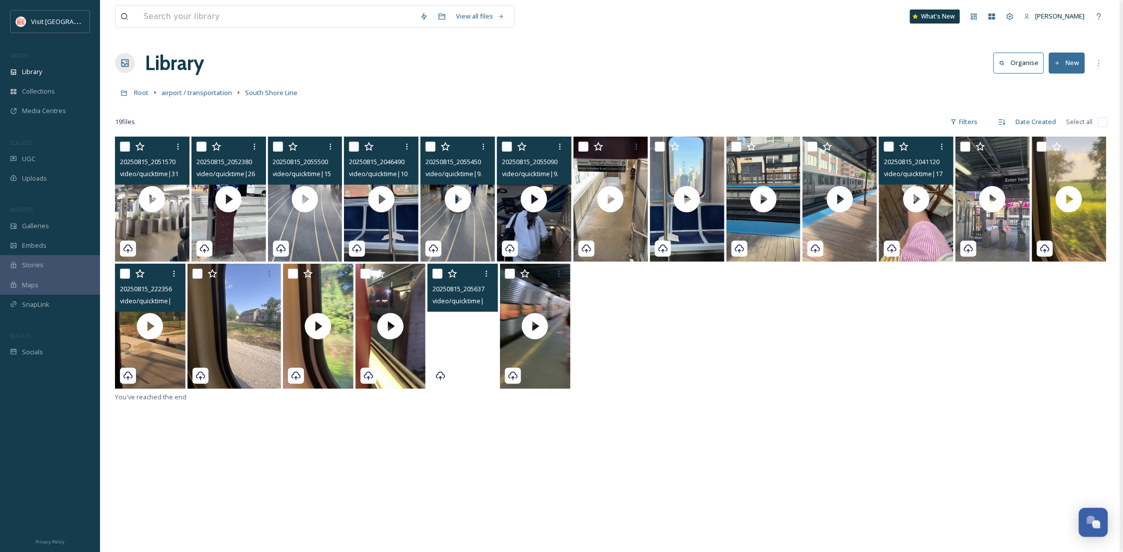
click at [719, 405] on div "20250815_205157000_iOS.MOV video/quicktime | 31.98 MB | 1080 x 1920 20250815_20…" at bounding box center [611, 413] width 993 height 552
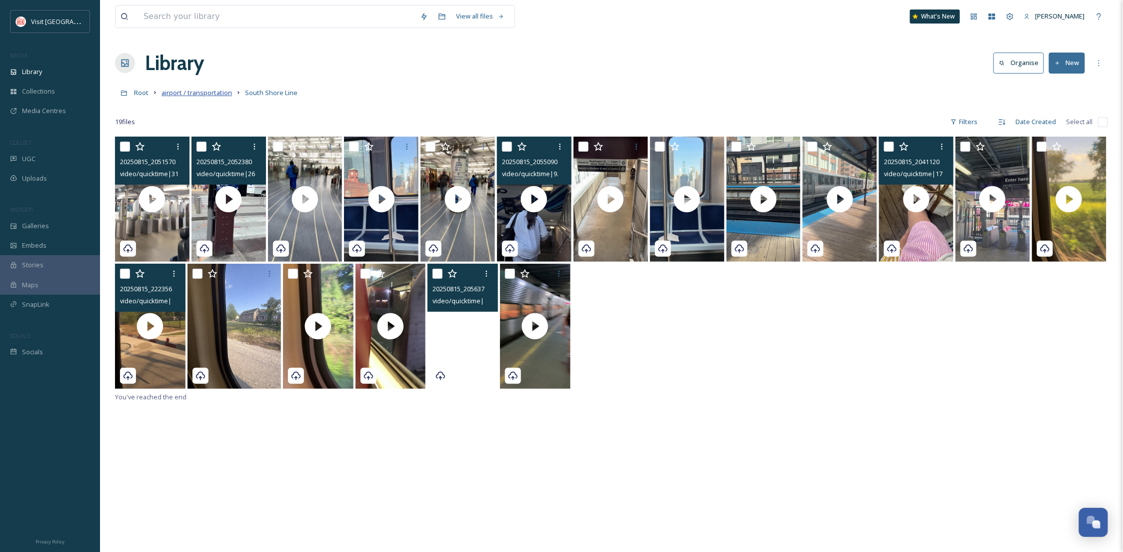
click at [213, 94] on span "airport / transportation" at bounding box center [197, 92] width 71 height 9
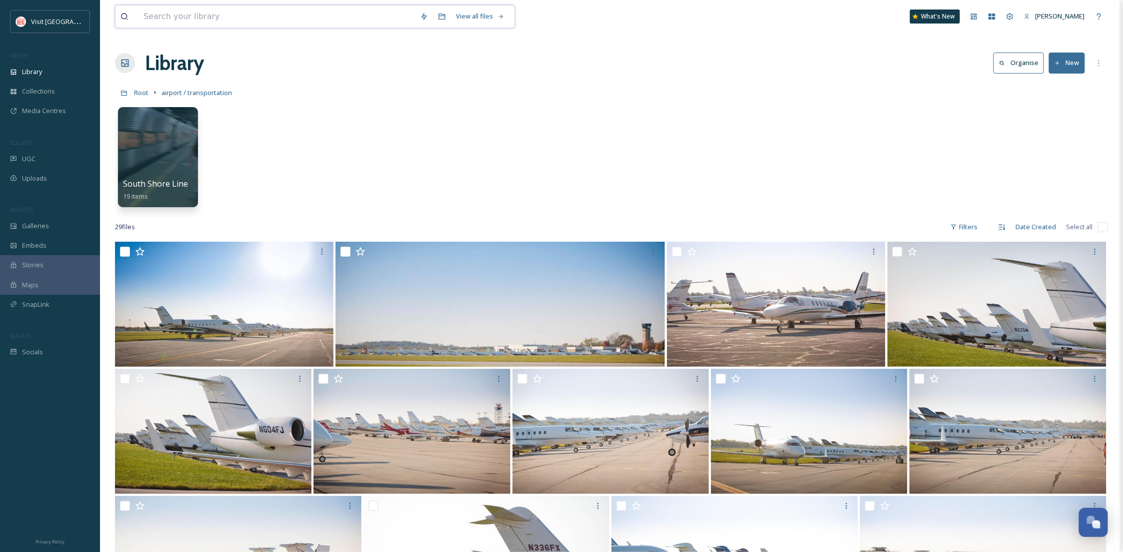
click at [509, 15] on link "View all files" at bounding box center [480, 17] width 59 height 20
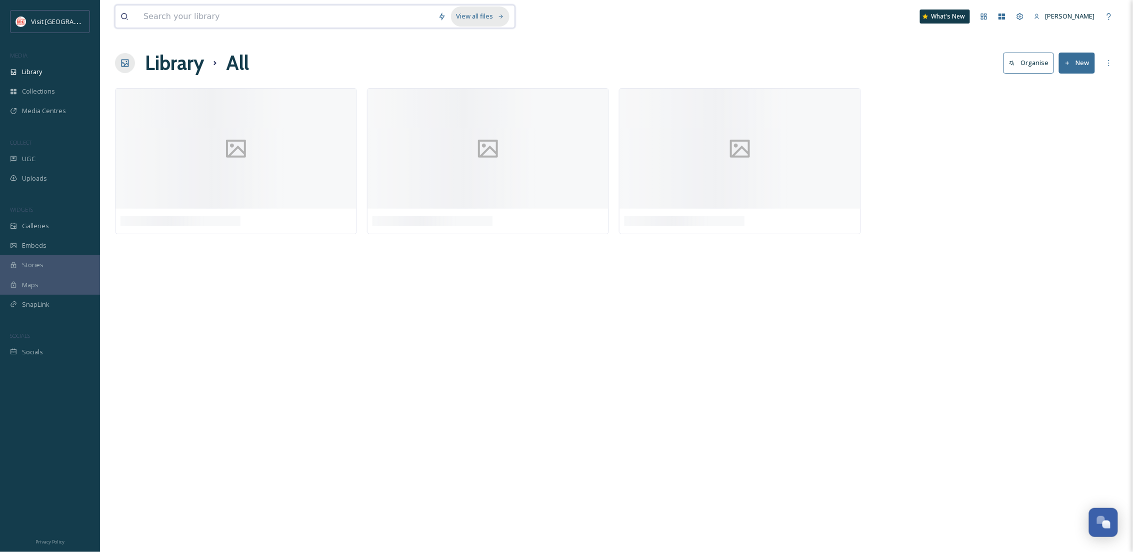
click at [500, 15] on icon at bounding box center [501, 17] width 7 height 7
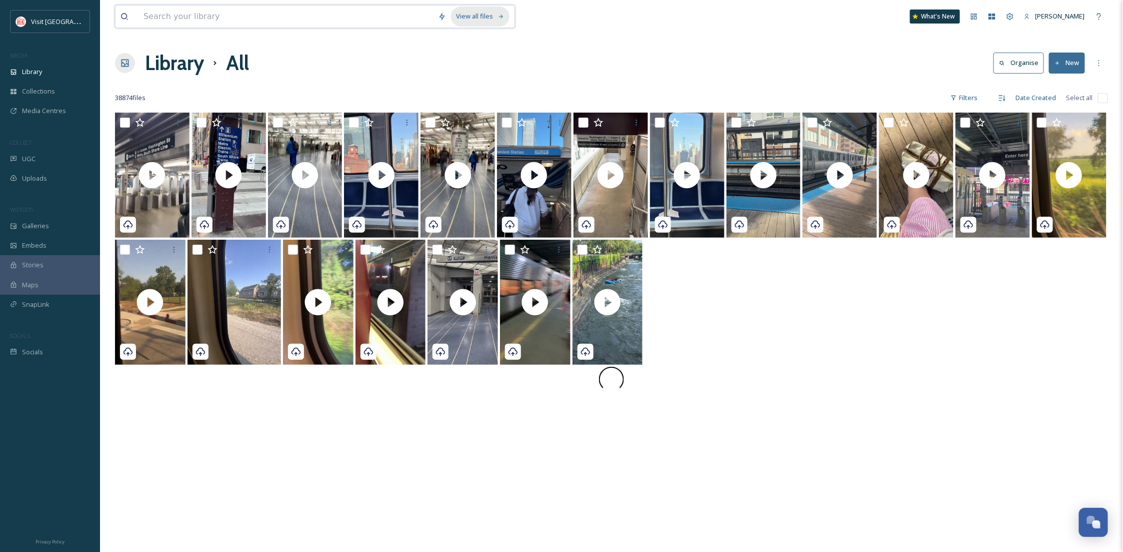
click at [488, 9] on div "View all files" at bounding box center [480, 17] width 59 height 20
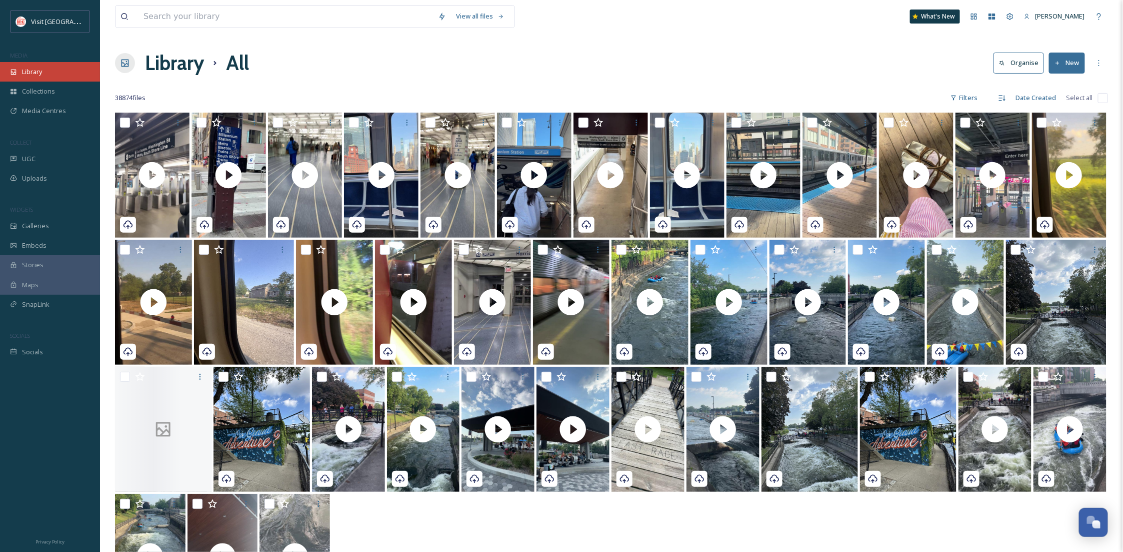
click at [50, 77] on div "Library" at bounding box center [50, 72] width 100 height 20
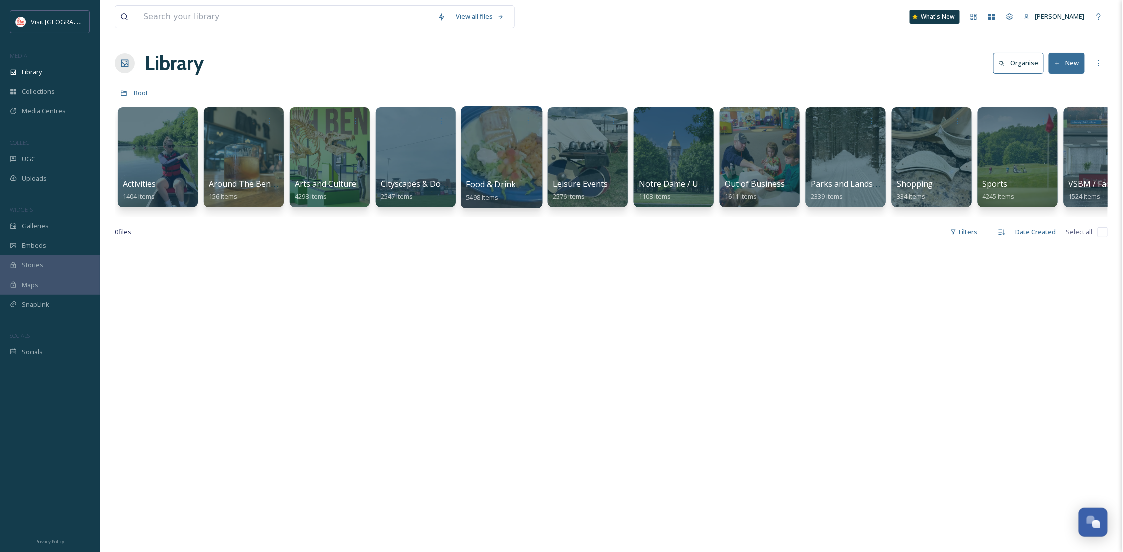
click at [525, 160] on div at bounding box center [502, 157] width 82 height 102
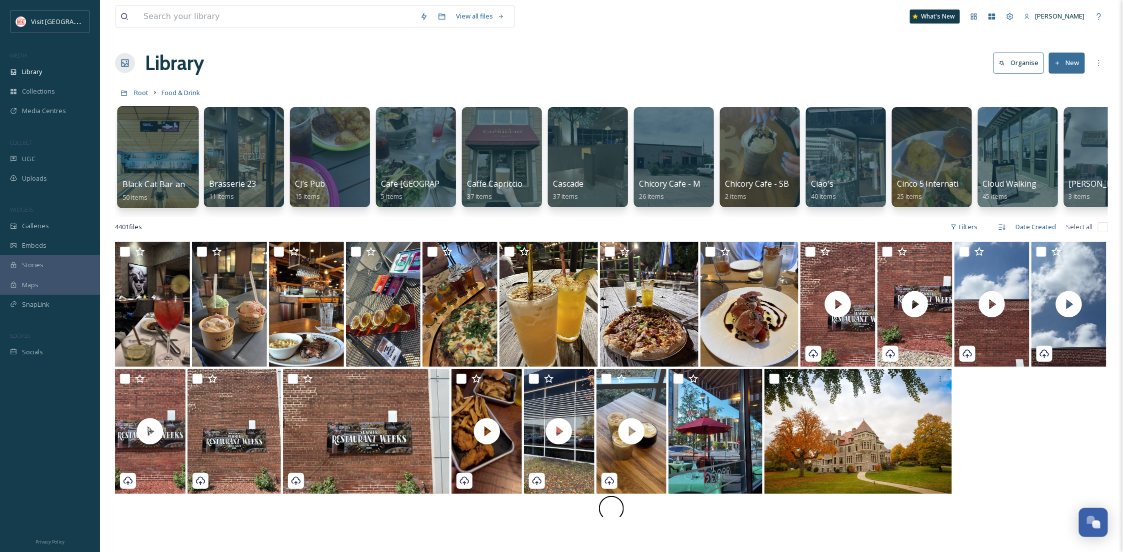
click at [142, 141] on div at bounding box center [158, 157] width 82 height 102
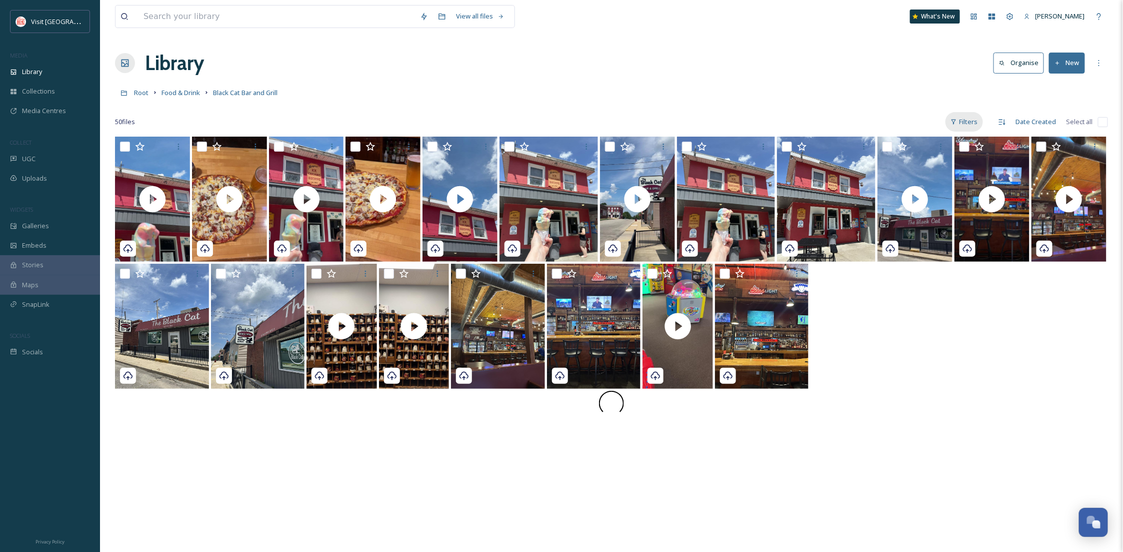
click at [970, 119] on div "Filters" at bounding box center [965, 122] width 38 height 20
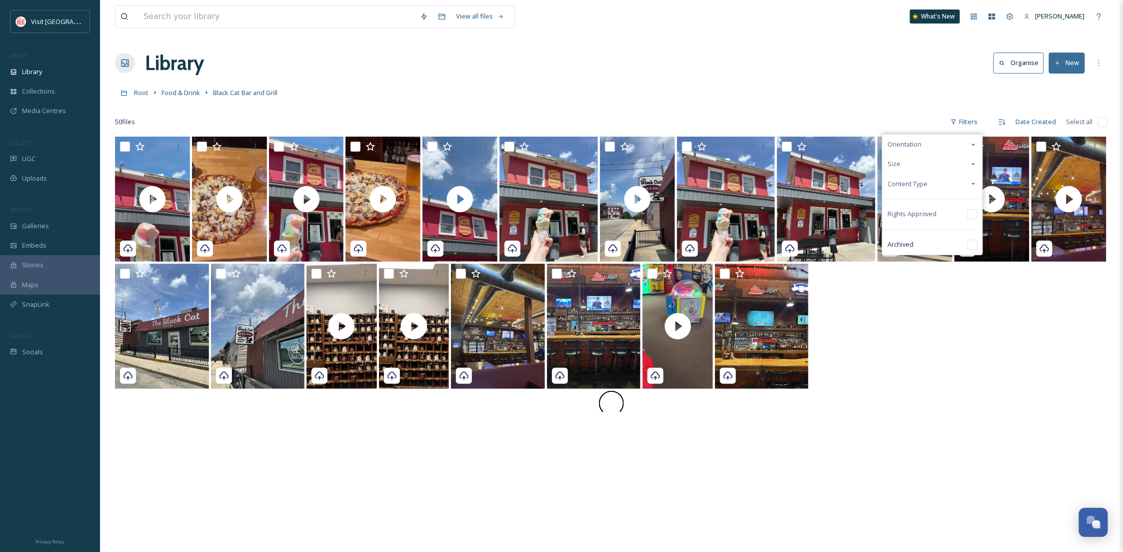
click at [930, 182] on div "Content Type" at bounding box center [933, 184] width 100 height 20
click at [937, 197] on div "Image" at bounding box center [933, 204] width 100 height 20
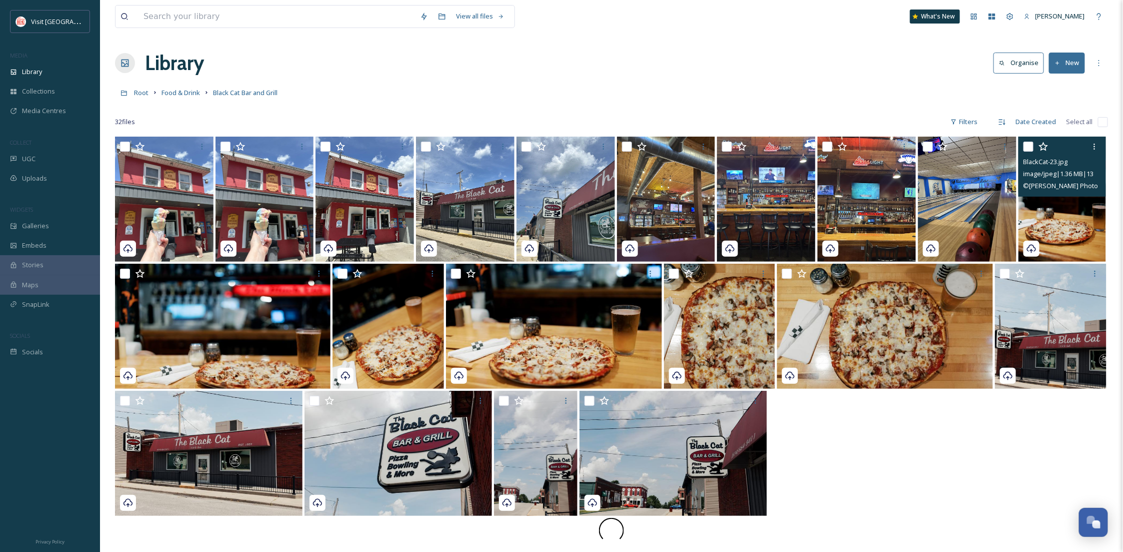
click at [1072, 225] on img at bounding box center [1063, 199] width 88 height 125
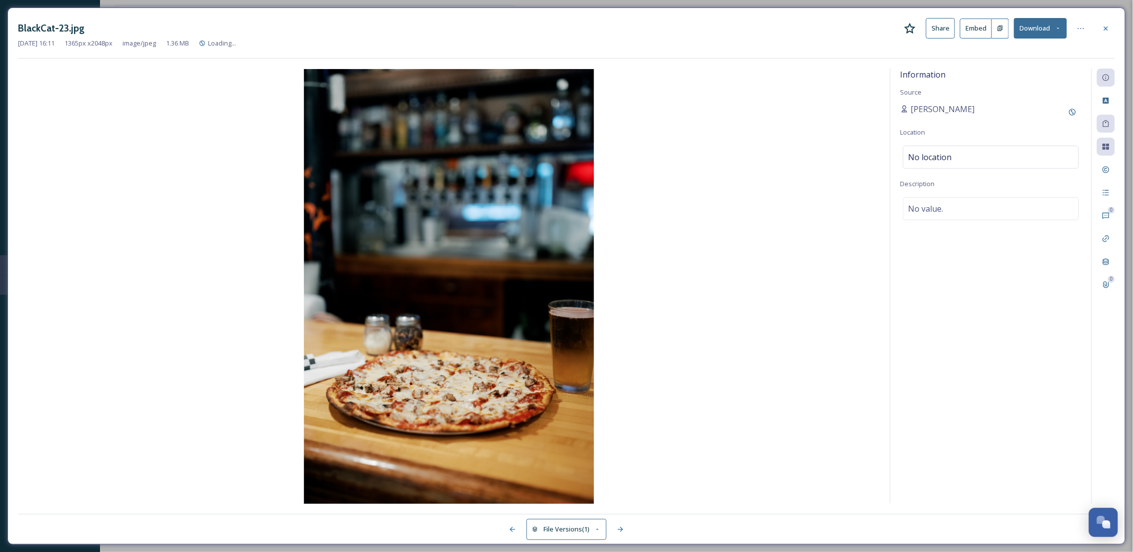
click at [1054, 30] on button "Download" at bounding box center [1040, 28] width 53 height 21
click at [1022, 55] on span "Download Original (1365 x 2048)" at bounding box center [1014, 52] width 95 height 10
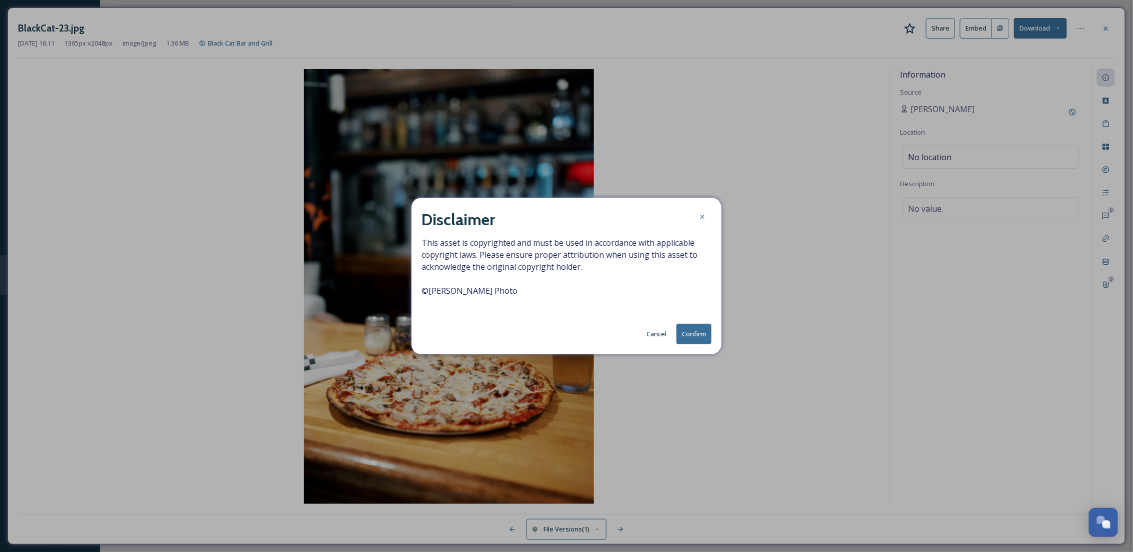
click at [696, 326] on button "Confirm" at bounding box center [694, 334] width 35 height 21
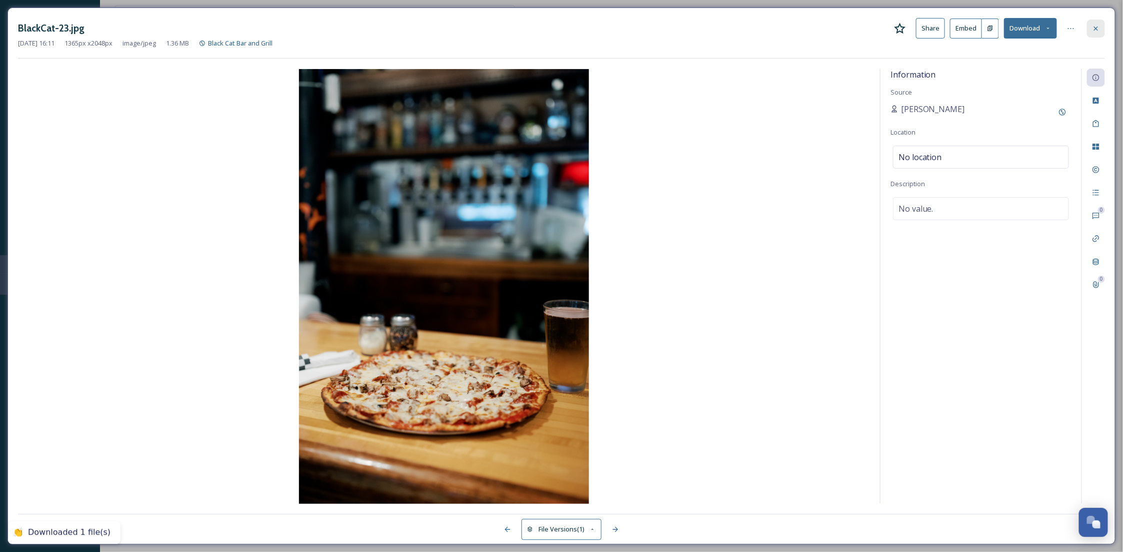
click at [1101, 29] on div at bounding box center [1096, 29] width 18 height 18
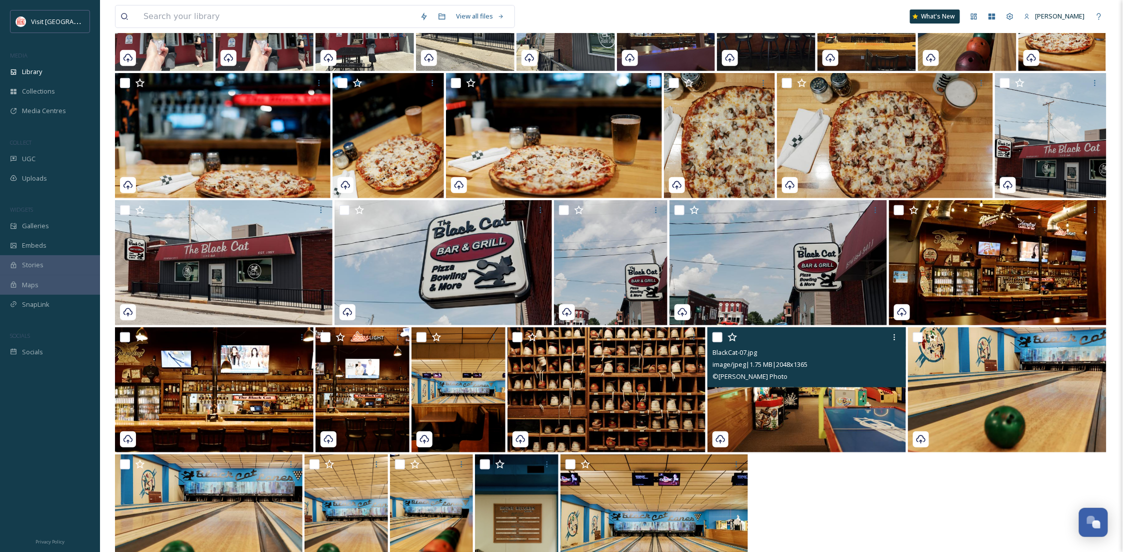
scroll to position [232, 0]
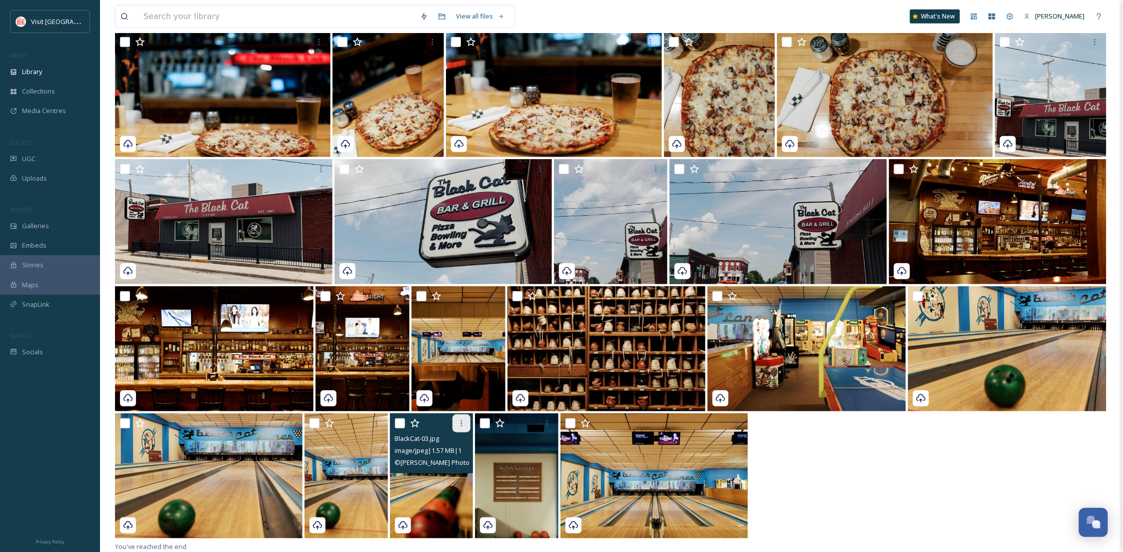
click at [467, 428] on div at bounding box center [462, 423] width 18 height 18
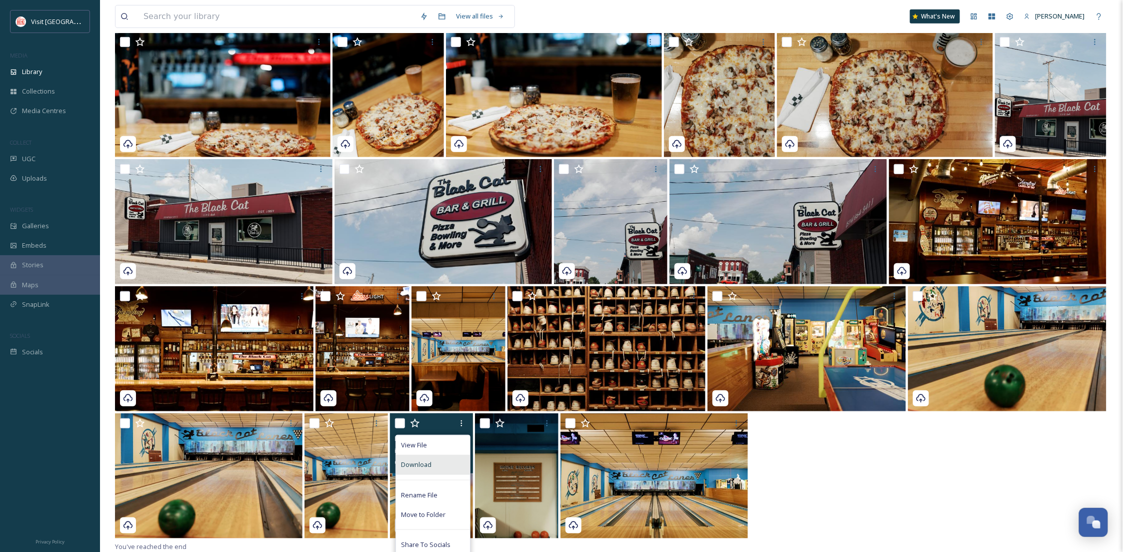
click at [441, 460] on div "Download" at bounding box center [433, 465] width 74 height 20
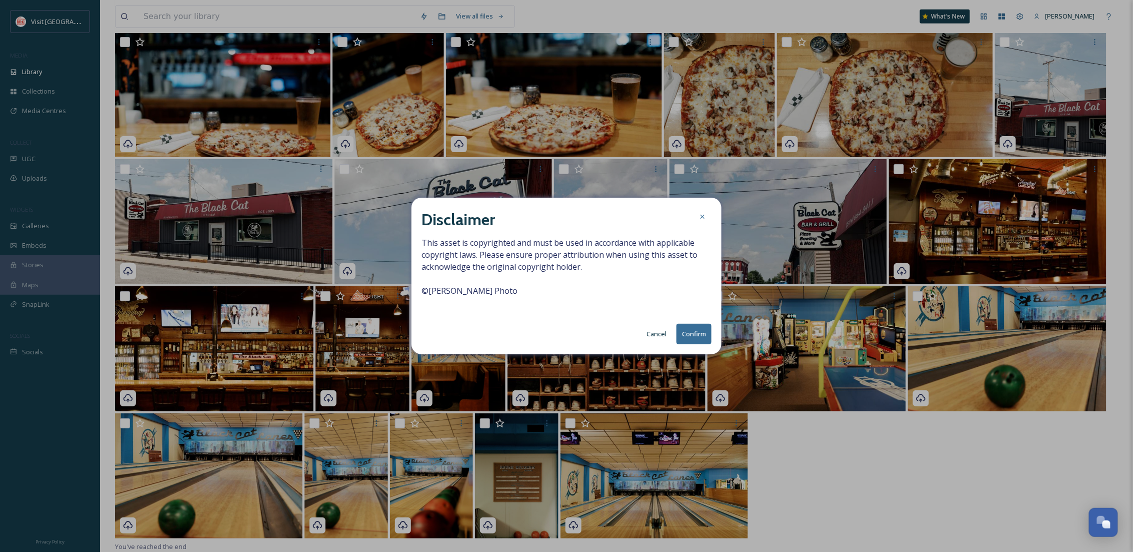
click at [697, 337] on button "Confirm" at bounding box center [694, 334] width 35 height 21
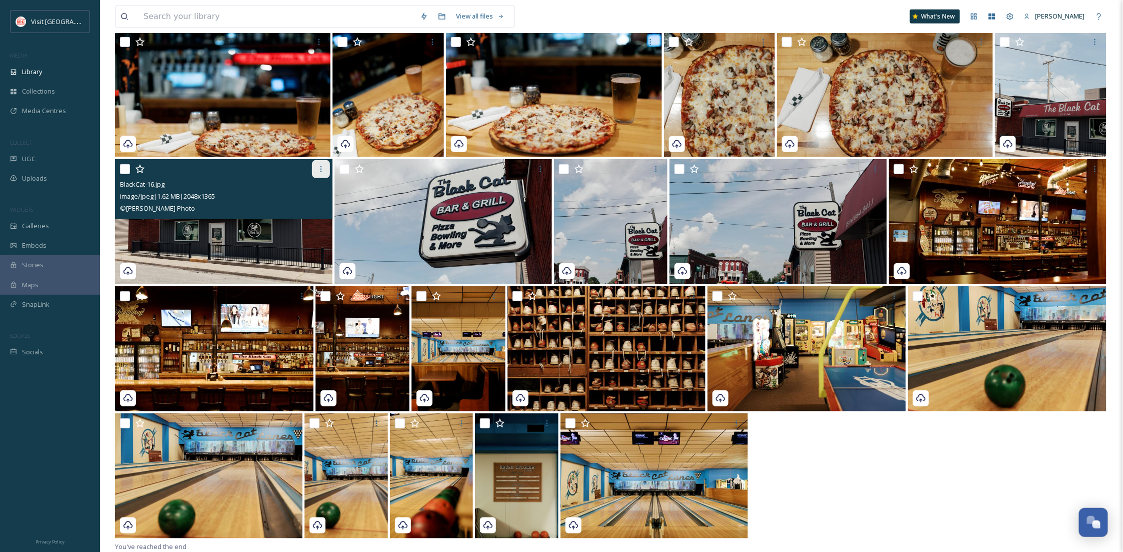
click at [318, 171] on icon at bounding box center [321, 169] width 8 height 8
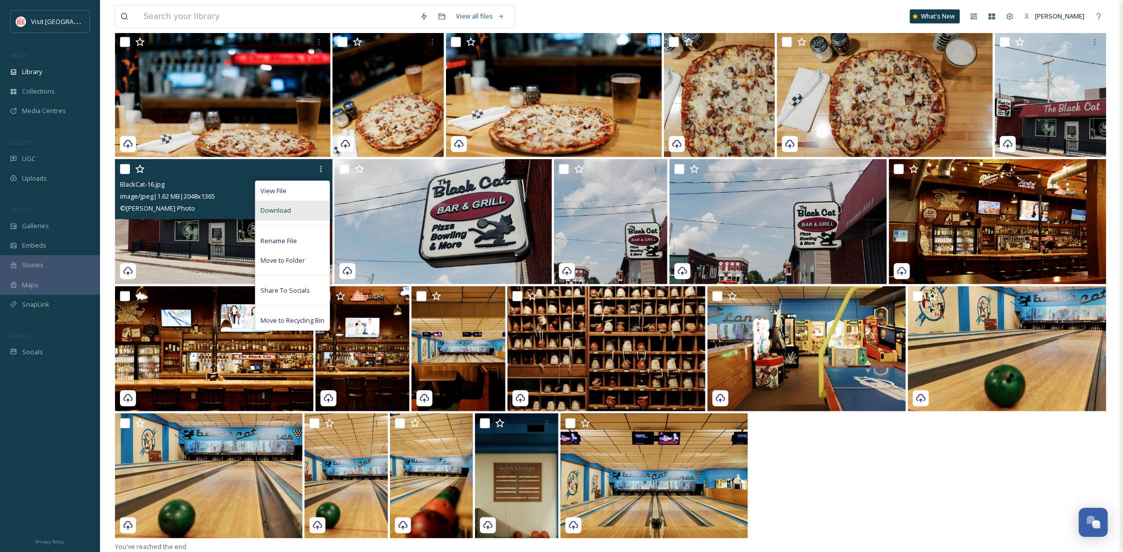
click at [310, 202] on div "Download" at bounding box center [293, 211] width 74 height 20
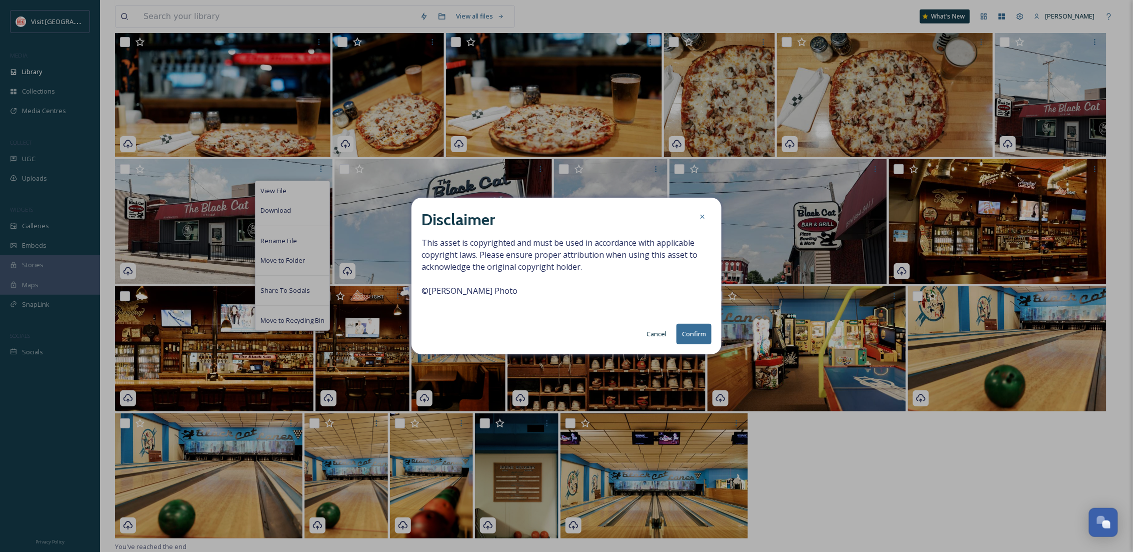
click at [694, 331] on button "Confirm" at bounding box center [694, 334] width 35 height 21
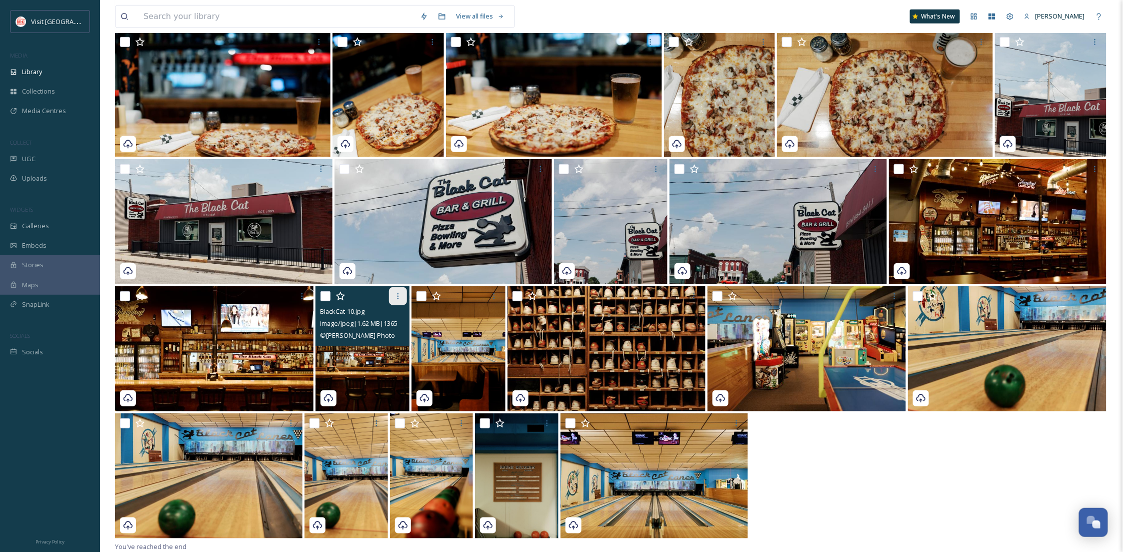
click at [398, 299] on icon at bounding box center [398, 296] width 8 height 8
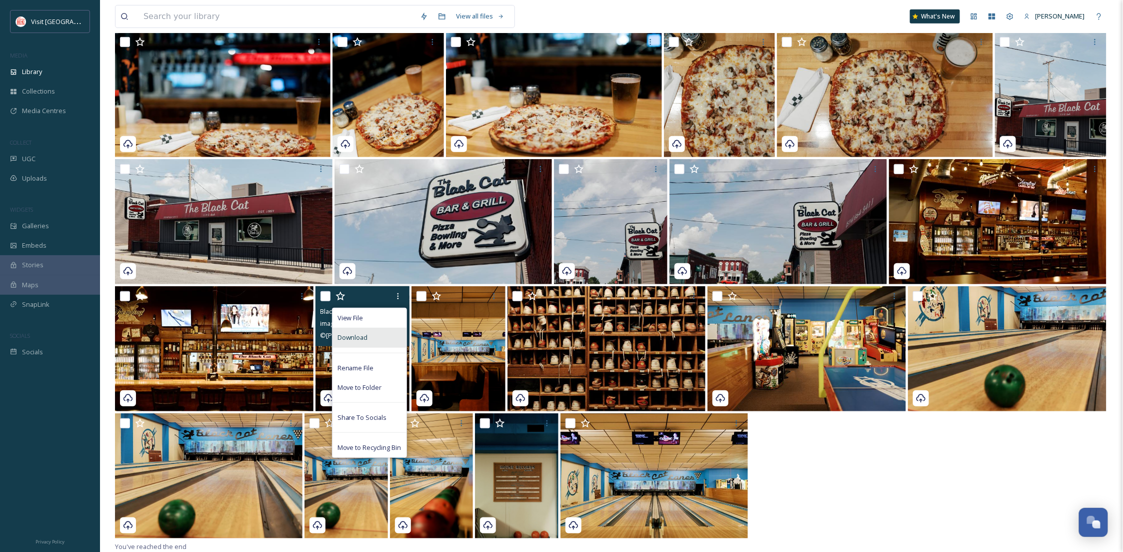
click at [384, 335] on div "Download" at bounding box center [370, 338] width 74 height 20
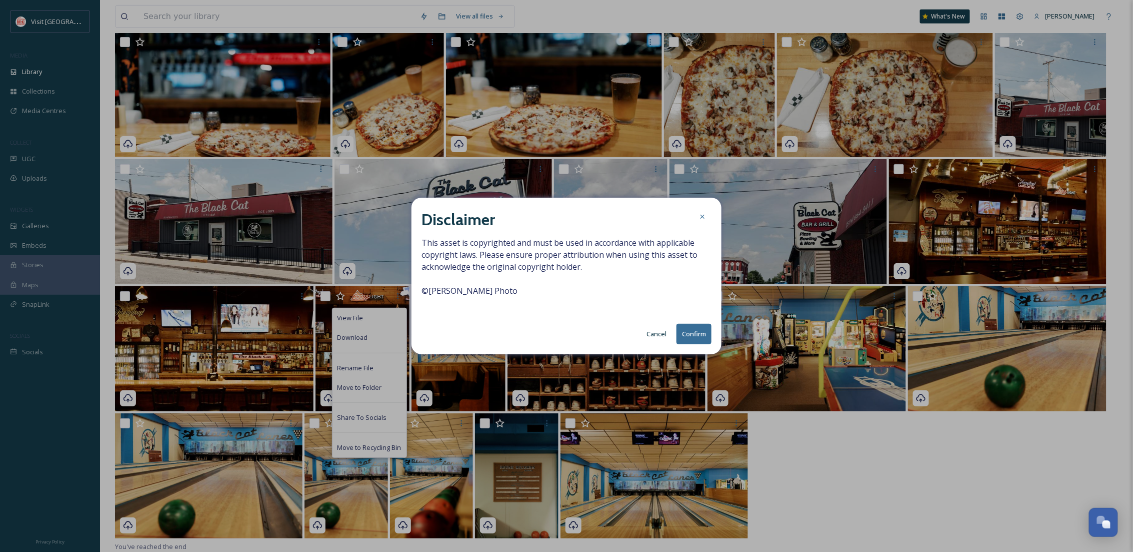
click at [701, 332] on button "Confirm" at bounding box center [694, 334] width 35 height 21
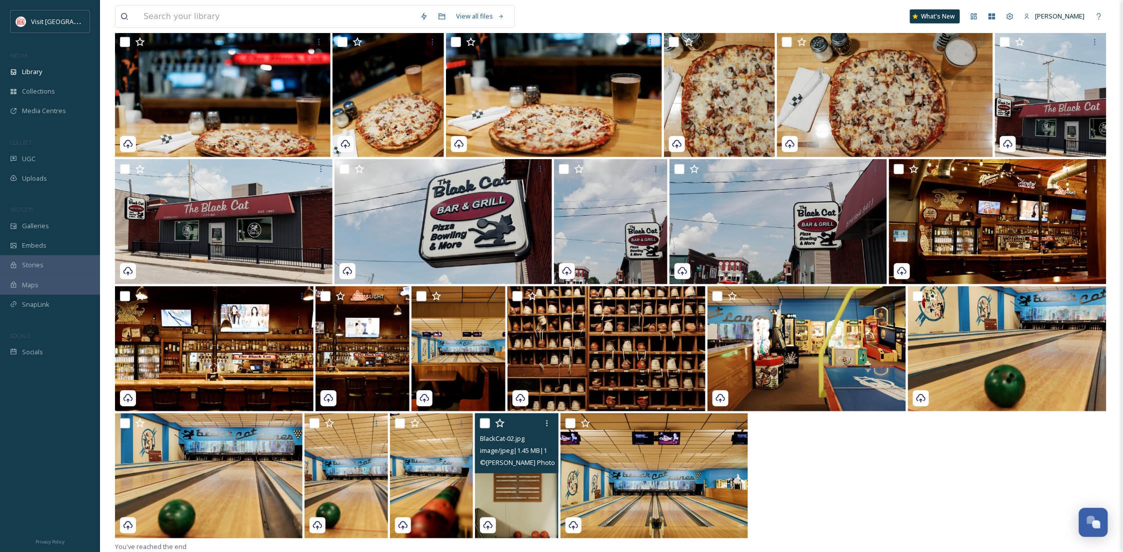
click at [526, 482] on img at bounding box center [517, 475] width 84 height 125
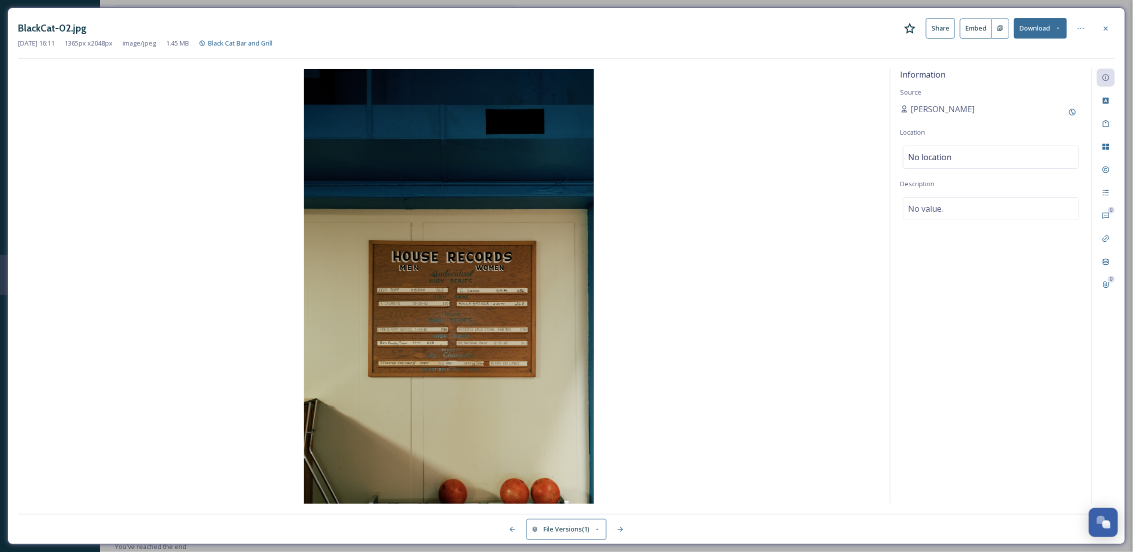
click at [1039, 31] on button "Download" at bounding box center [1040, 28] width 53 height 21
click at [1032, 51] on span "Download Original (1365 x 2048)" at bounding box center [1014, 52] width 95 height 10
click at [1098, 22] on div at bounding box center [1096, 29] width 18 height 18
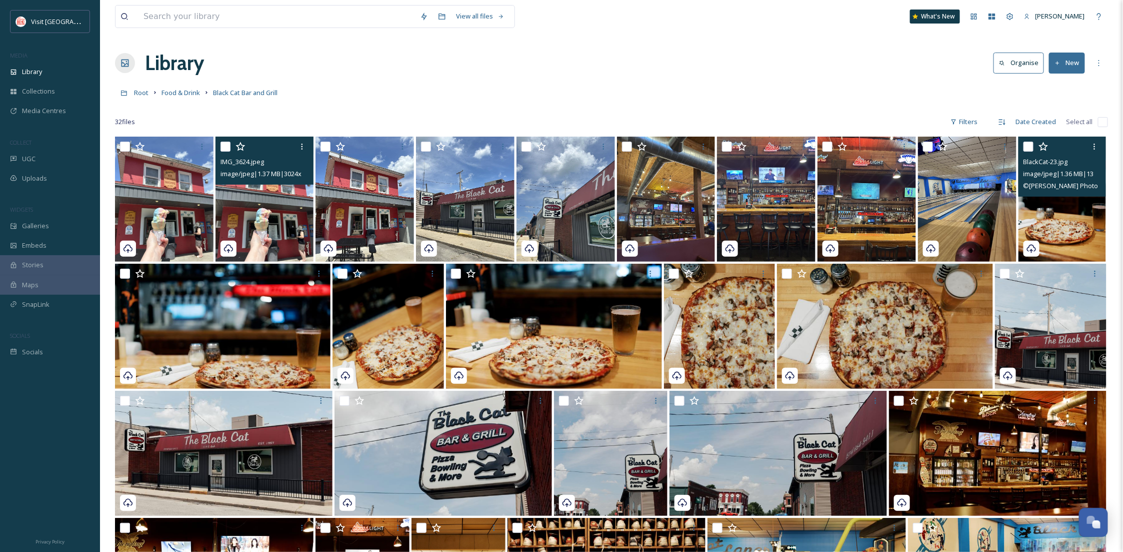
click at [284, 206] on img at bounding box center [265, 199] width 99 height 125
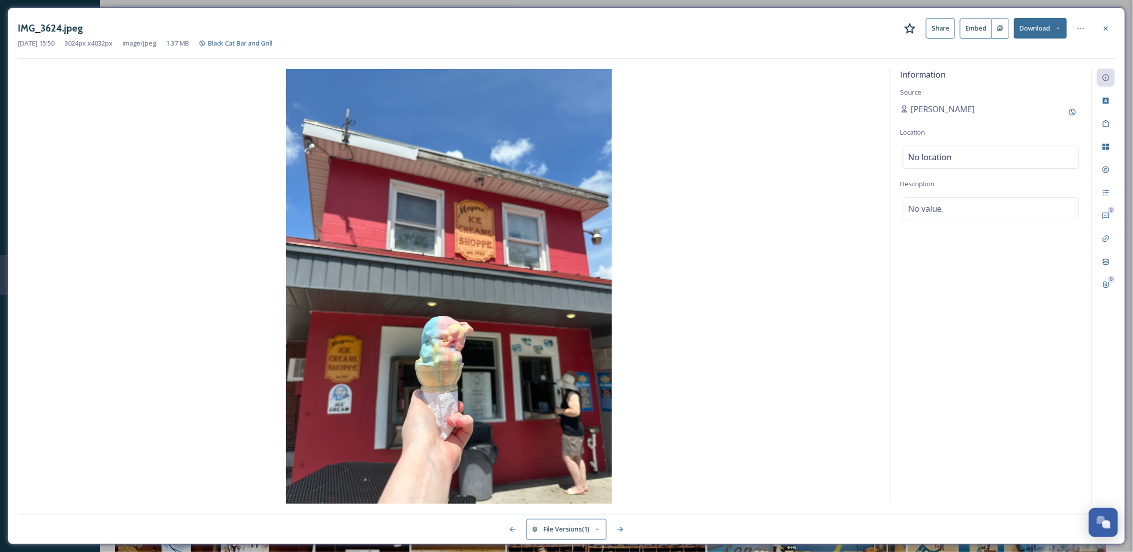
click at [1041, 35] on button "Download" at bounding box center [1040, 28] width 53 height 21
click at [1024, 55] on span "Download Original (3024 x 4032)" at bounding box center [1014, 52] width 95 height 10
click at [1110, 25] on icon at bounding box center [1106, 29] width 8 height 8
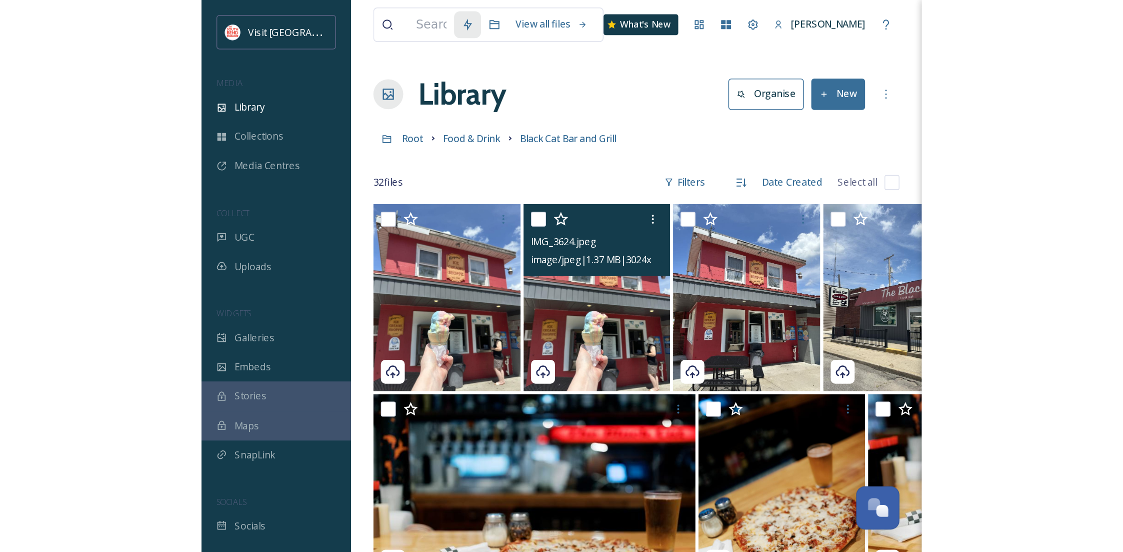
scroll to position [153, 0]
